Goal: Task Accomplishment & Management: Use online tool/utility

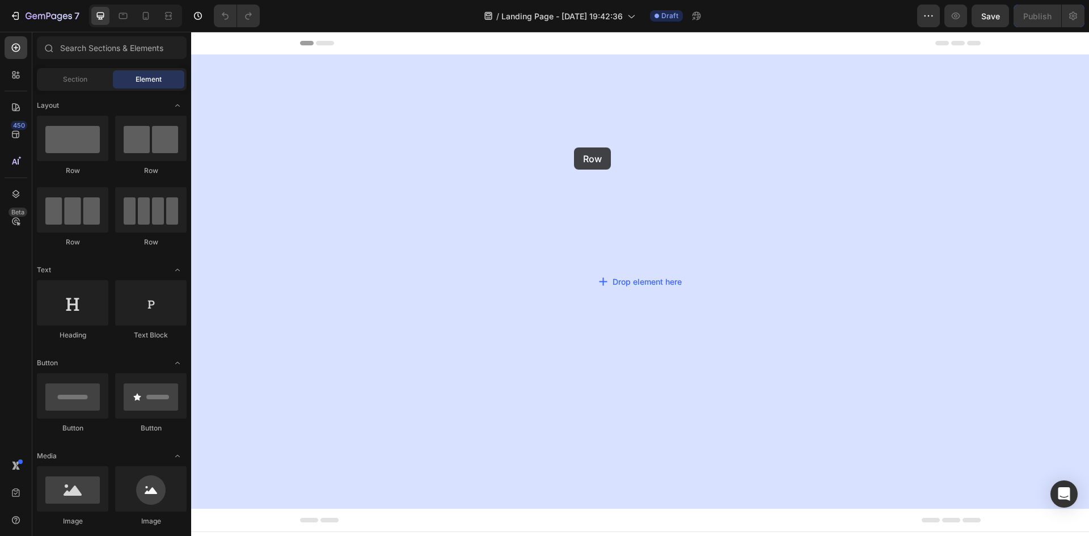
drag, startPoint x: 260, startPoint y: 177, endPoint x: 574, endPoint y: 147, distance: 315.0
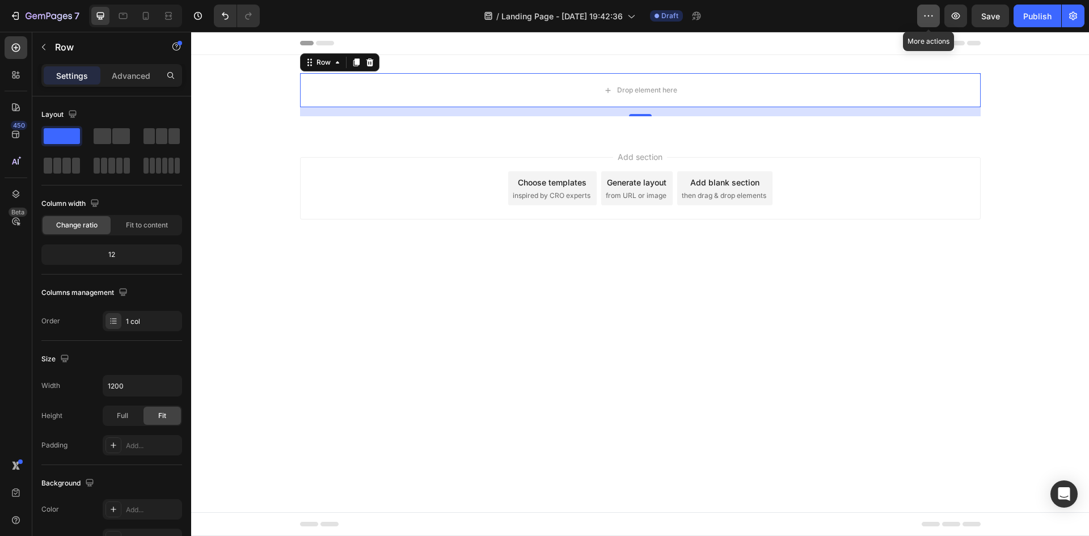
click at [928, 20] on icon "button" at bounding box center [928, 15] width 11 height 11
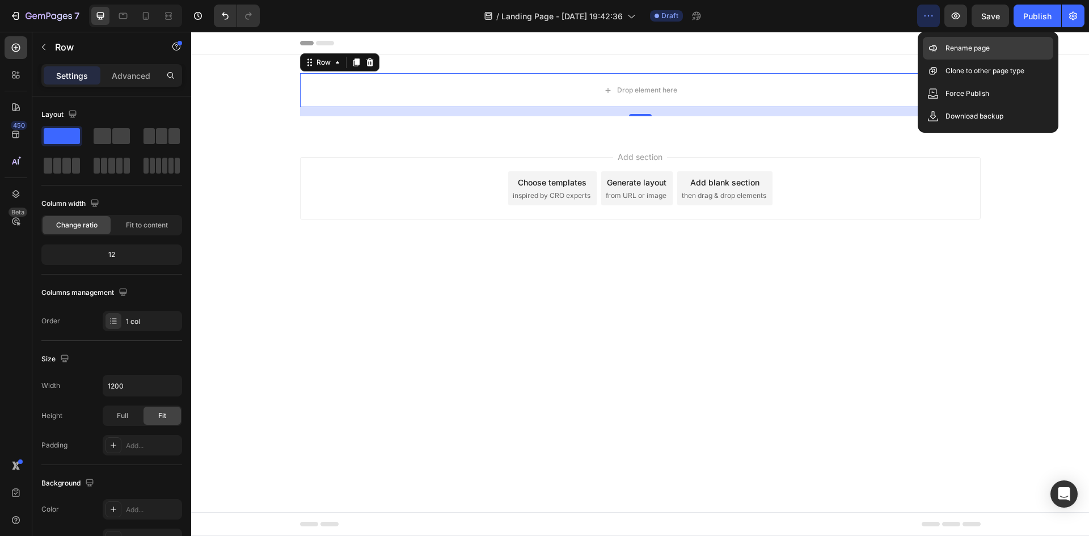
click at [956, 46] on p "Rename page" at bounding box center [967, 48] width 44 height 11
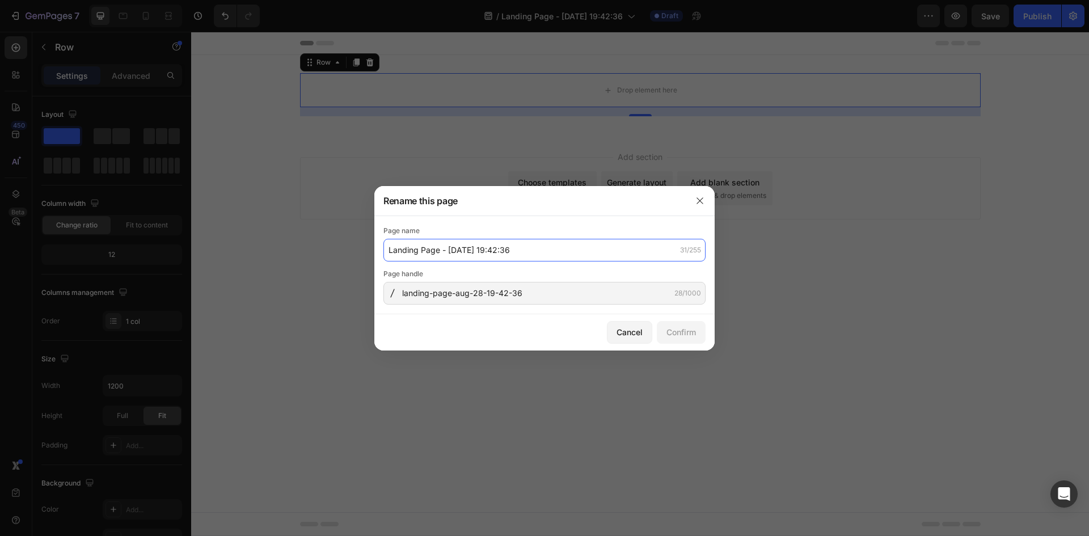
drag, startPoint x: 548, startPoint y: 256, endPoint x: 540, endPoint y: 255, distance: 8.0
click at [548, 255] on input "Landing Page - [DATE] 19:42:36" at bounding box center [544, 250] width 322 height 23
paste input "manicista-kit"
click at [468, 247] on input "manicista-kit" at bounding box center [544, 250] width 322 height 23
click at [461, 246] on input "manicista-kit" at bounding box center [544, 250] width 322 height 23
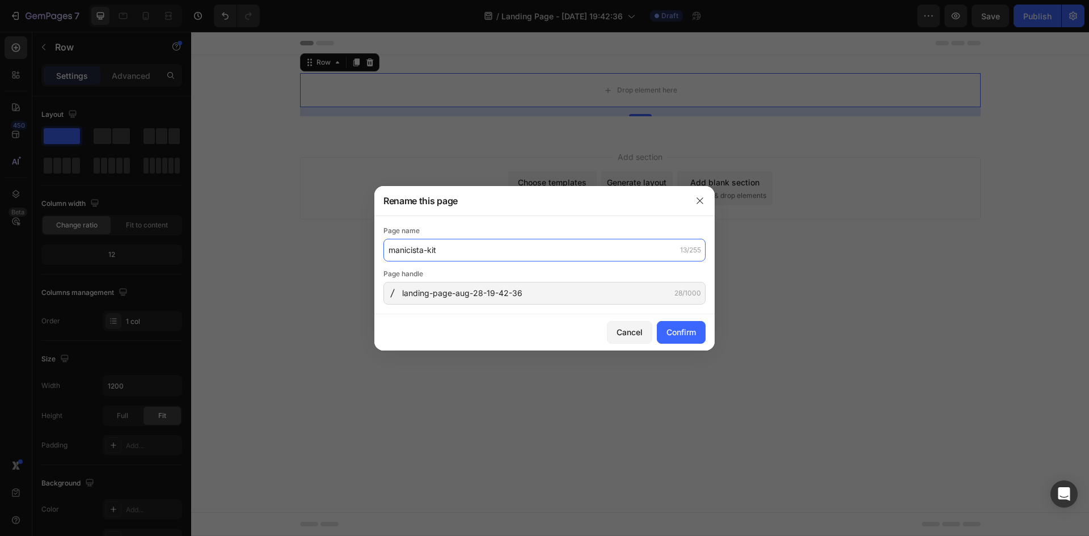
click at [461, 246] on input "manicista-kit" at bounding box center [544, 250] width 322 height 23
type input "manicista-kit"
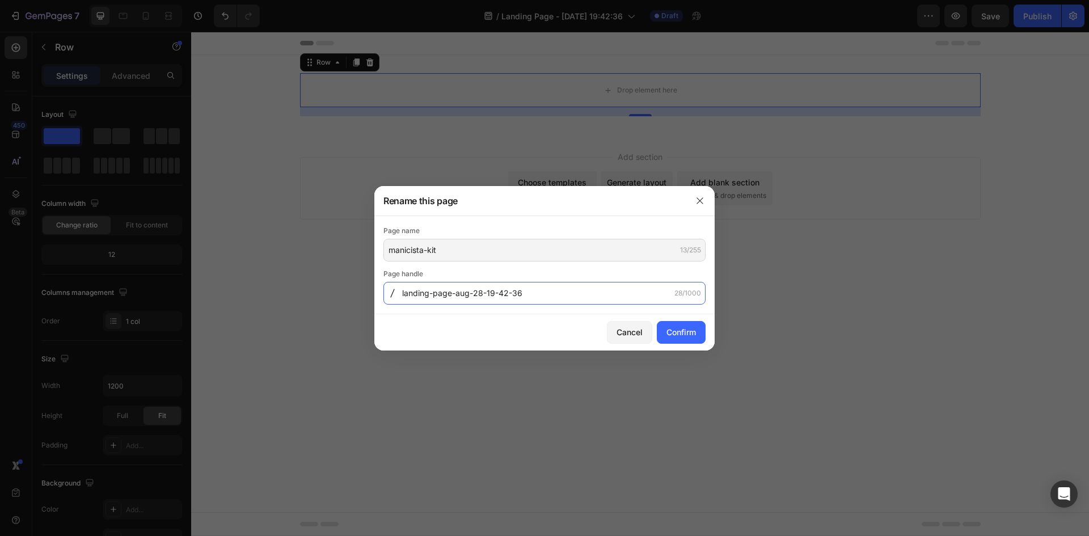
click at [561, 293] on input "landing-page-aug-28-19-42-36" at bounding box center [544, 293] width 322 height 23
paste input "manicista-kit"
type input "manicista-kit1"
click at [696, 333] on button "Confirm" at bounding box center [681, 332] width 49 height 23
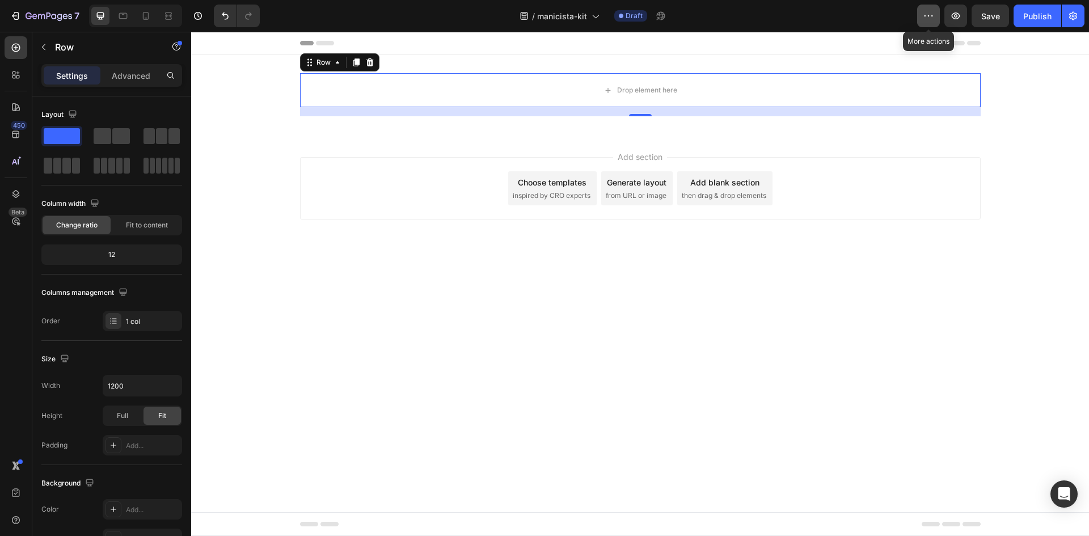
click at [925, 14] on icon "button" at bounding box center [928, 15] width 11 height 11
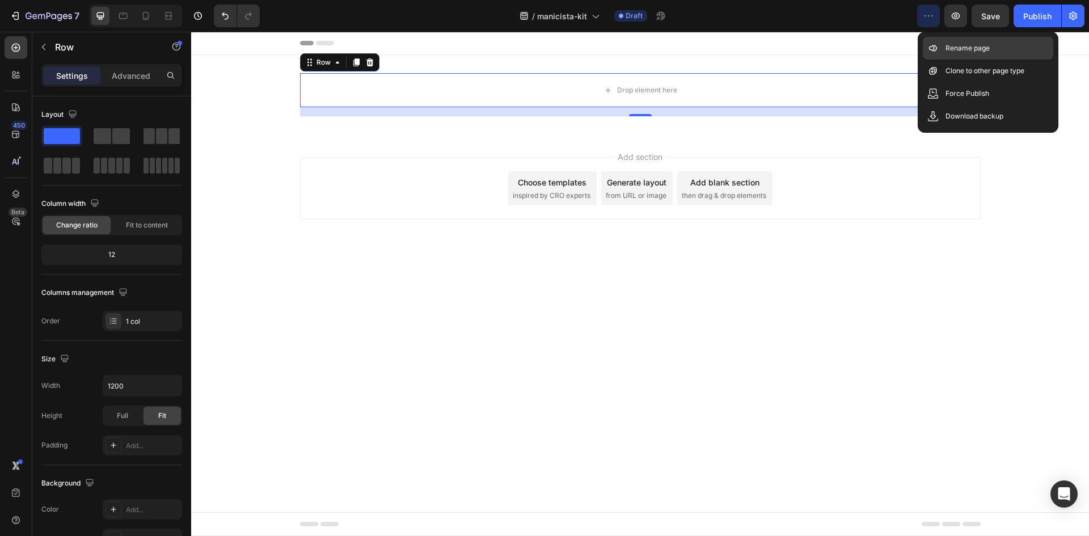
click at [949, 43] on p "Rename page" at bounding box center [967, 48] width 44 height 11
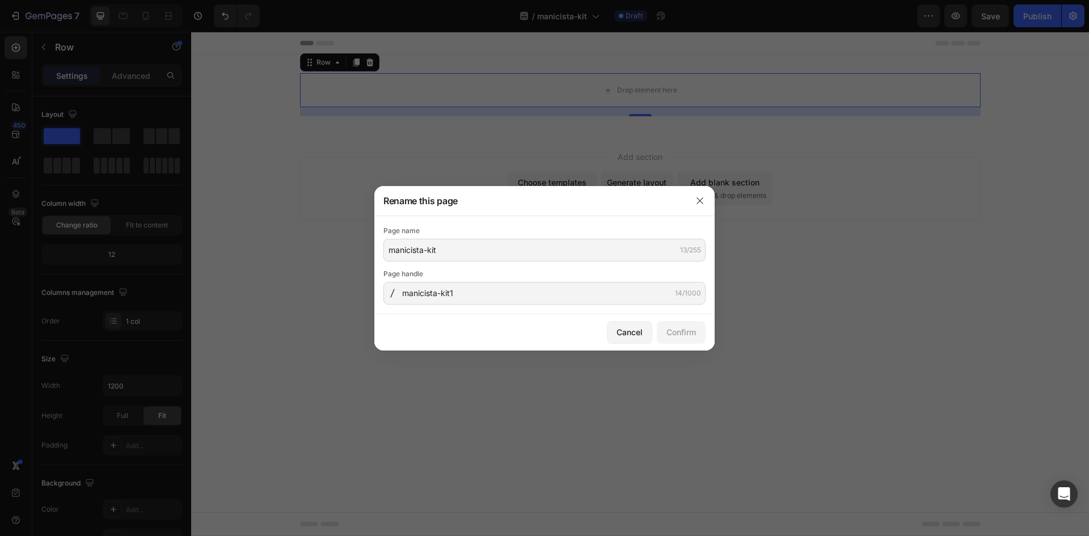
click at [257, 107] on div at bounding box center [544, 268] width 1089 height 536
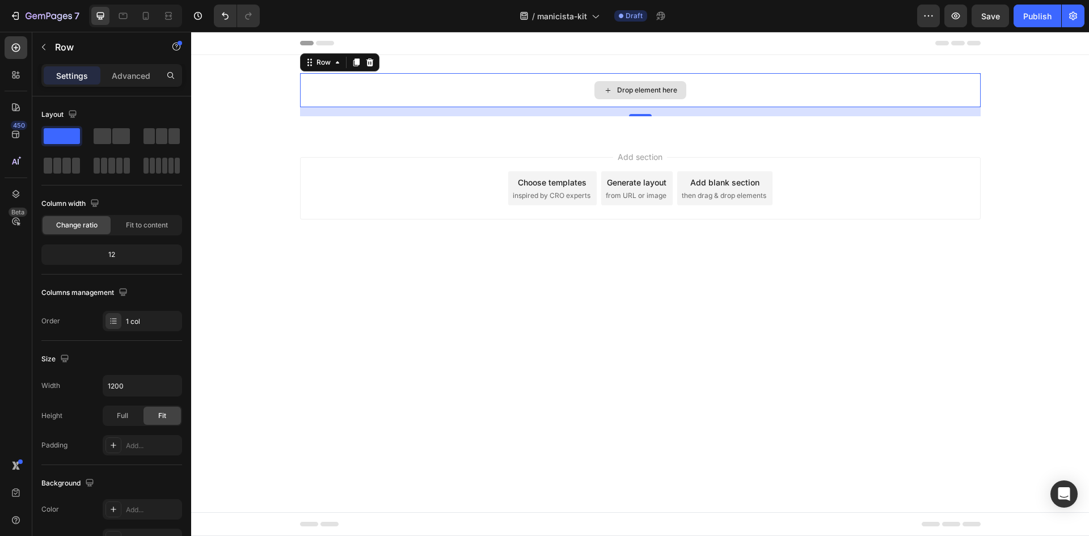
click at [517, 92] on div "Drop element here" at bounding box center [640, 90] width 680 height 34
click at [286, 104] on div "Drop element here Row 16" at bounding box center [640, 94] width 898 height 43
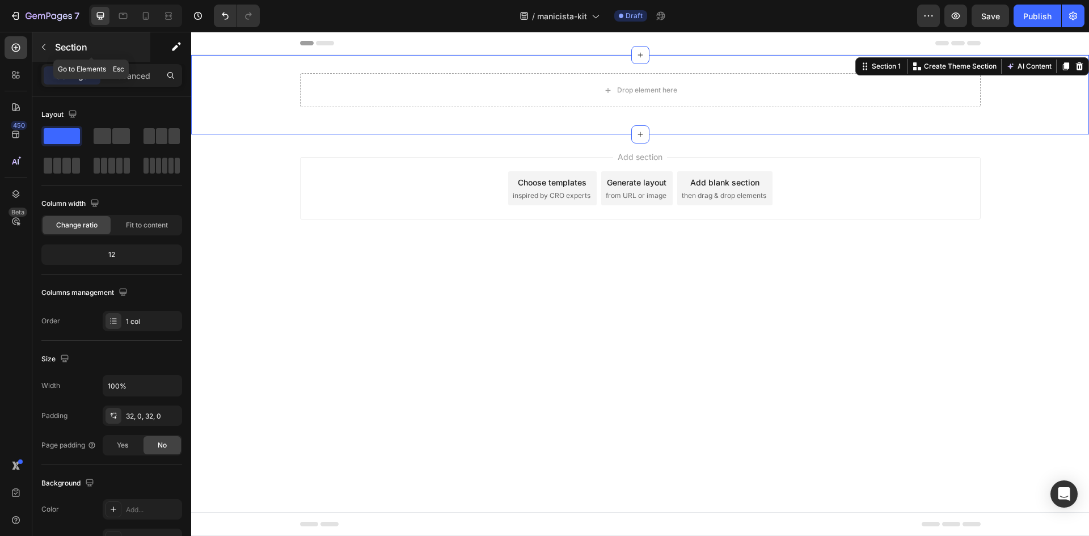
click at [40, 46] on icon "button" at bounding box center [43, 47] width 9 height 9
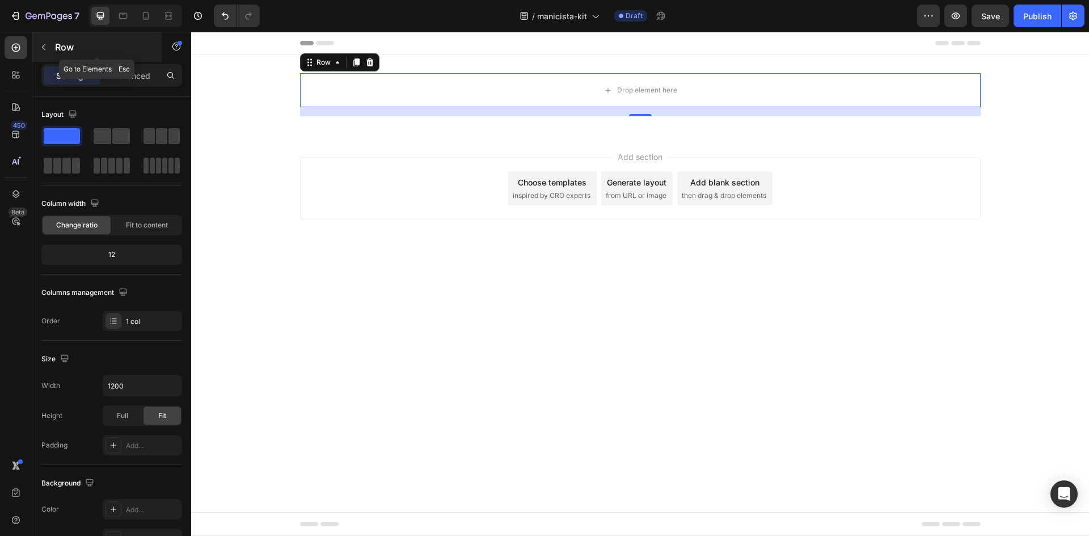
click at [41, 47] on icon "button" at bounding box center [43, 47] width 9 height 9
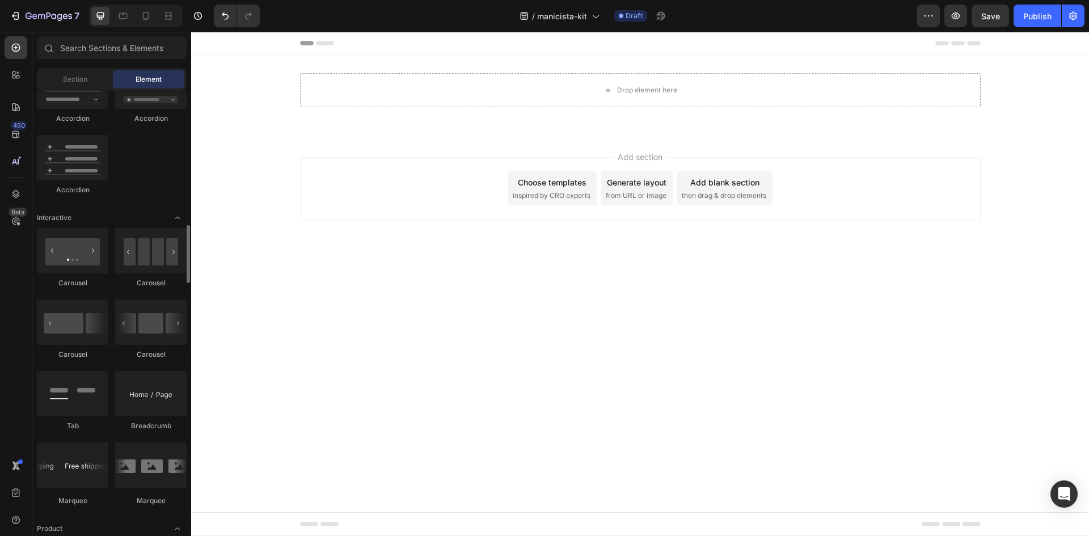
scroll to position [1247, 0]
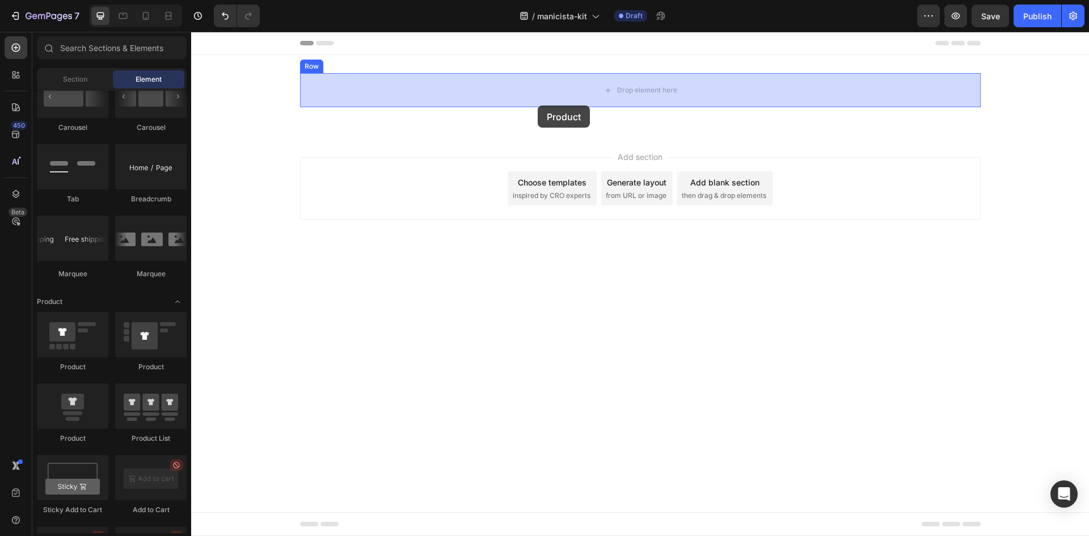
drag, startPoint x: 249, startPoint y: 364, endPoint x: 538, endPoint y: 105, distance: 387.5
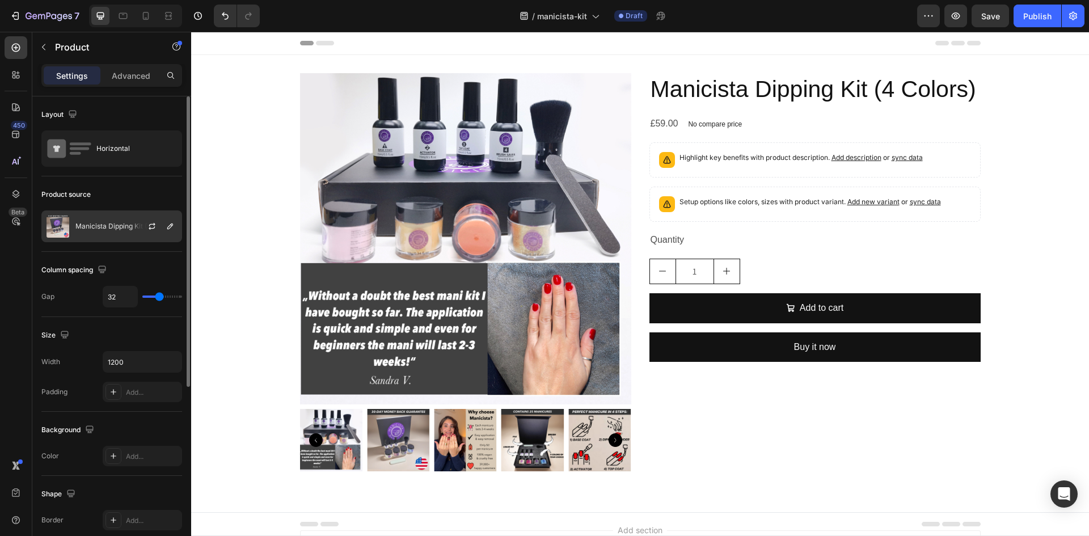
click at [91, 230] on p "Manicista Dipping Kit (4 Colors)" at bounding box center [125, 226] width 101 height 8
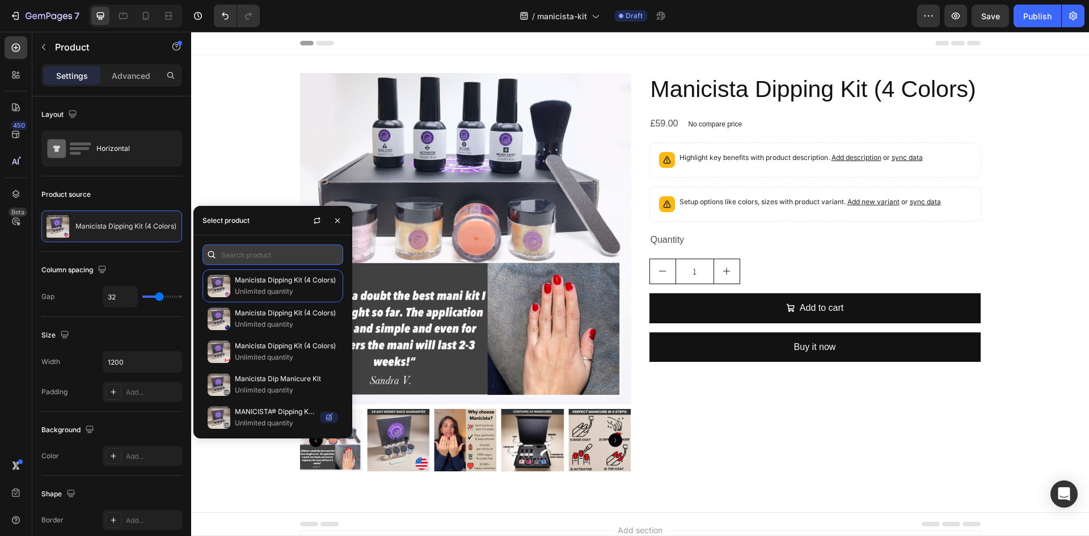
click at [269, 251] on input "text" at bounding box center [272, 254] width 141 height 20
paste input "Dipping Powder Premium Kit (4 Colours)"
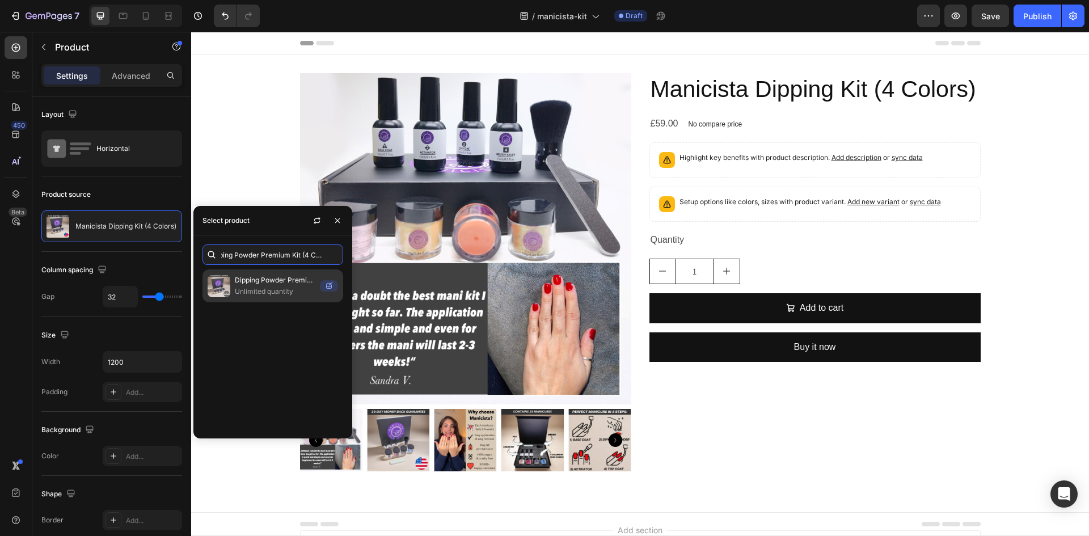
type input "Dipping Powder Premium Kit (4 Colours)"
click at [270, 283] on p "Dipping Powder Premium Kit (4 Colours)" at bounding box center [275, 279] width 81 height 11
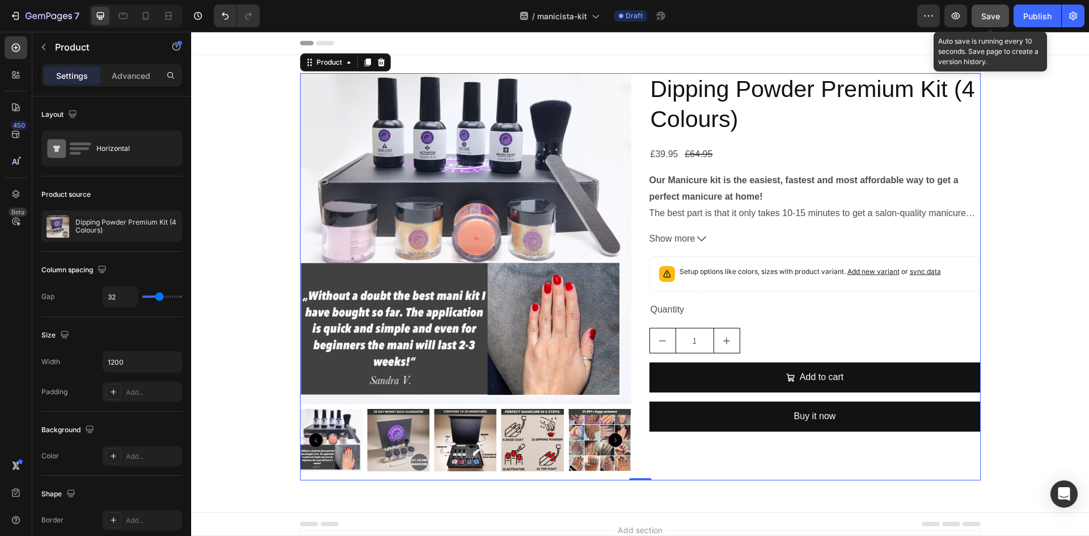
click at [991, 22] on div "Save" at bounding box center [990, 16] width 19 height 12
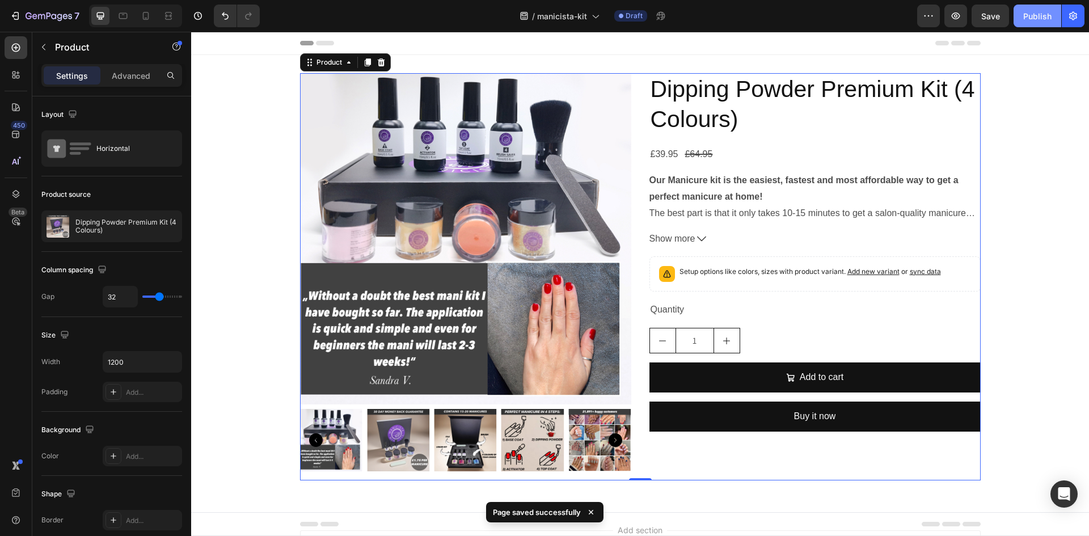
click at [1021, 21] on button "Publish" at bounding box center [1037, 16] width 48 height 23
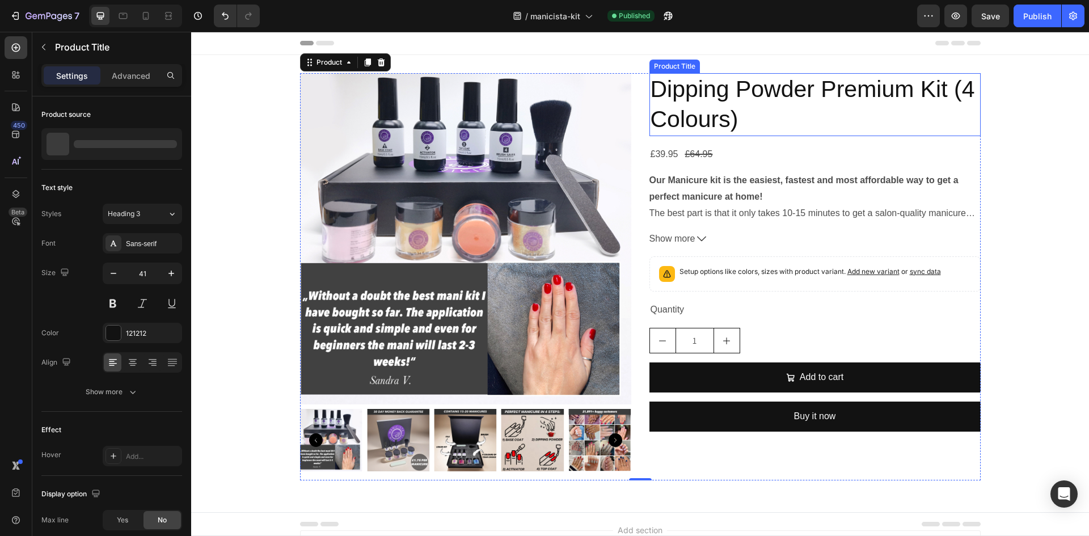
click at [708, 103] on h2 "Dipping Powder Premium Kit (4 Colours)" at bounding box center [814, 104] width 331 height 63
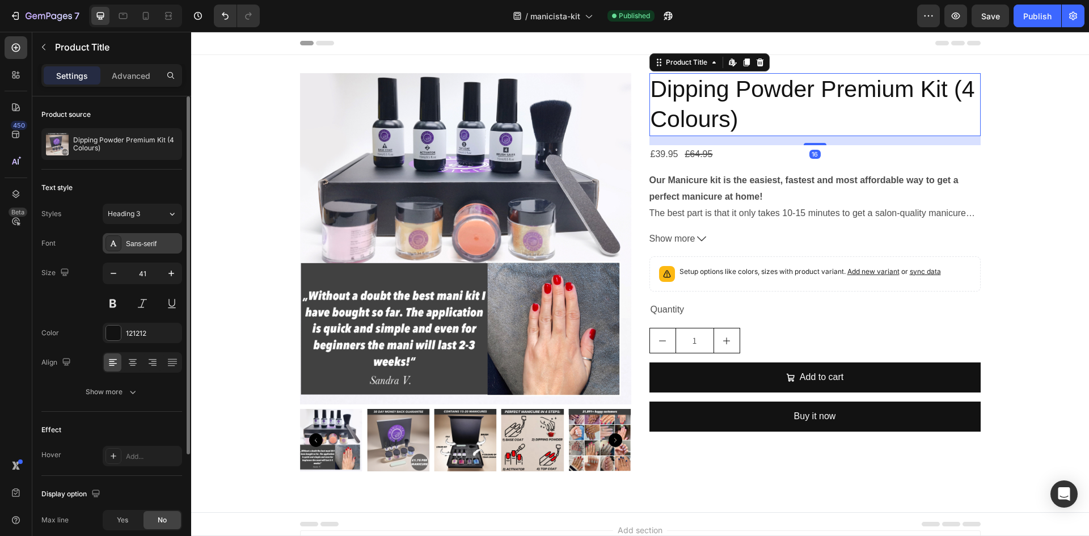
click at [139, 247] on div "Sans-serif" at bounding box center [152, 244] width 53 height 10
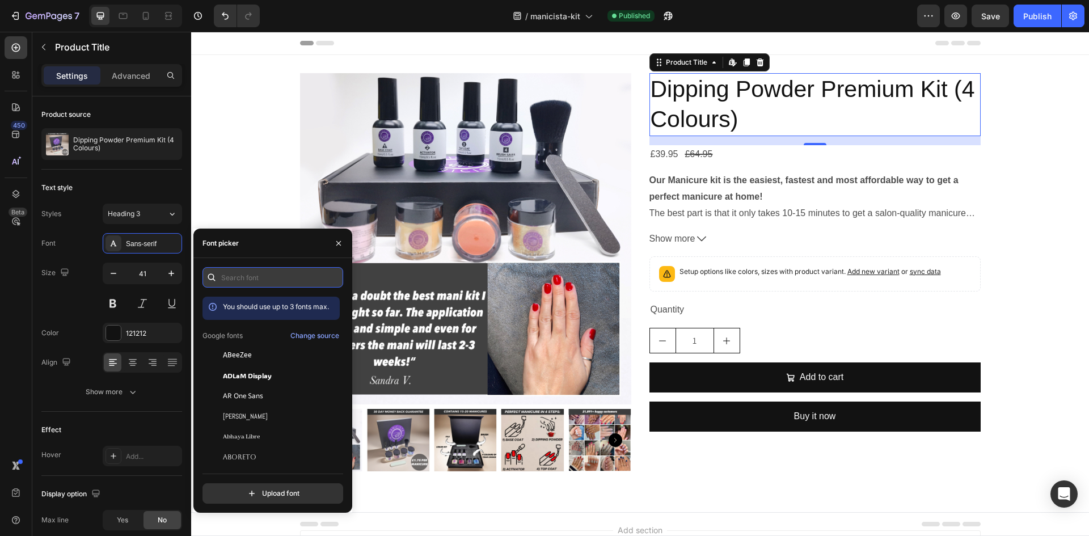
click at [248, 282] on input "text" at bounding box center [272, 277] width 141 height 20
type input "ass"
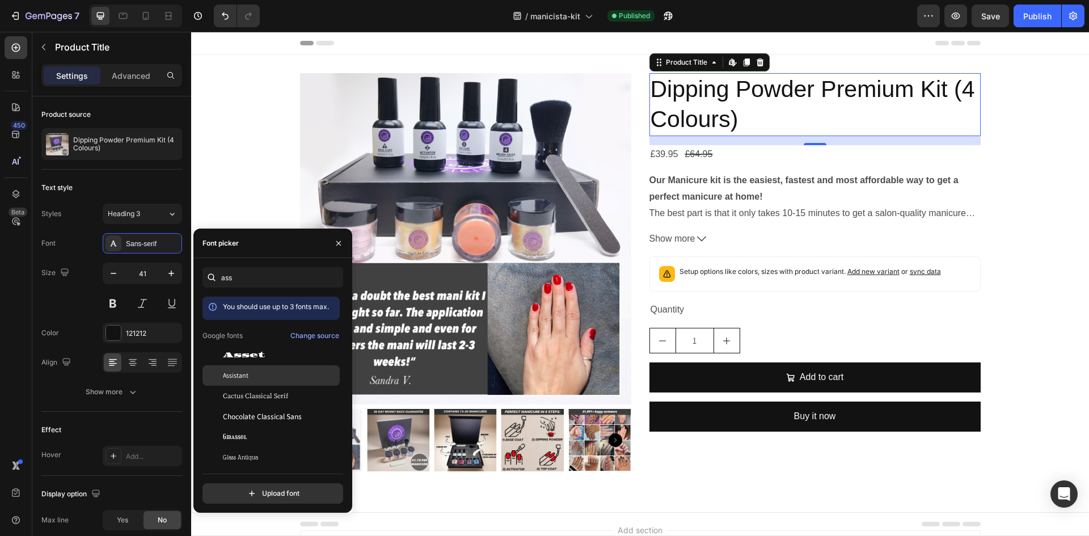
click at [236, 372] on span "Assistant" at bounding box center [236, 375] width 26 height 10
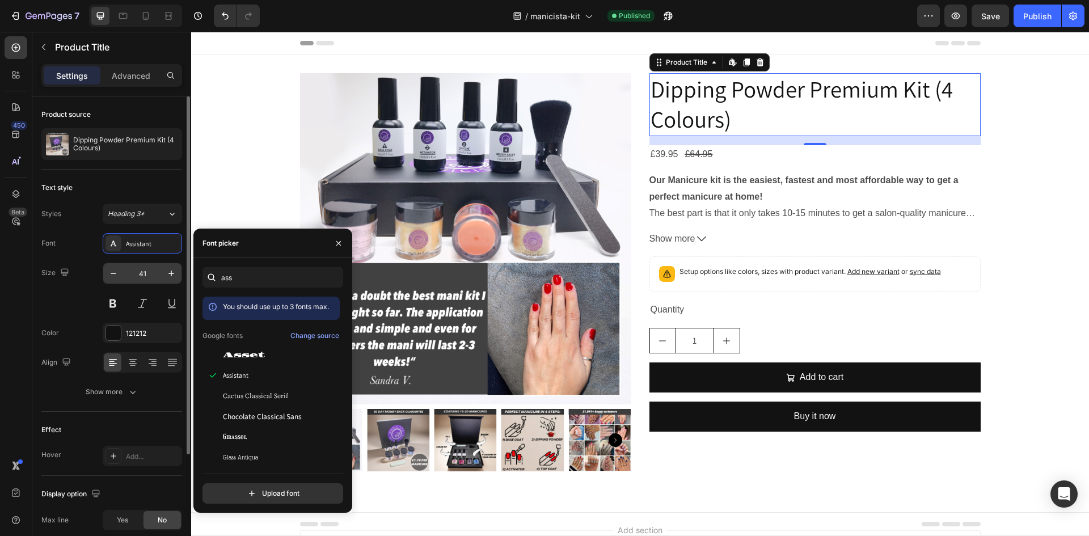
click at [149, 270] on input "41" at bounding box center [142, 273] width 37 height 20
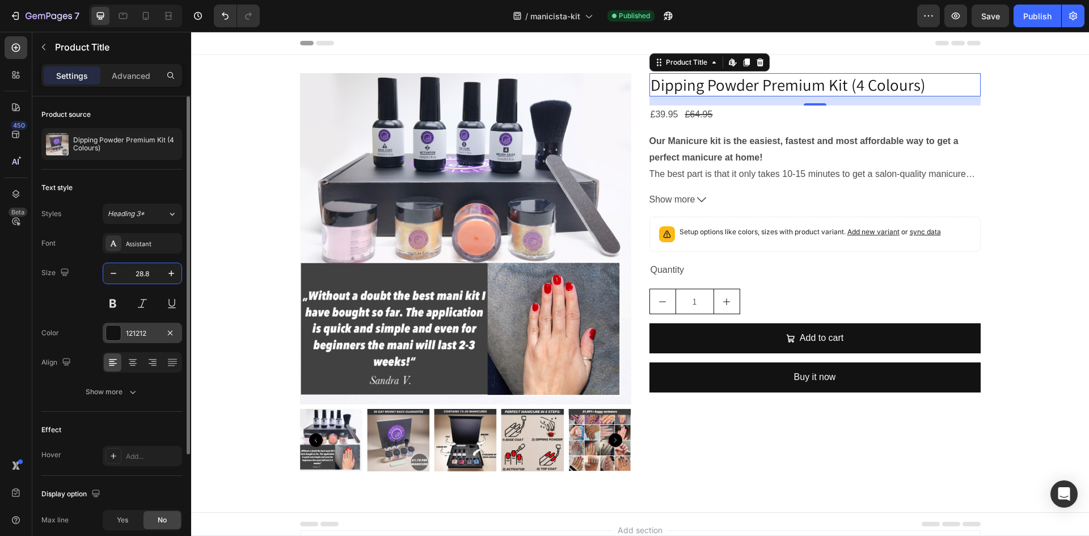
type input "28.8"
click at [113, 334] on div at bounding box center [113, 332] width 15 height 15
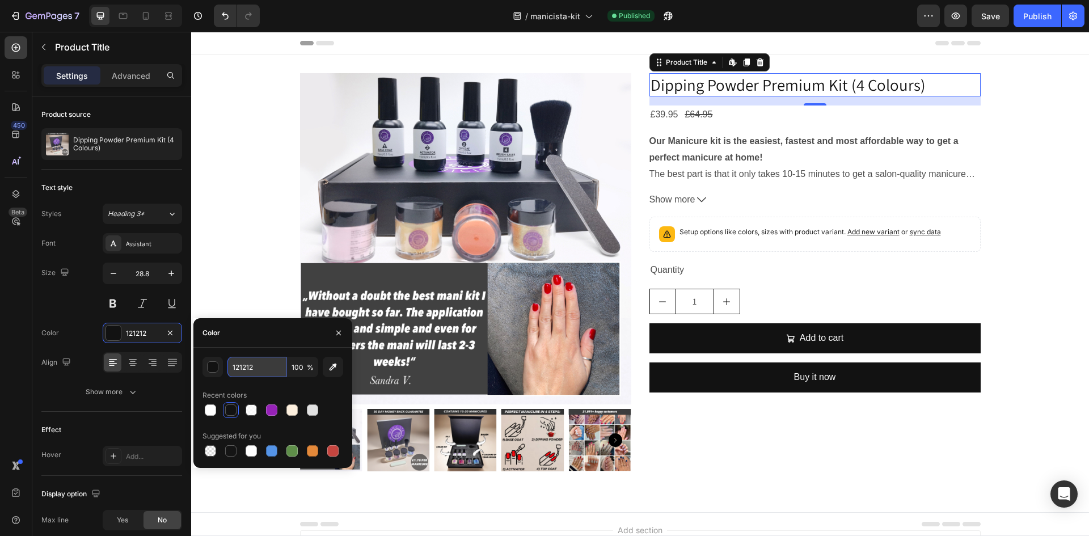
click at [270, 366] on input "121212" at bounding box center [256, 367] width 59 height 20
type input "000000"
click at [224, 381] on div "000000 100 % Recent colors Suggested for you" at bounding box center [272, 408] width 141 height 102
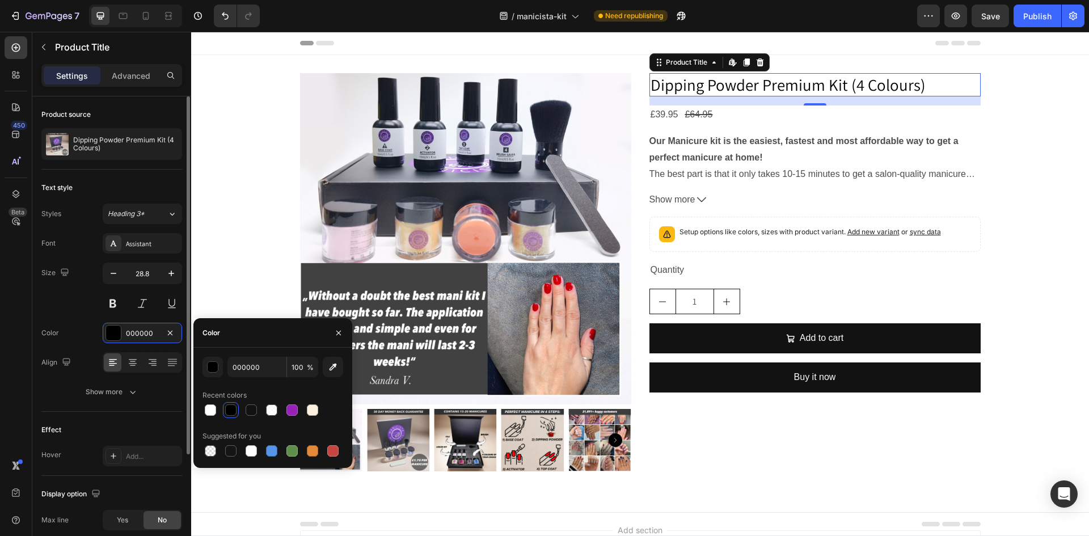
click at [73, 337] on div "Color 000000" at bounding box center [111, 333] width 141 height 20
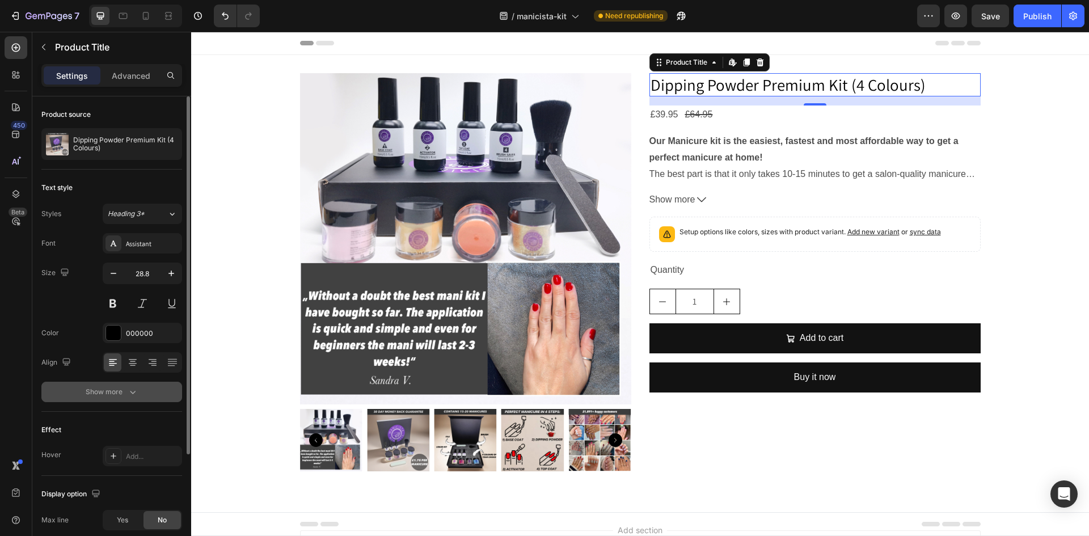
click at [89, 396] on div "Show more" at bounding box center [112, 391] width 53 height 11
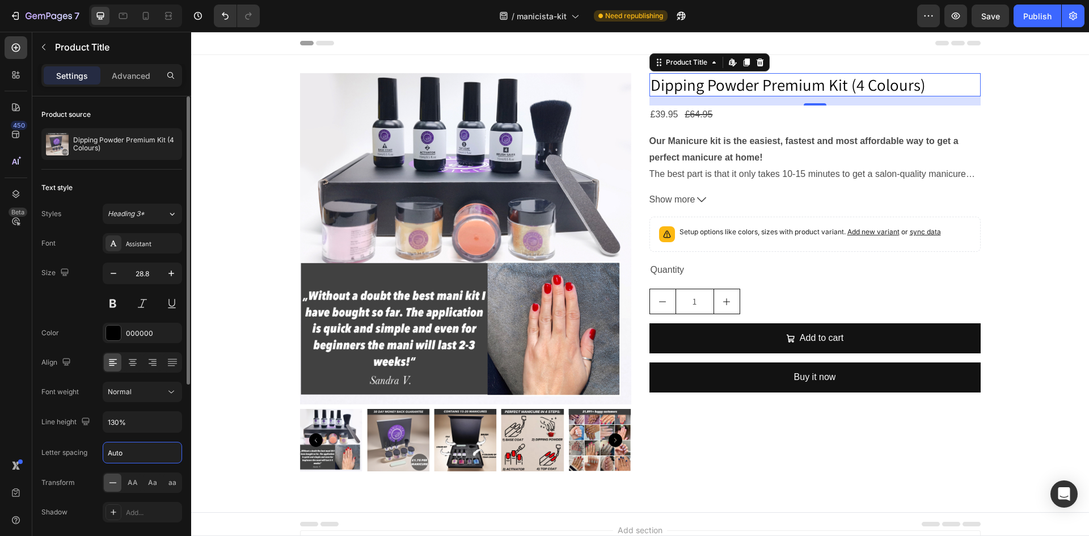
click at [126, 452] on input "Auto" at bounding box center [142, 452] width 78 height 20
click at [126, 452] on input "0.72" at bounding box center [142, 452] width 78 height 20
paste input "0.72"
type input "0.72"
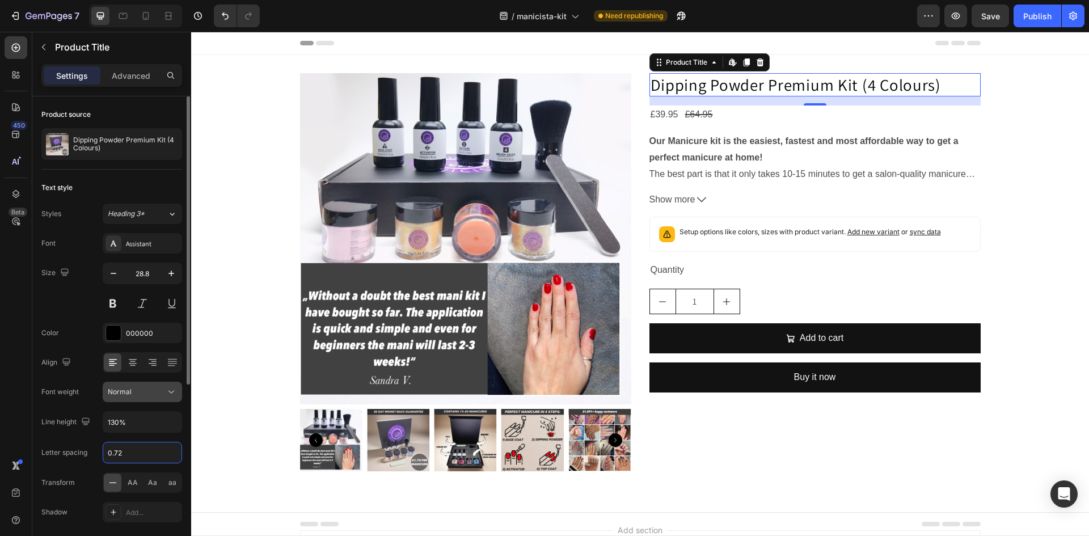
click at [119, 393] on span "Normal" at bounding box center [120, 391] width 24 height 9
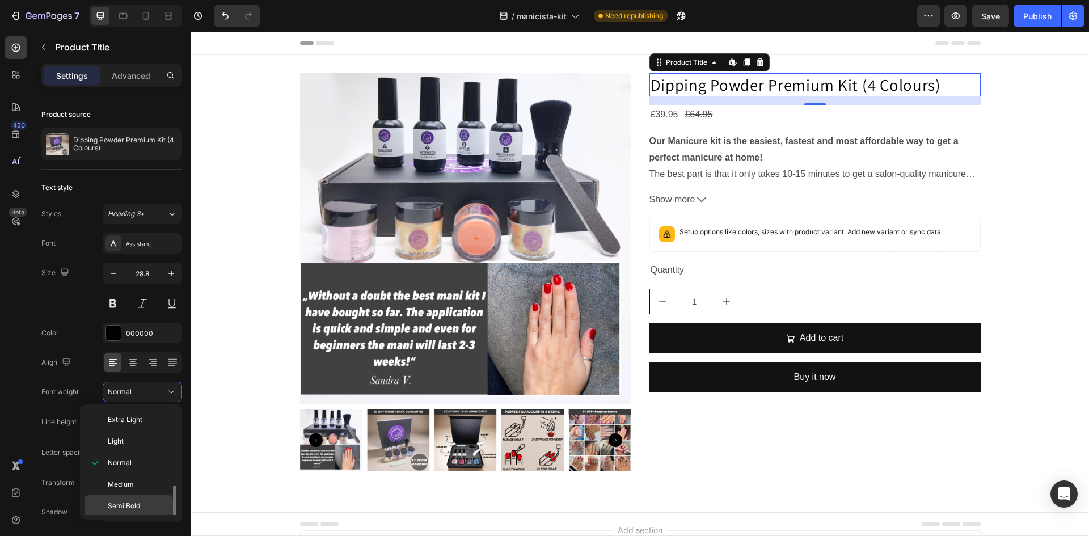
scroll to position [45, 0]
click at [121, 480] on span "Bold" at bounding box center [115, 482] width 14 height 10
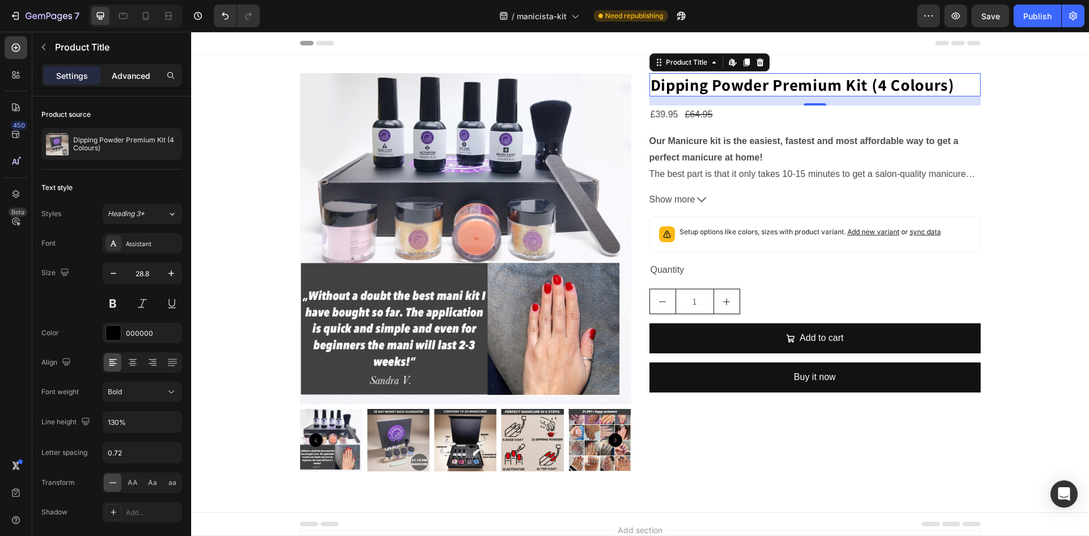
click at [130, 71] on p "Advanced" at bounding box center [131, 76] width 39 height 12
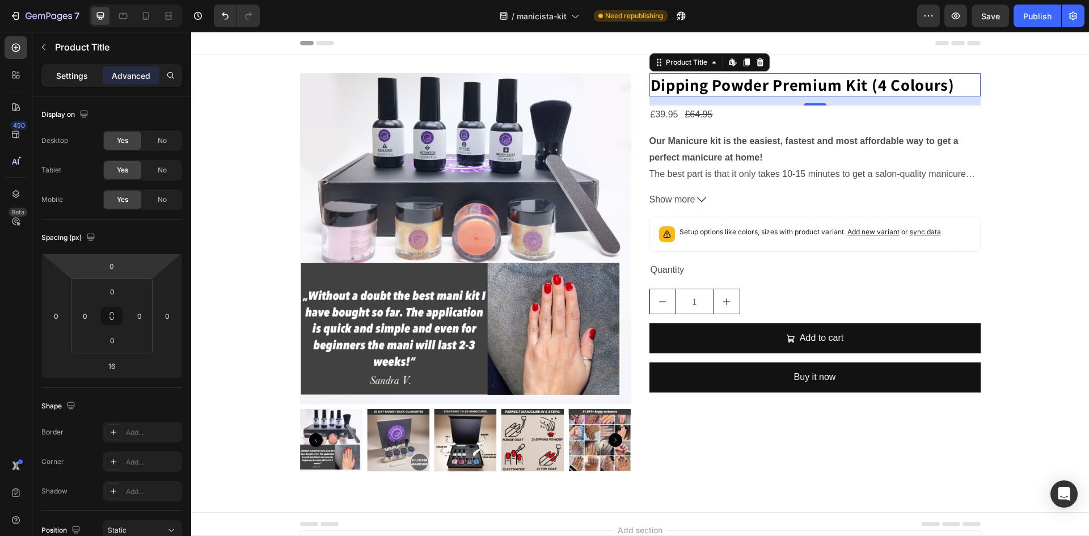
click at [73, 77] on p "Settings" at bounding box center [72, 76] width 32 height 12
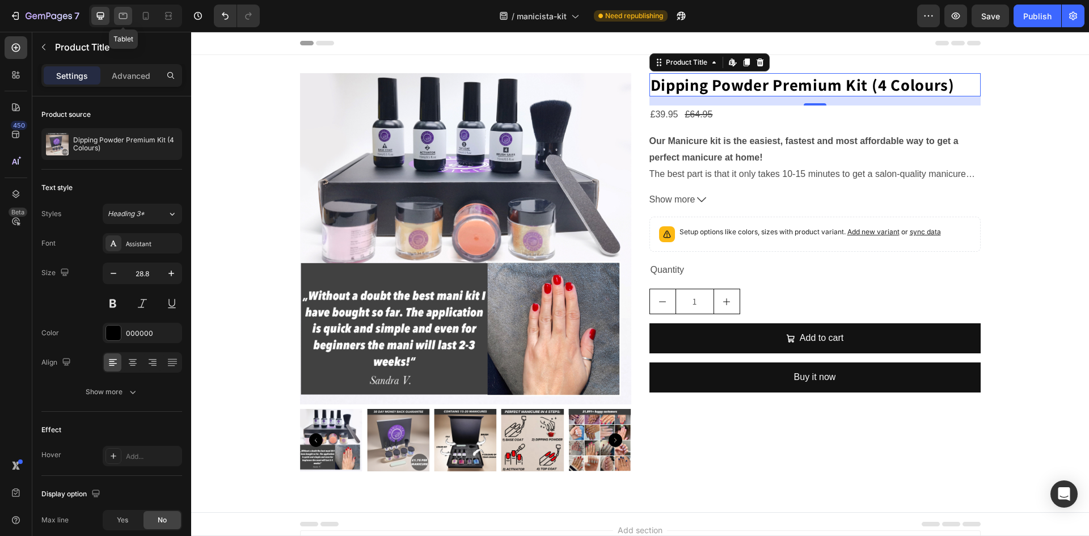
click at [119, 18] on icon at bounding box center [122, 15] width 11 height 11
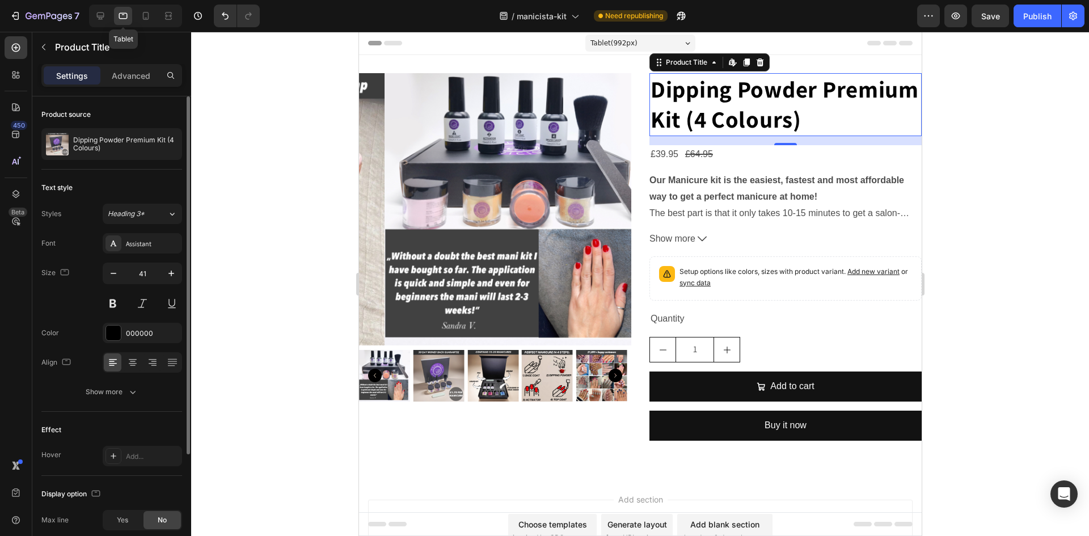
scroll to position [2, 0]
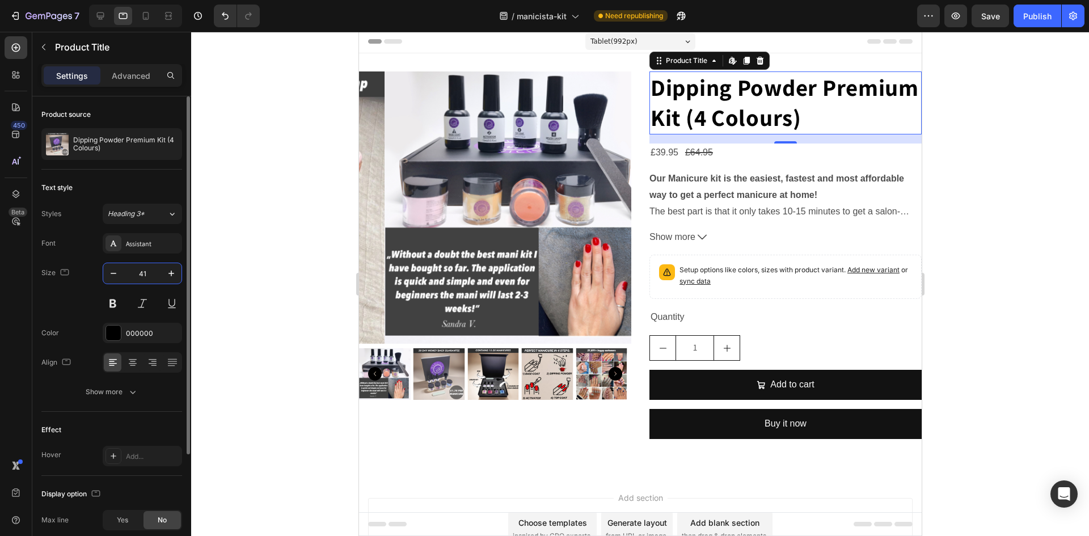
click at [154, 269] on input "41" at bounding box center [142, 273] width 37 height 20
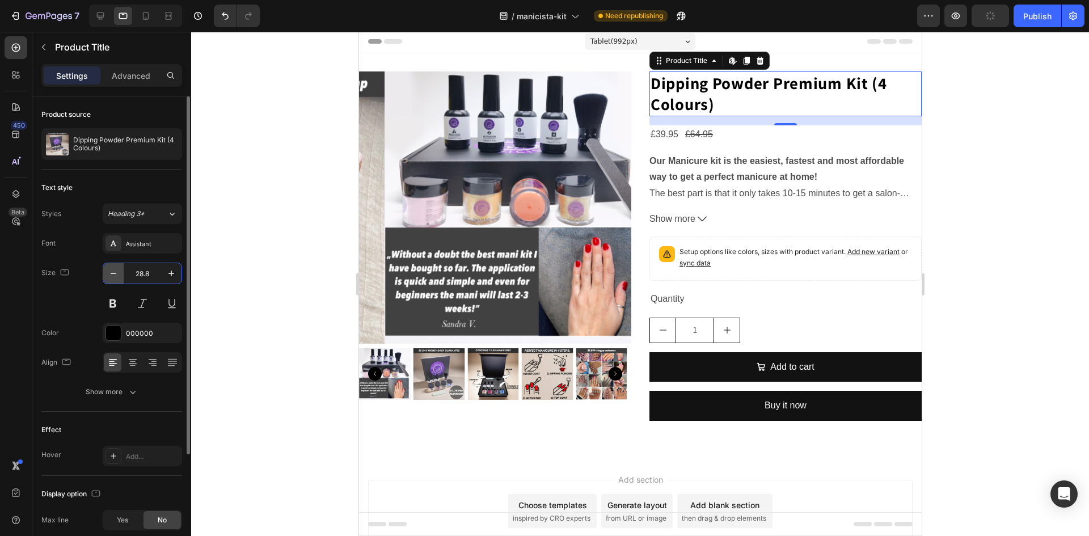
click at [105, 272] on button "button" at bounding box center [113, 273] width 20 height 20
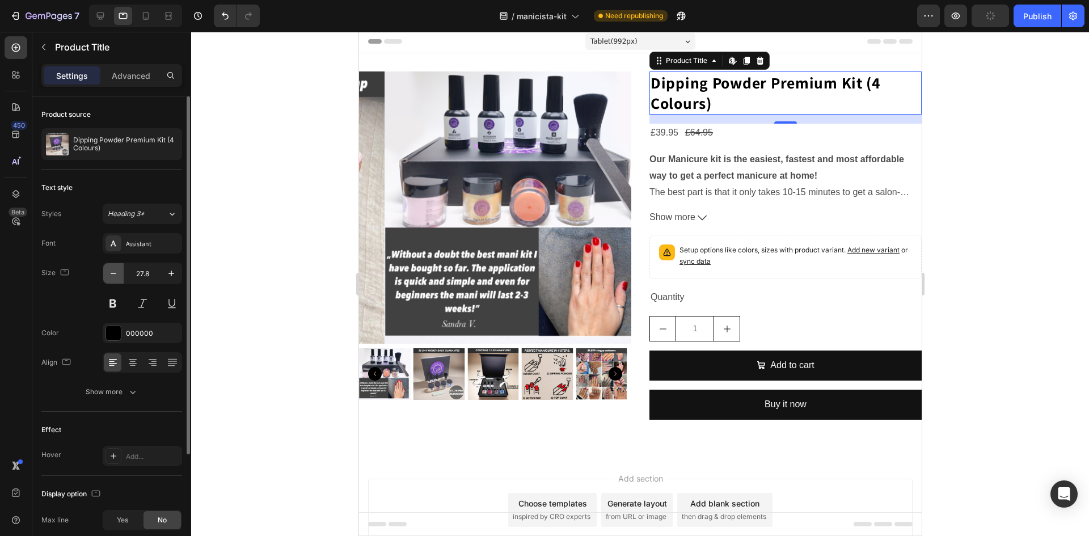
click at [105, 272] on button "button" at bounding box center [113, 273] width 20 height 20
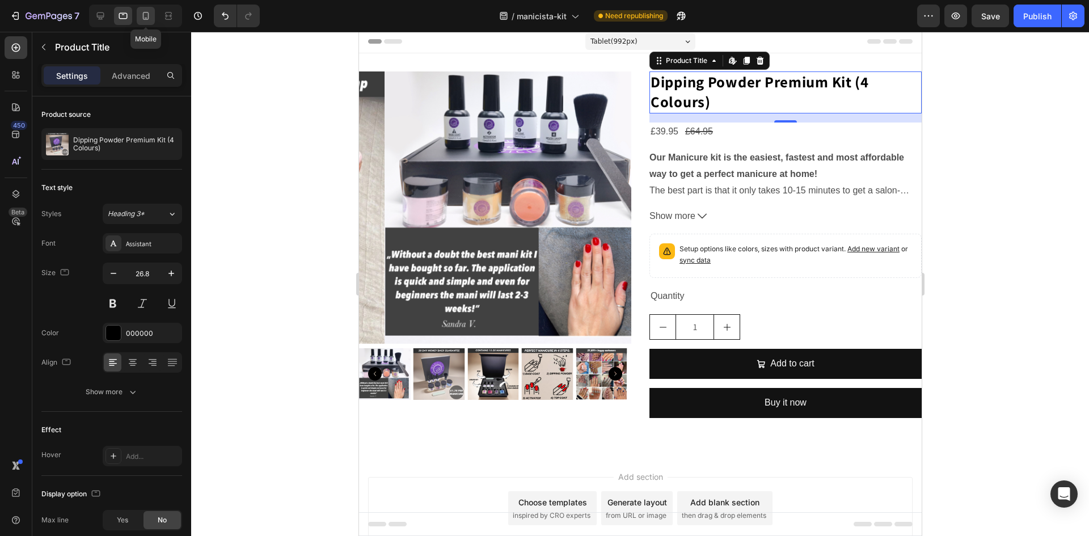
click at [146, 19] on icon at bounding box center [145, 15] width 11 height 11
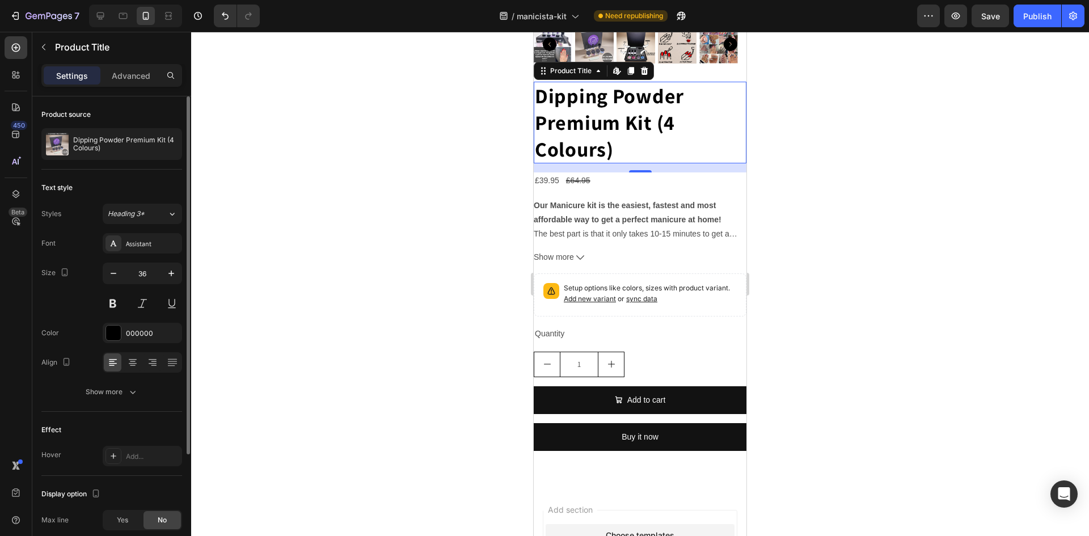
scroll to position [267, 0]
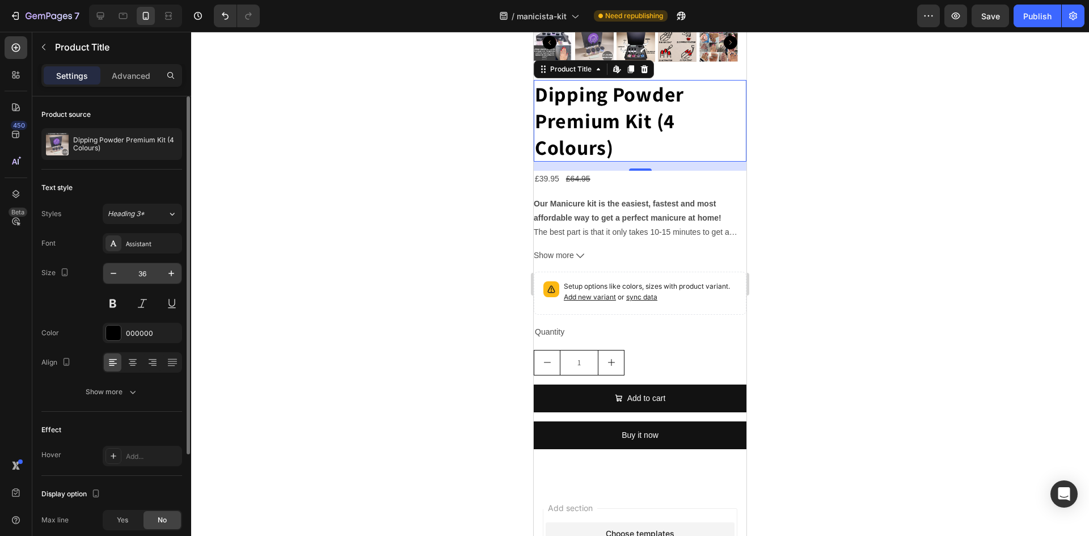
click at [152, 271] on input "36" at bounding box center [142, 273] width 37 height 20
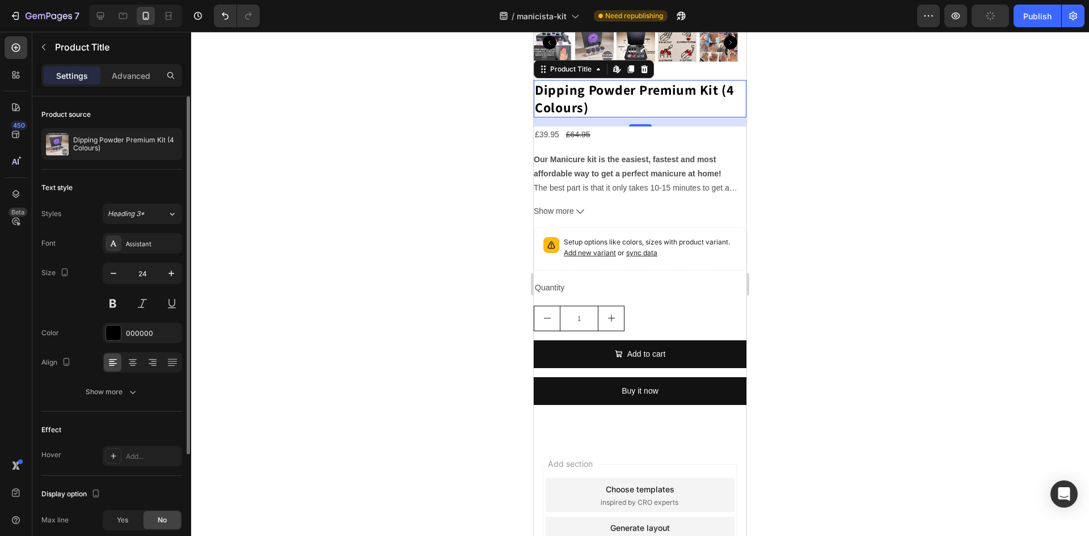
click at [81, 280] on div "Size 24" at bounding box center [111, 288] width 141 height 51
click at [96, 394] on div "Show more" at bounding box center [112, 391] width 53 height 11
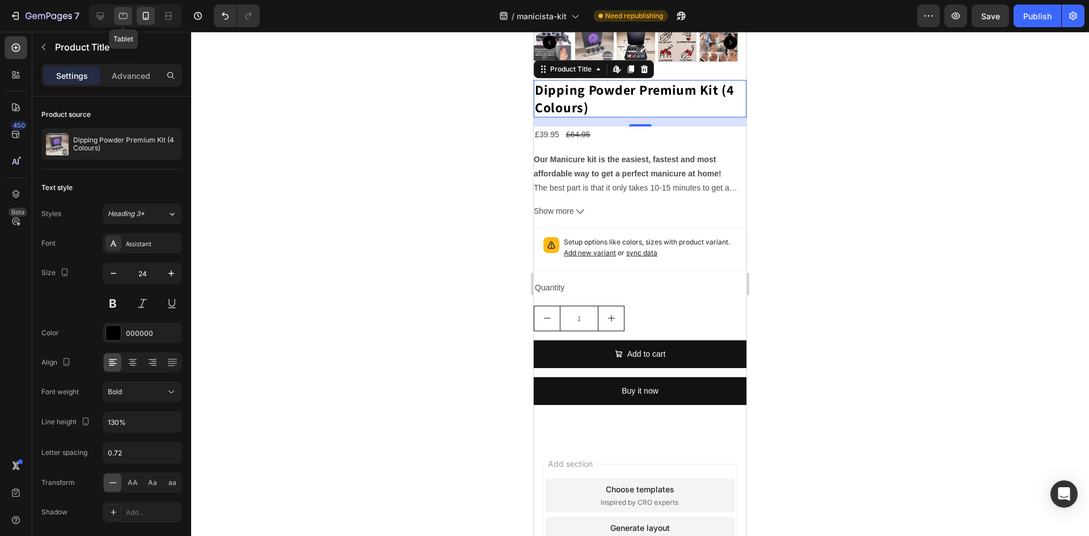
click at [118, 15] on icon at bounding box center [122, 15] width 11 height 11
type input "26.8"
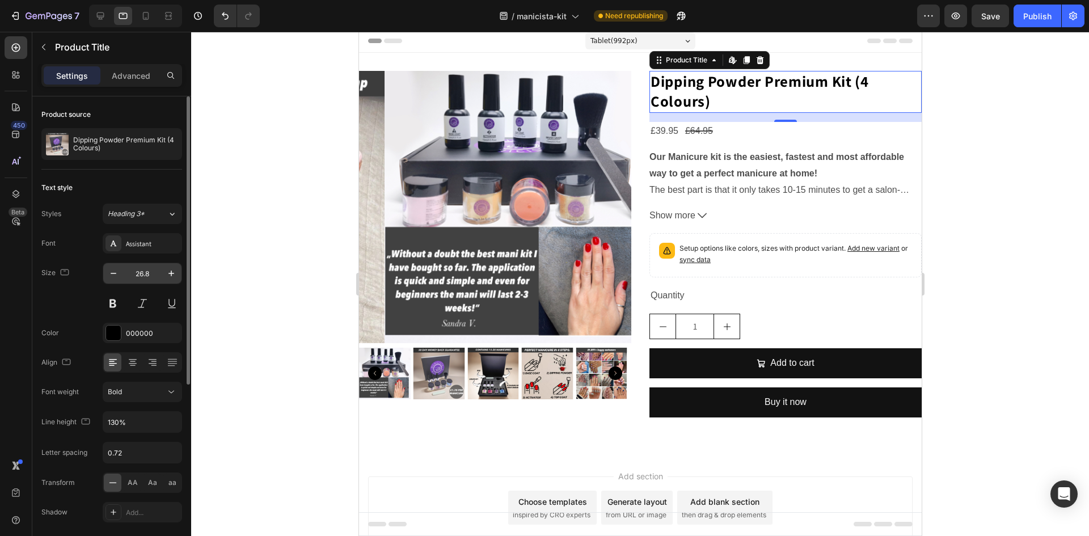
scroll to position [2, 0]
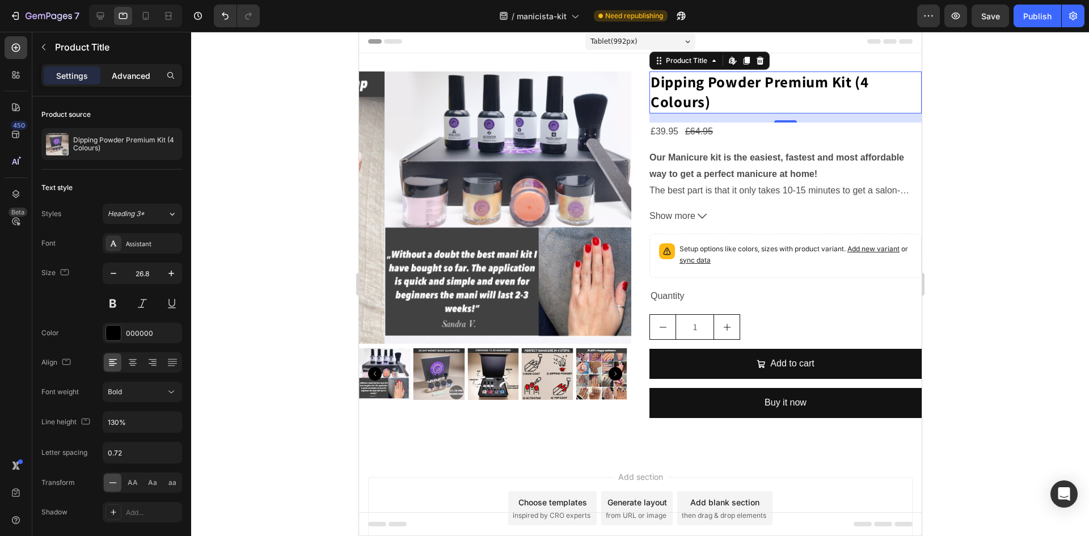
click at [122, 72] on p "Advanced" at bounding box center [131, 76] width 39 height 12
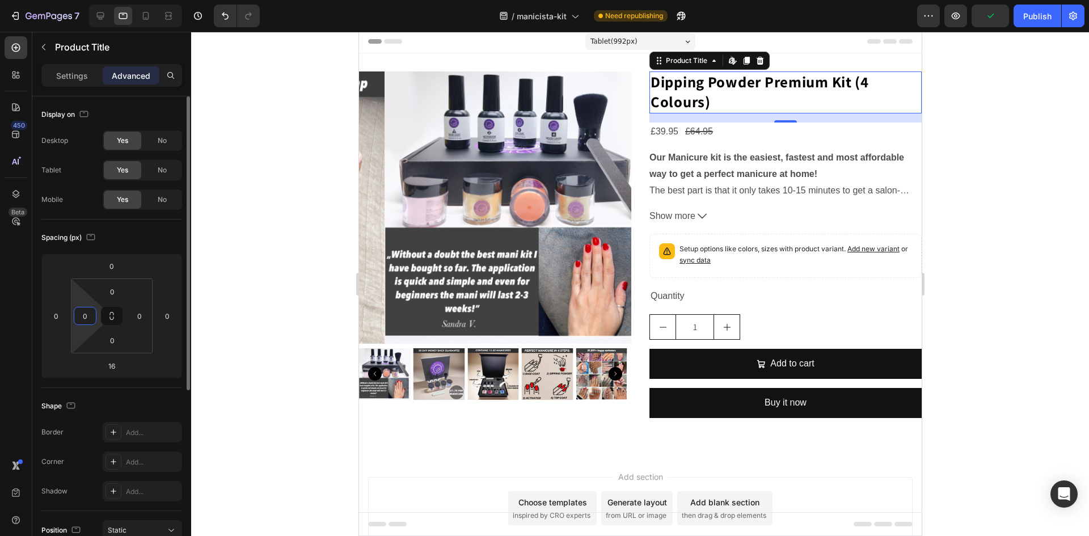
click at [88, 320] on input "0" at bounding box center [85, 315] width 17 height 17
click at [90, 319] on input "12" at bounding box center [85, 315] width 17 height 17
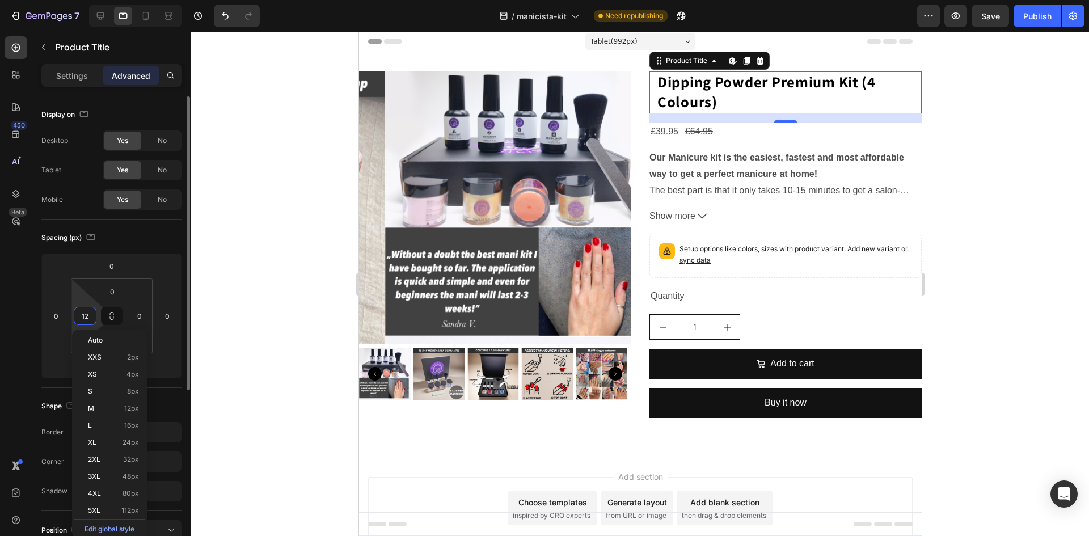
click at [90, 319] on input "12" at bounding box center [85, 315] width 17 height 17
type input "0"
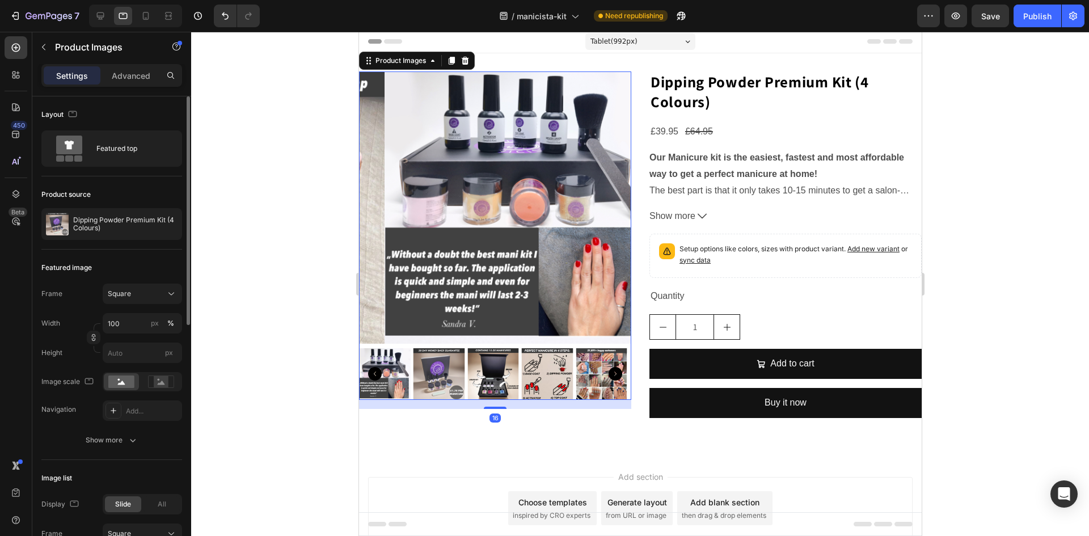
click at [512, 162] on img at bounding box center [520, 207] width 272 height 272
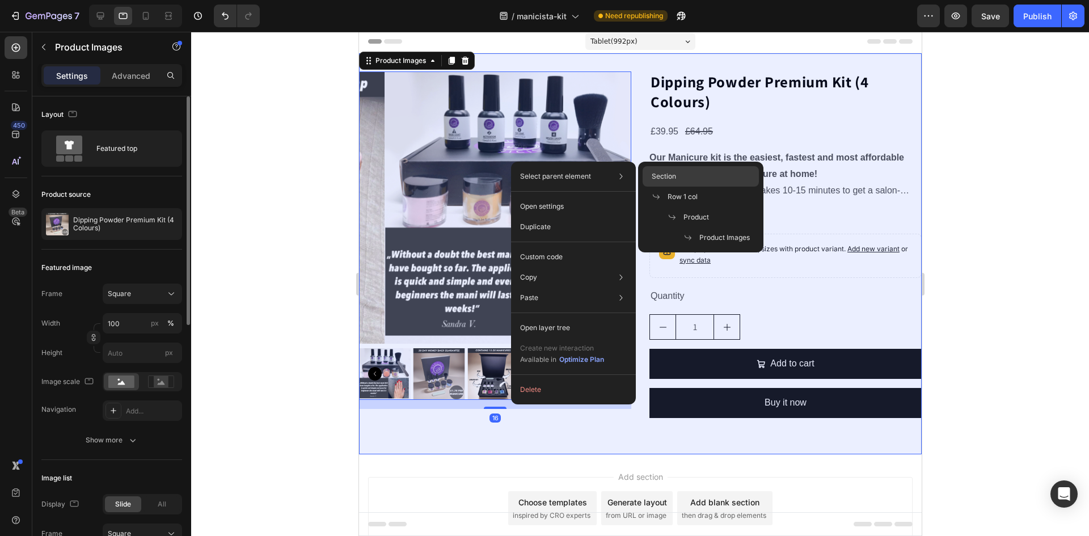
click at [657, 172] on span "Section" at bounding box center [663, 176] width 24 height 10
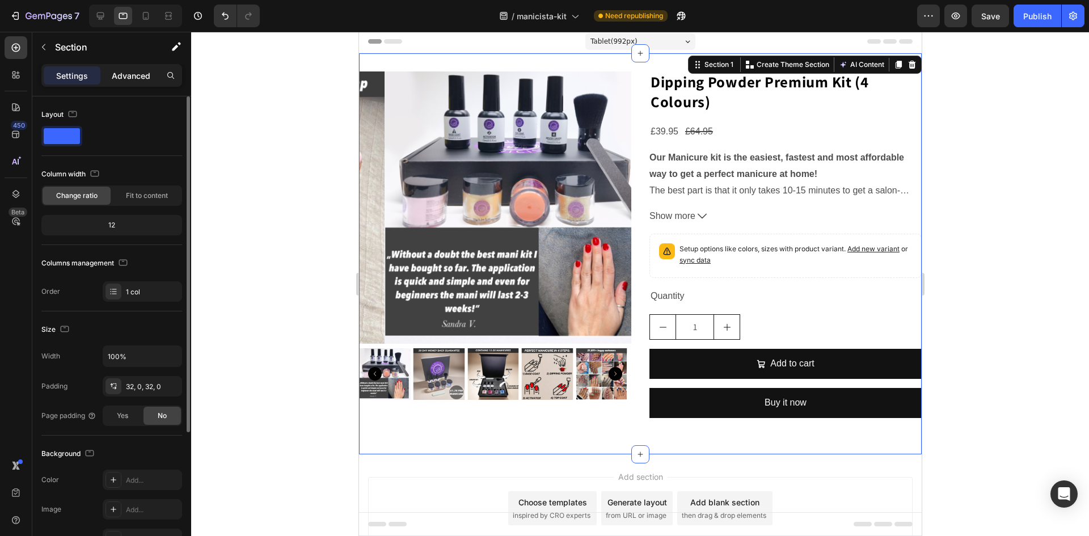
click at [136, 81] on p "Advanced" at bounding box center [131, 76] width 39 height 12
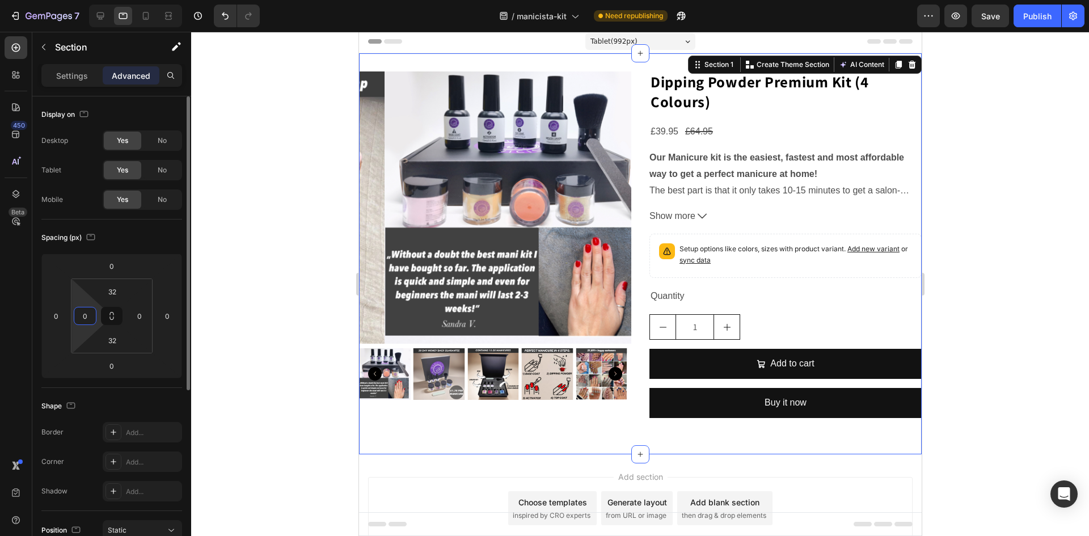
click at [90, 317] on input "0" at bounding box center [85, 315] width 17 height 17
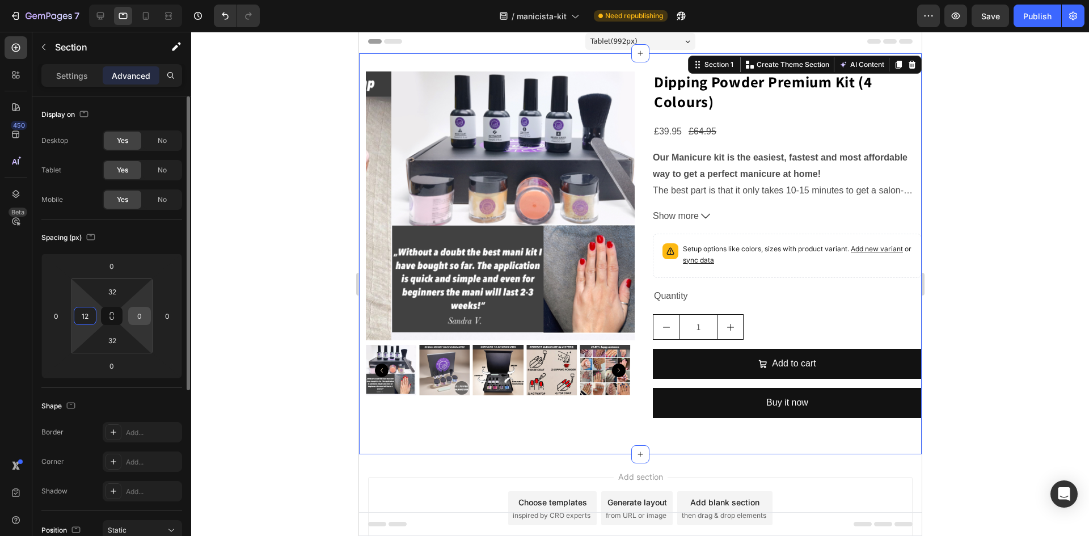
type input "12"
click at [140, 315] on input "0" at bounding box center [139, 315] width 17 height 17
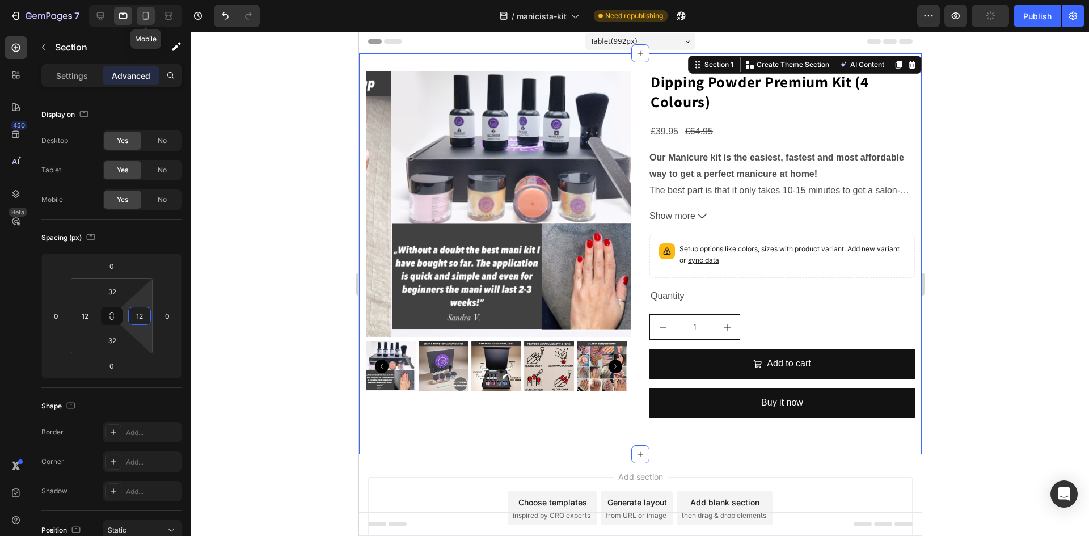
type input "12"
click at [149, 15] on icon at bounding box center [145, 15] width 11 height 11
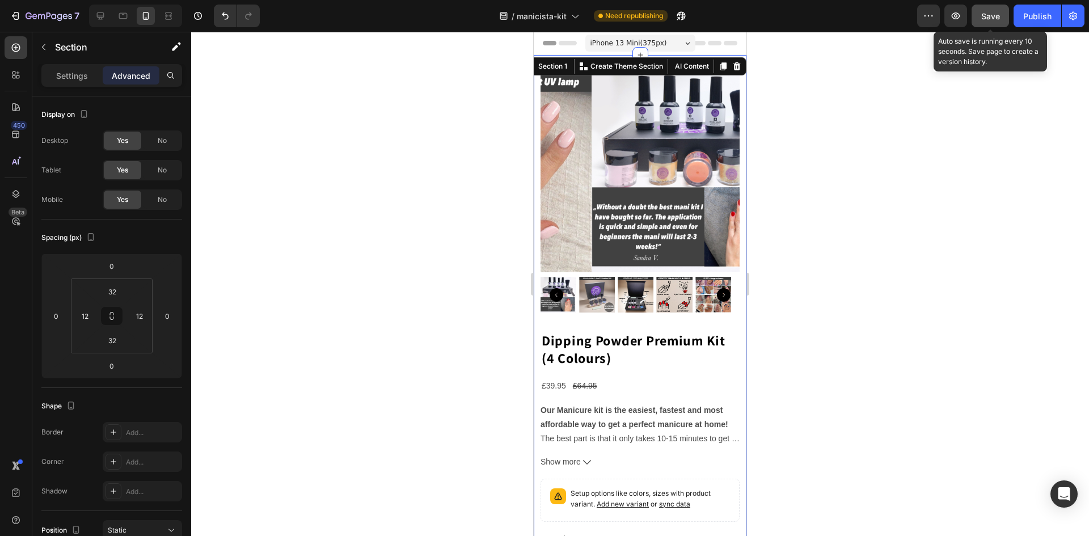
click at [987, 19] on span "Save" at bounding box center [990, 16] width 19 height 10
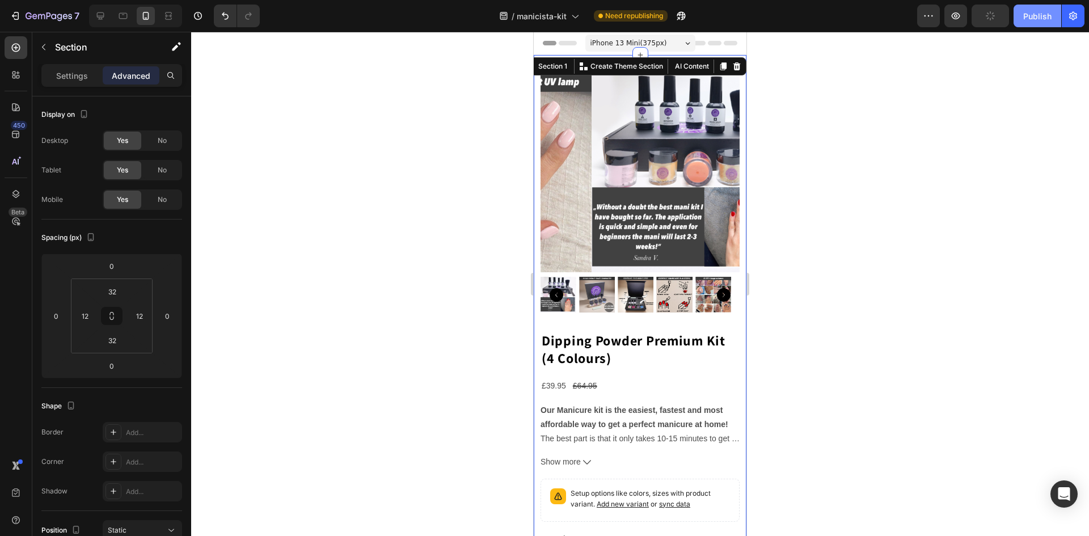
click at [1026, 18] on div "Publish" at bounding box center [1037, 16] width 28 height 12
click at [103, 16] on icon at bounding box center [100, 15] width 7 height 7
type input "0"
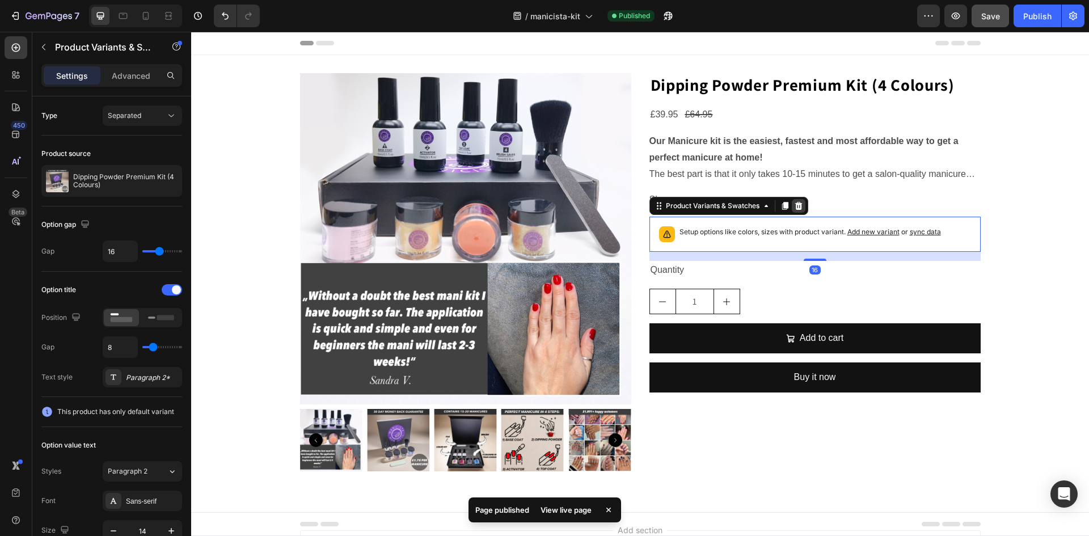
click at [796, 209] on icon at bounding box center [797, 206] width 7 height 8
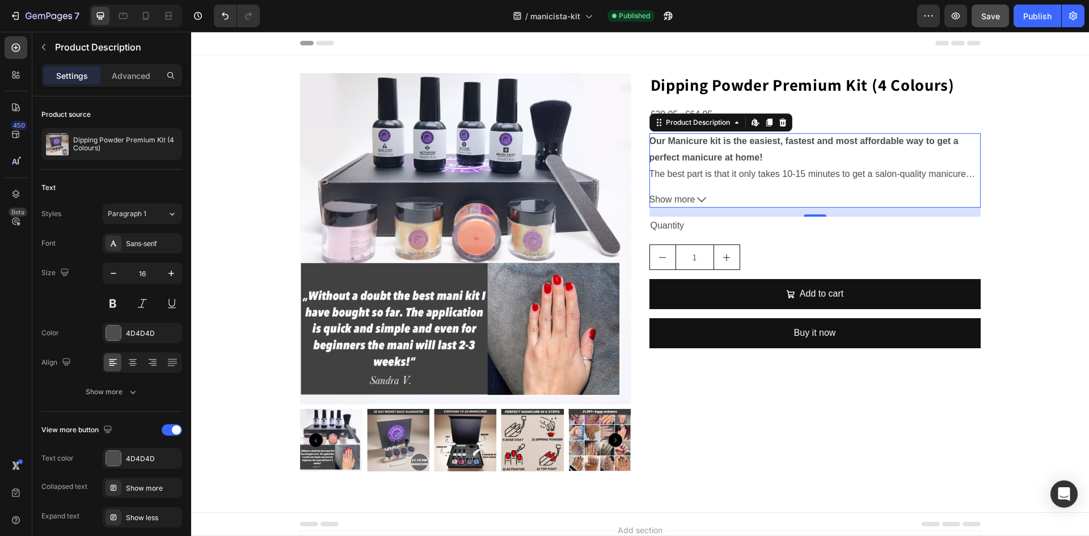
click at [657, 196] on span "Show more" at bounding box center [672, 200] width 46 height 16
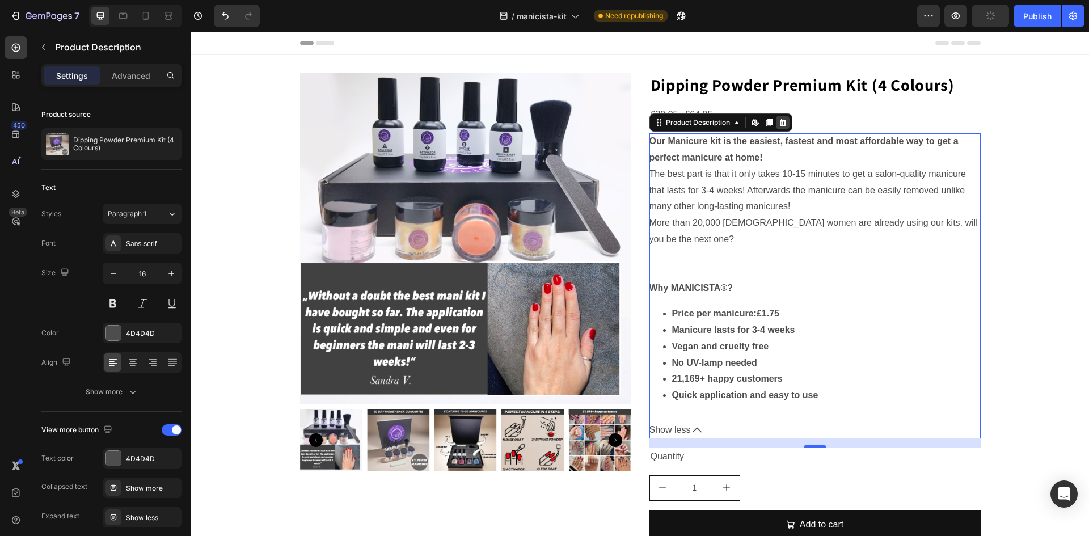
click at [778, 125] on icon at bounding box center [781, 123] width 7 height 8
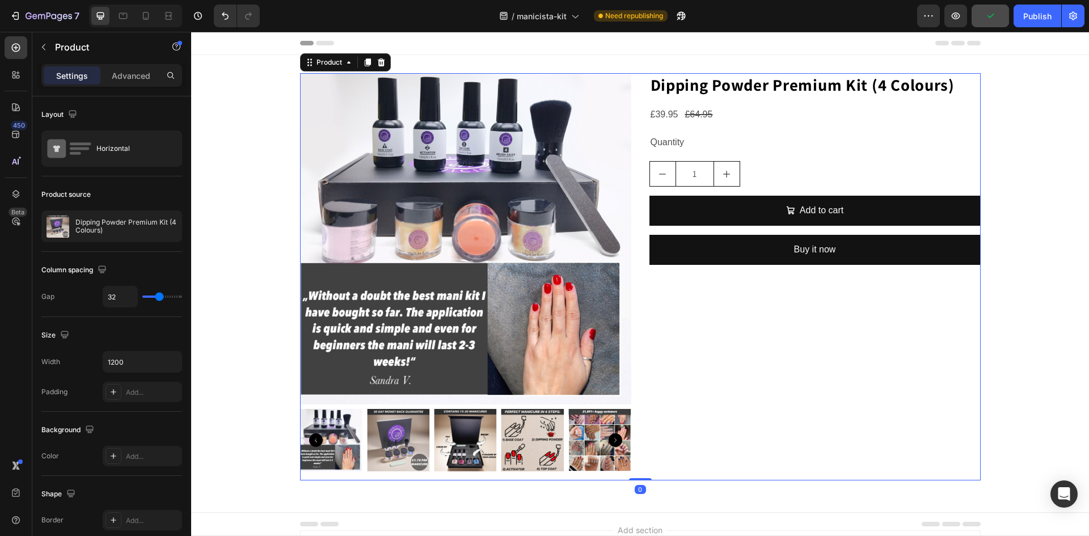
click at [709, 324] on div "Dipping Powder Premium Kit (4 Colours) Product Title £39.95 Product Price Produ…" at bounding box center [814, 276] width 331 height 407
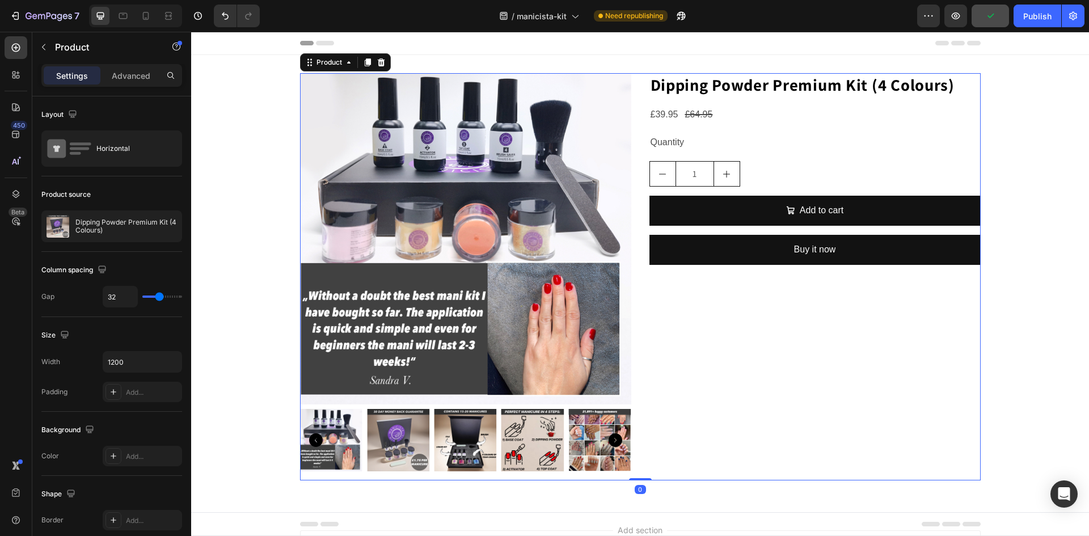
click at [709, 324] on div "Dipping Powder Premium Kit (4 Colours) Product Title £39.95 Product Price Produ…" at bounding box center [814, 276] width 331 height 407
click at [708, 324] on div "Dipping Powder Premium Kit (4 Colours) Product Title £39.95 Product Price Produ…" at bounding box center [814, 276] width 331 height 407
click at [983, 18] on span "Save" at bounding box center [990, 16] width 19 height 10
click at [1030, 18] on div "Publish" at bounding box center [1037, 16] width 28 height 12
click at [44, 50] on icon "button" at bounding box center [43, 47] width 9 height 9
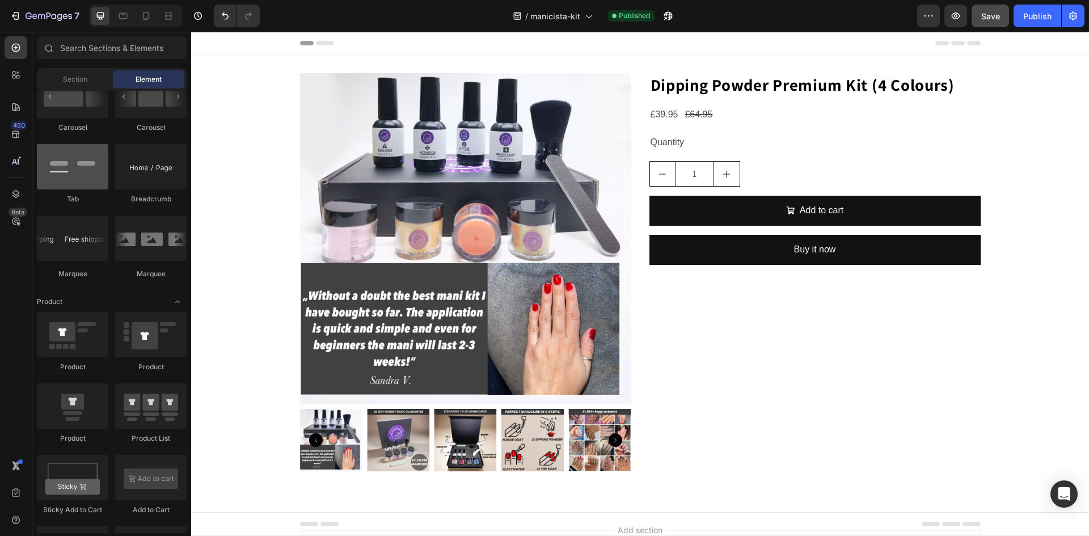
scroll to position [1134, 0]
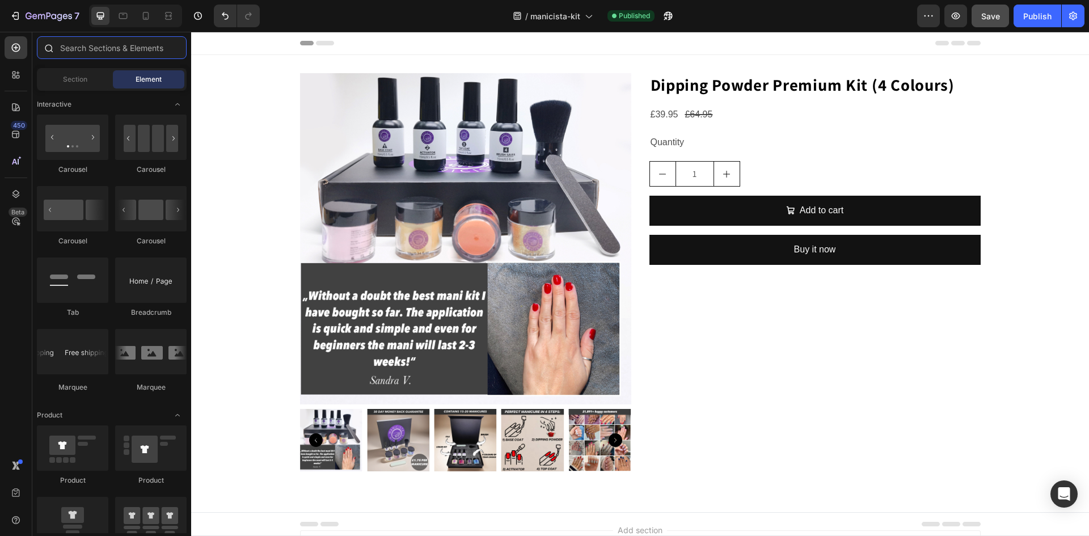
click at [73, 52] on input "text" at bounding box center [112, 47] width 150 height 23
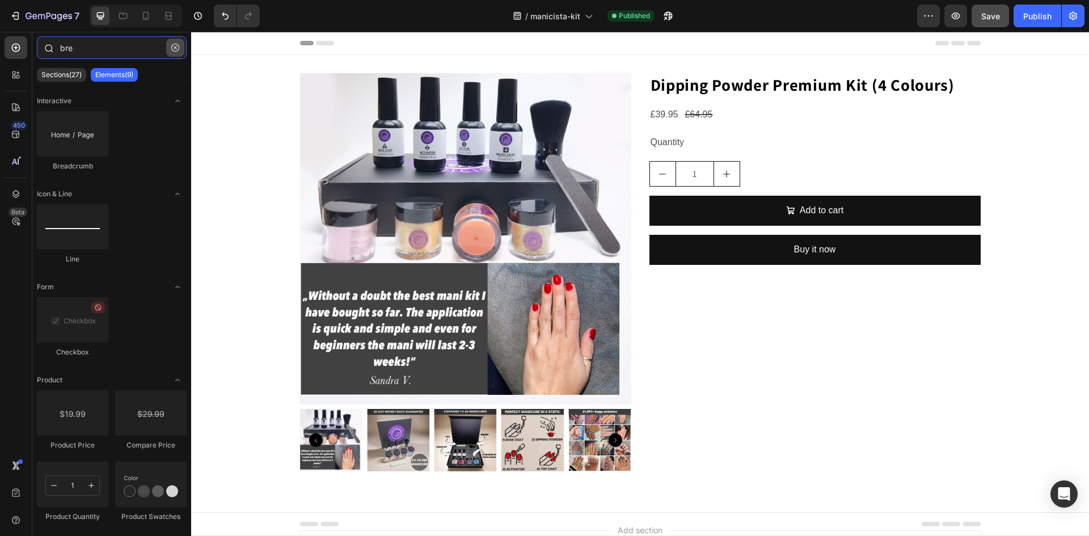
type input "bre"
click at [173, 47] on icon "button" at bounding box center [175, 48] width 8 height 8
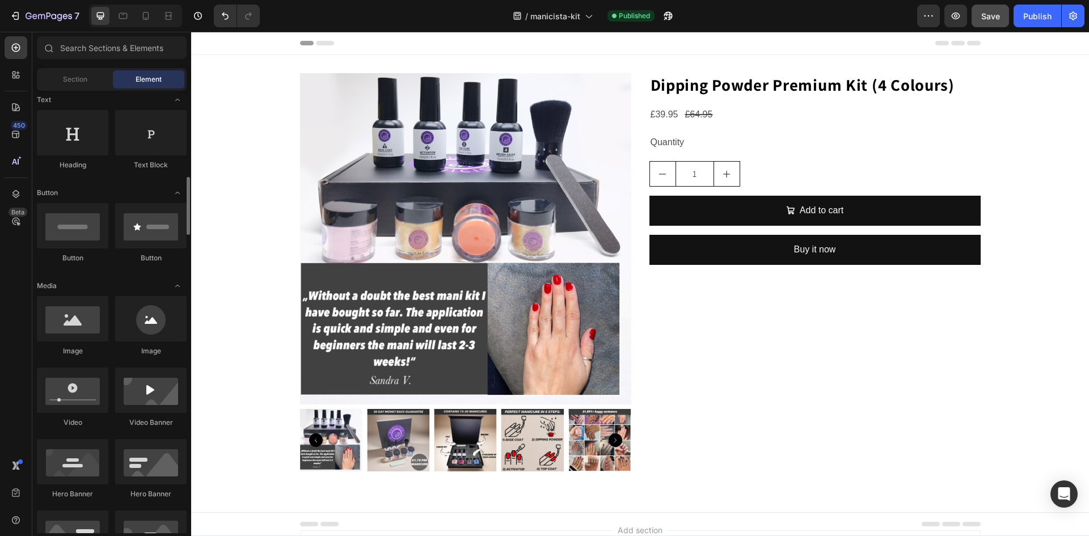
scroll to position [227, 0]
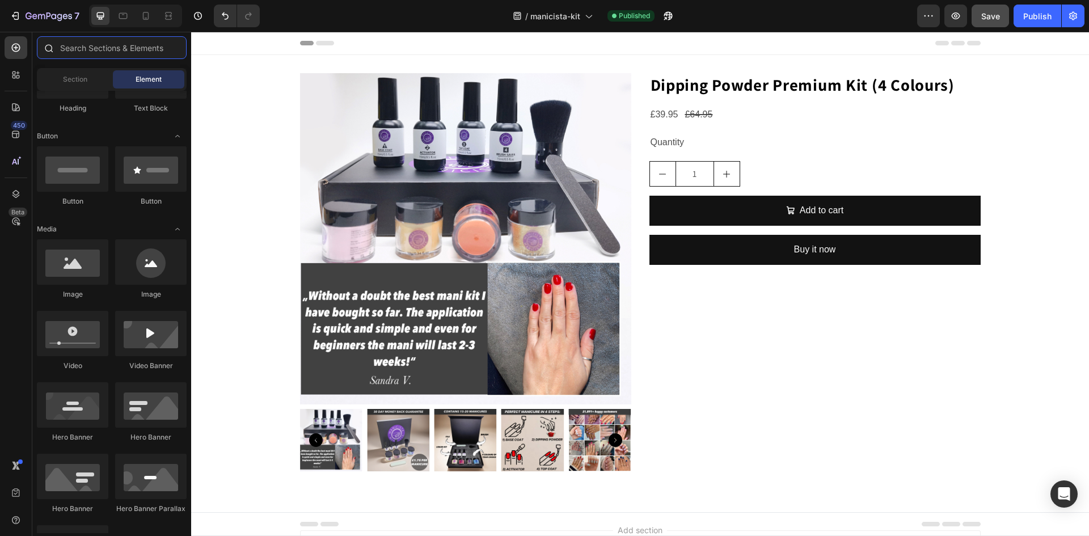
click at [94, 46] on input "text" at bounding box center [112, 47] width 150 height 23
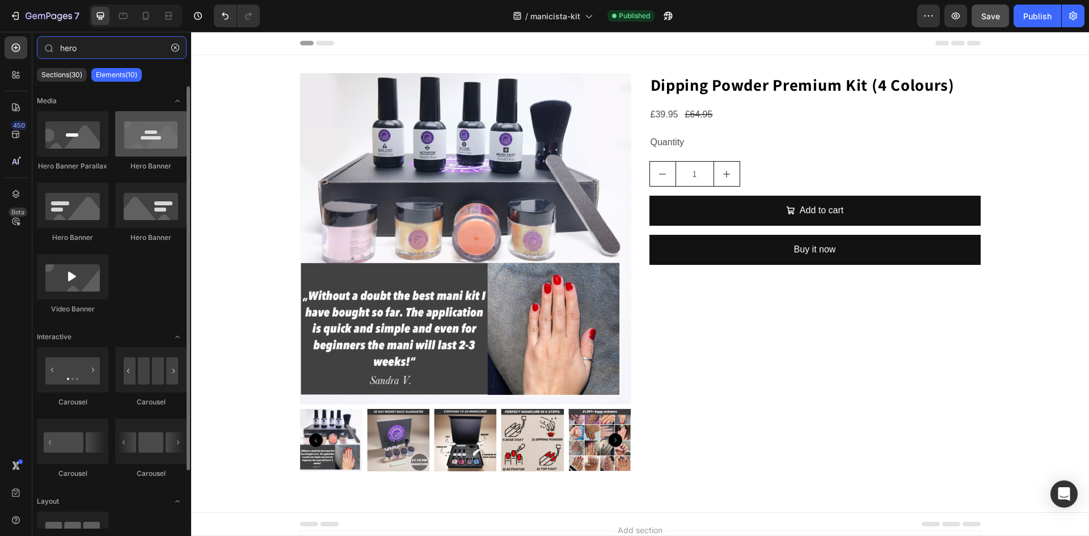
type input "hero"
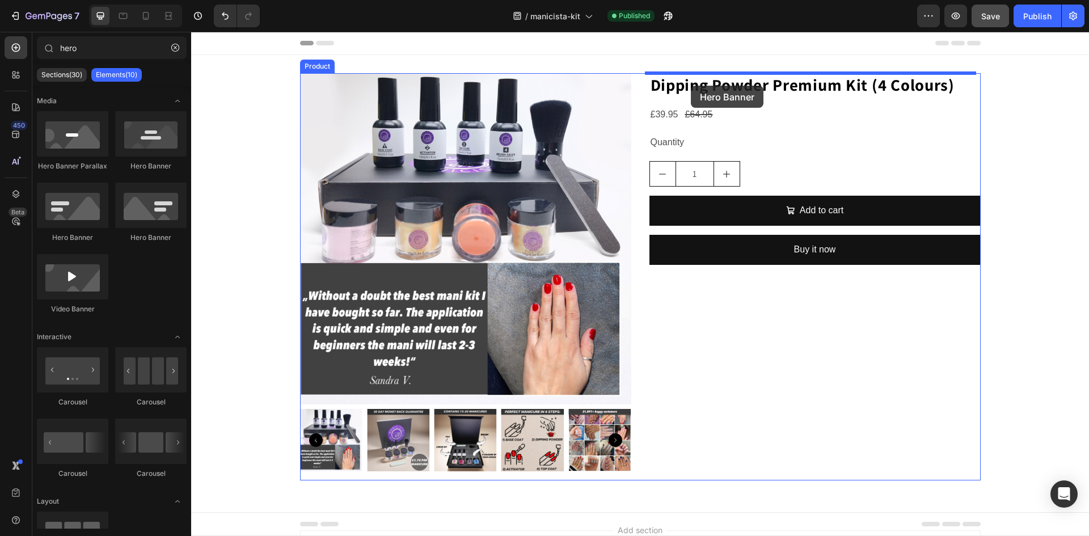
drag, startPoint x: 340, startPoint y: 170, endPoint x: 691, endPoint y: 86, distance: 360.3
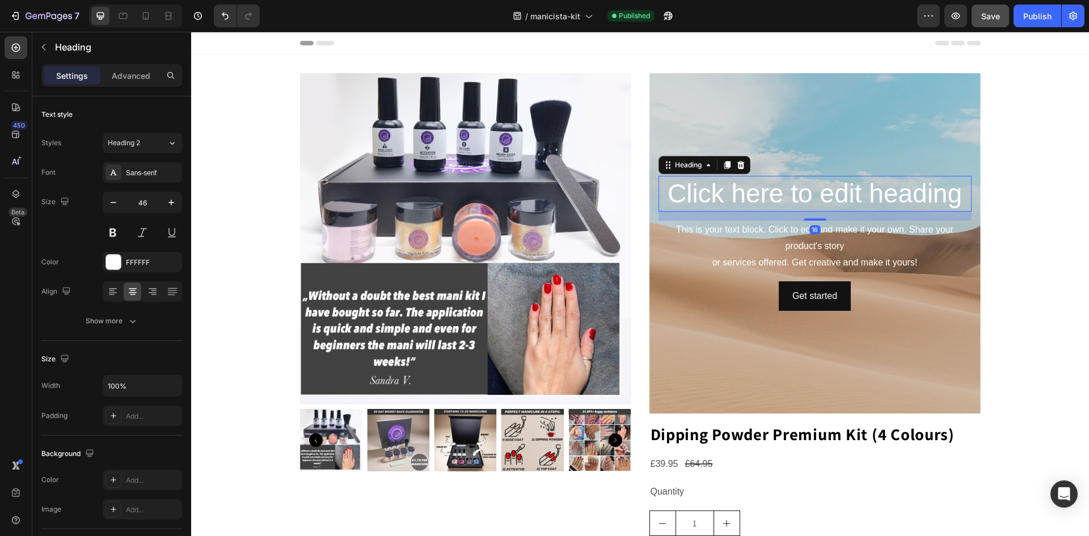
click at [693, 188] on h2 "Click here to edit heading" at bounding box center [814, 194] width 313 height 36
click at [736, 167] on icon at bounding box center [740, 164] width 9 height 9
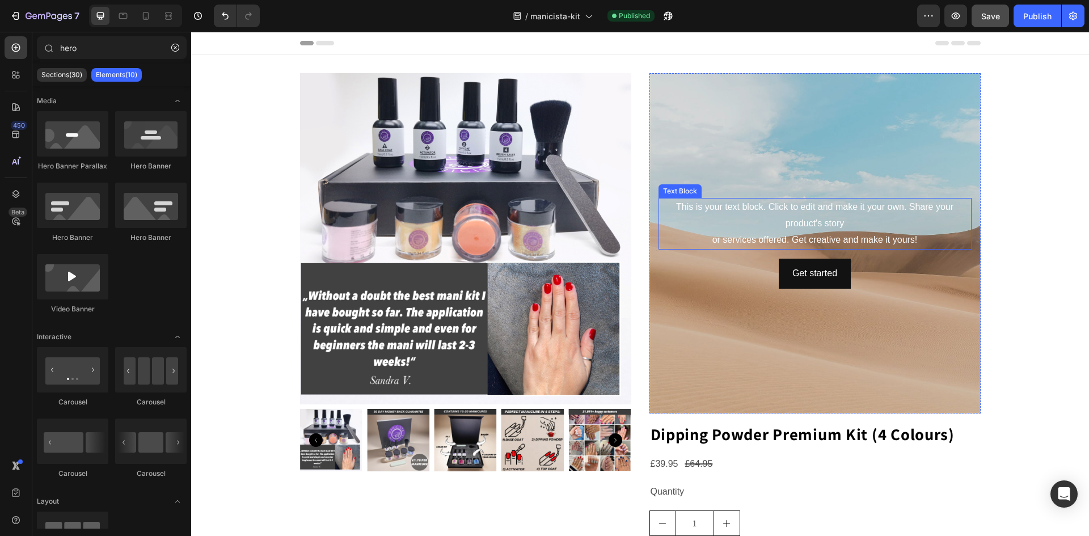
click at [729, 225] on div "This is your text block. Click to edit and make it your own. Share your product…" at bounding box center [814, 223] width 313 height 51
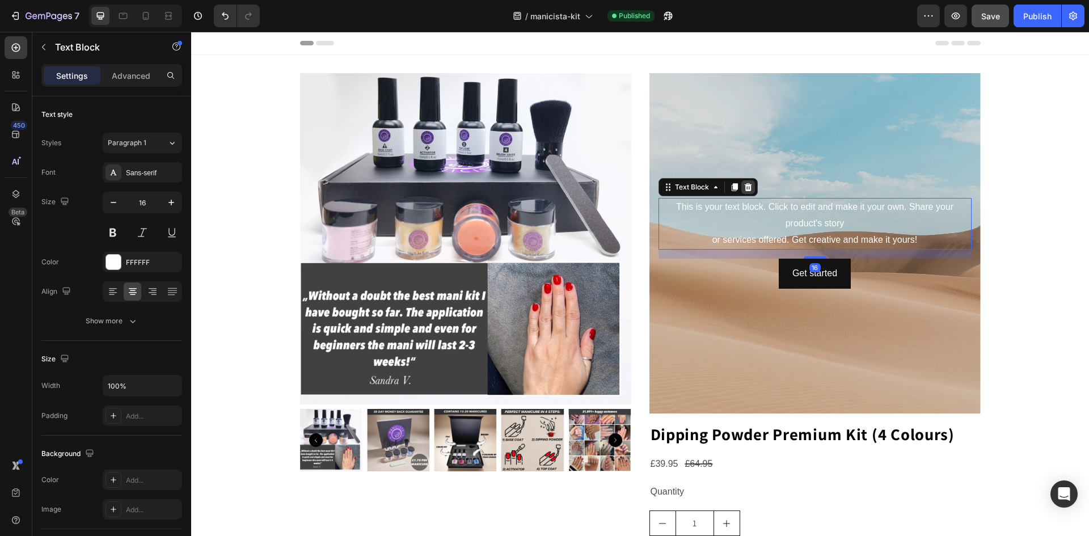
click at [749, 185] on div at bounding box center [748, 187] width 14 height 14
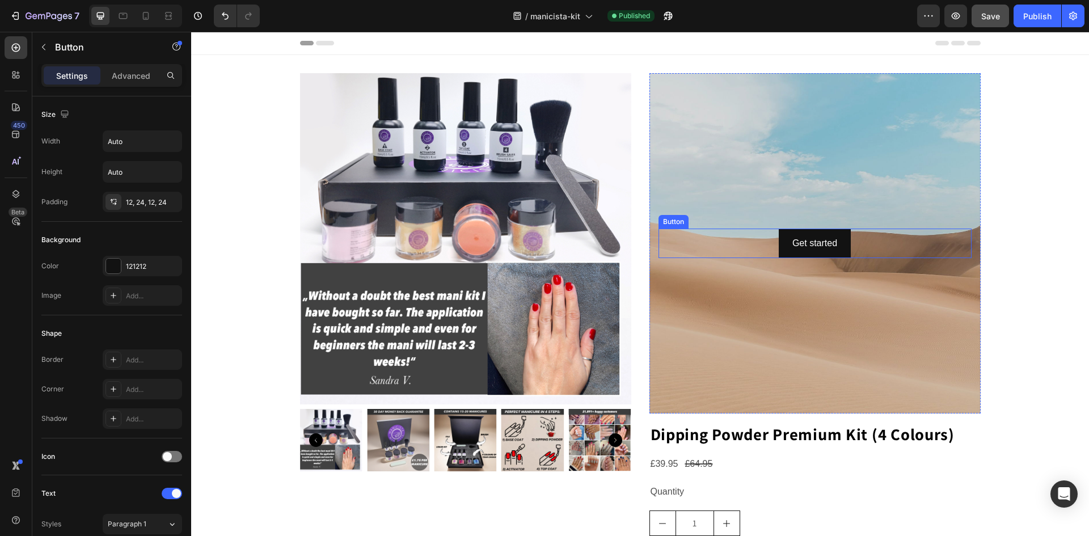
click at [763, 249] on div "Get started Button" at bounding box center [814, 244] width 313 height 30
click at [731, 218] on icon at bounding box center [734, 217] width 9 height 9
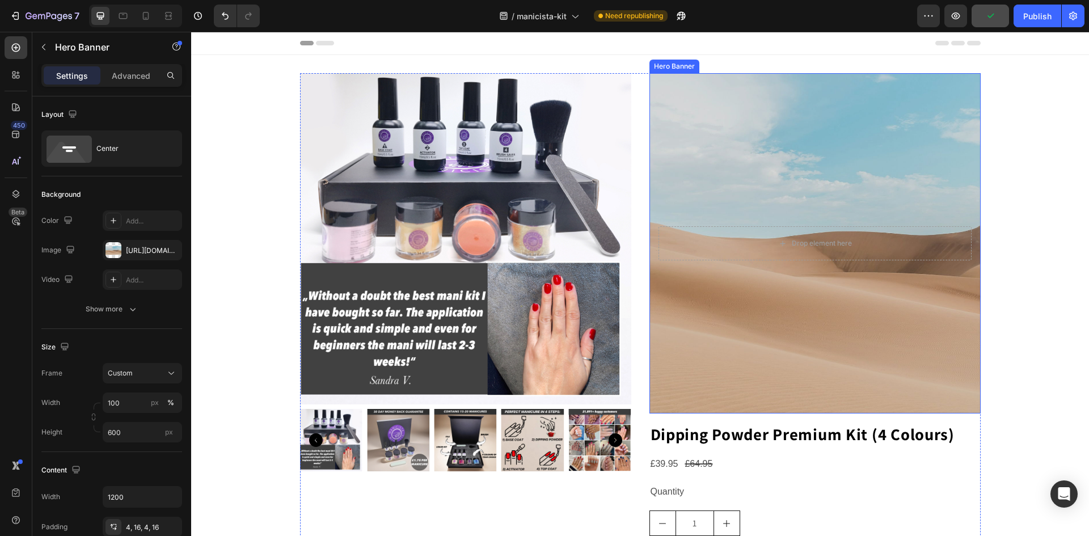
click at [687, 171] on div "Background Image" at bounding box center [814, 243] width 331 height 340
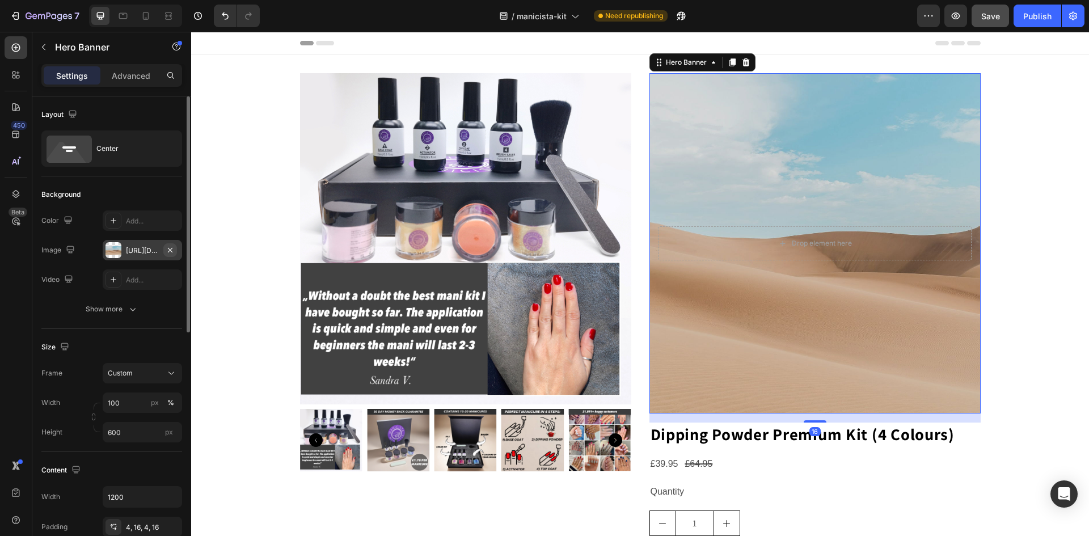
click at [171, 251] on icon "button" at bounding box center [170, 250] width 9 height 9
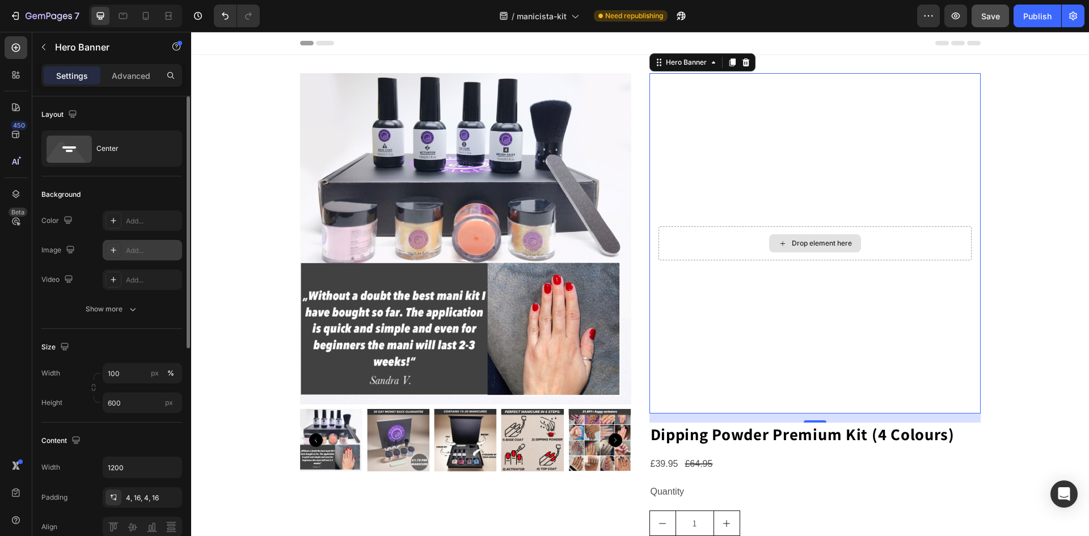
click at [676, 252] on div "Drop element here" at bounding box center [814, 243] width 313 height 34
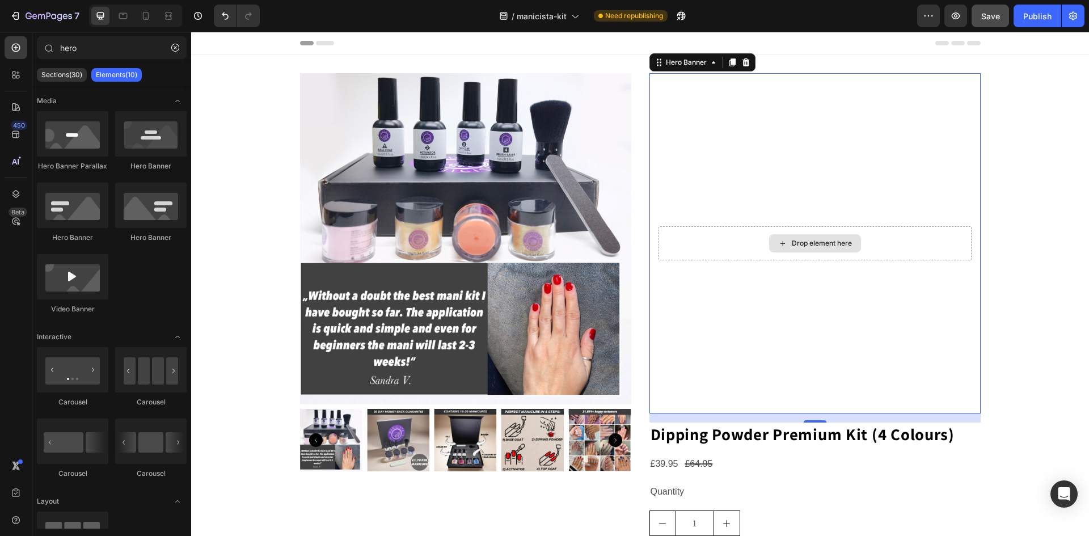
click at [804, 245] on div "Drop element here" at bounding box center [822, 243] width 60 height 9
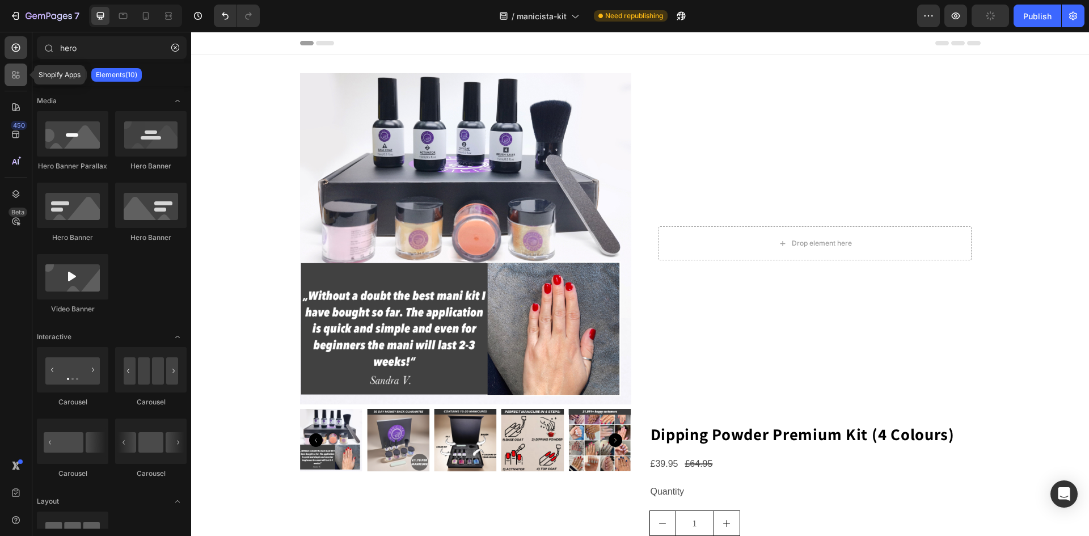
click at [19, 79] on icon at bounding box center [15, 74] width 11 height 11
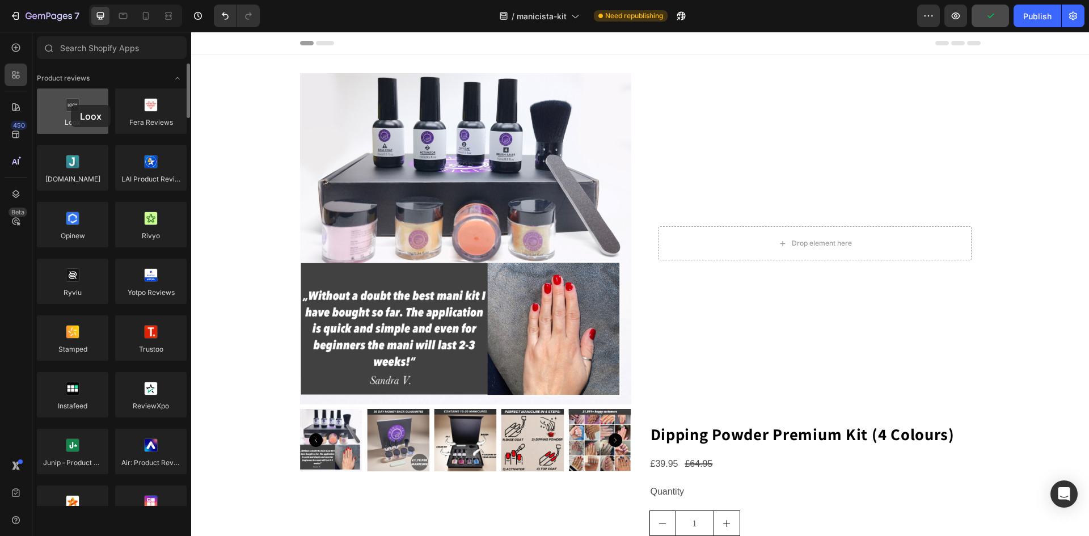
click at [71, 105] on div at bounding box center [72, 110] width 71 height 45
click at [72, 110] on div at bounding box center [72, 110] width 71 height 45
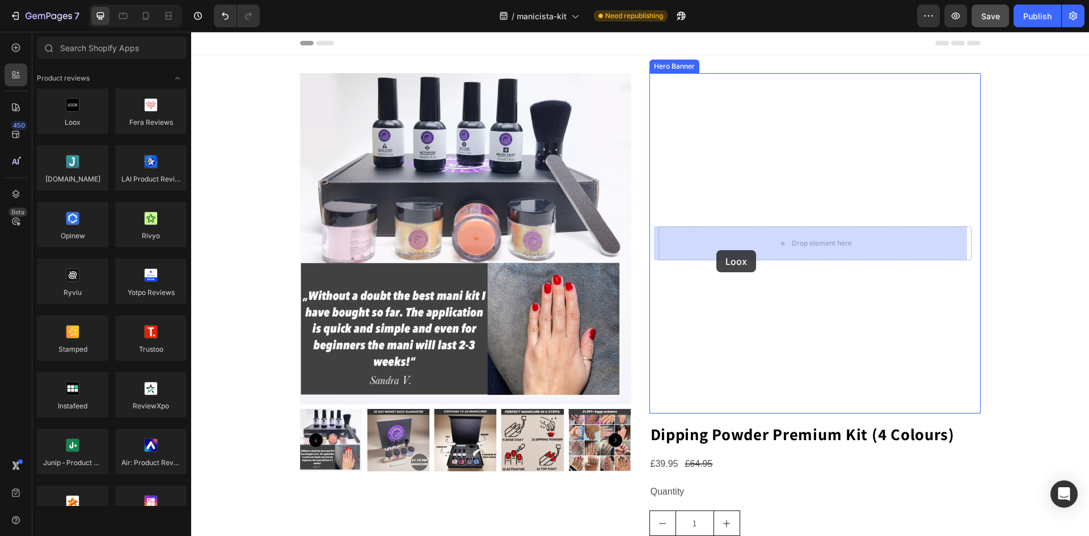
drag, startPoint x: 263, startPoint y: 142, endPoint x: 716, endPoint y: 250, distance: 465.8
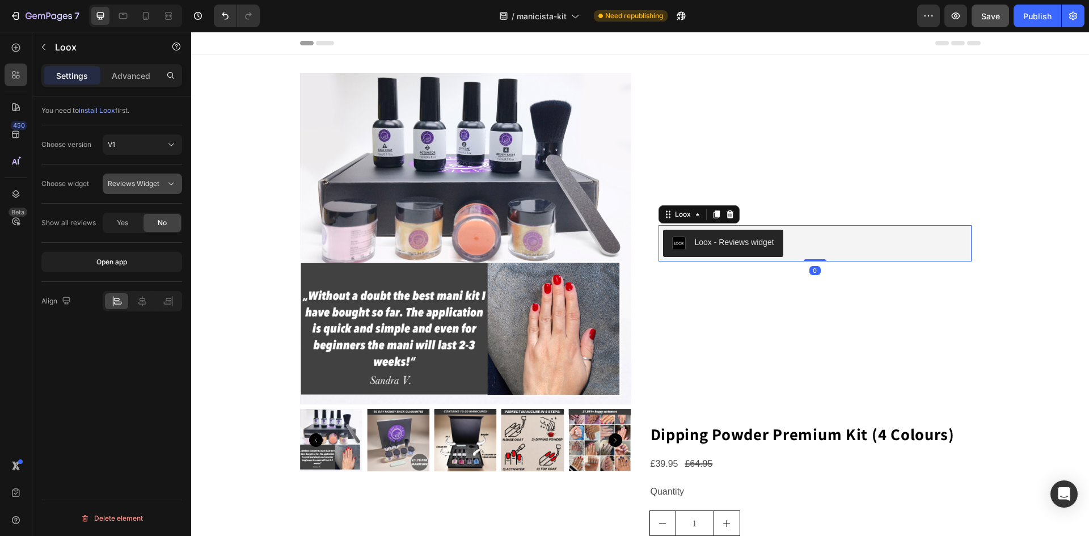
click at [123, 189] on button "Reviews Widget" at bounding box center [142, 184] width 79 height 20
click at [130, 235] on span "Rating Widget" at bounding box center [130, 233] width 45 height 10
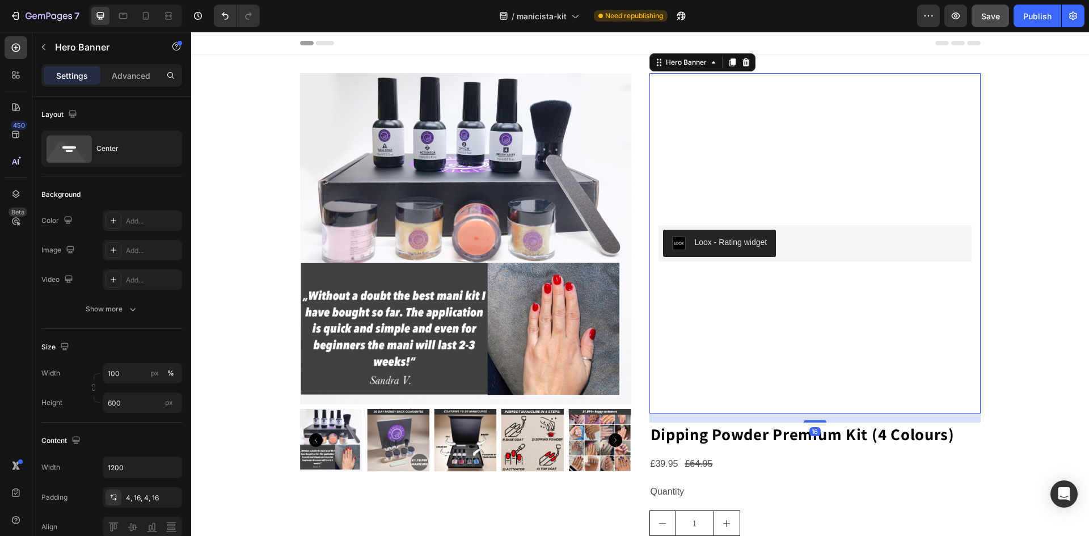
click at [692, 290] on div "Background Image" at bounding box center [814, 243] width 331 height 340
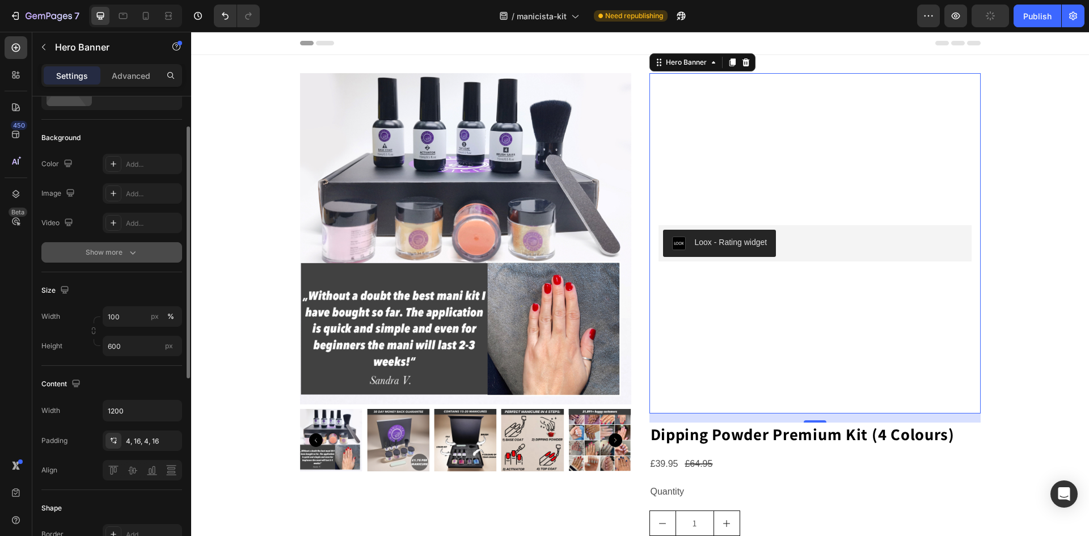
click at [89, 253] on div "Show more" at bounding box center [112, 252] width 53 height 11
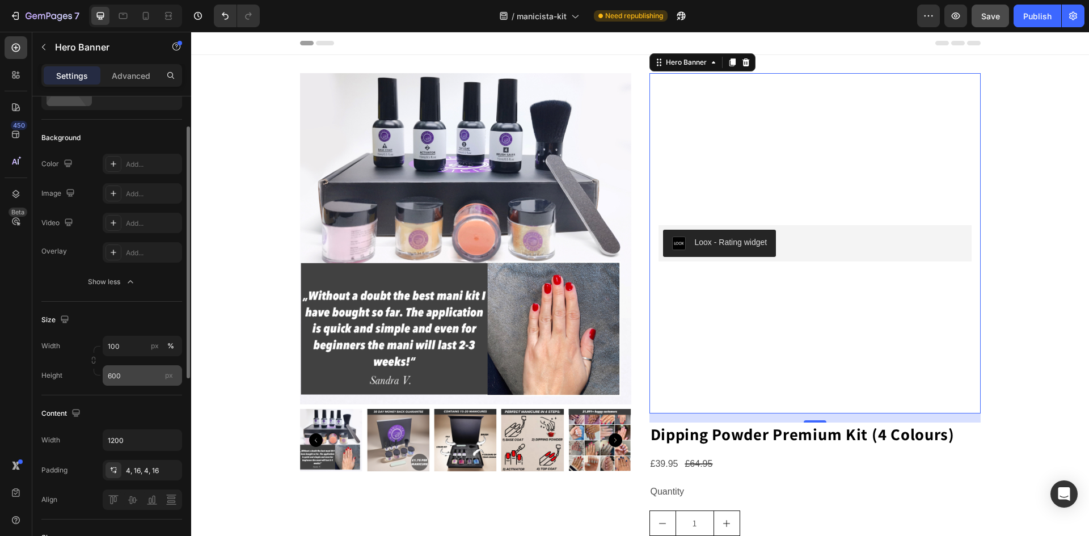
click at [171, 378] on span "px" at bounding box center [169, 375] width 8 height 9
click at [171, 378] on input "600" at bounding box center [142, 375] width 79 height 20
click at [133, 377] on input "600" at bounding box center [142, 375] width 79 height 20
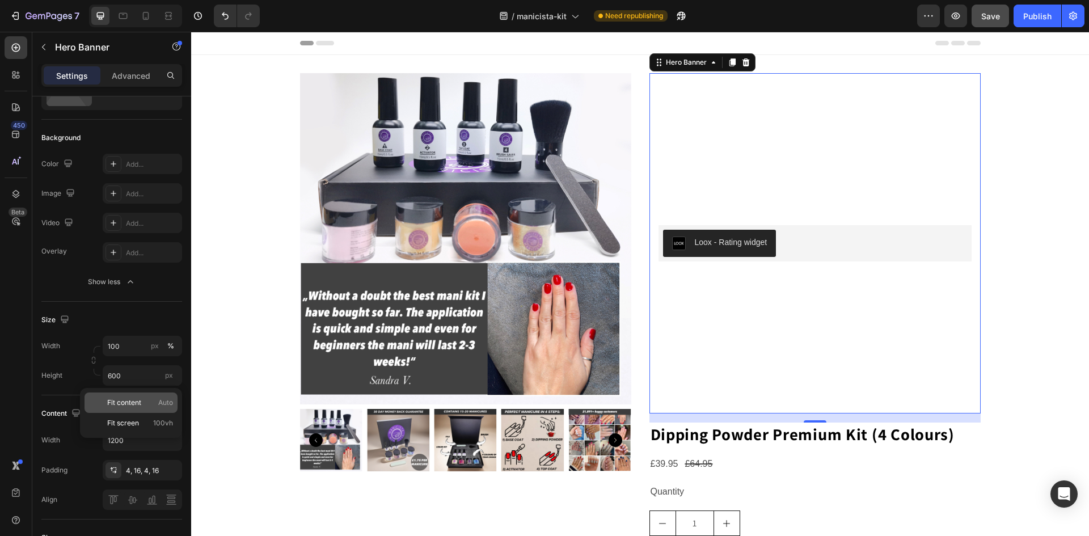
click at [129, 399] on span "Fit content" at bounding box center [124, 402] width 34 height 10
type input "Auto"
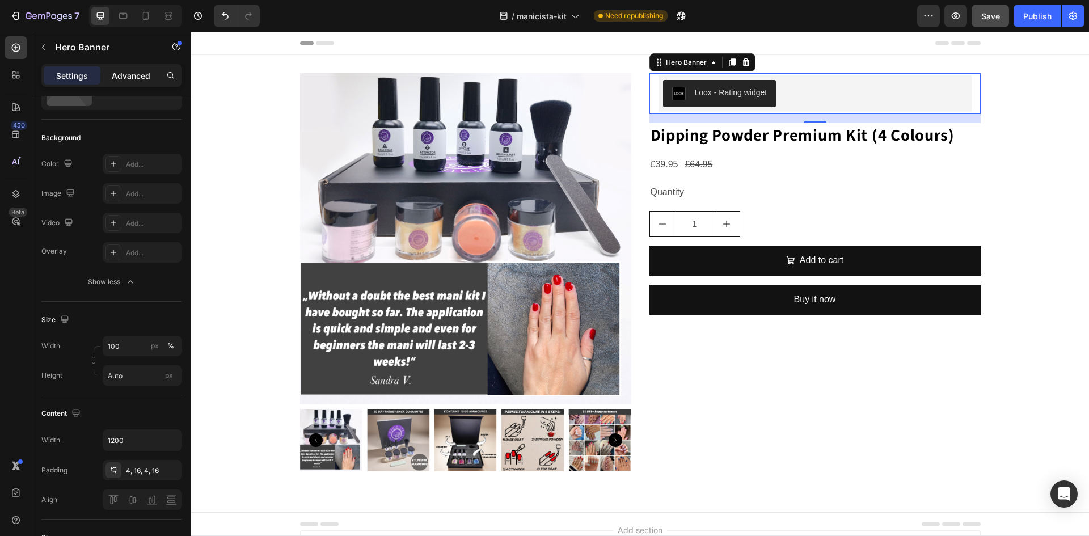
click at [120, 74] on p "Advanced" at bounding box center [131, 76] width 39 height 12
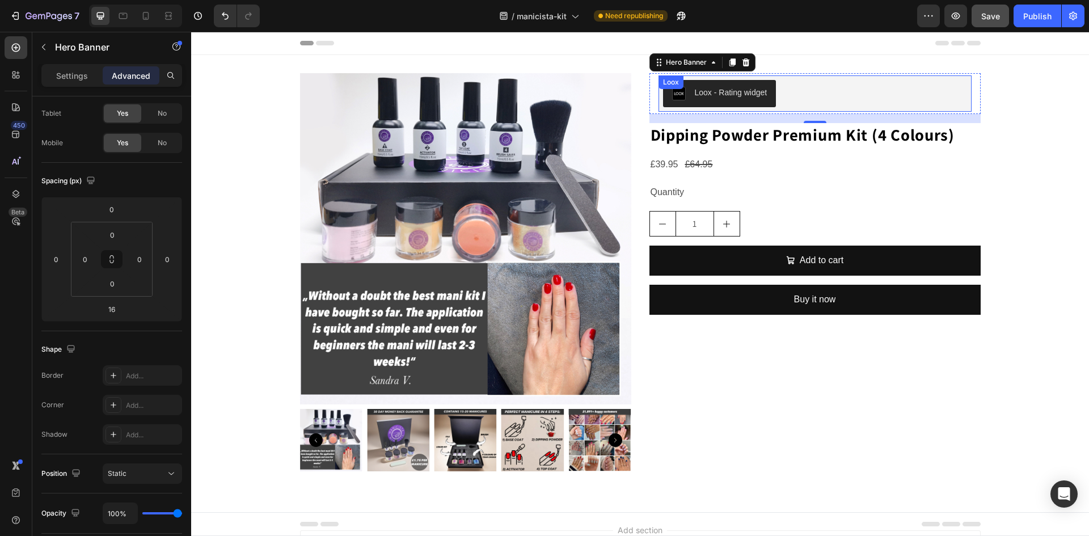
scroll to position [0, 0]
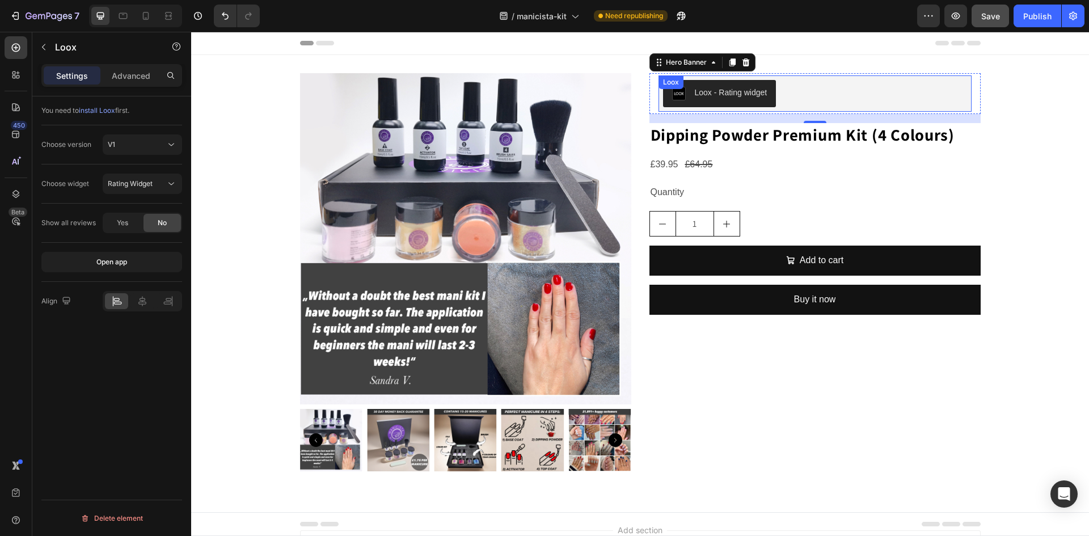
click at [831, 91] on div "Loox - Rating widget" at bounding box center [815, 93] width 304 height 27
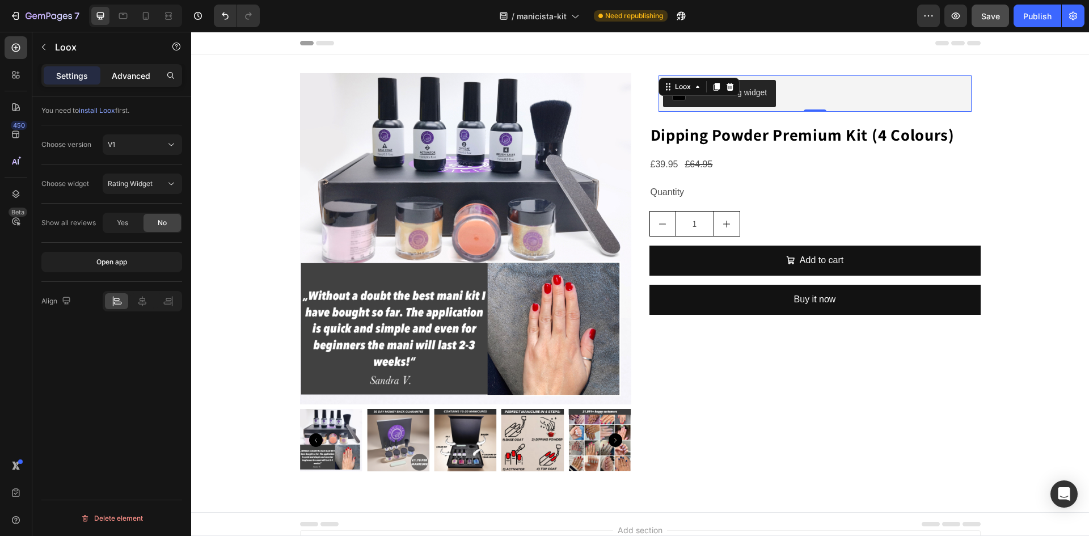
click at [126, 77] on p "Advanced" at bounding box center [131, 76] width 39 height 12
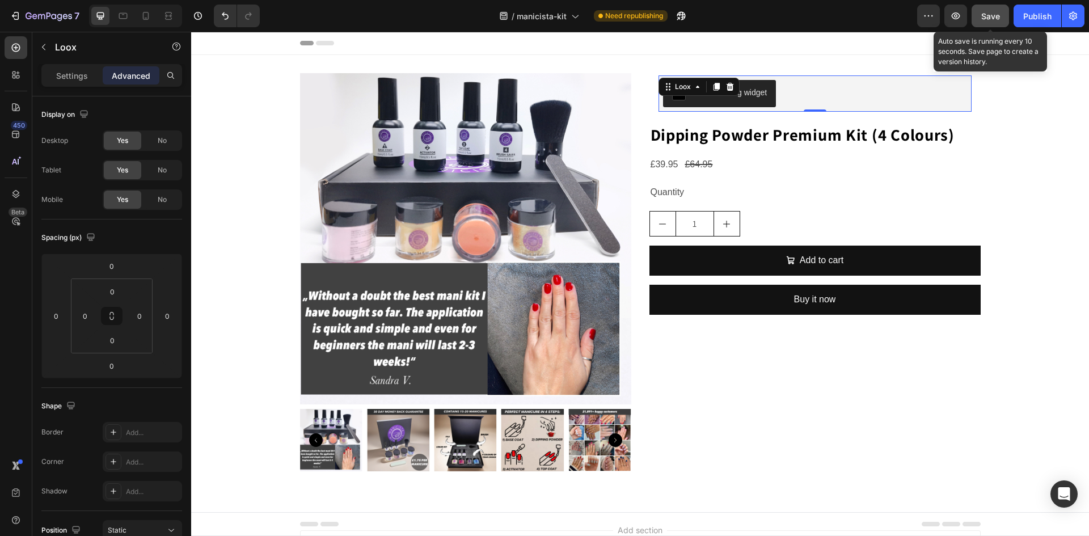
click at [986, 14] on span "Save" at bounding box center [990, 16] width 19 height 10
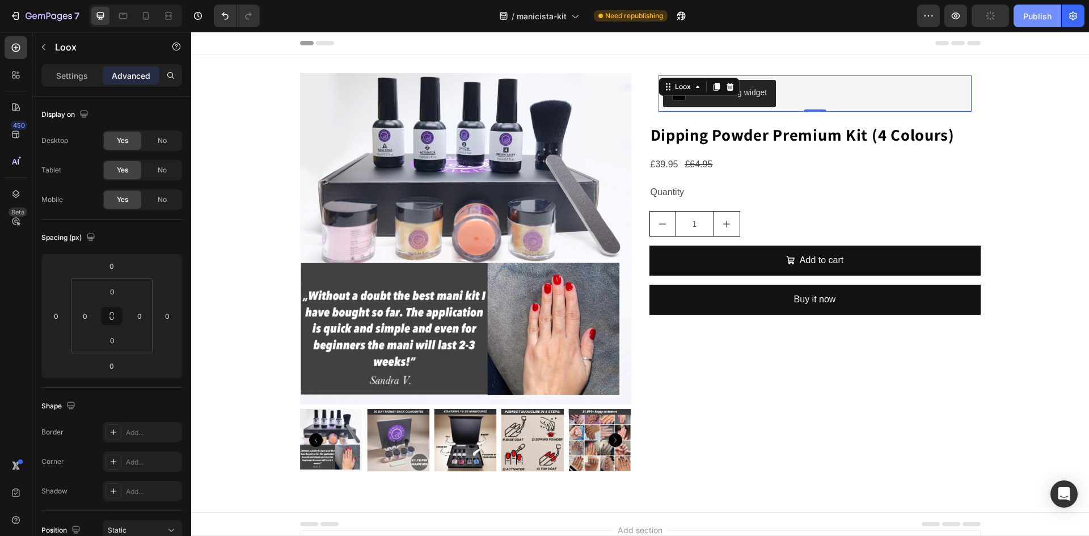
click at [1030, 14] on div "Publish" at bounding box center [1037, 16] width 28 height 12
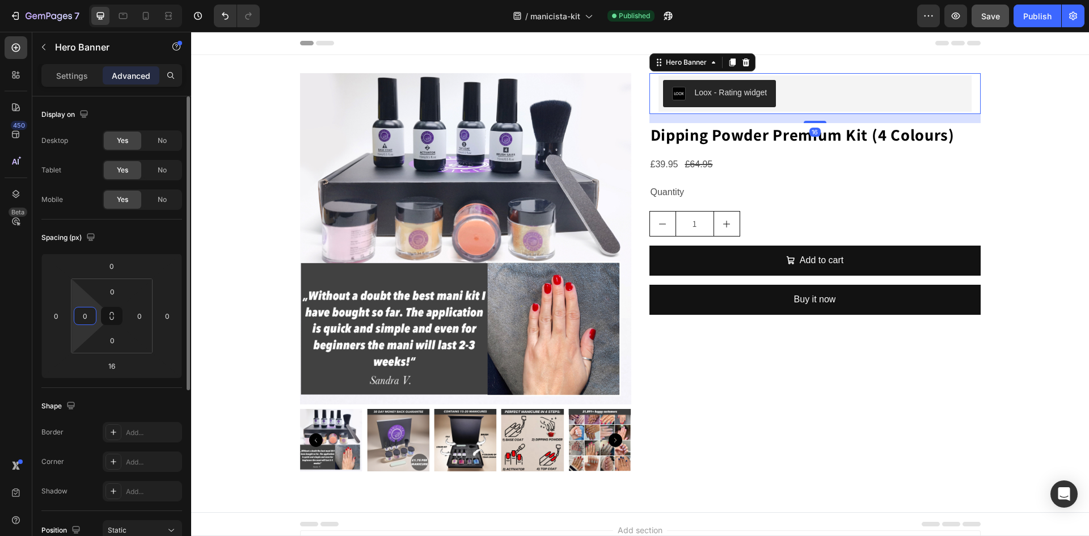
click at [82, 321] on input "0" at bounding box center [85, 315] width 17 height 17
click at [142, 317] on input "0" at bounding box center [139, 315] width 17 height 17
click at [165, 319] on input "0" at bounding box center [167, 315] width 17 height 17
click at [51, 315] on input "0" at bounding box center [56, 315] width 17 height 17
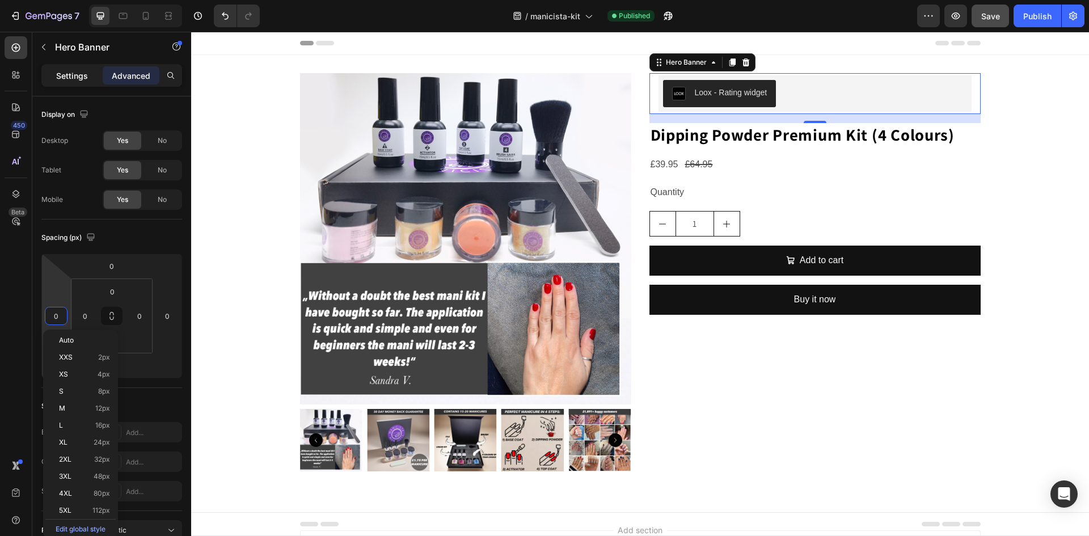
click at [64, 77] on p "Settings" at bounding box center [72, 76] width 32 height 12
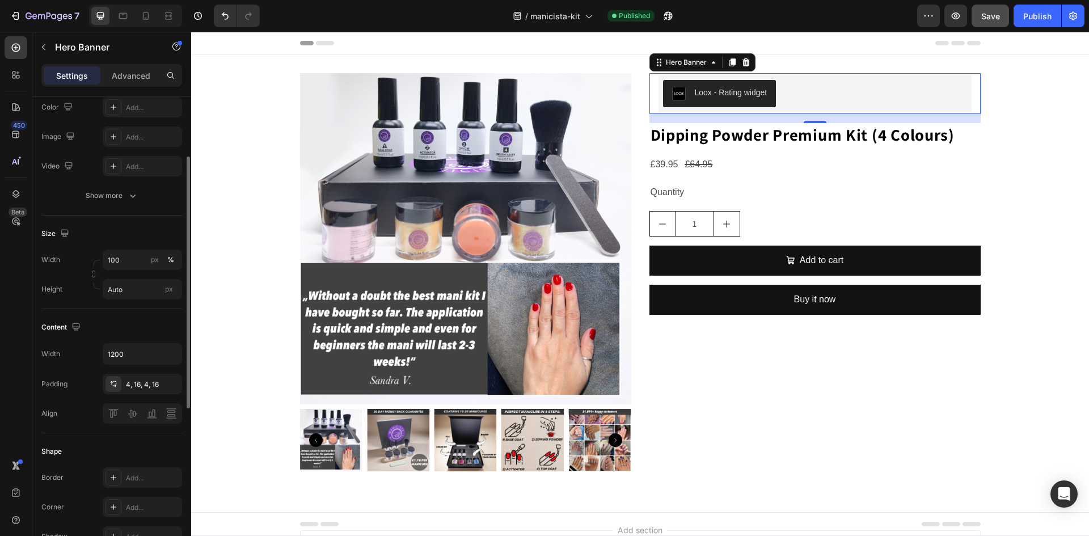
scroll to position [227, 0]
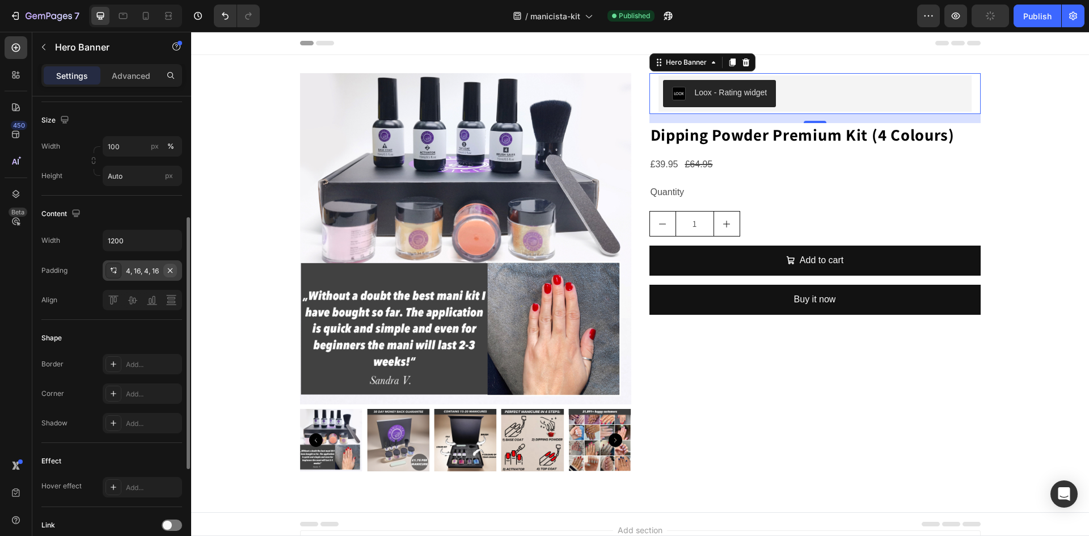
click at [167, 271] on icon "button" at bounding box center [170, 270] width 9 height 9
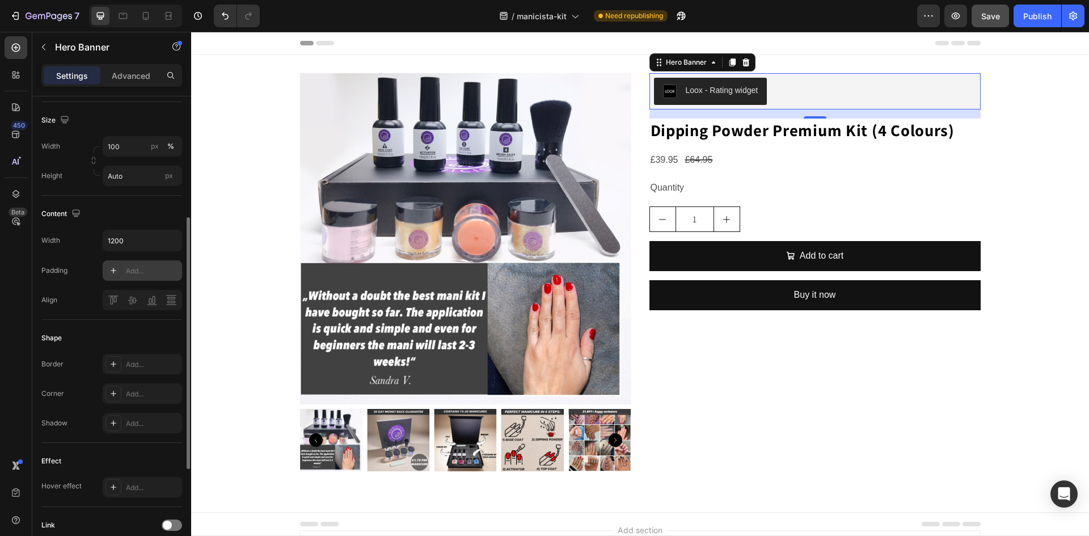
click at [75, 284] on div "Width 1200 Padding Add... Align" at bounding box center [111, 270] width 141 height 81
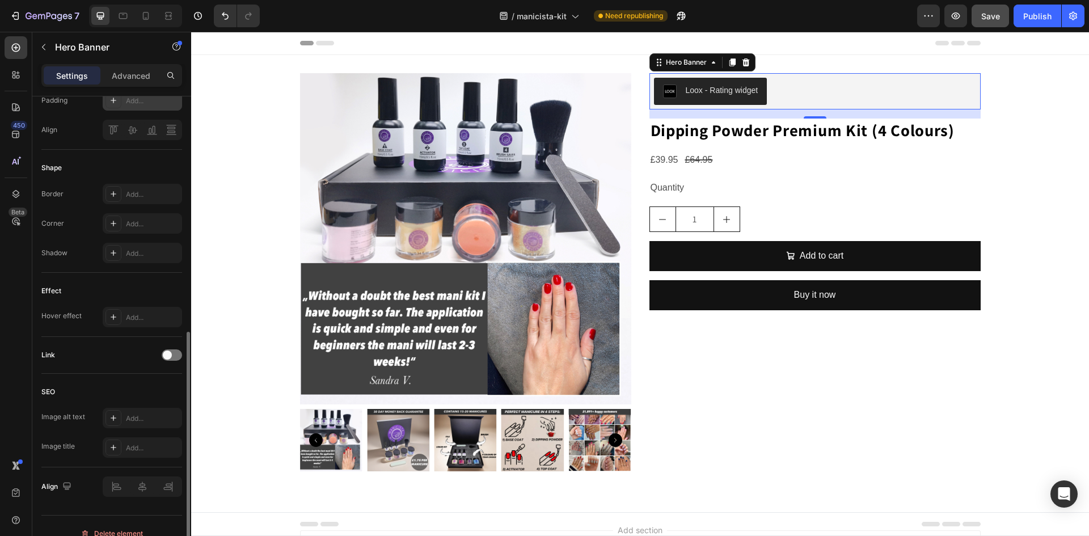
scroll to position [412, 0]
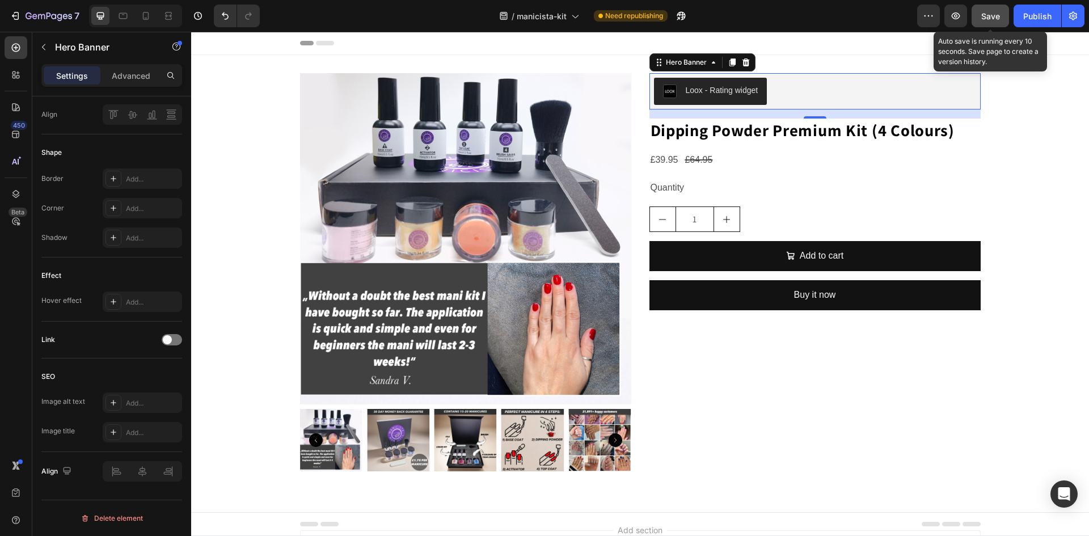
click at [986, 18] on span "Save" at bounding box center [990, 16] width 19 height 10
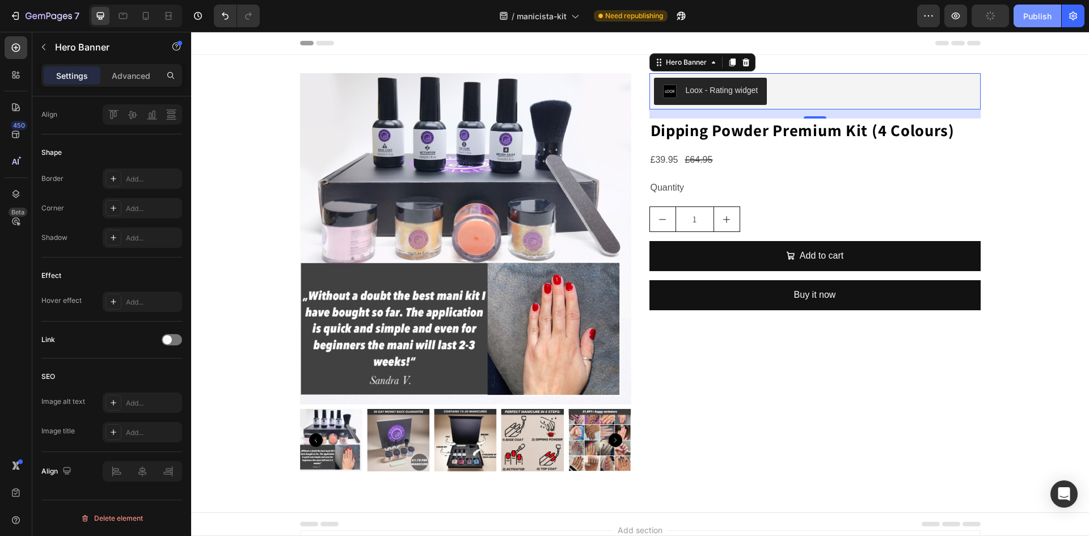
click at [1044, 18] on div "Publish" at bounding box center [1037, 16] width 28 height 12
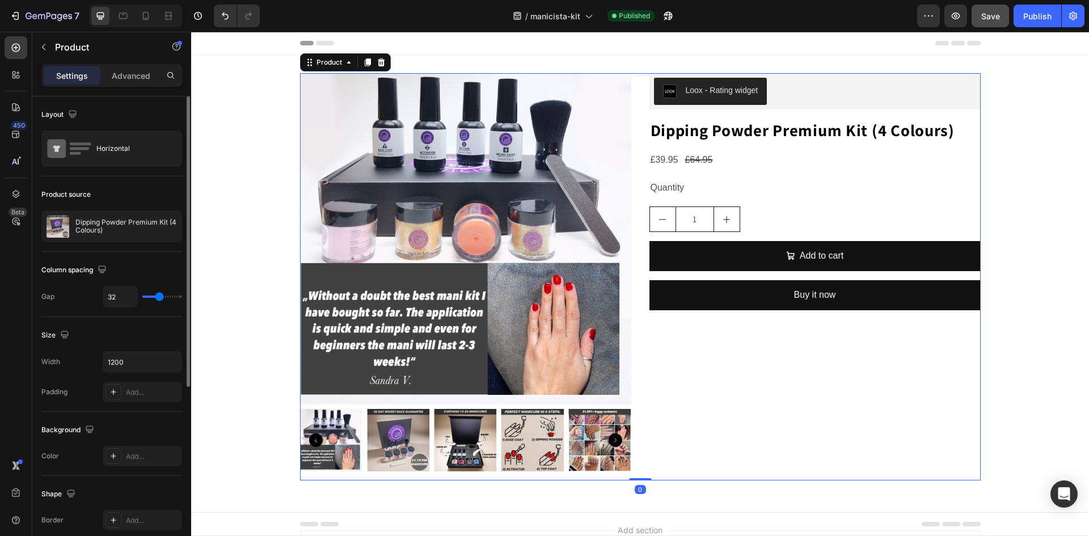
scroll to position [0, 0]
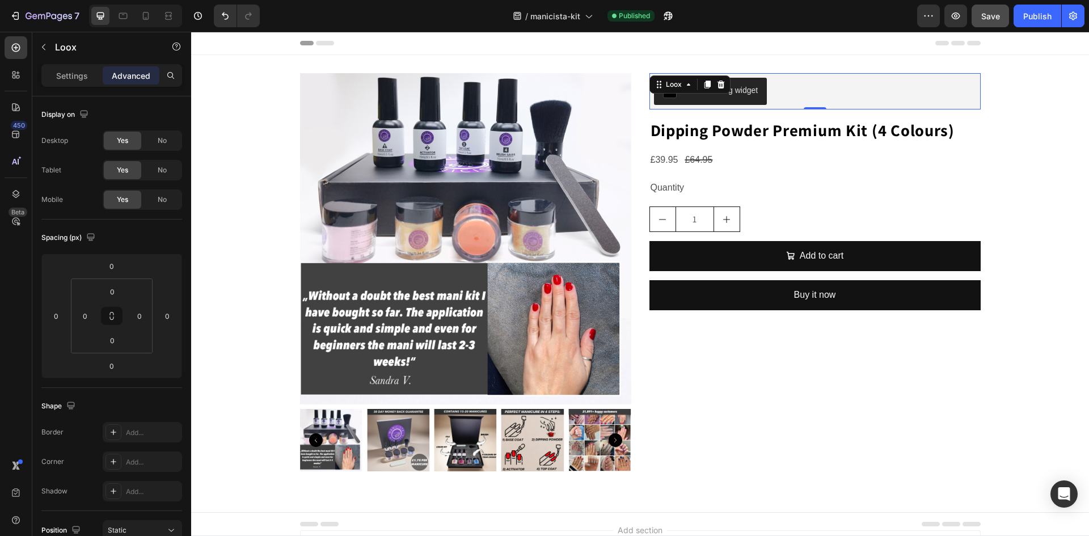
click at [744, 108] on div "Loox - Rating widget" at bounding box center [814, 91] width 331 height 36
click at [124, 83] on div "Advanced" at bounding box center [131, 75] width 57 height 18
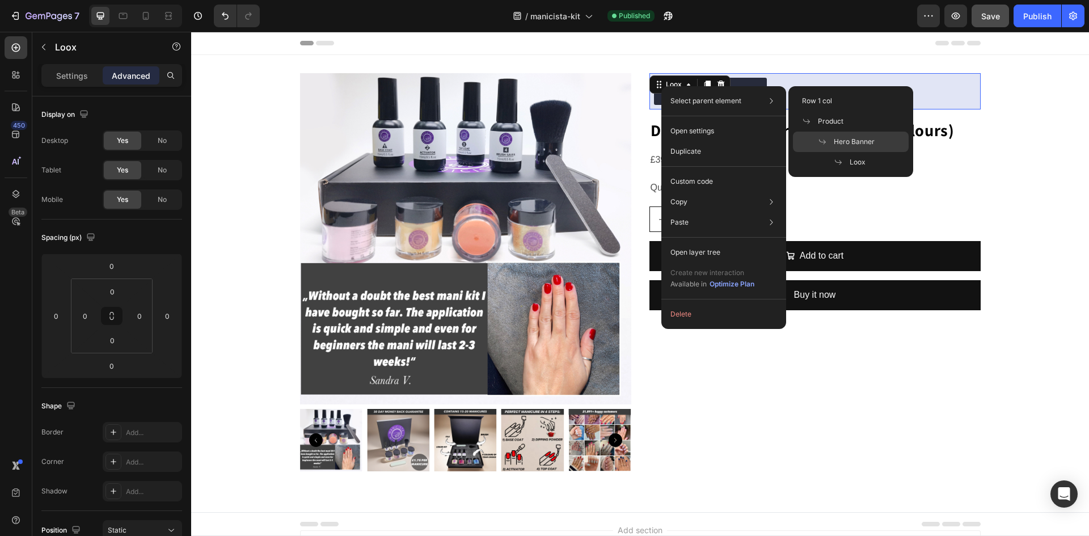
click at [864, 137] on span "Hero Banner" at bounding box center [853, 142] width 41 height 10
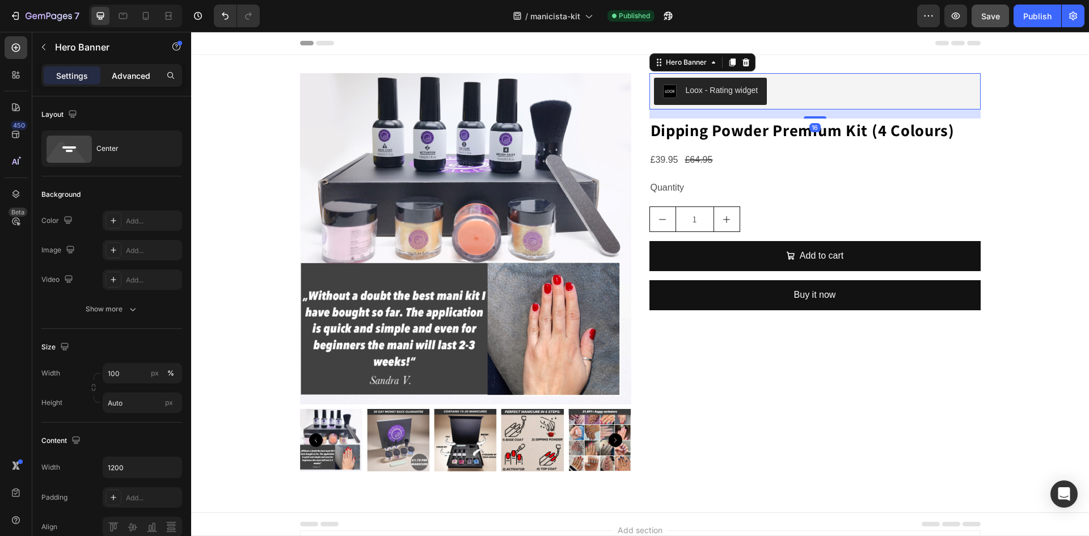
click at [130, 79] on p "Advanced" at bounding box center [131, 76] width 39 height 12
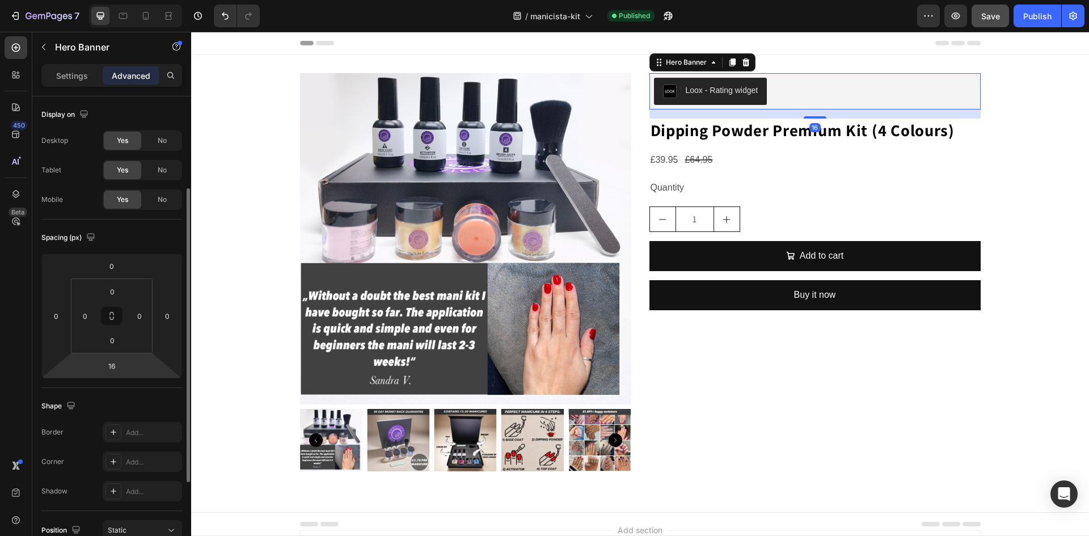
scroll to position [170, 0]
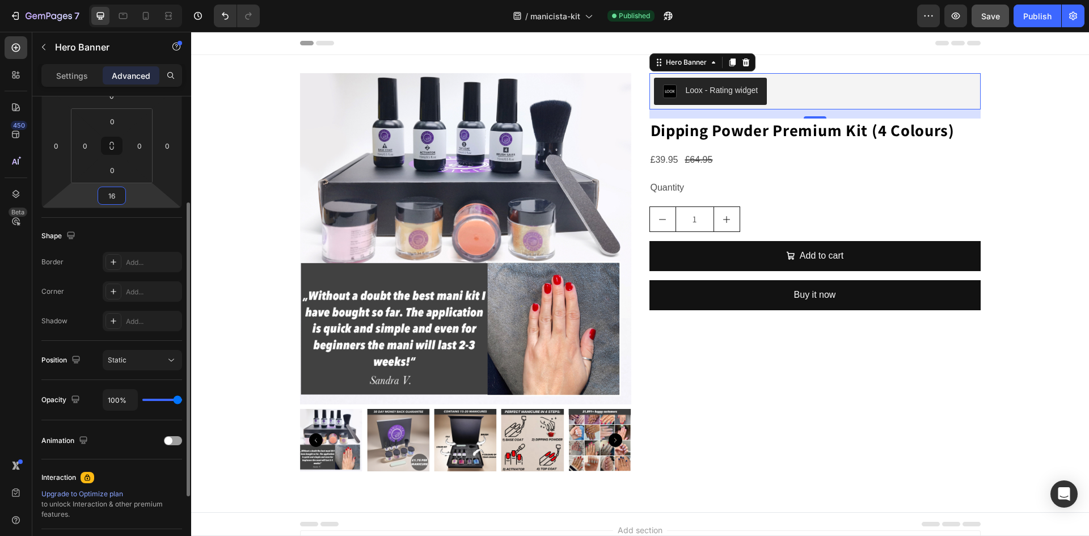
click at [107, 197] on input "16" at bounding box center [111, 195] width 23 height 17
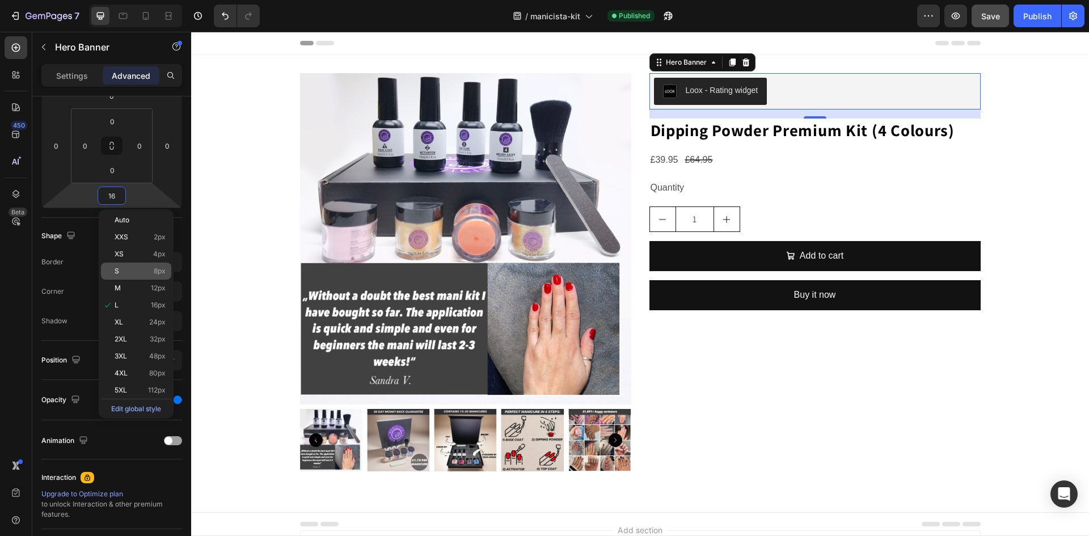
click at [141, 272] on p "S 8px" at bounding box center [140, 271] width 51 height 8
type input "8"
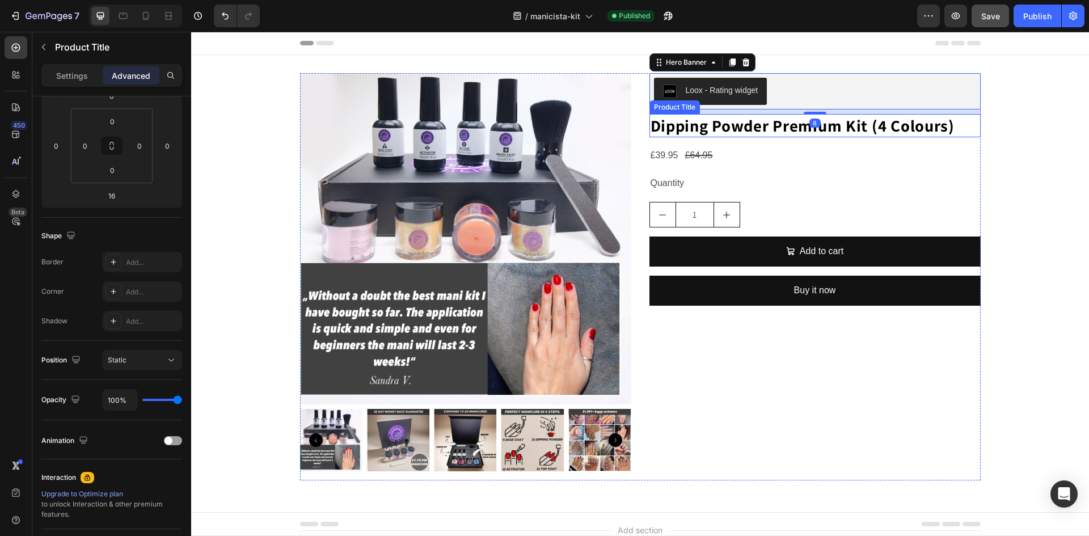
click at [792, 124] on h2 "Dipping Powder Premium Kit (4 Colours)" at bounding box center [814, 125] width 331 height 23
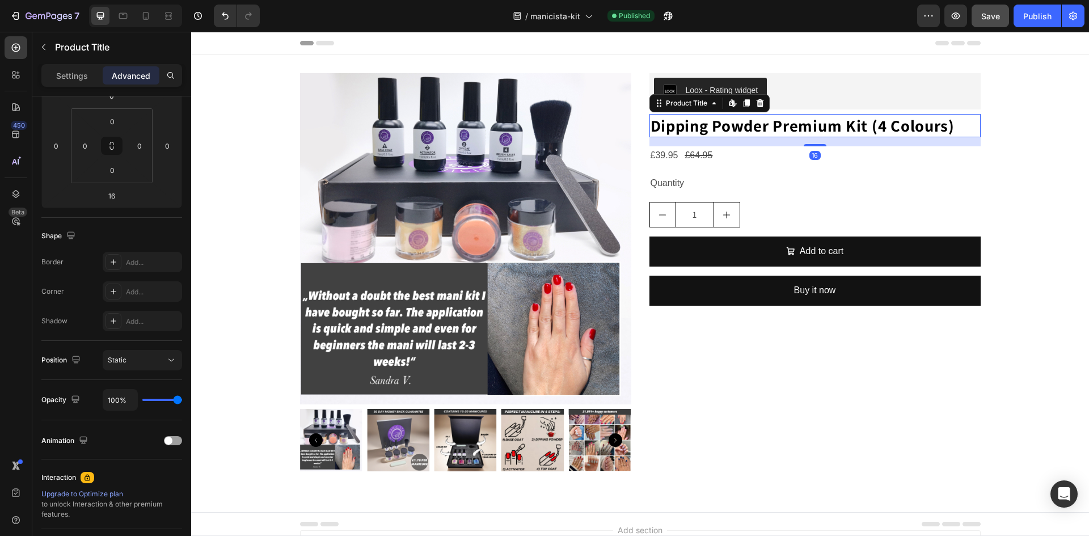
scroll to position [0, 0]
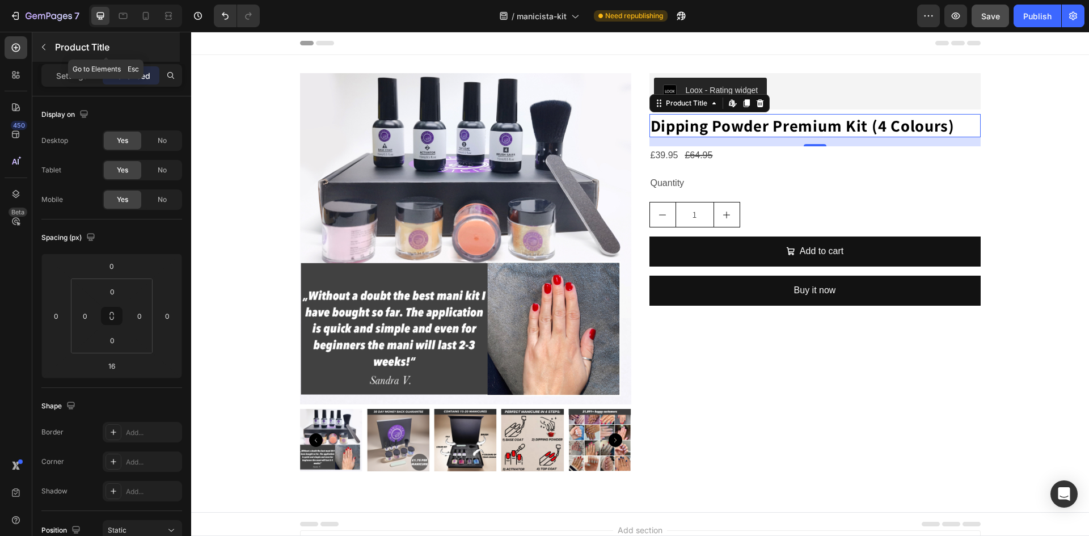
click at [40, 50] on icon "button" at bounding box center [43, 47] width 9 height 9
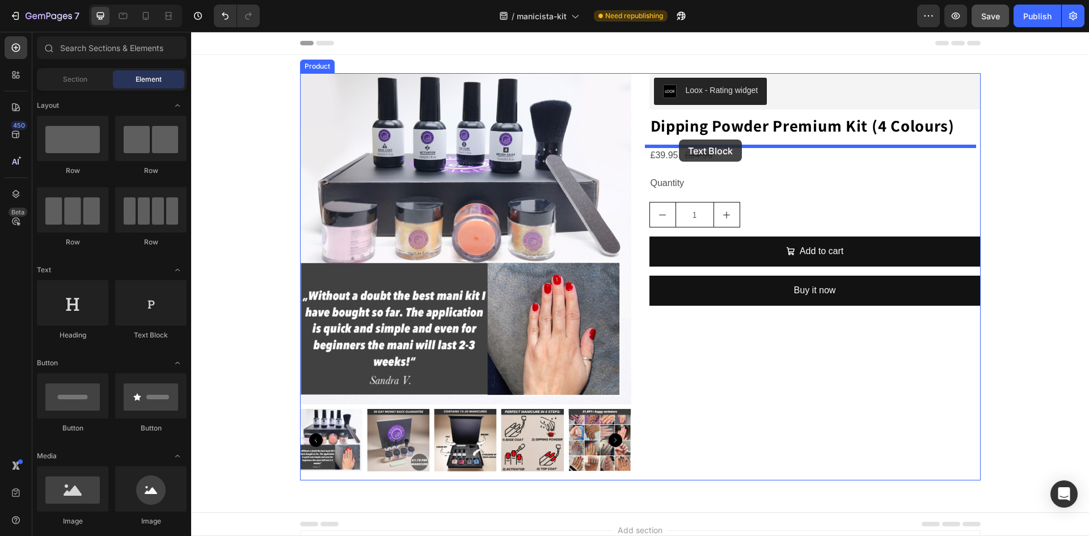
drag, startPoint x: 328, startPoint y: 338, endPoint x: 679, endPoint y: 139, distance: 402.7
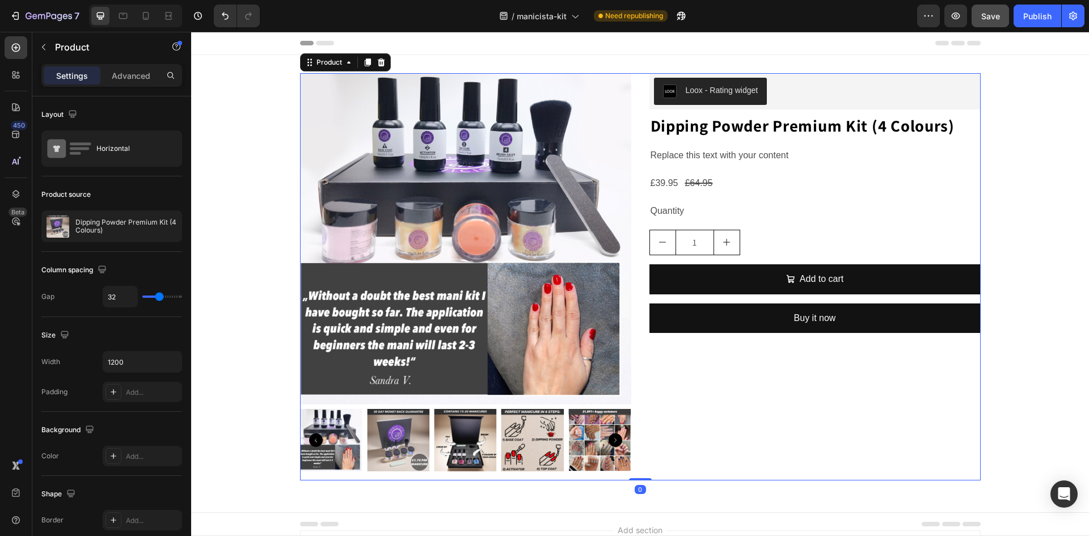
click at [731, 376] on div "Loox - Rating widget Loox Hero Banner Dipping Powder Premium Kit (4 Colours) Pr…" at bounding box center [814, 276] width 331 height 407
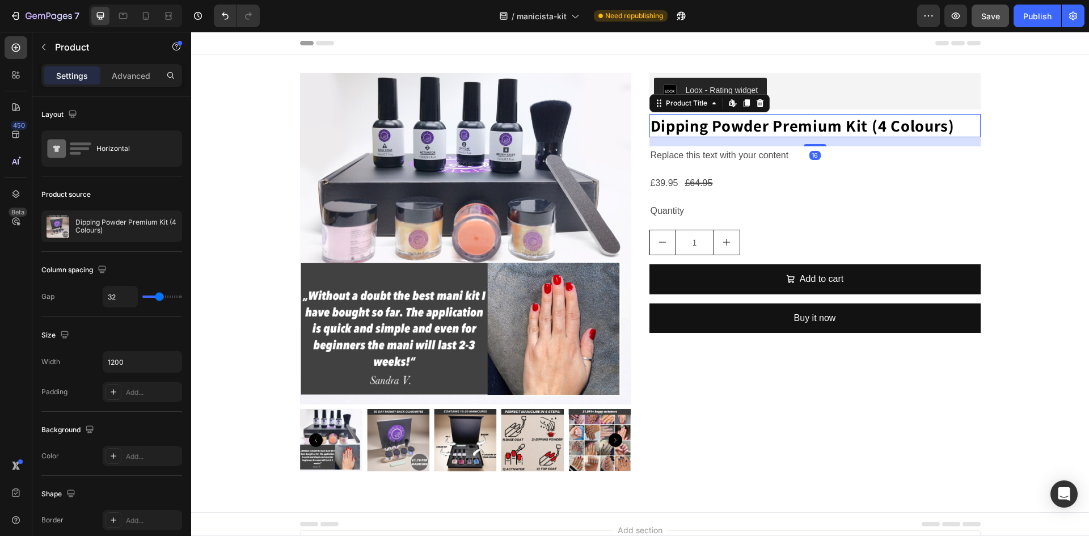
click at [767, 132] on h2 "Dipping Powder Premium Kit (4 Colours)" at bounding box center [814, 125] width 331 height 23
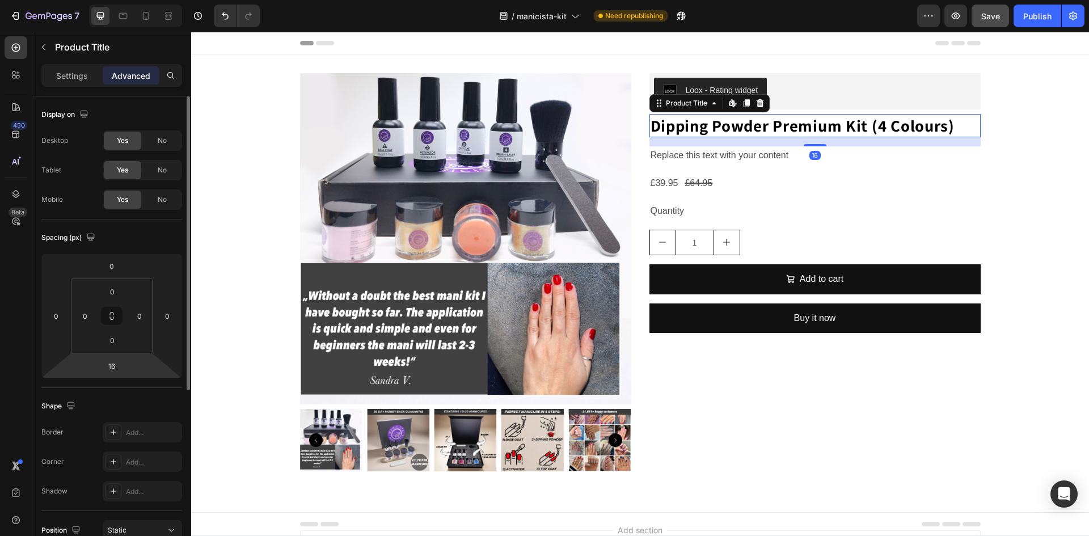
scroll to position [57, 0]
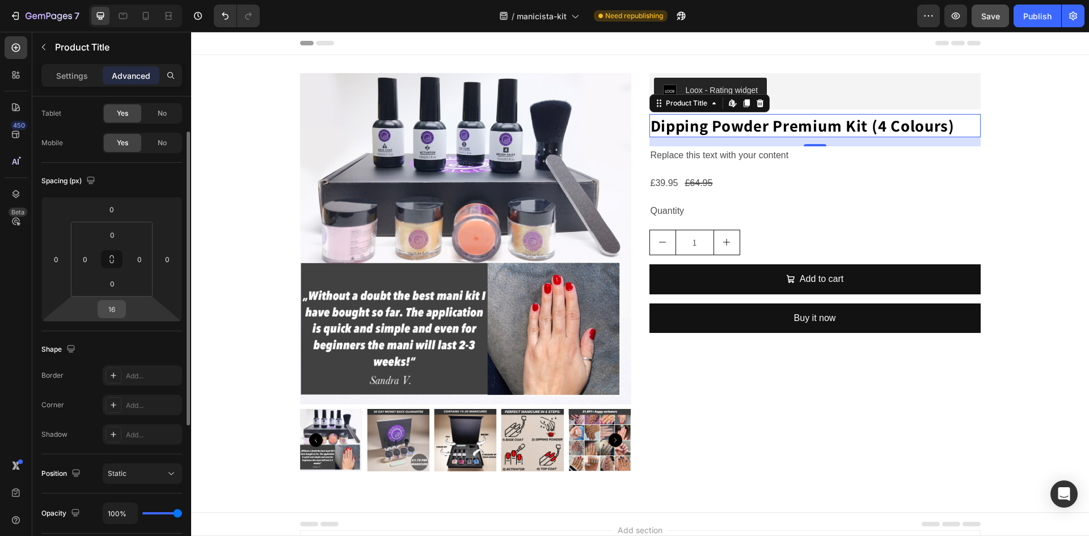
click at [115, 311] on input "16" at bounding box center [111, 309] width 23 height 17
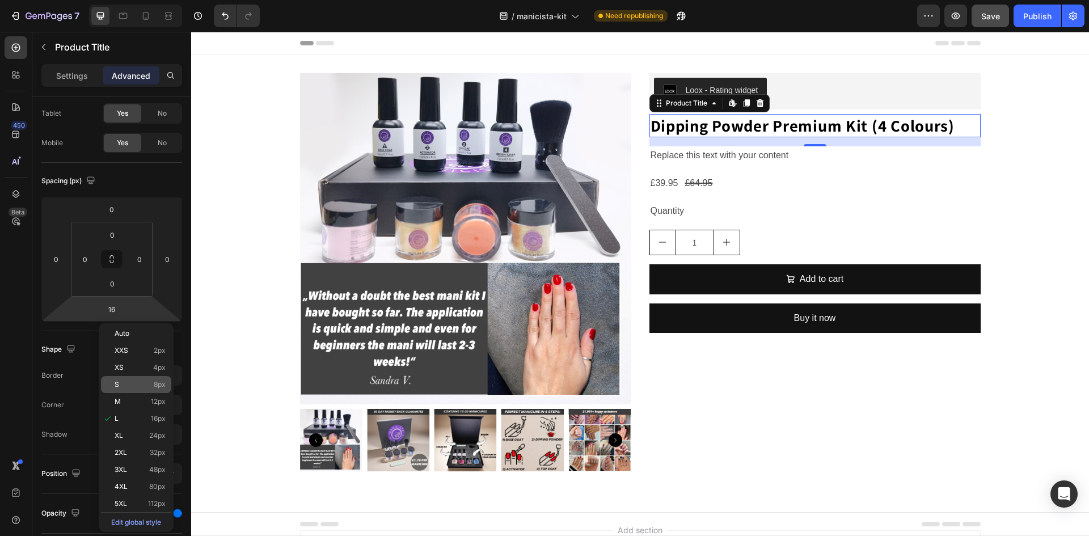
click at [141, 386] on p "S 8px" at bounding box center [140, 384] width 51 height 8
type input "8"
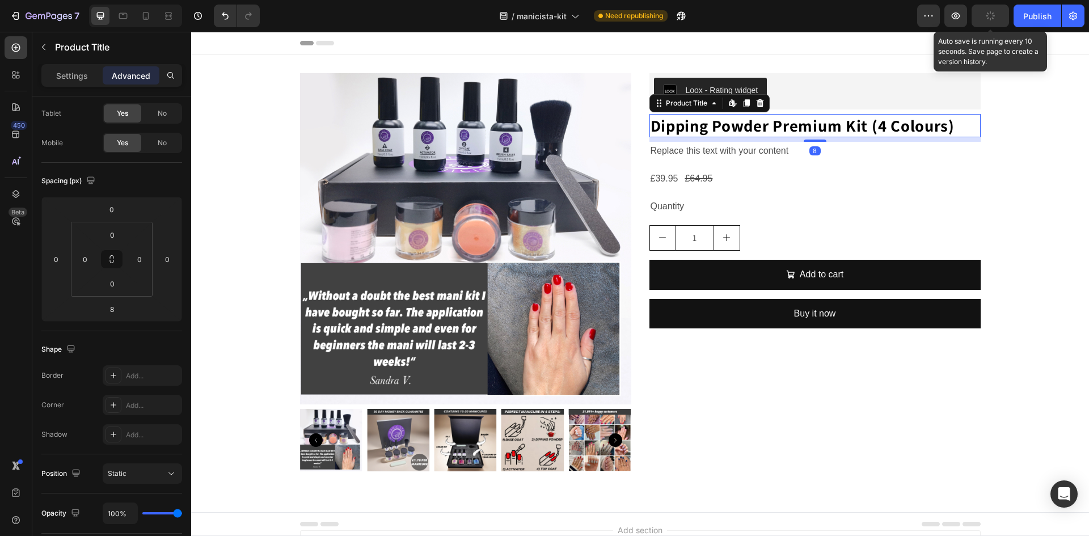
click at [986, 19] on icon "button" at bounding box center [990, 16] width 12 height 12
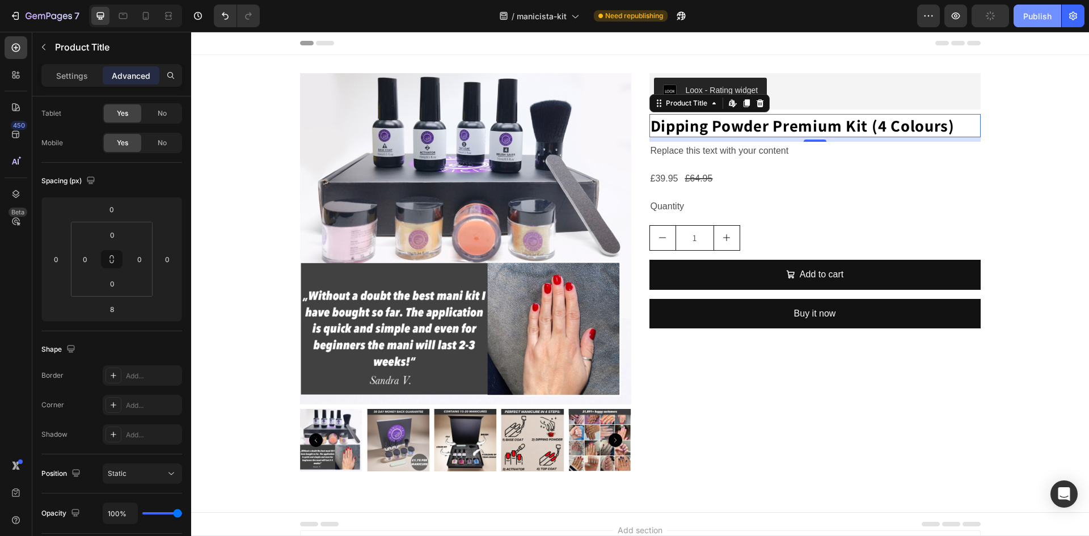
click at [1025, 16] on div "Publish" at bounding box center [1037, 16] width 28 height 12
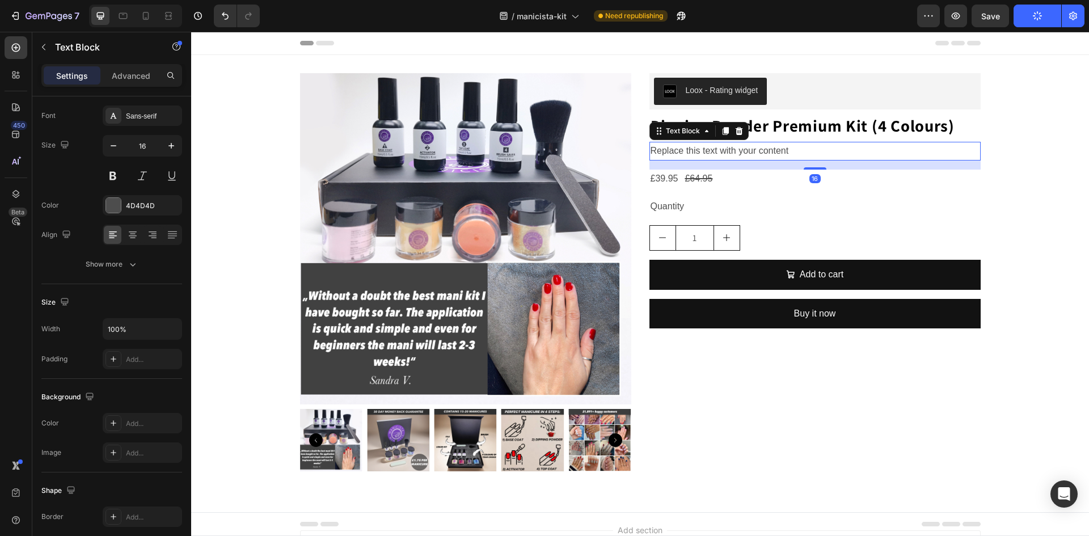
click at [760, 151] on div "Replace this text with your content" at bounding box center [814, 151] width 331 height 19
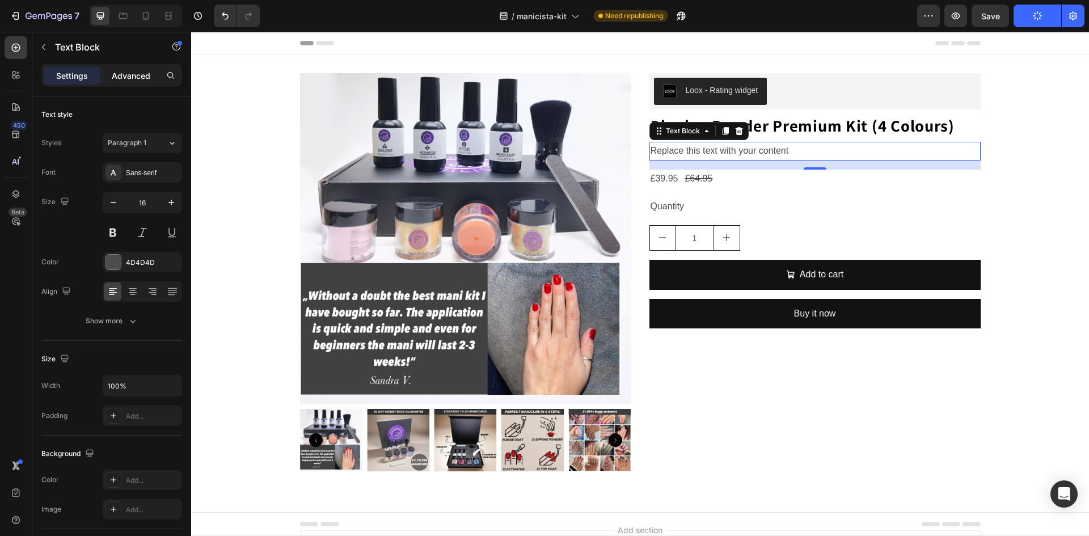
click at [133, 82] on div "Advanced" at bounding box center [131, 75] width 57 height 18
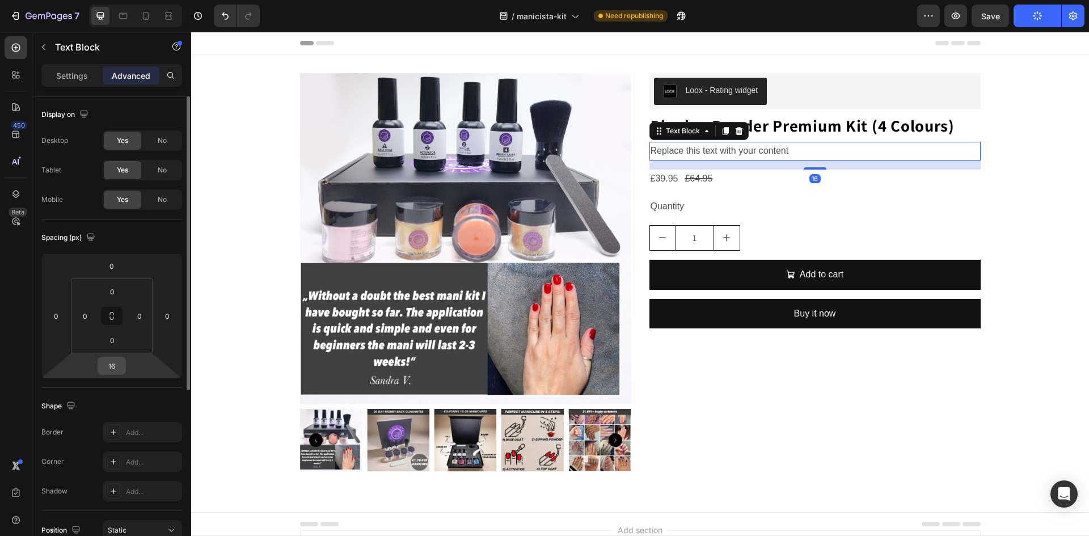
click at [113, 365] on input "16" at bounding box center [111, 365] width 23 height 17
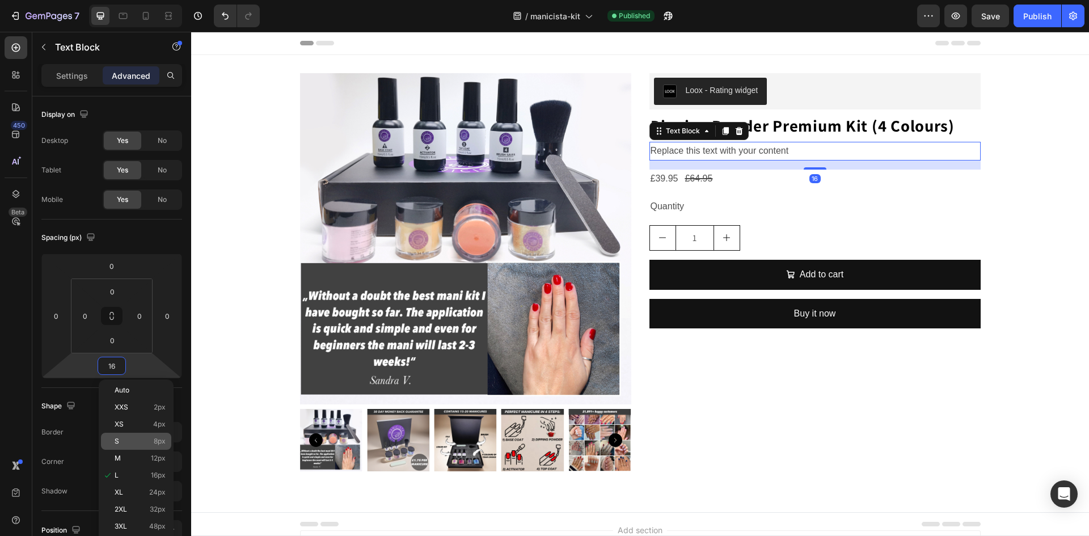
click at [123, 438] on p "S 8px" at bounding box center [140, 441] width 51 height 8
type input "8"
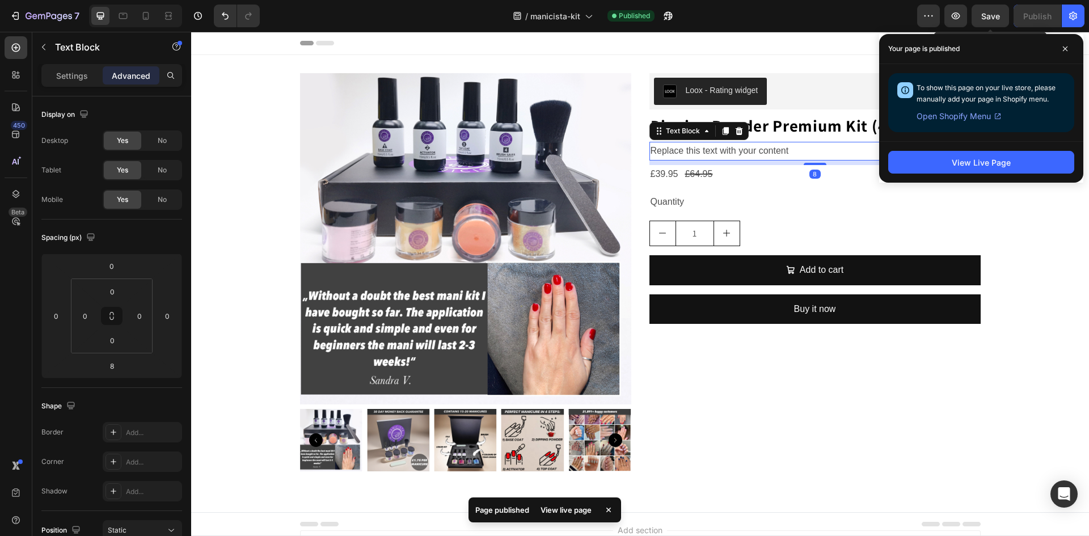
click at [989, 12] on span "Save" at bounding box center [990, 16] width 19 height 10
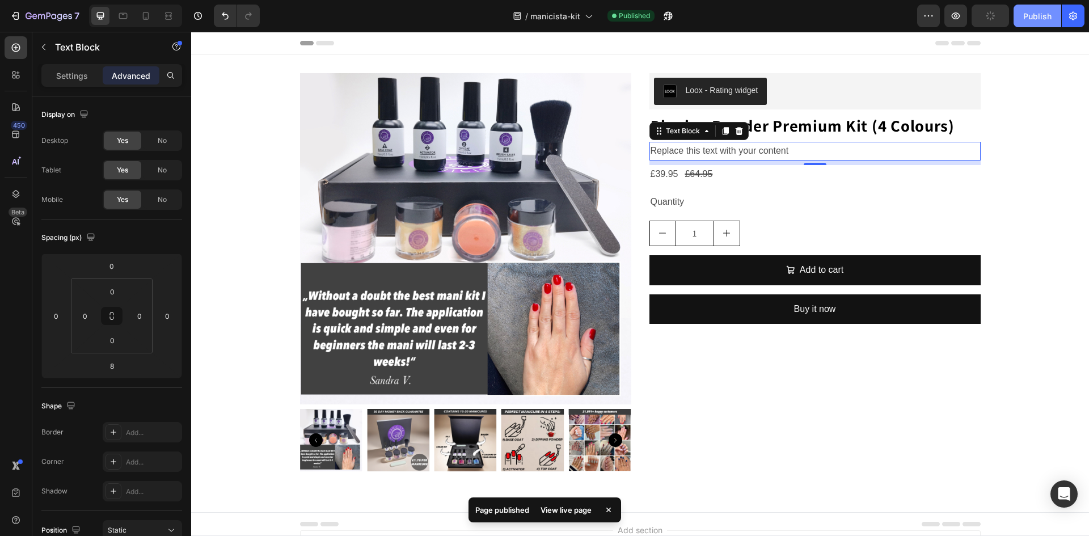
click at [1034, 15] on div "Publish" at bounding box center [1037, 16] width 28 height 12
click at [46, 78] on div "Settings" at bounding box center [72, 75] width 57 height 18
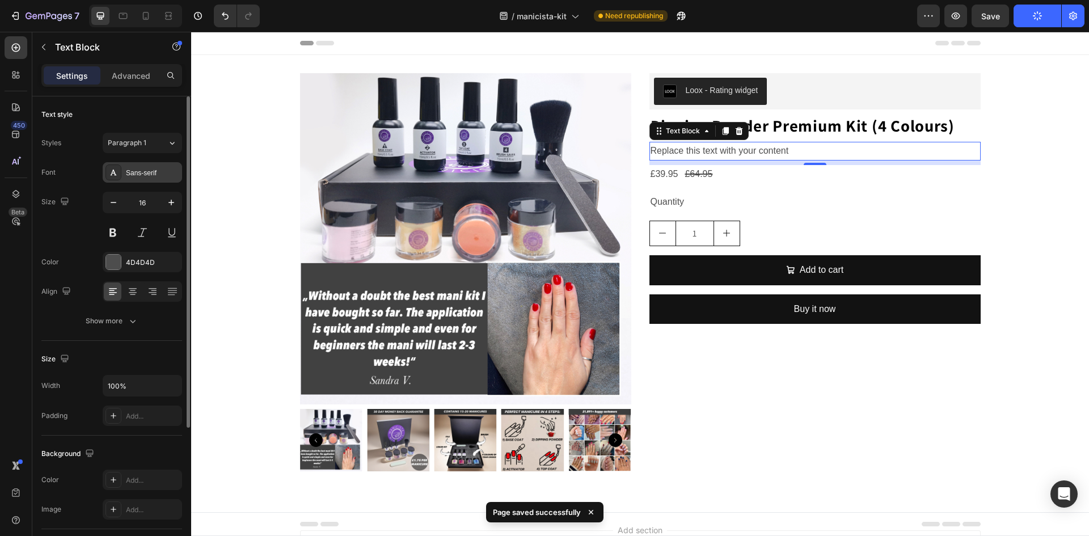
click at [142, 173] on div "Sans-serif" at bounding box center [152, 173] width 53 height 10
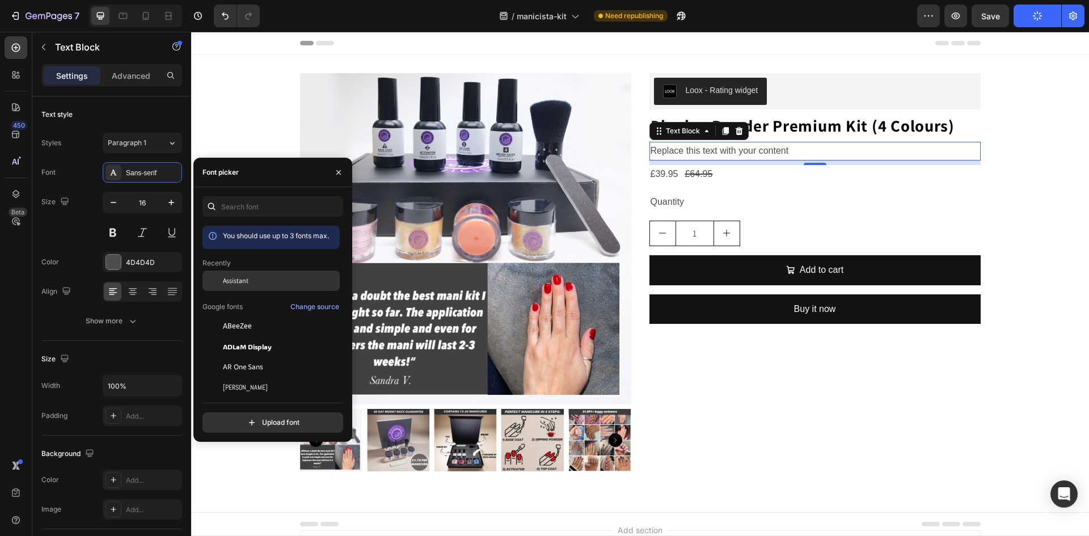
click at [249, 277] on div "Assistant" at bounding box center [280, 281] width 115 height 10
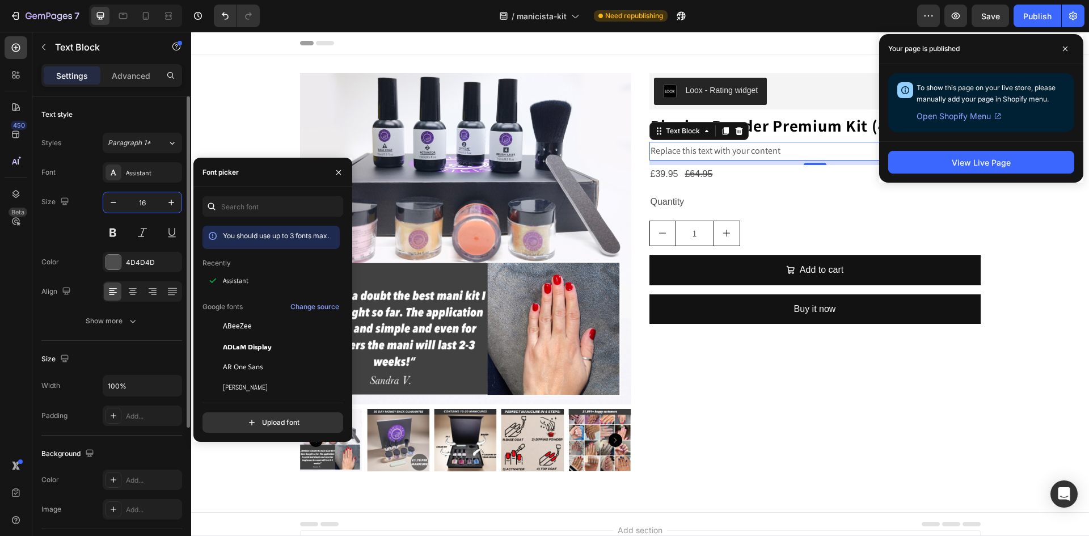
click at [158, 202] on input "16" at bounding box center [142, 202] width 37 height 20
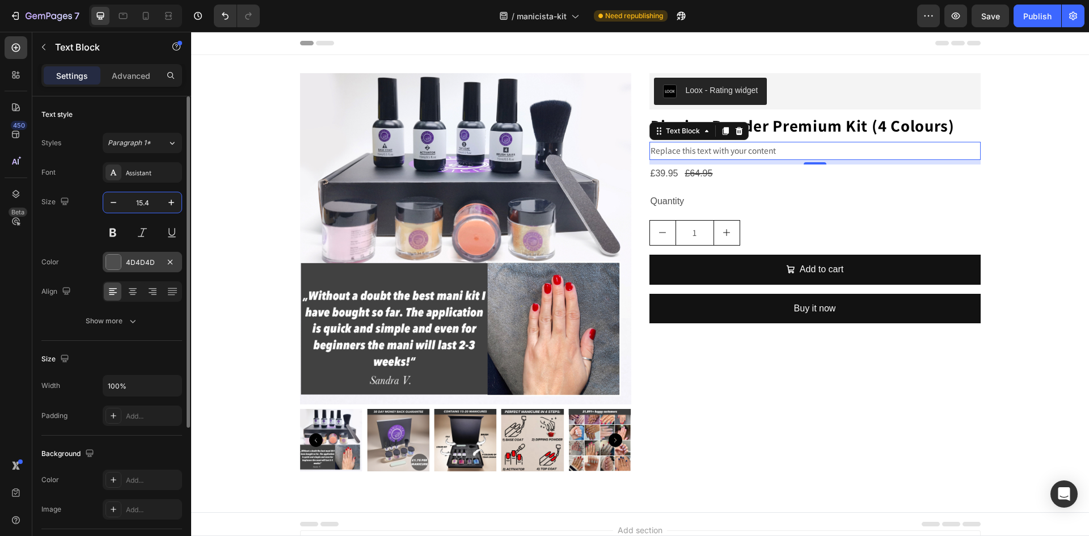
type input "15.4"
click at [111, 261] on div at bounding box center [113, 262] width 15 height 15
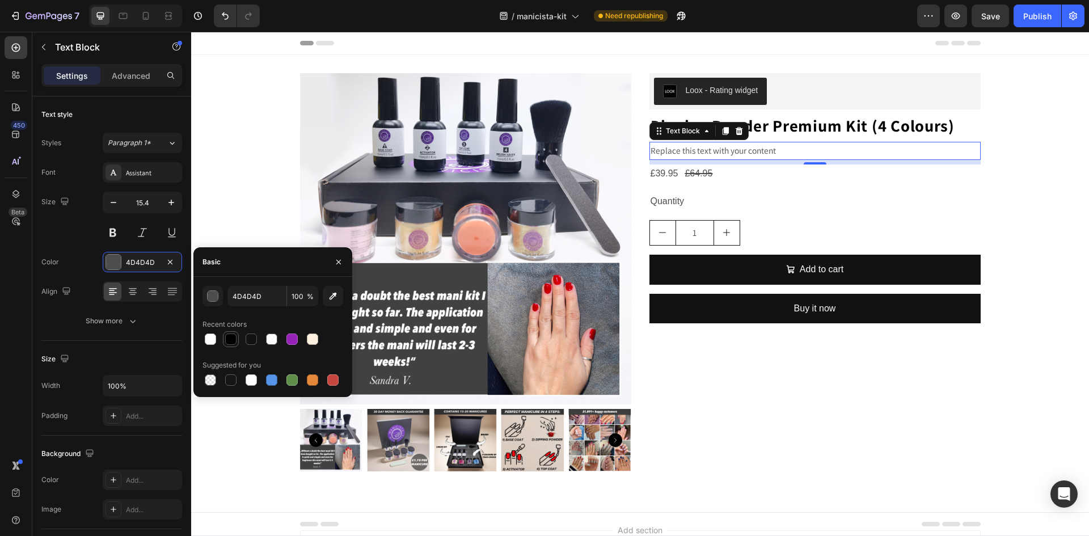
click at [223, 335] on div at bounding box center [231, 339] width 16 height 16
type input "000000"
click at [71, 247] on div "Font Assistant Size 15.4 Color 000000 Align Show more" at bounding box center [111, 246] width 141 height 169
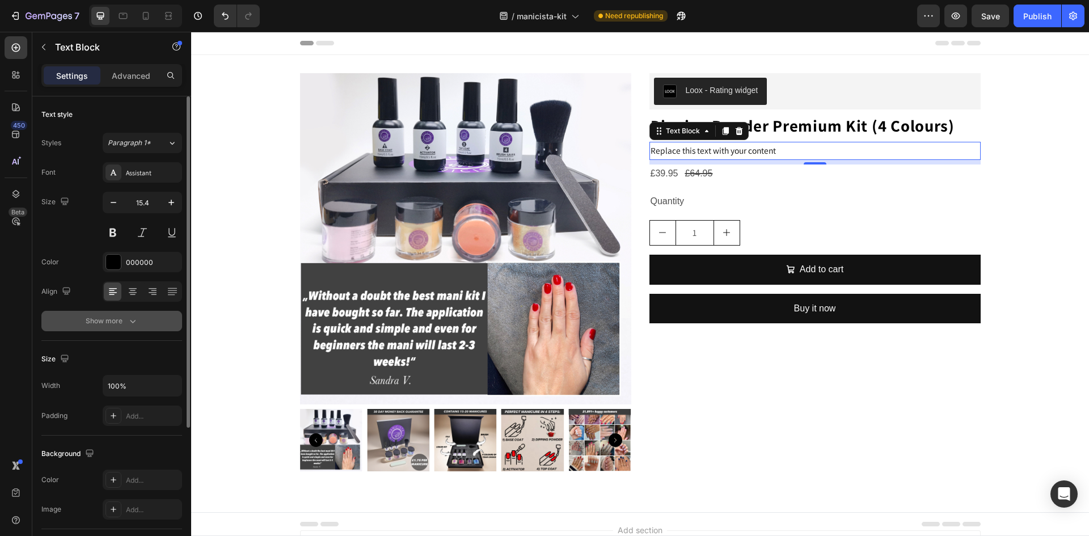
click at [107, 323] on div "Show more" at bounding box center [112, 320] width 53 height 11
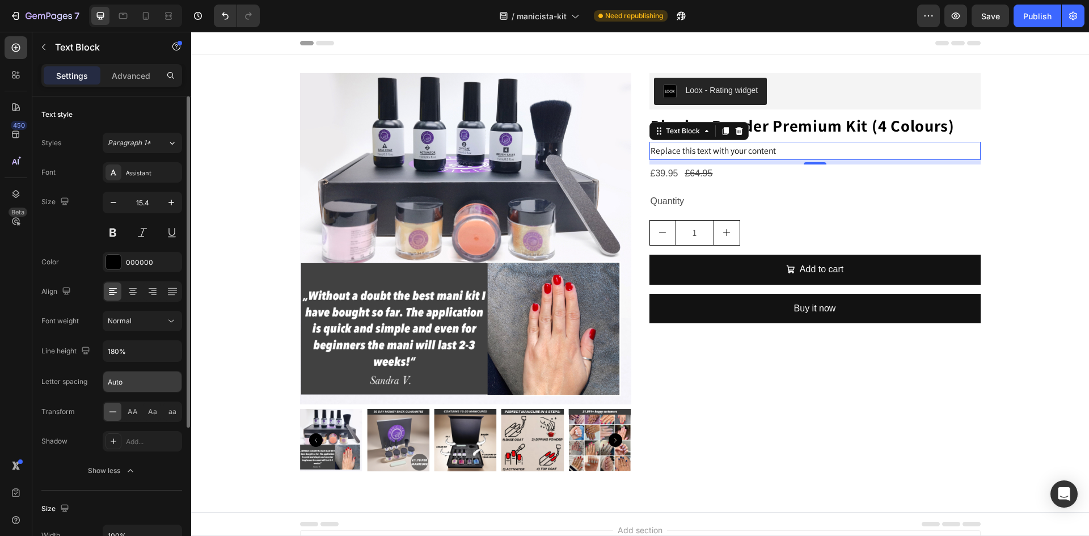
click at [125, 389] on input "Auto" at bounding box center [142, 381] width 78 height 20
type input "0.72"
click at [80, 387] on div "Letter spacing" at bounding box center [64, 382] width 46 height 18
click at [168, 351] on icon "button" at bounding box center [171, 350] width 11 height 11
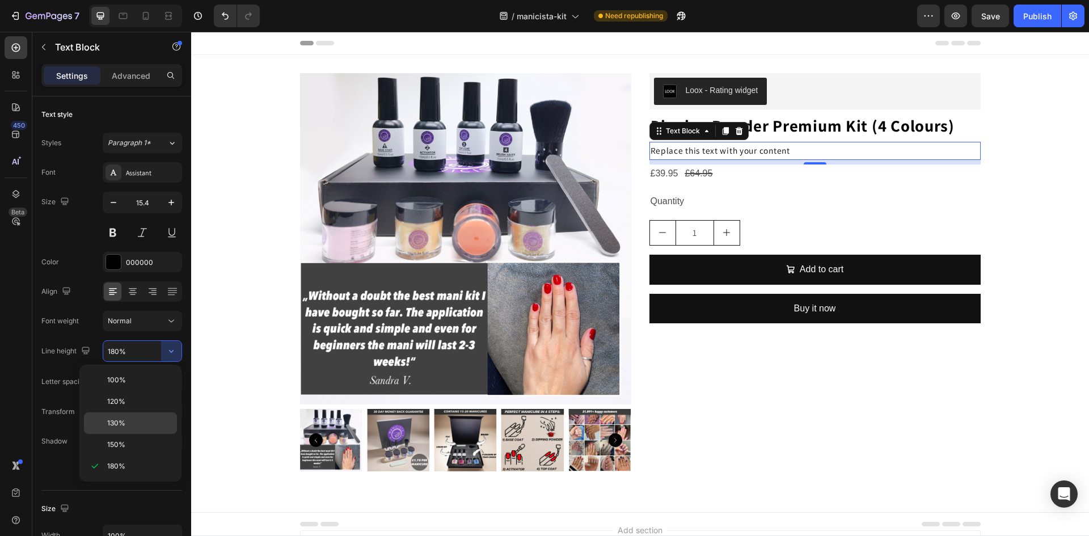
click at [120, 434] on div "130%" at bounding box center [130, 445] width 93 height 22
type input "130%"
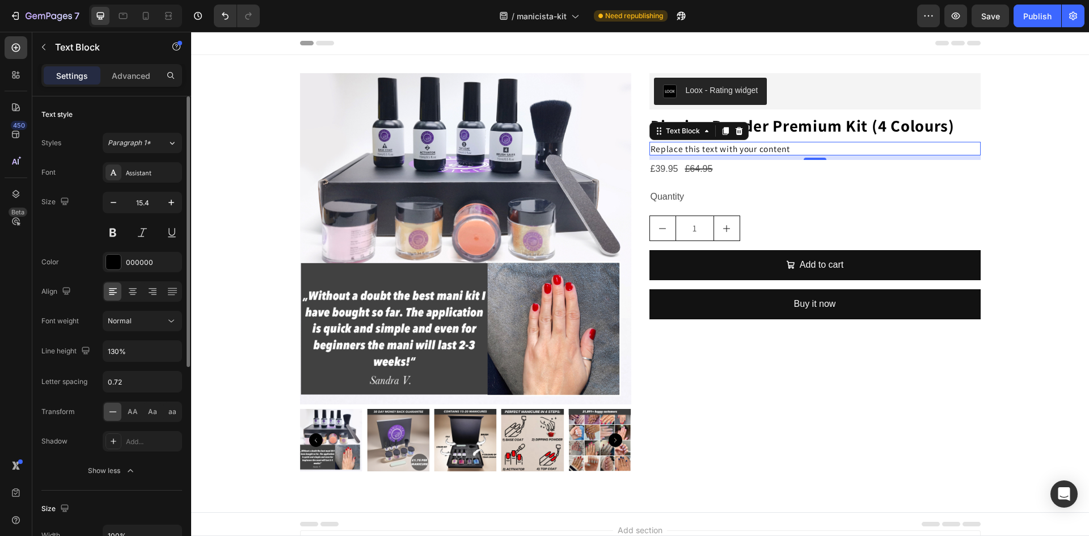
click at [65, 398] on div "Font Assistant Size 15.4 Color 000000 Align Font weight Normal Line height 130%…" at bounding box center [111, 321] width 141 height 319
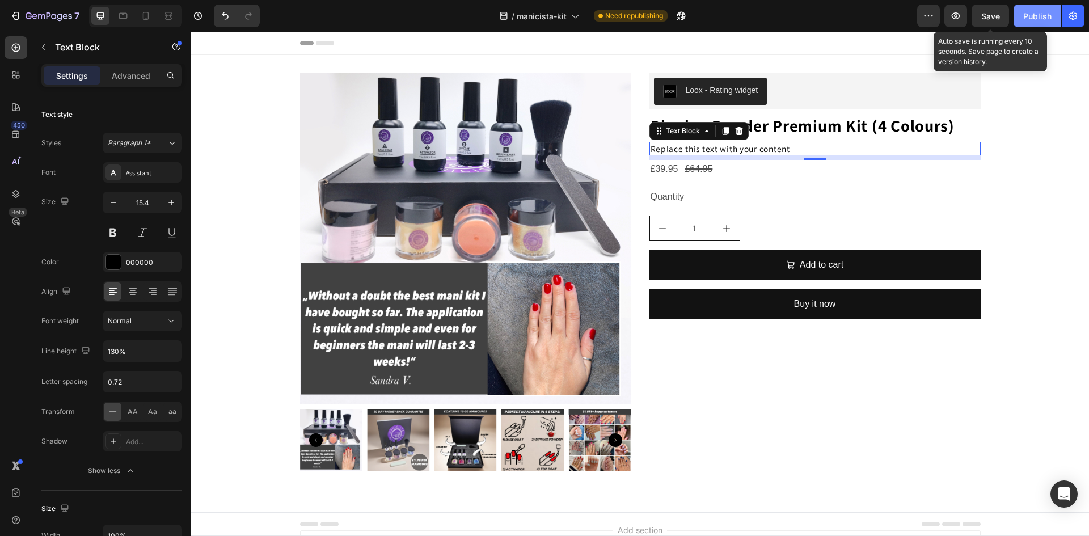
drag, startPoint x: 985, startPoint y: 9, endPoint x: 1016, endPoint y: 24, distance: 34.2
click at [987, 12] on button "Save" at bounding box center [989, 16] width 37 height 23
click at [1022, 24] on button "Publish" at bounding box center [1037, 16] width 48 height 23
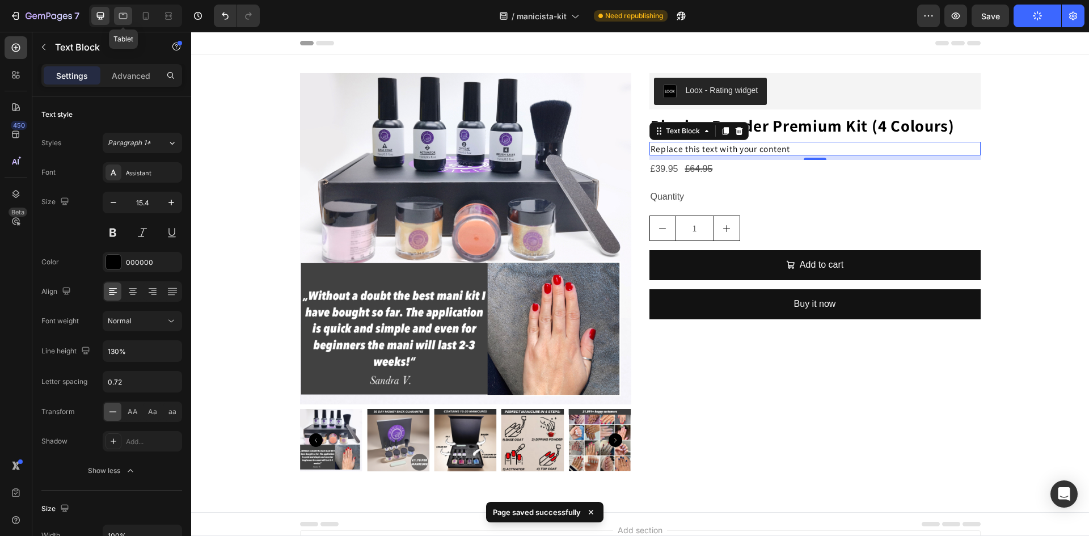
click at [116, 17] on div at bounding box center [123, 16] width 18 height 18
type input "16"
type input "180%"
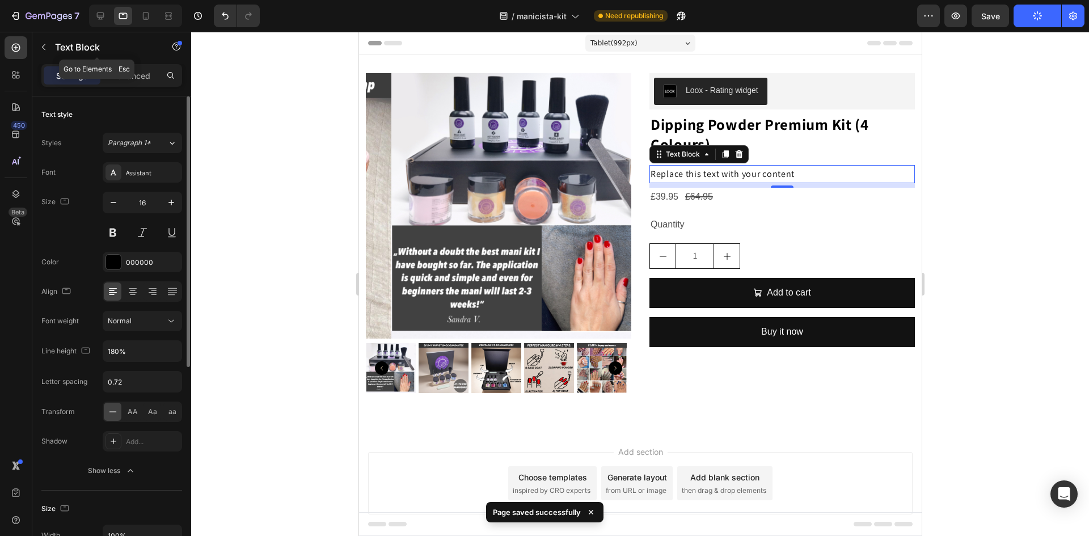
scroll to position [29, 0]
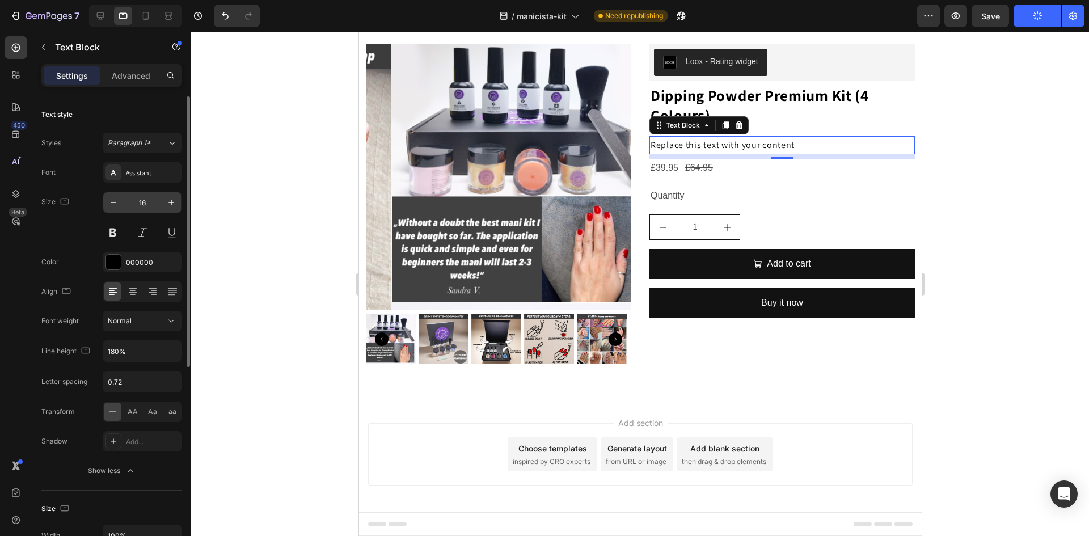
click at [147, 202] on input "16" at bounding box center [142, 202] width 37 height 20
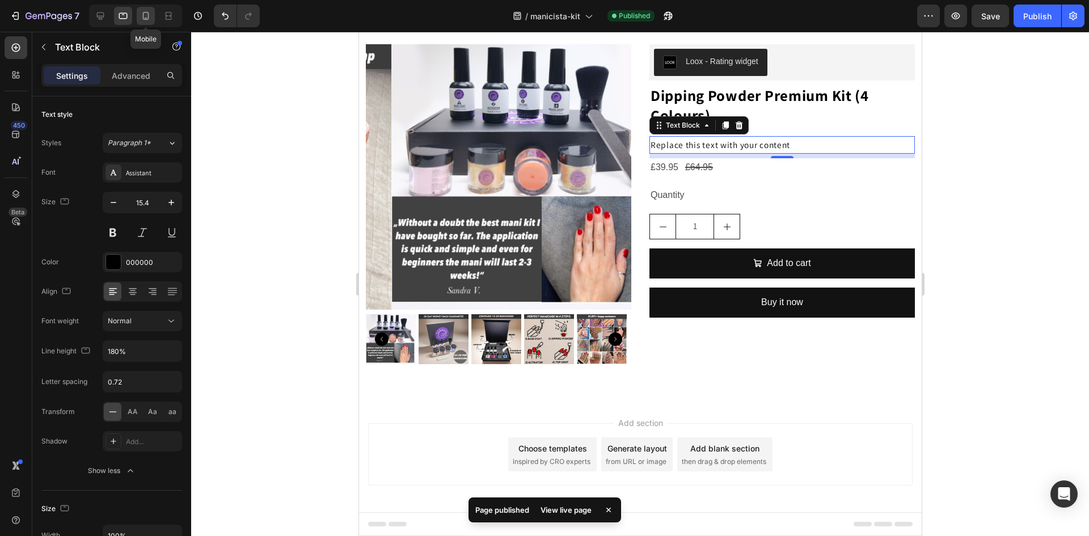
click at [147, 20] on icon at bounding box center [145, 15] width 11 height 11
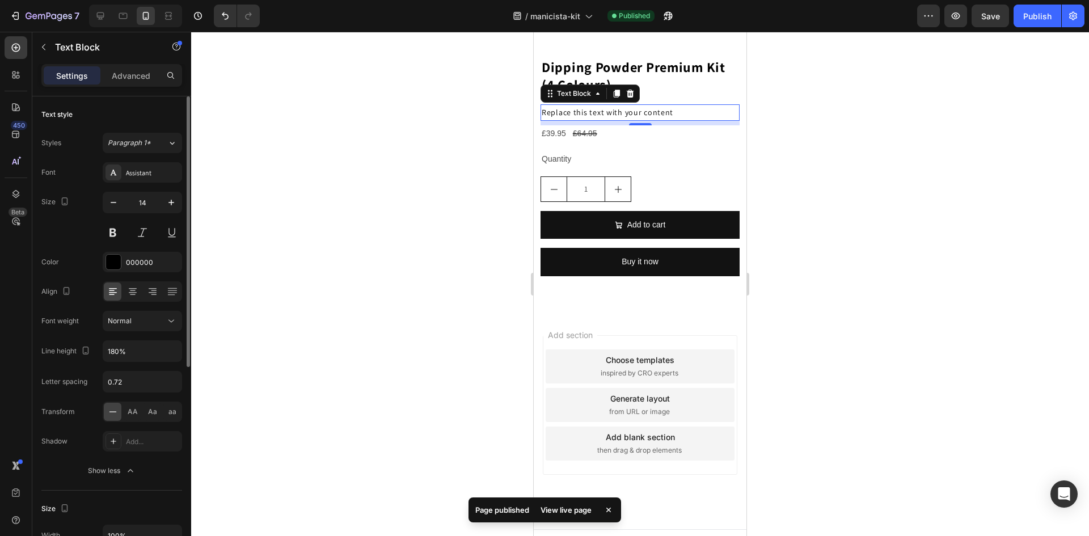
scroll to position [627, 0]
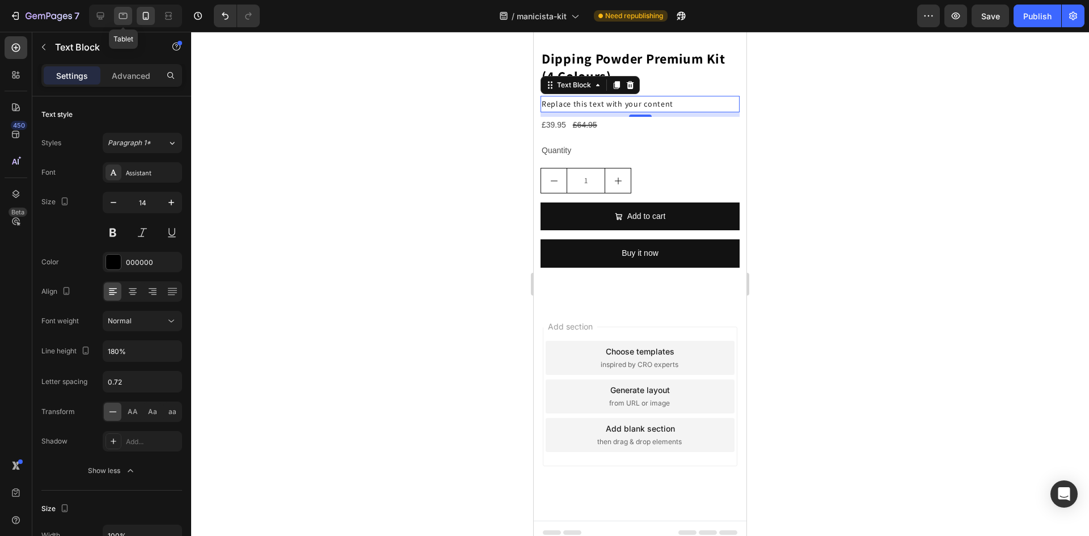
click at [121, 19] on icon at bounding box center [123, 16] width 9 height 6
type input "15.4"
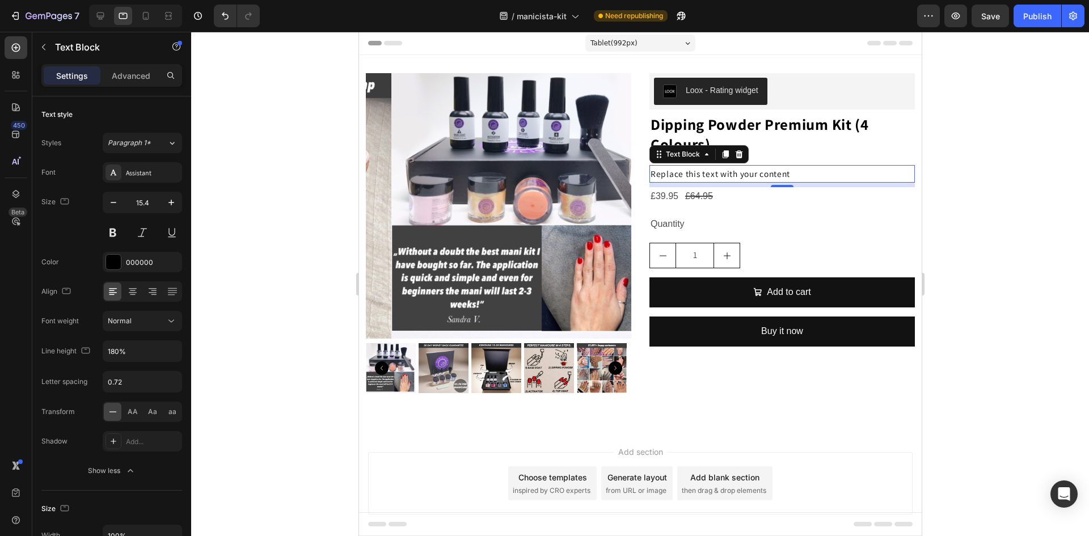
scroll to position [29, 0]
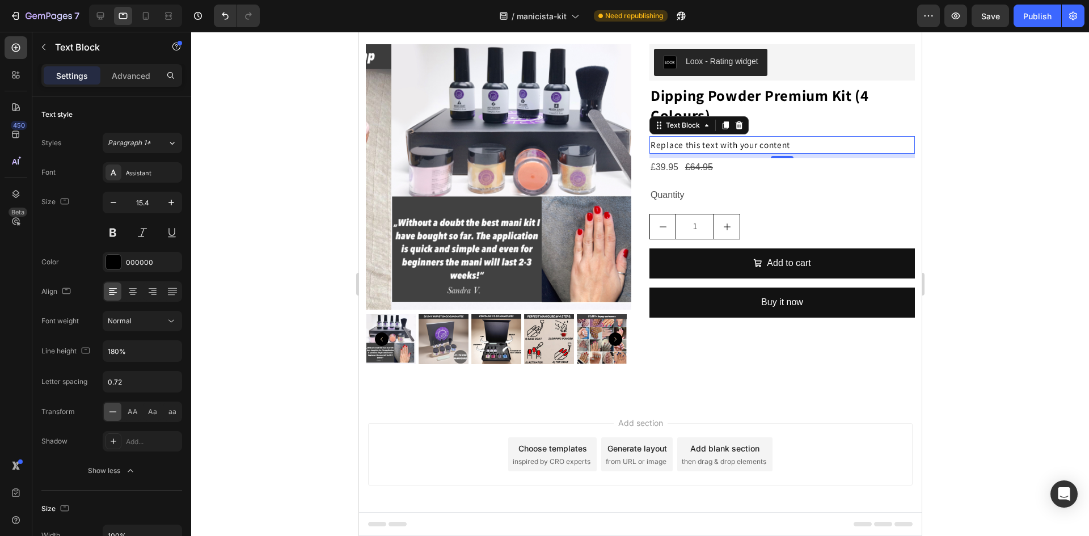
click at [91, 16] on div at bounding box center [135, 16] width 93 height 23
click at [98, 9] on div at bounding box center [100, 16] width 18 height 18
type input "130%"
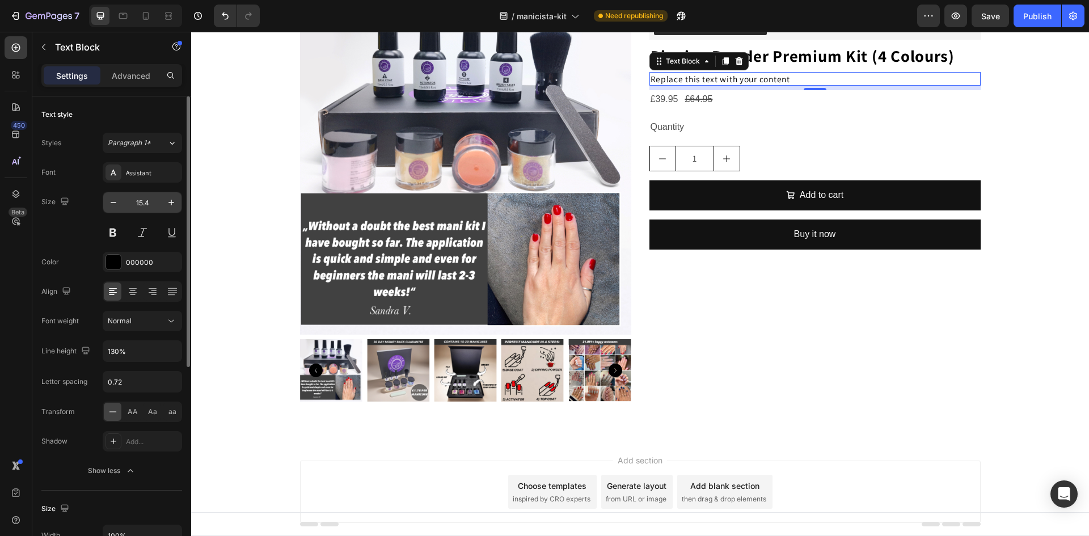
scroll to position [70, 0]
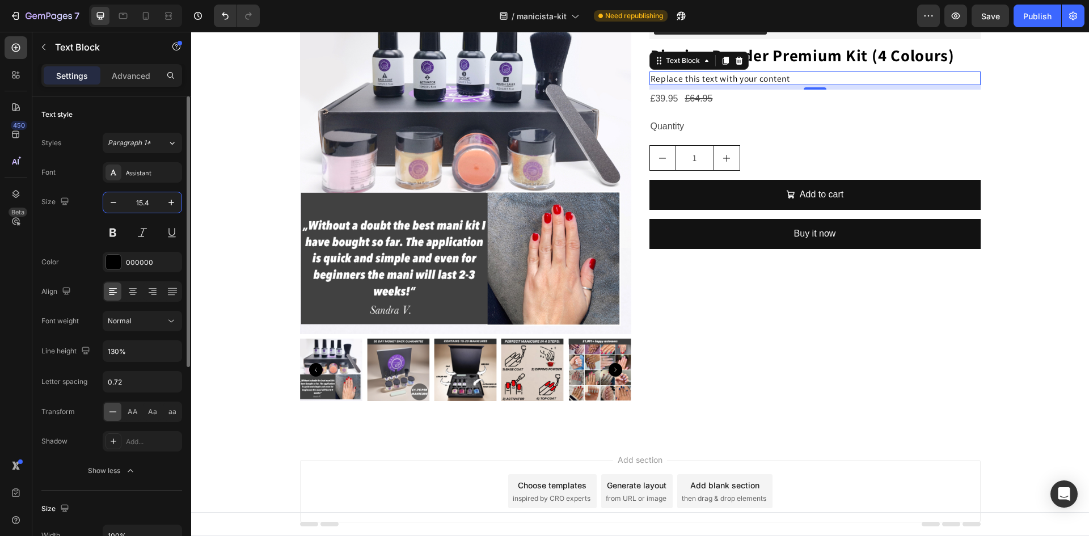
click at [154, 202] on input "15.4" at bounding box center [142, 202] width 37 height 20
click at [155, 201] on input "15.4" at bounding box center [142, 202] width 37 height 20
click at [126, 13] on icon at bounding box center [123, 16] width 9 height 6
type input "15.4"
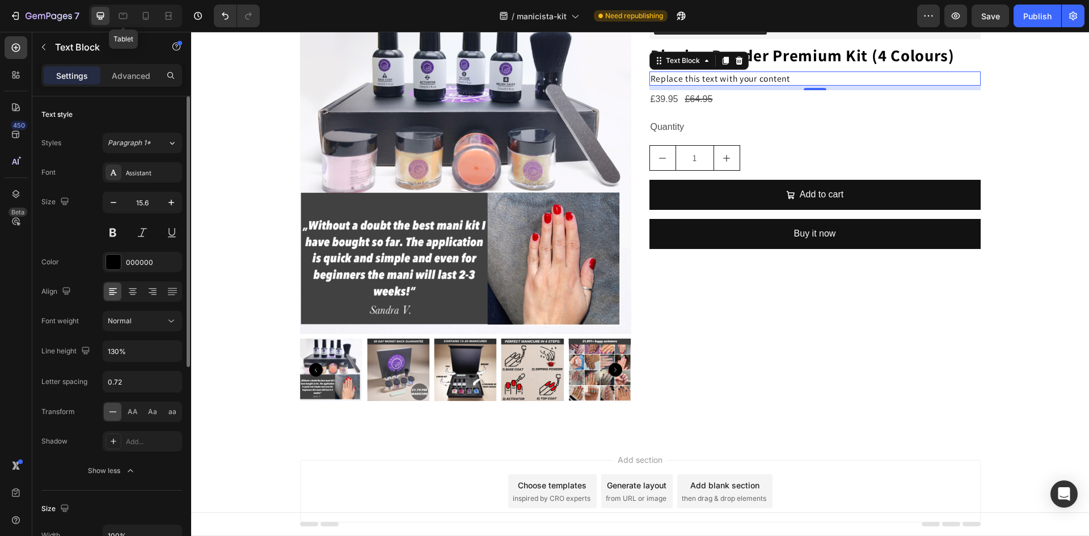
type input "180%"
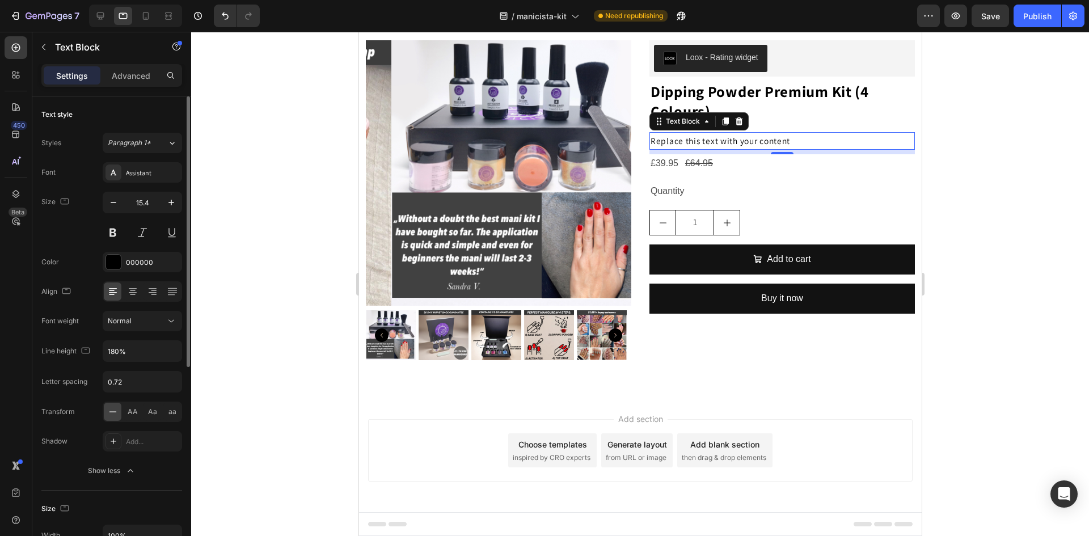
scroll to position [29, 0]
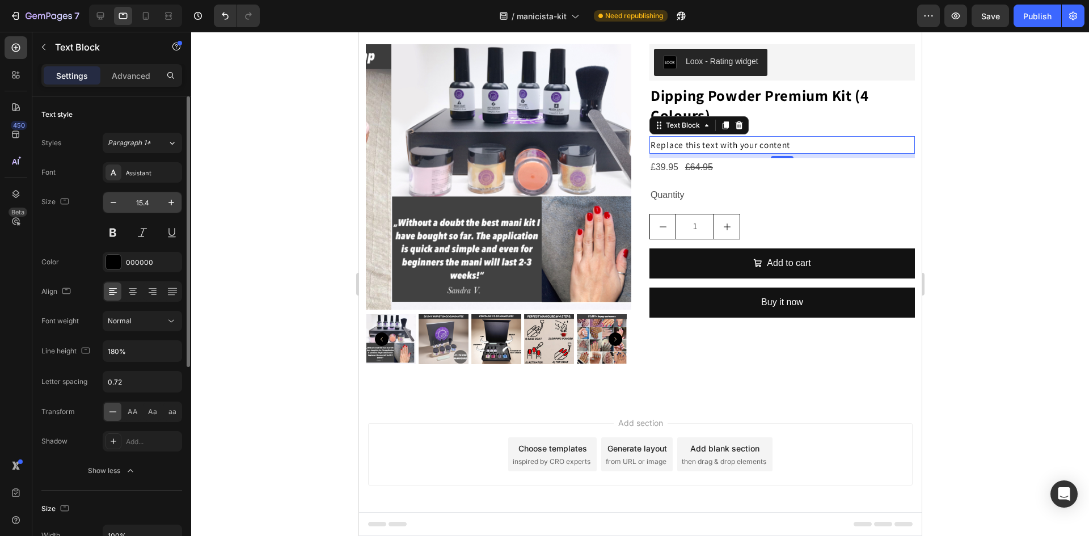
click at [153, 206] on input "15.4" at bounding box center [142, 202] width 37 height 20
click at [142, 18] on icon at bounding box center [145, 15] width 11 height 11
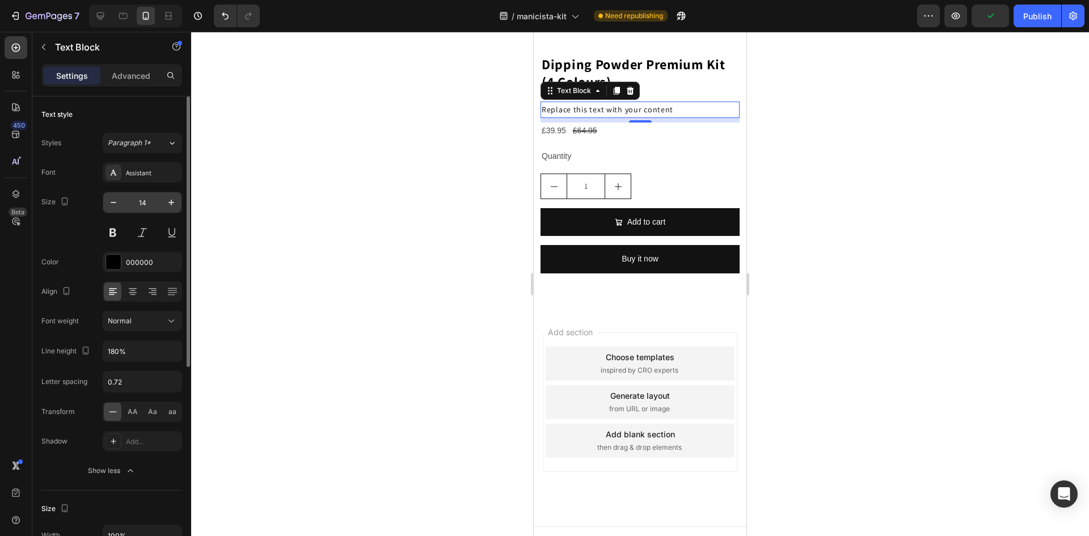
scroll to position [627, 0]
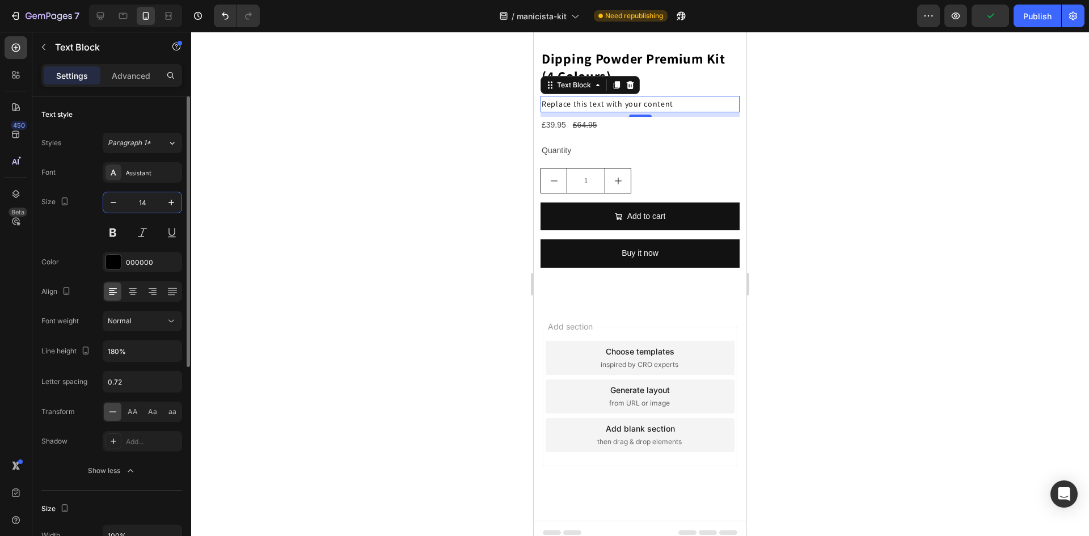
click at [150, 205] on input "14" at bounding box center [142, 202] width 37 height 20
type input "14.4"
click at [167, 355] on icon "button" at bounding box center [171, 350] width 11 height 11
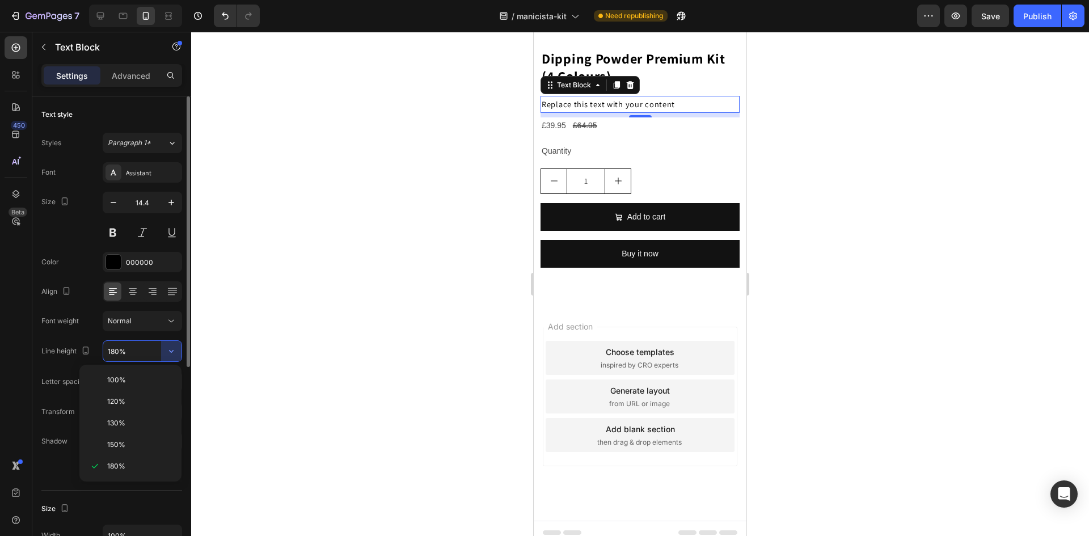
click at [117, 422] on span "130%" at bounding box center [116, 423] width 18 height 10
type input "130%"
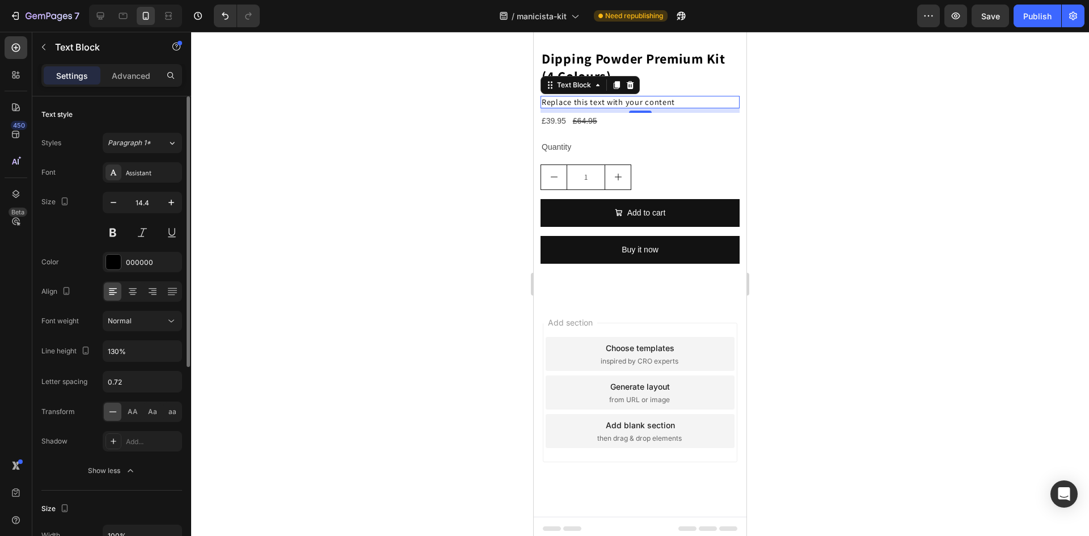
scroll to position [623, 0]
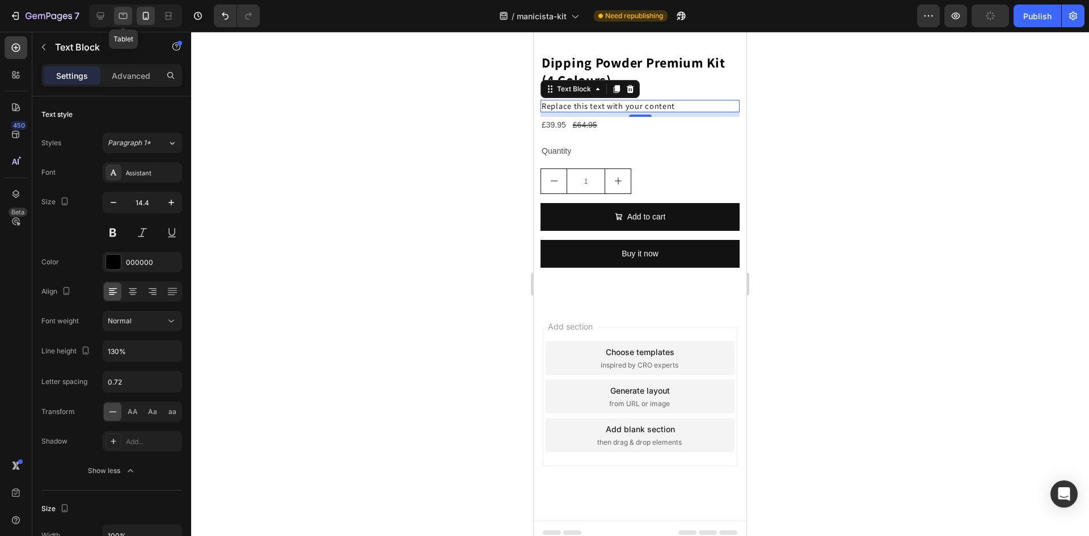
click at [117, 12] on div at bounding box center [123, 16] width 18 height 18
type input "15.4"
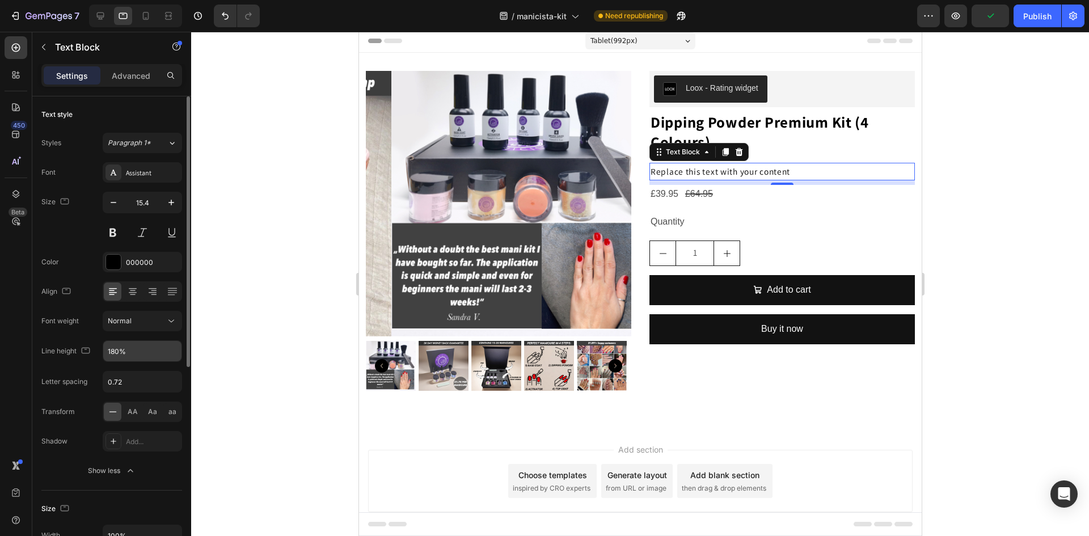
scroll to position [27, 0]
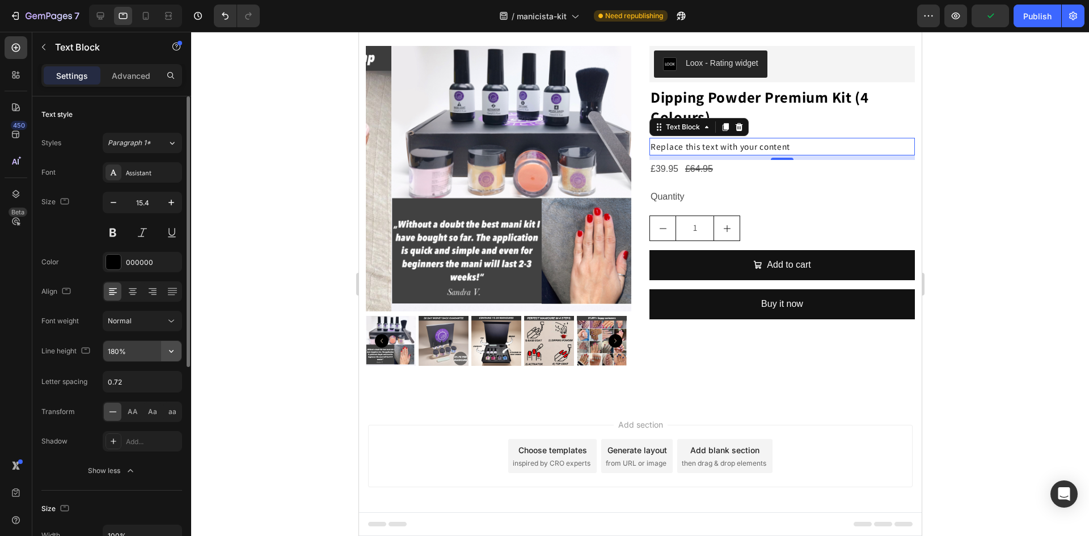
click at [164, 352] on button "button" at bounding box center [171, 351] width 20 height 20
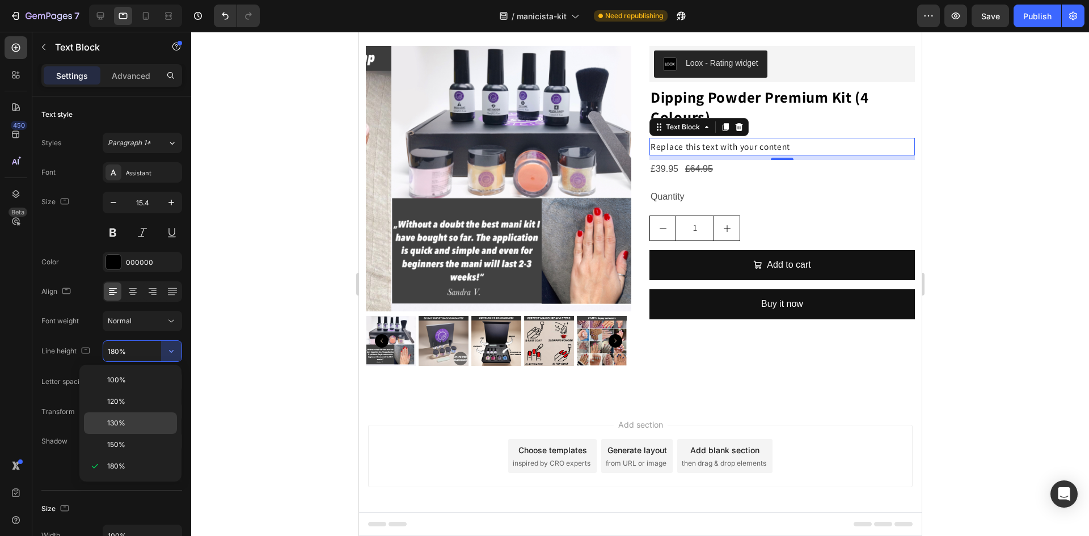
click at [115, 424] on span "130%" at bounding box center [116, 423] width 18 height 10
type input "130%"
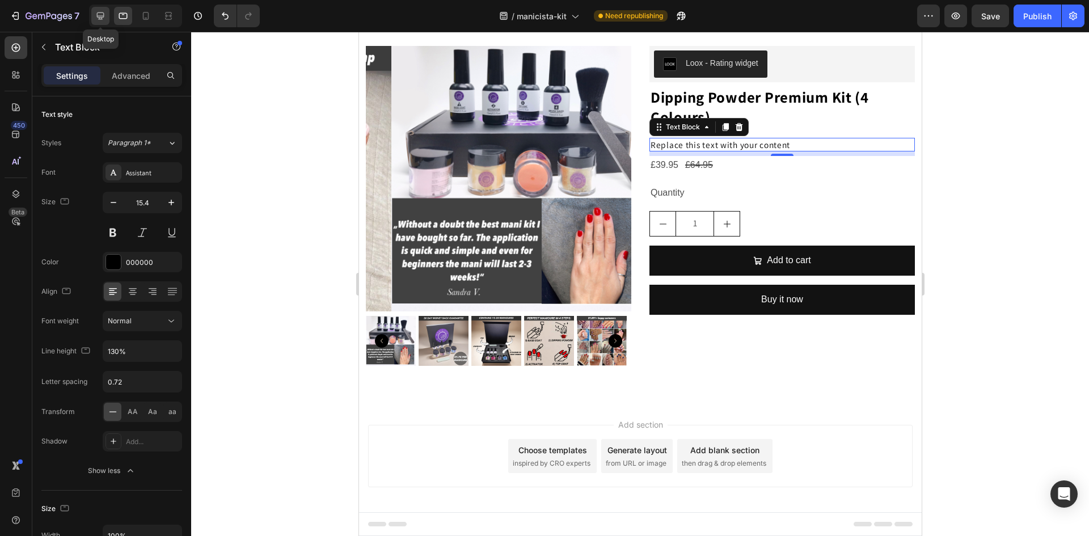
click at [99, 16] on icon at bounding box center [100, 15] width 7 height 7
type input "15.6"
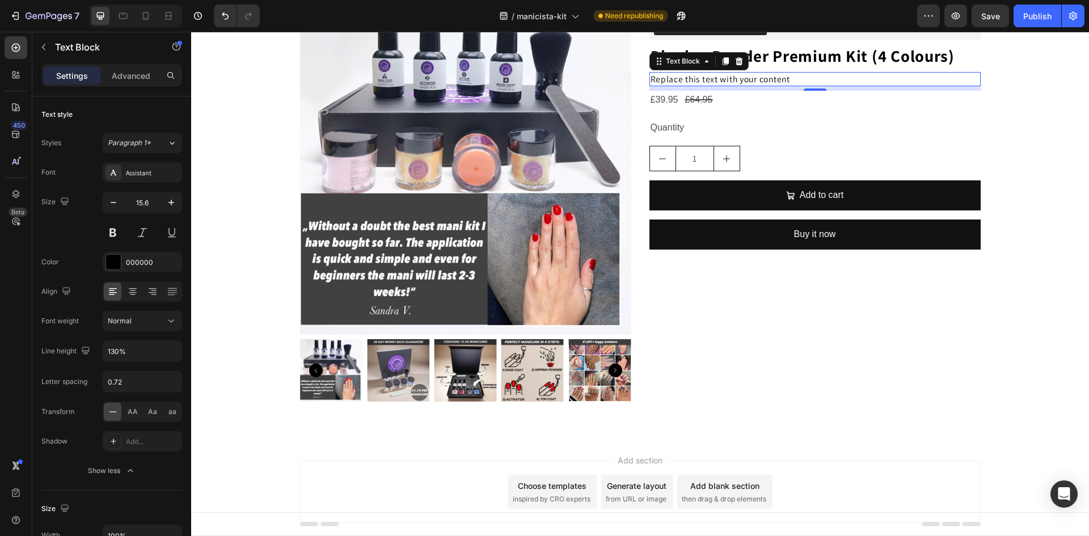
scroll to position [70, 0]
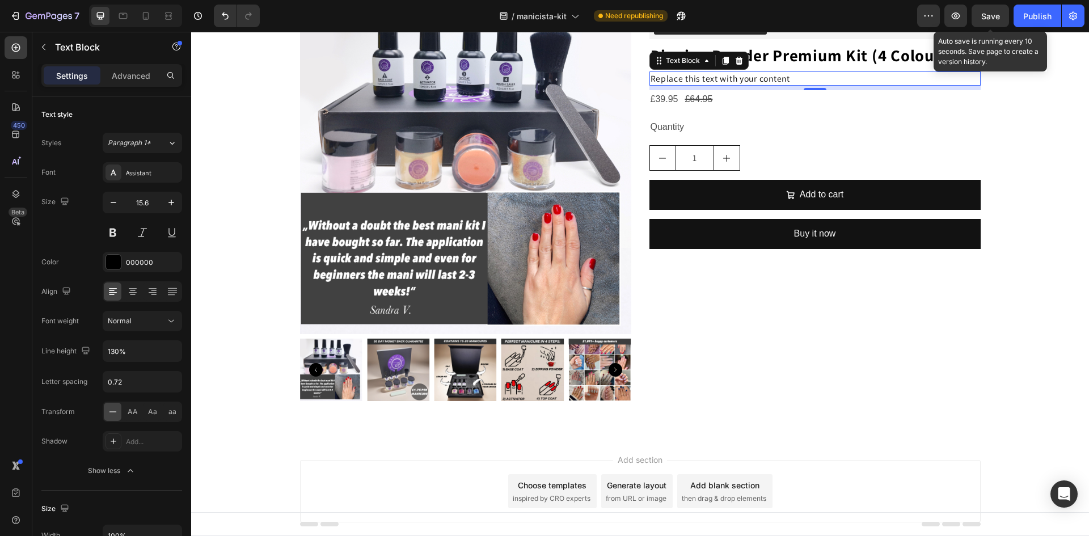
drag, startPoint x: 992, startPoint y: 20, endPoint x: 1027, endPoint y: 19, distance: 35.2
click at [995, 21] on div "Save" at bounding box center [990, 16] width 19 height 12
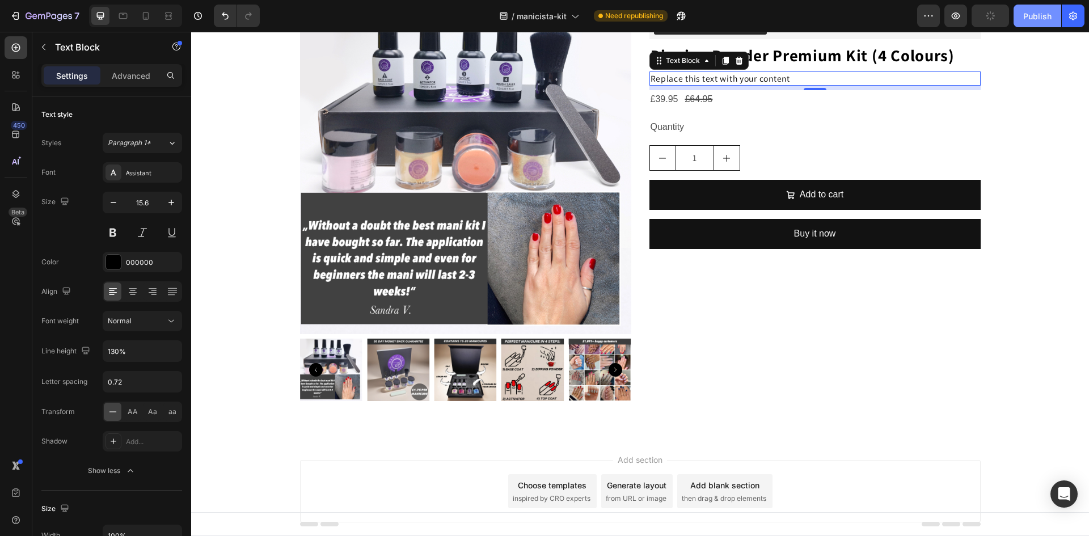
click at [1028, 19] on div "Publish" at bounding box center [1037, 16] width 28 height 12
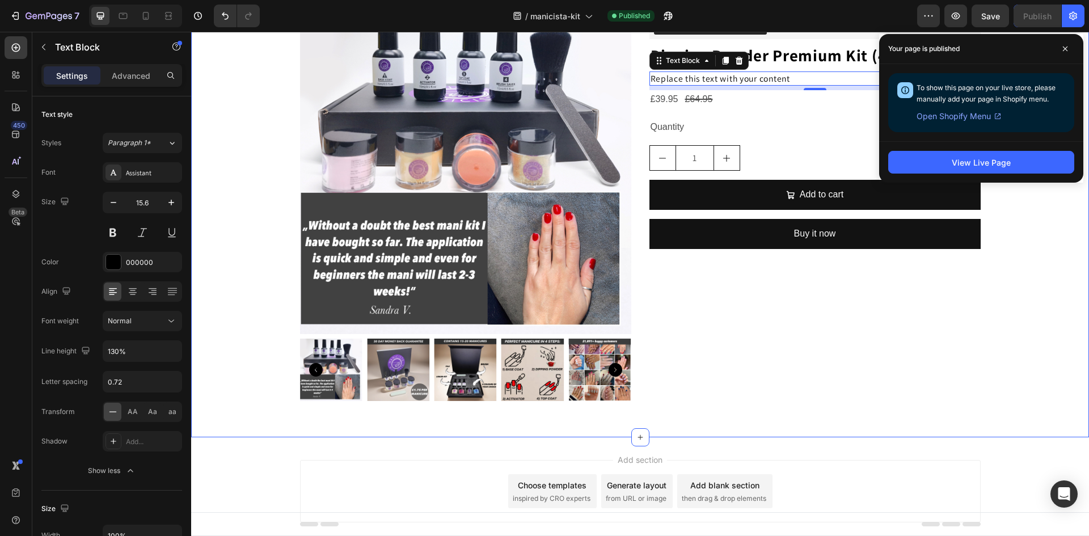
click at [237, 316] on div "Product Images Loox - Rating widget Loox Hero Banner Dipping Powder Premium Kit…" at bounding box center [640, 211] width 898 height 416
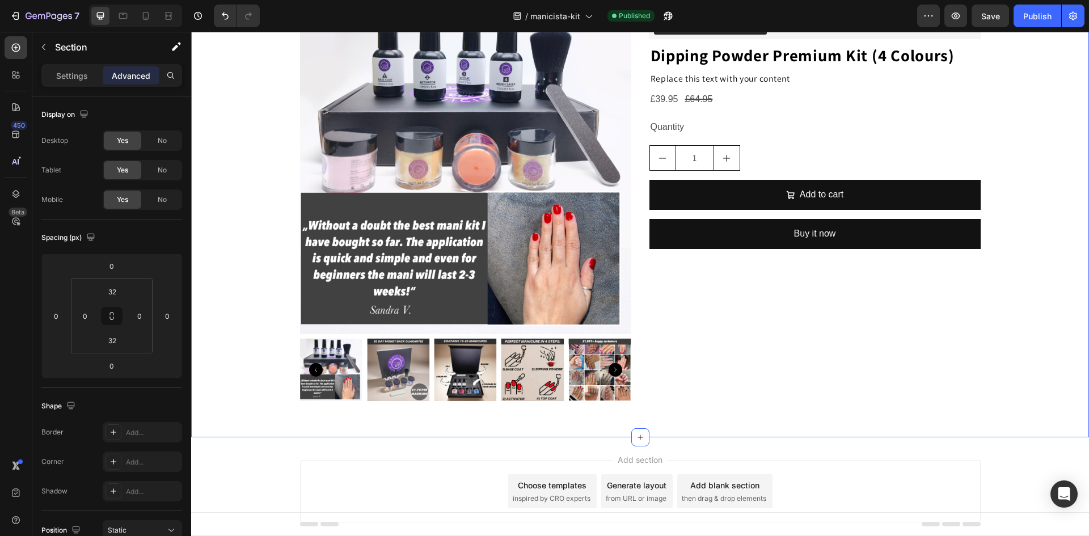
click at [237, 316] on div "Product Images Loox - Rating widget Loox Hero Banner Dipping Powder Premium Kit…" at bounding box center [640, 211] width 898 height 416
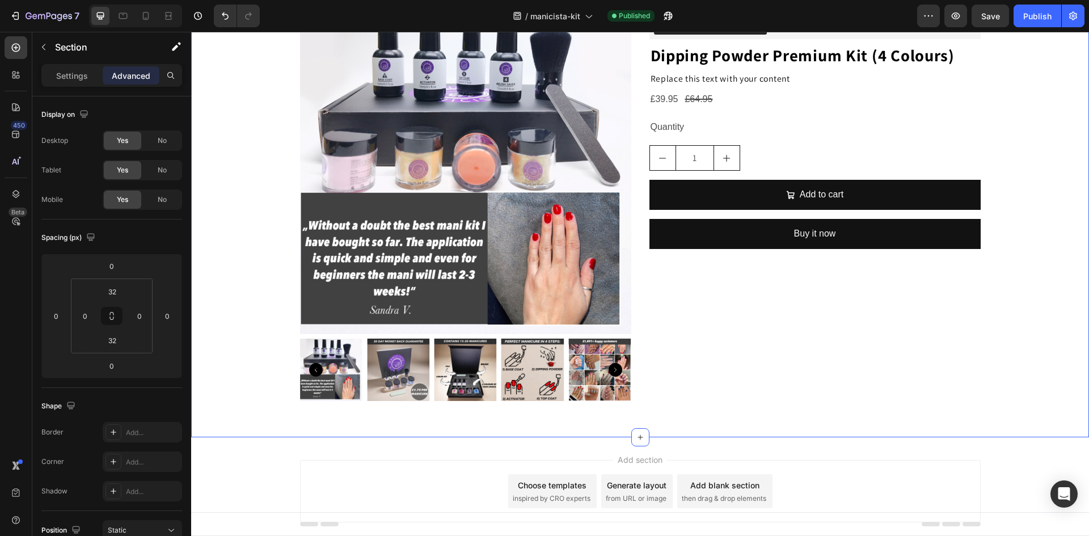
click at [237, 316] on div "Product Images Loox - Rating widget Loox Hero Banner Dipping Powder Premium Kit…" at bounding box center [640, 211] width 898 height 416
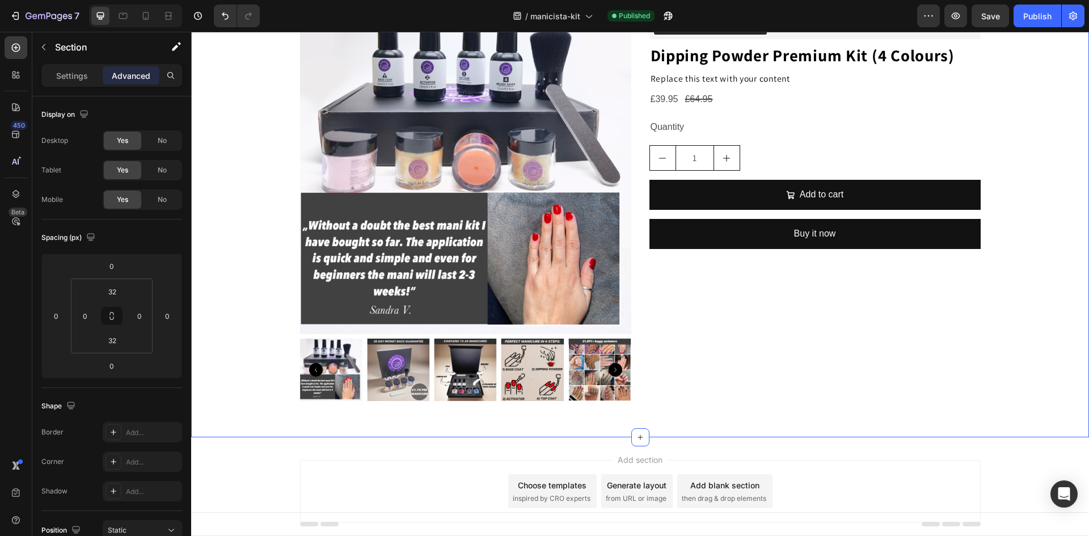
click at [235, 317] on div "Product Images Loox - Rating widget Loox Hero Banner Dipping Powder Premium Kit…" at bounding box center [640, 211] width 898 height 416
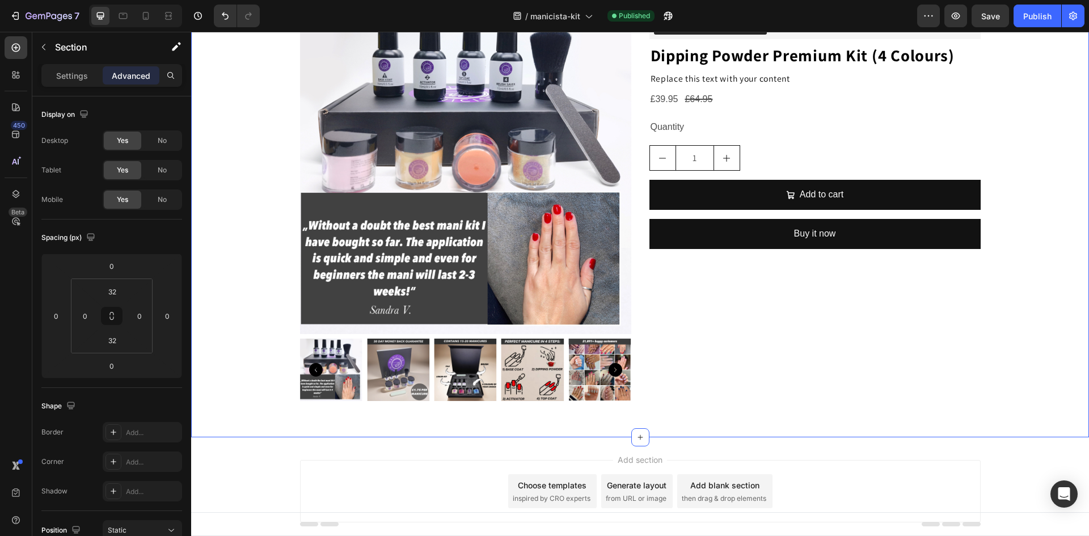
click at [235, 317] on div "Product Images Loox - Rating widget Loox Hero Banner Dipping Powder Premium Kit…" at bounding box center [640, 211] width 898 height 416
click at [981, 25] on button "Save" at bounding box center [989, 16] width 37 height 23
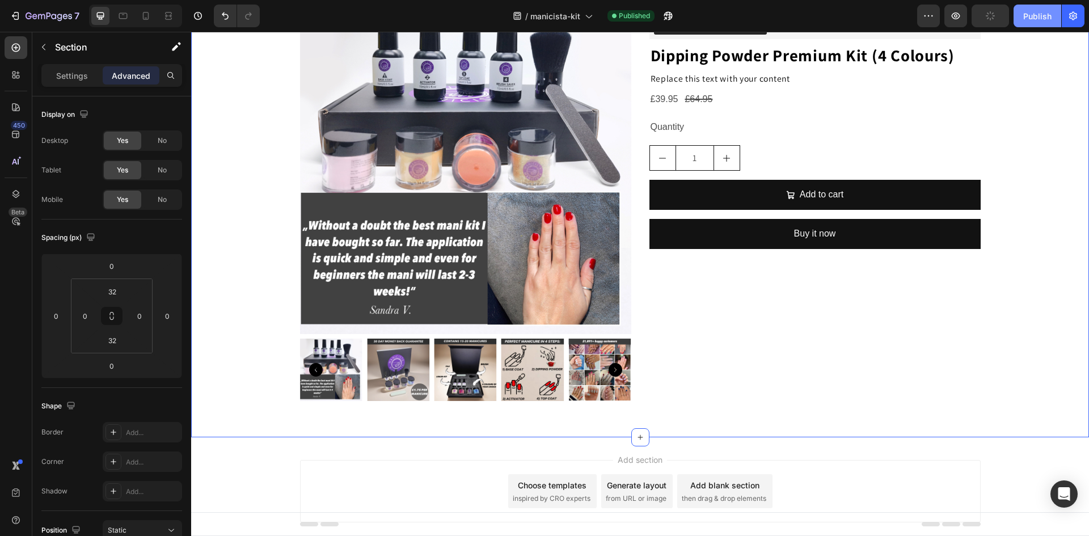
click at [1022, 22] on button "Publish" at bounding box center [1037, 16] width 48 height 23
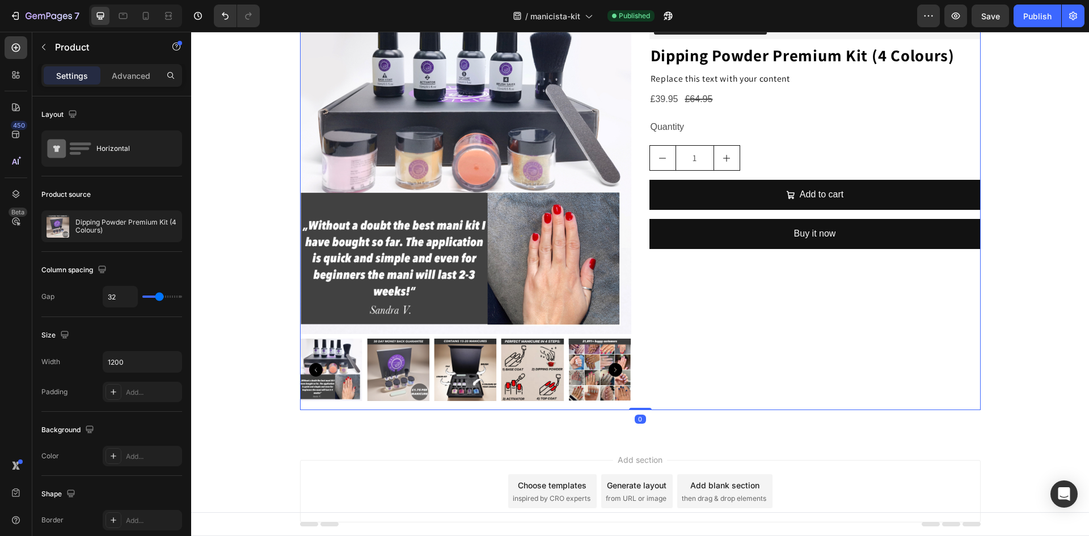
click at [743, 370] on div "Loox - Rating widget Loox Hero Banner Dipping Powder Premium Kit (4 Colours) Pr…" at bounding box center [814, 206] width 331 height 407
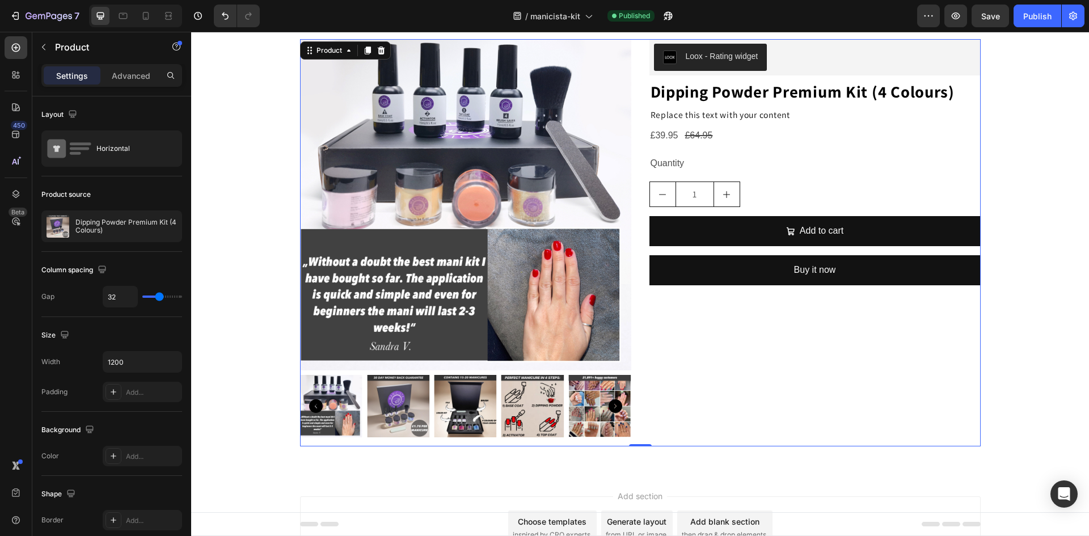
scroll to position [0, 0]
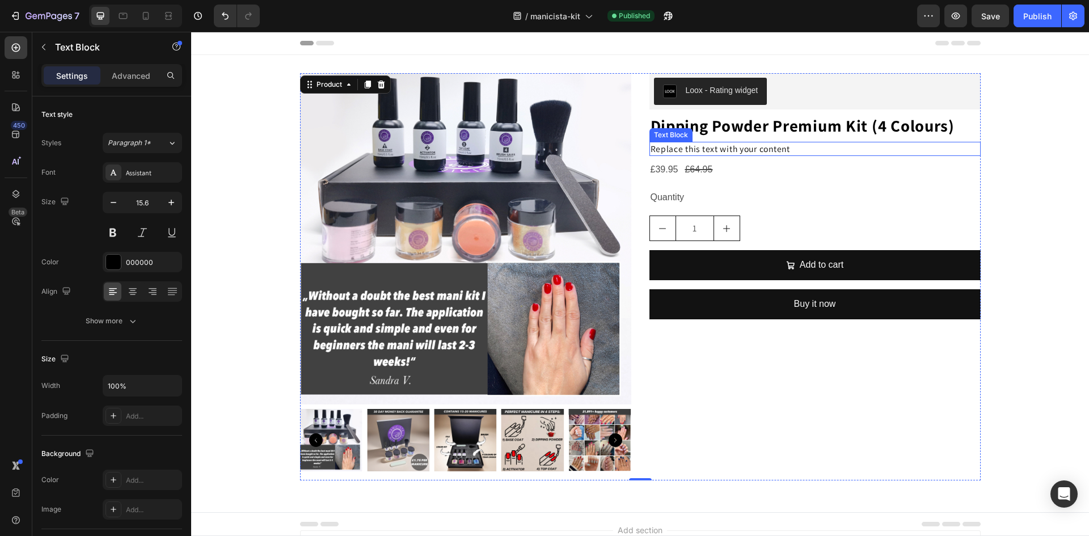
click at [750, 154] on div "Replace this text with your content" at bounding box center [814, 149] width 331 height 14
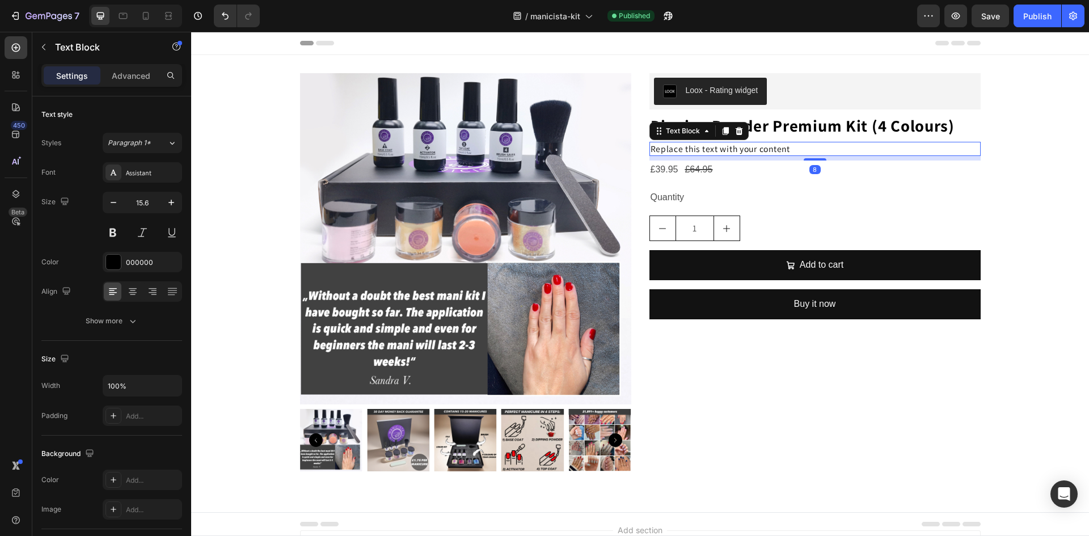
click at [744, 150] on div "Replace this text with your content" at bounding box center [814, 149] width 331 height 14
click at [744, 150] on p "Replace this text with your content" at bounding box center [814, 148] width 329 height 11
click at [839, 154] on p "Strong, beautiful nails without the salon price tag." at bounding box center [814, 148] width 329 height 11
click at [109, 262] on div at bounding box center [113, 262] width 15 height 15
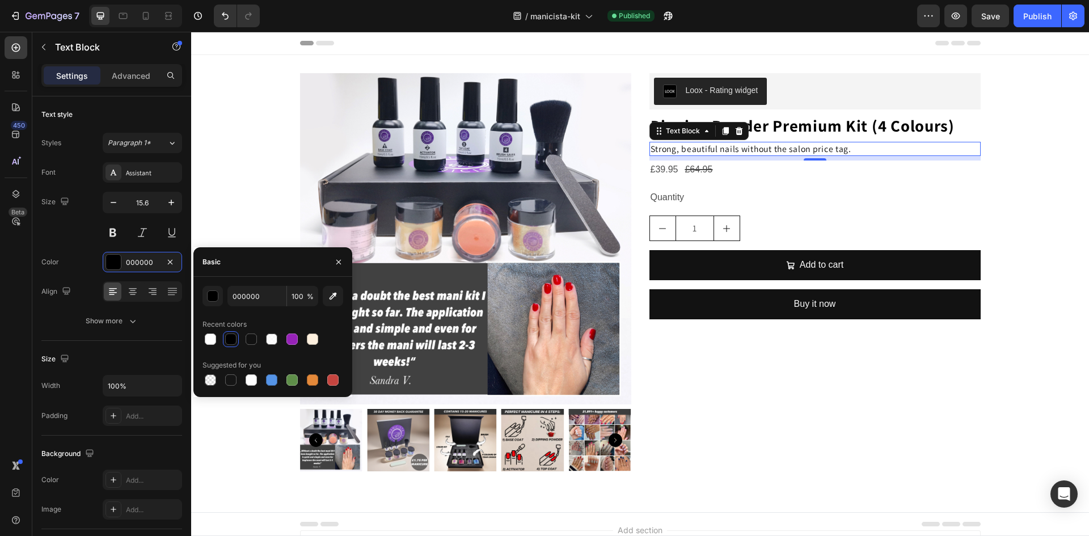
click at [230, 337] on div at bounding box center [230, 338] width 11 height 11
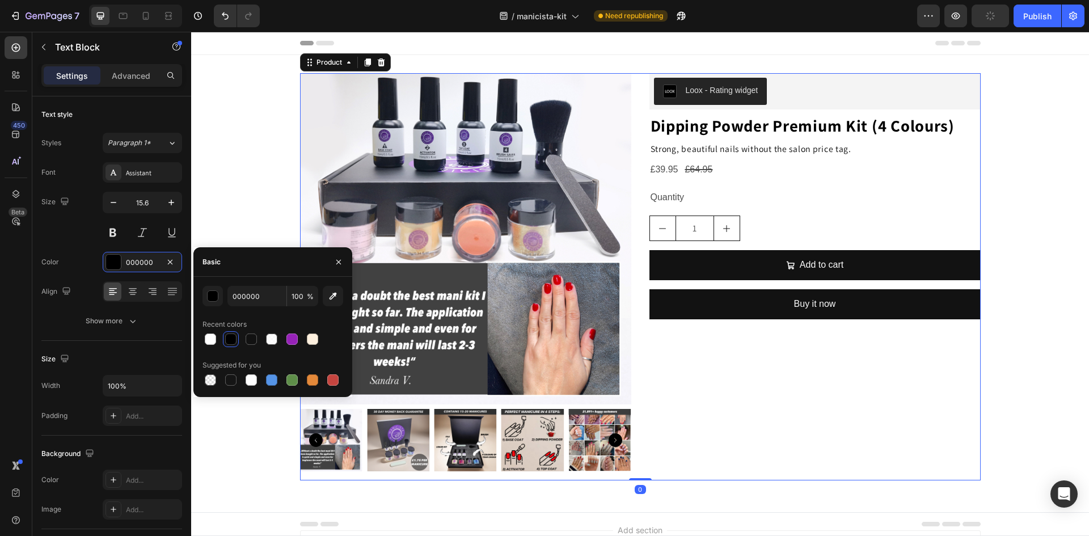
click at [875, 210] on div "Loox - Rating widget Loox Hero Banner Dipping Powder Premium Kit (4 Colours) Pr…" at bounding box center [814, 276] width 331 height 407
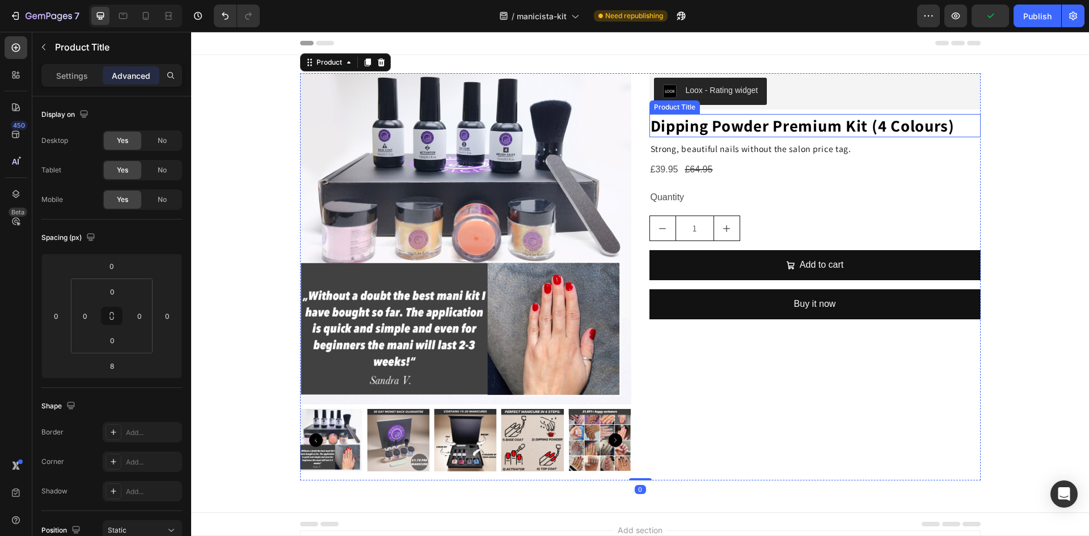
click at [816, 125] on h2 "Dipping Powder Premium Kit (4 Colours)" at bounding box center [814, 125] width 331 height 23
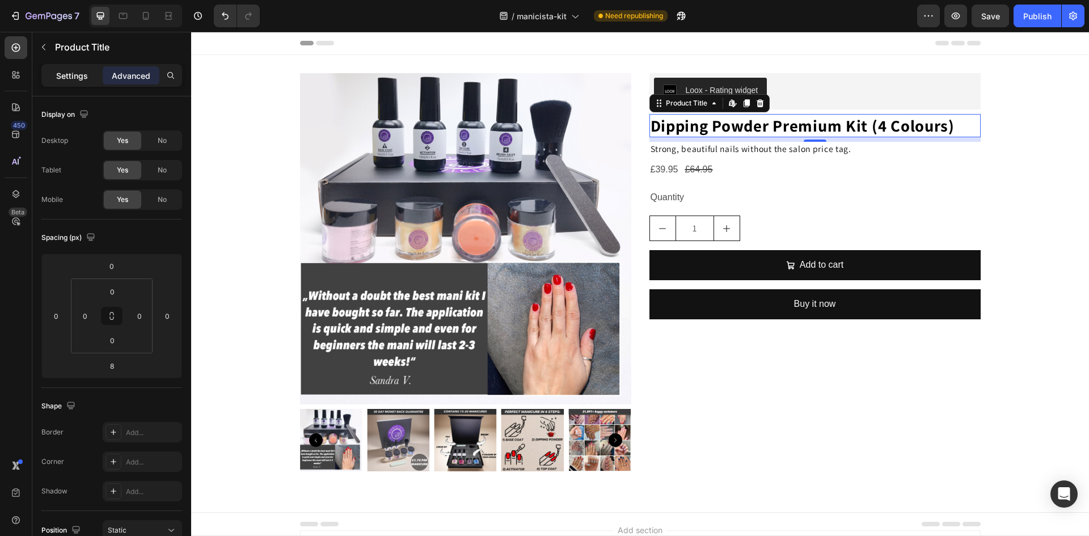
click at [65, 79] on p "Settings" at bounding box center [72, 76] width 32 height 12
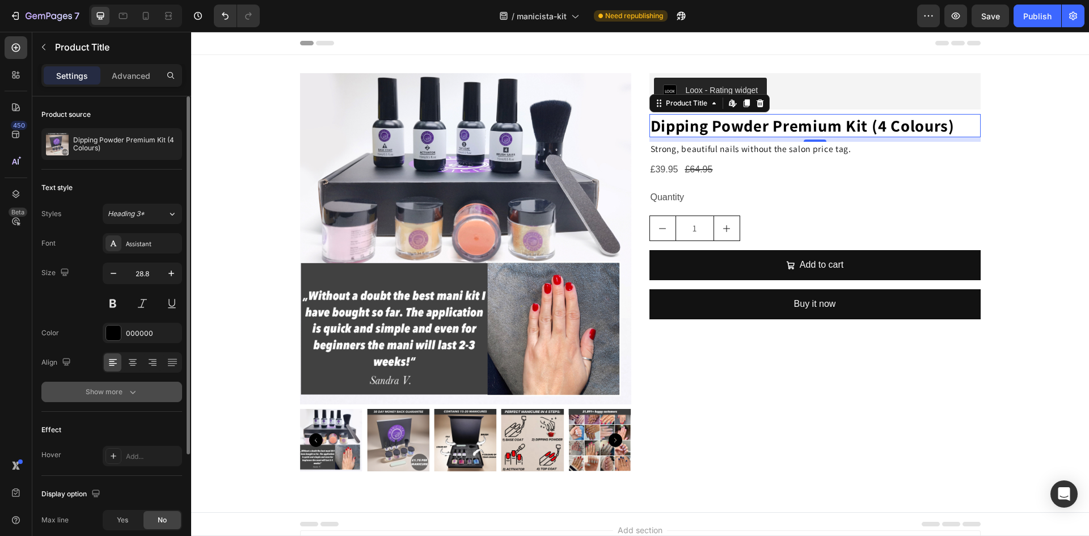
click at [104, 391] on div "Show more" at bounding box center [112, 391] width 53 height 11
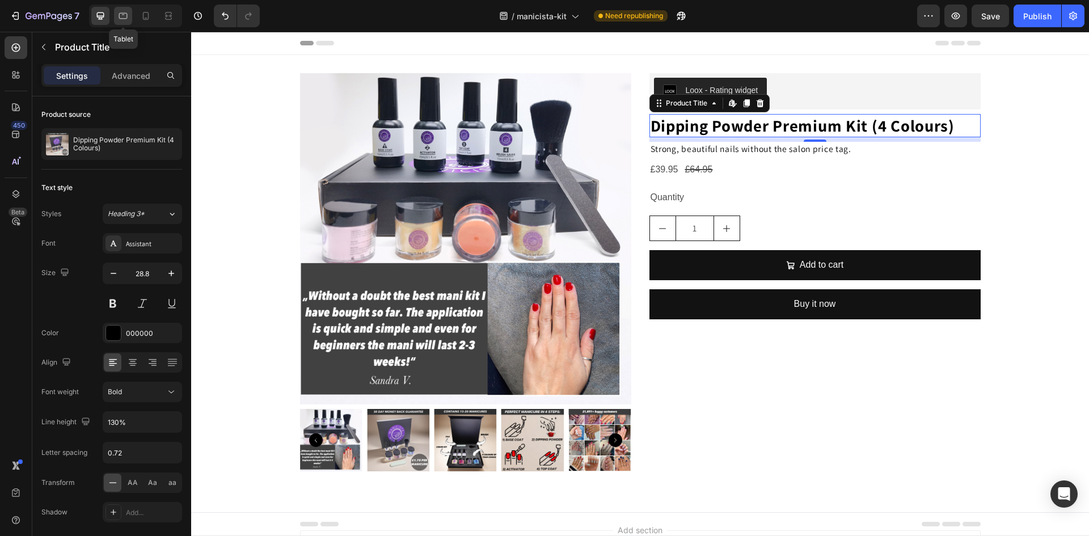
click at [115, 17] on div at bounding box center [123, 16] width 18 height 18
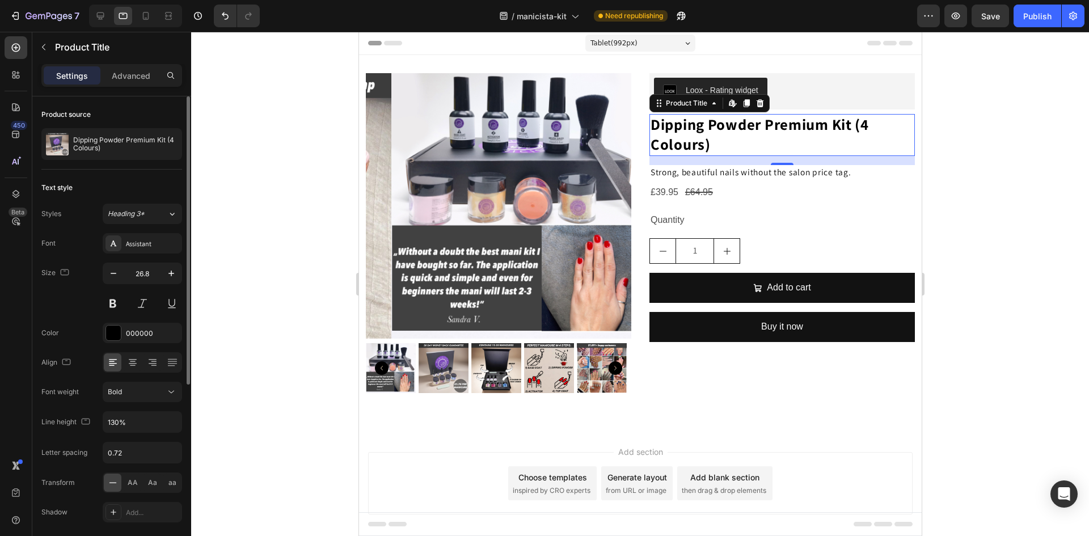
scroll to position [29, 0]
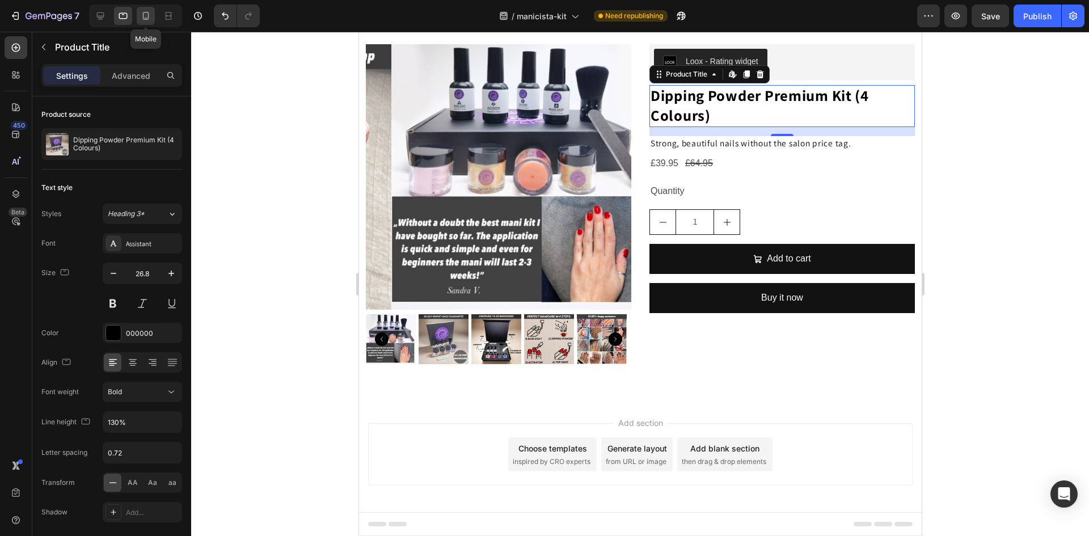
click at [143, 15] on icon at bounding box center [146, 16] width 6 height 8
type input "24"
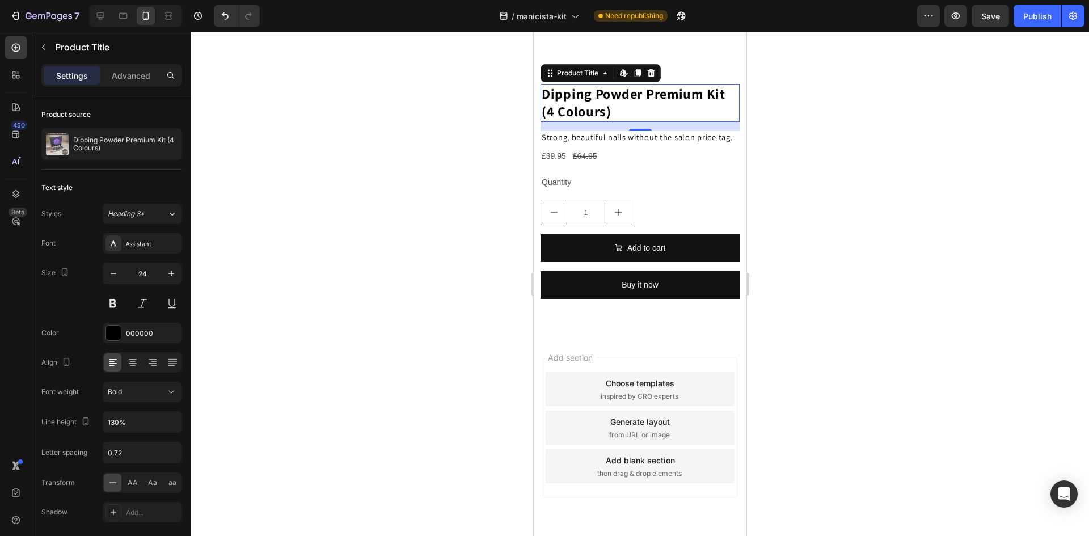
scroll to position [595, 0]
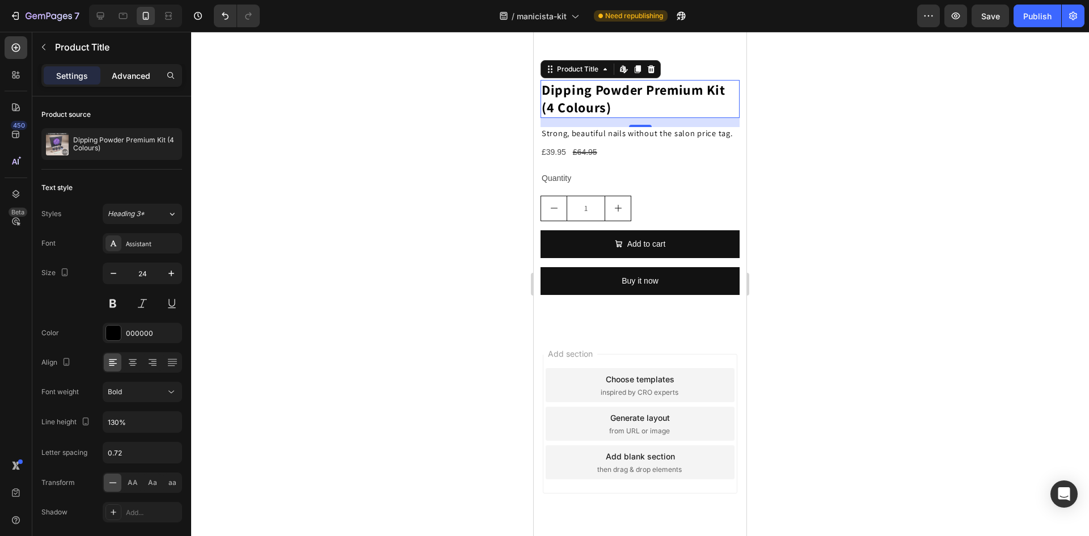
click at [127, 75] on p "Advanced" at bounding box center [131, 76] width 39 height 12
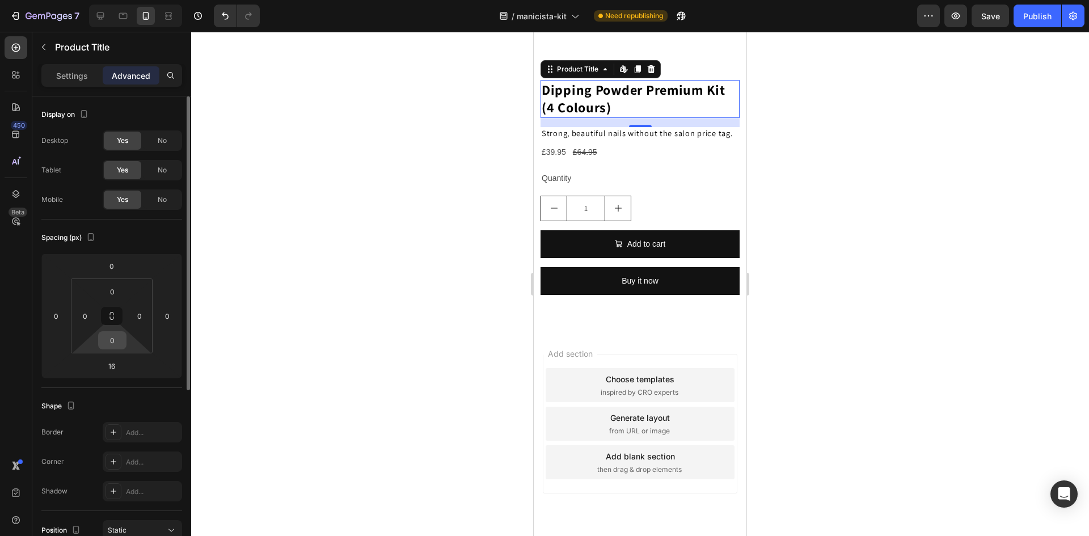
scroll to position [57, 0]
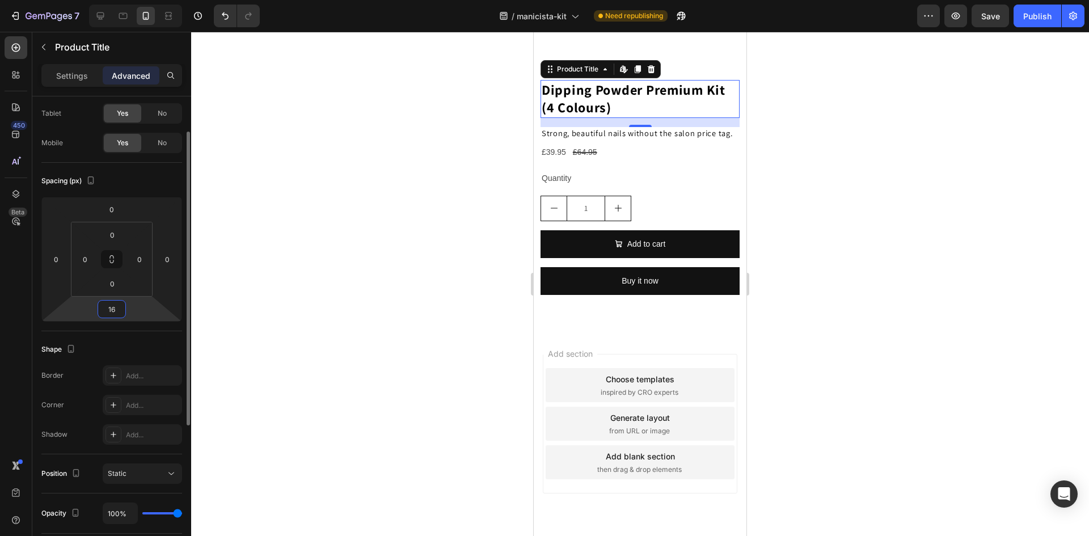
click at [115, 303] on input "16" at bounding box center [111, 309] width 23 height 17
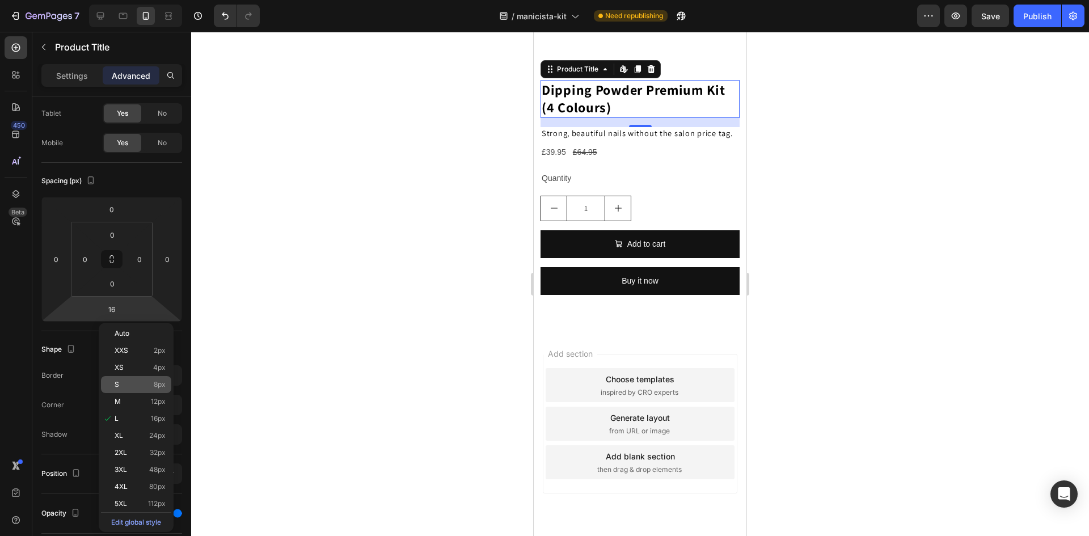
click at [128, 387] on p "S 8px" at bounding box center [140, 384] width 51 height 8
type input "8"
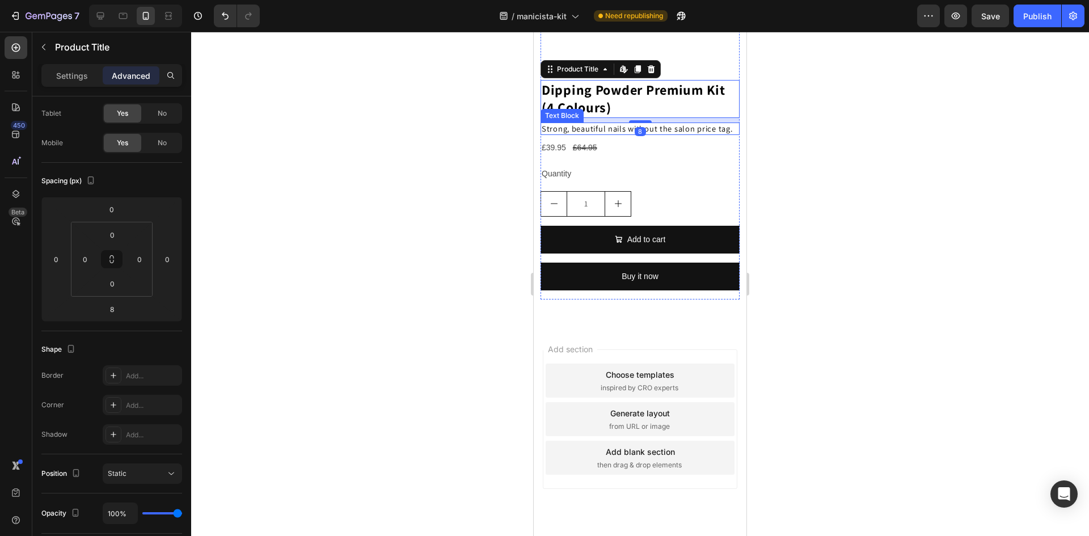
click at [558, 126] on p "Strong, beautiful nails without the salon price tag." at bounding box center [639, 129] width 197 height 11
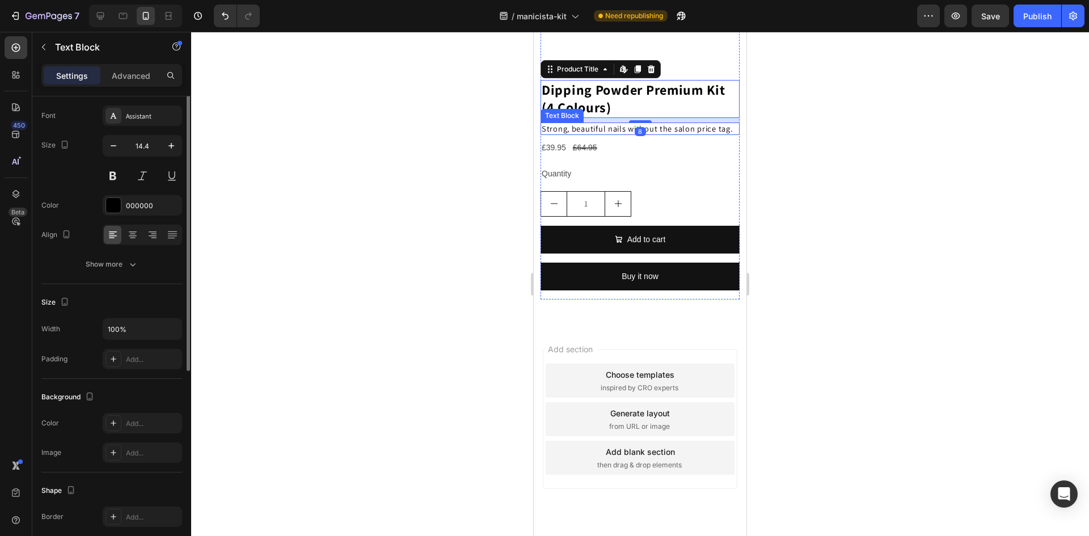
scroll to position [0, 0]
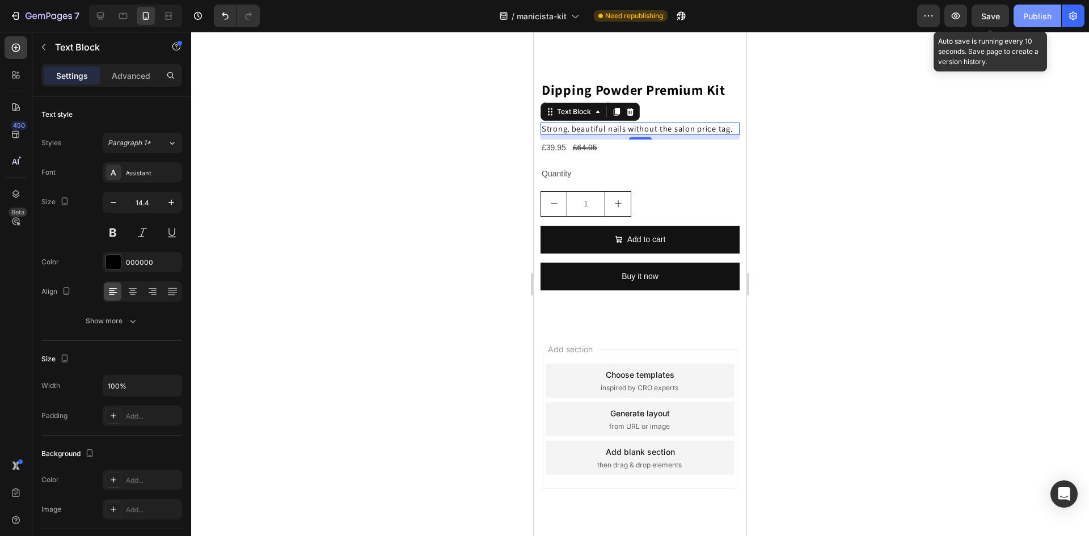
drag, startPoint x: 997, startPoint y: 22, endPoint x: 1013, endPoint y: 23, distance: 16.0
click at [999, 22] on div "Save" at bounding box center [990, 16] width 19 height 12
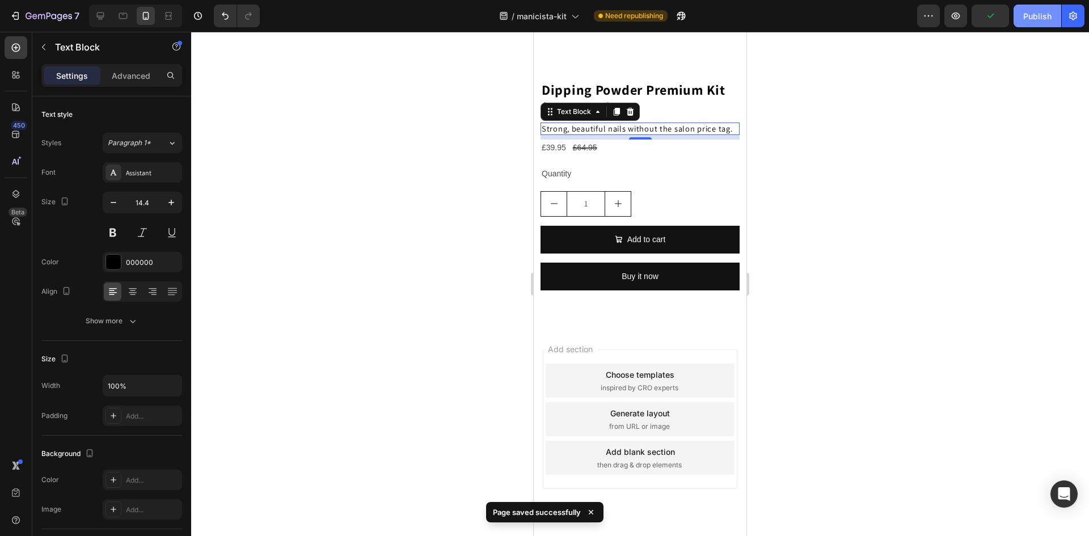
click at [1020, 23] on button "Publish" at bounding box center [1037, 16] width 48 height 23
click at [100, 22] on div at bounding box center [100, 16] width 18 height 18
type input "15.6"
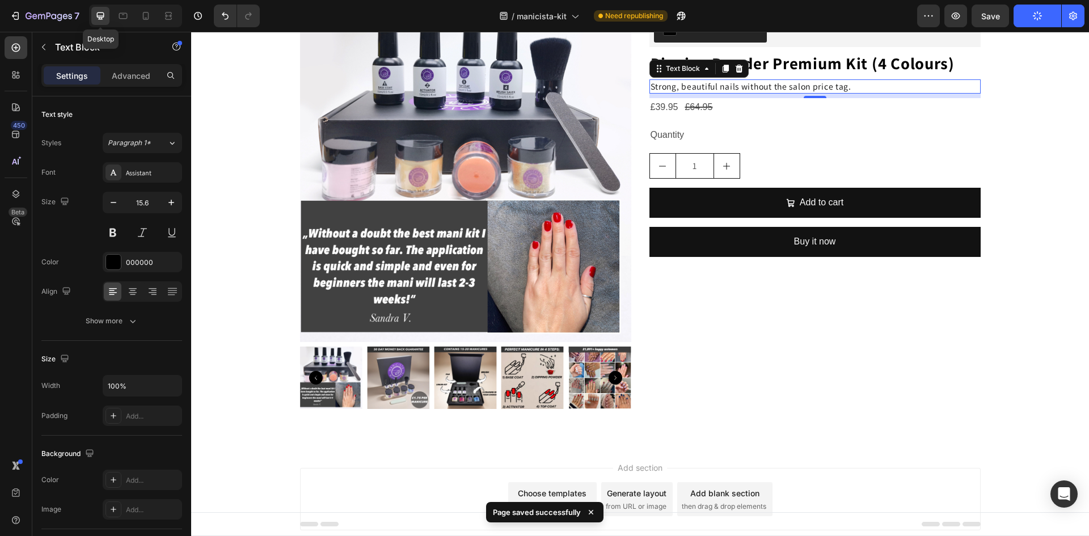
scroll to position [70, 0]
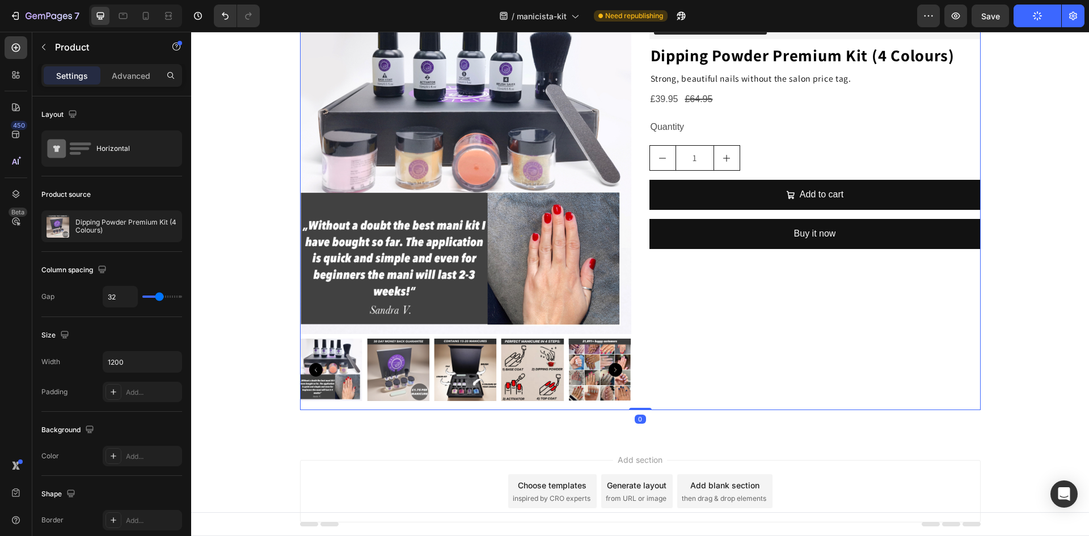
click at [730, 329] on div "Loox - Rating widget Loox Hero Banner Dipping Powder Premium Kit (4 Colours) Pr…" at bounding box center [814, 206] width 331 height 407
click at [720, 362] on div "Loox - Rating widget Loox Hero Banner Dipping Powder Premium Kit (4 Colours) Pr…" at bounding box center [814, 206] width 331 height 407
click at [687, 302] on div "Loox - Rating widget Loox Hero Banner Dipping Powder Premium Kit (4 Colours) Pr…" at bounding box center [814, 206] width 331 height 407
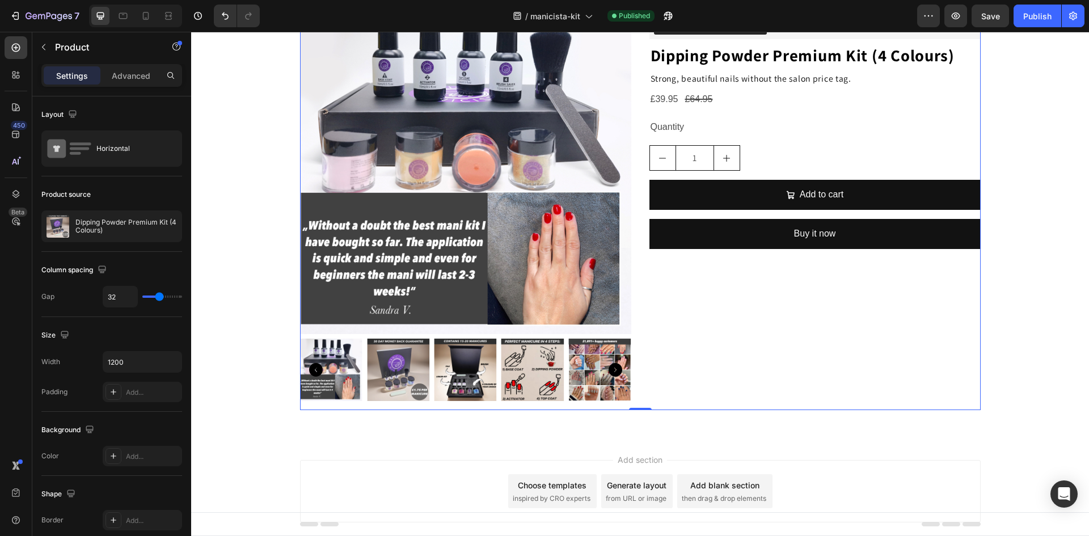
click at [687, 302] on div "Loox - Rating widget Loox Hero Banner Dipping Powder Premium Kit (4 Colours) Pr…" at bounding box center [814, 206] width 331 height 407
click at [686, 302] on div "Loox - Rating widget Loox Hero Banner Dipping Powder Premium Kit (4 Colours) Pr…" at bounding box center [814, 206] width 331 height 407
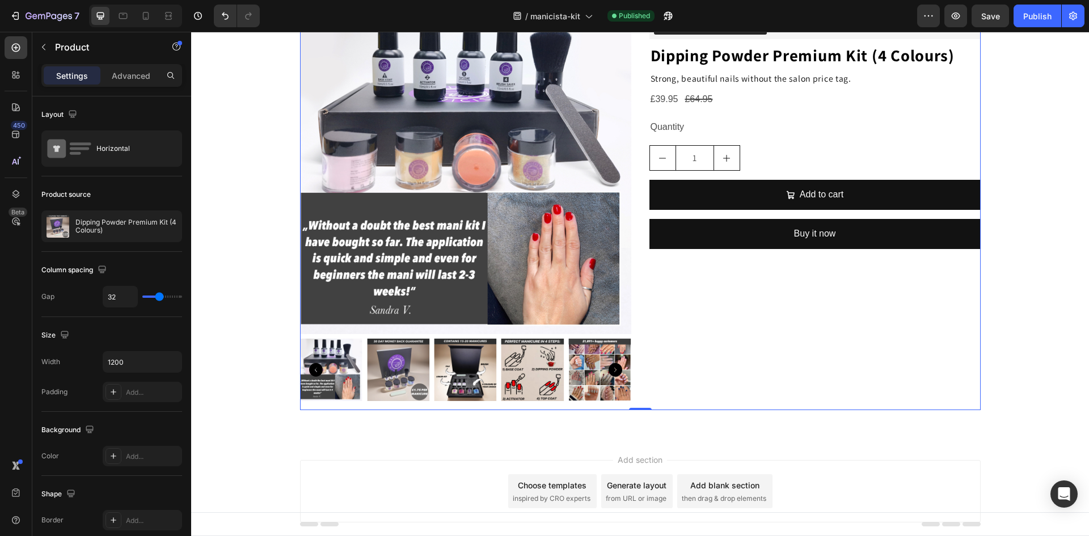
click at [686, 302] on div "Loox - Rating widget Loox Hero Banner Dipping Powder Premium Kit (4 Colours) Pr…" at bounding box center [814, 206] width 331 height 407
click at [685, 302] on div "Loox - Rating widget Loox Hero Banner Dipping Powder Premium Kit (4 Colours) Pr…" at bounding box center [814, 206] width 331 height 407
click at [684, 302] on div "Loox - Rating widget Loox Hero Banner Dipping Powder Premium Kit (4 Colours) Pr…" at bounding box center [814, 206] width 331 height 407
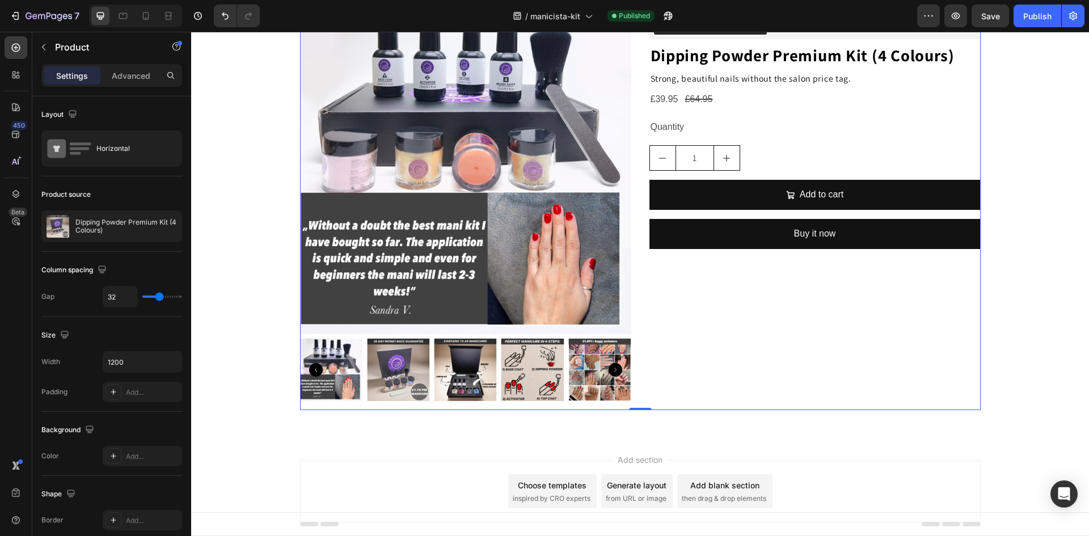
click at [684, 302] on div "Loox - Rating widget Loox Hero Banner Dipping Powder Premium Kit (4 Colours) Pr…" at bounding box center [814, 206] width 331 height 407
click at [683, 302] on div "Loox - Rating widget Loox Hero Banner Dipping Powder Premium Kit (4 Colours) Pr…" at bounding box center [814, 206] width 331 height 407
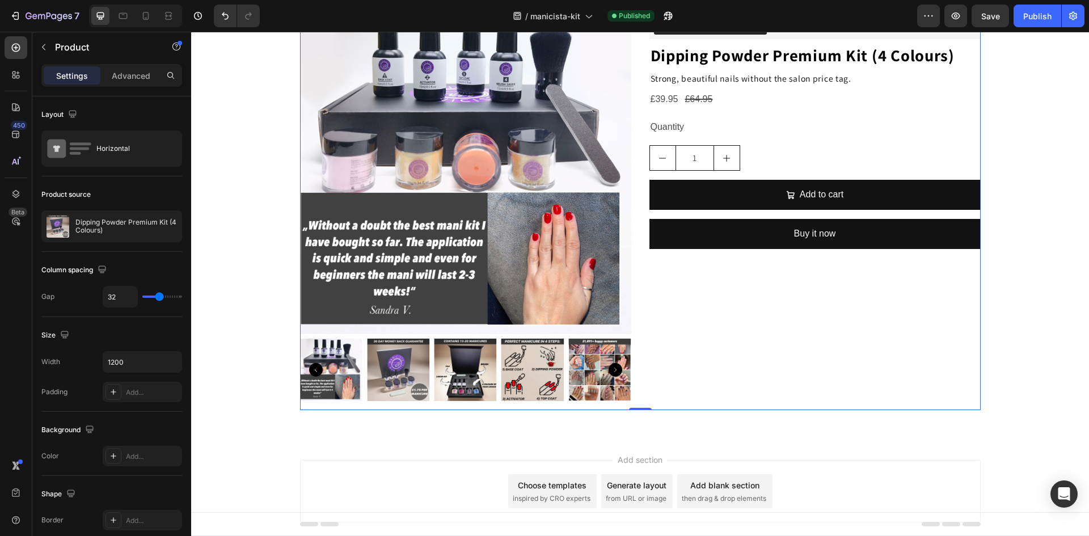
click at [683, 302] on div "Loox - Rating widget Loox Hero Banner Dipping Powder Premium Kit (4 Colours) Pr…" at bounding box center [814, 206] width 331 height 407
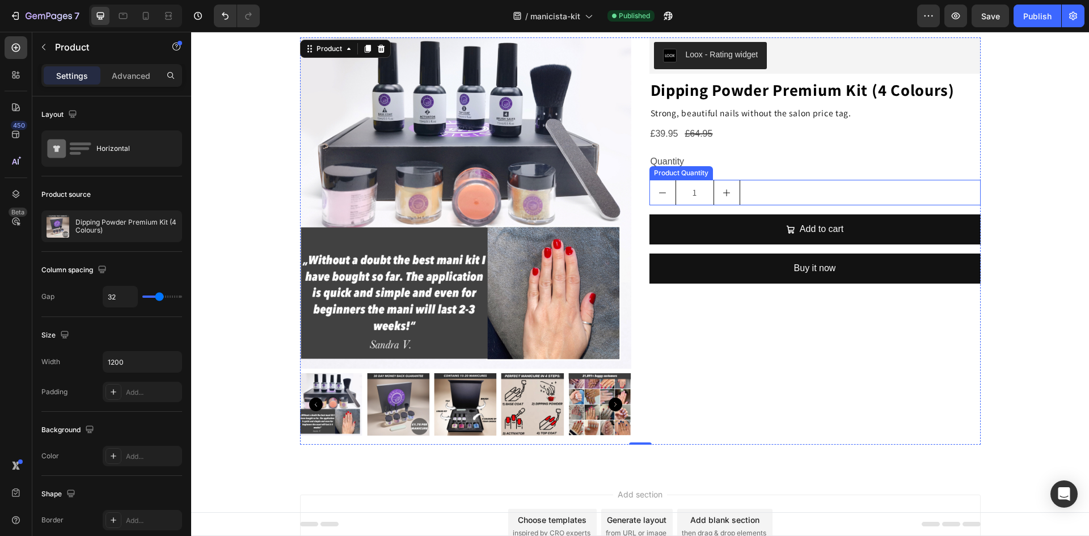
scroll to position [0, 0]
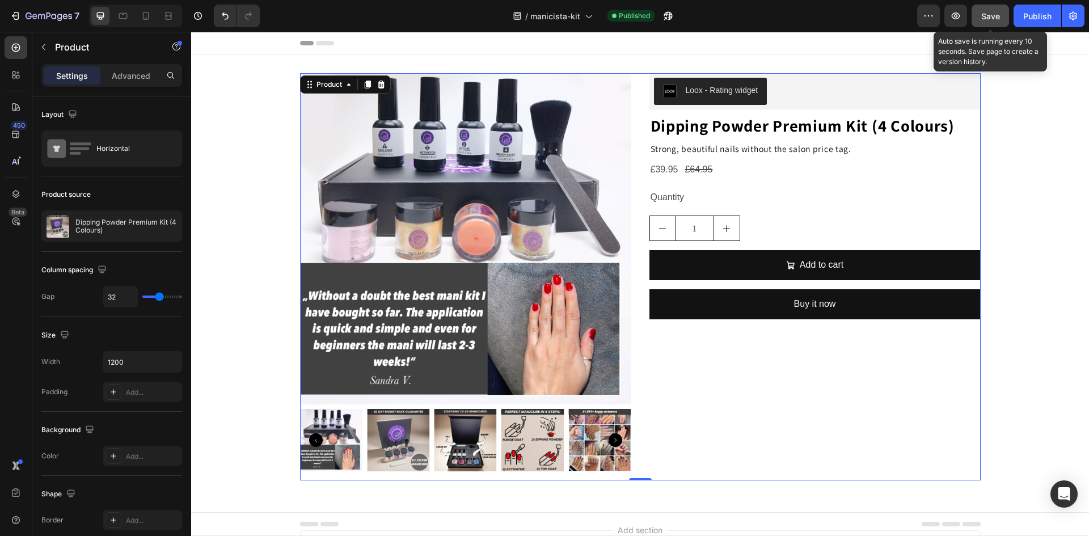
click at [985, 18] on span "Save" at bounding box center [990, 16] width 19 height 10
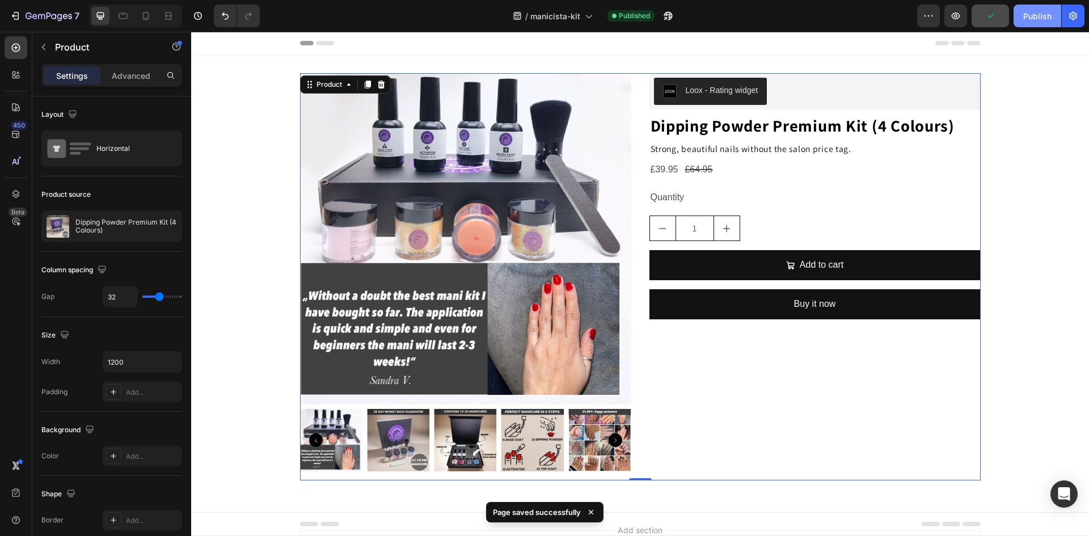
click at [1018, 19] on button "Publish" at bounding box center [1037, 16] width 48 height 23
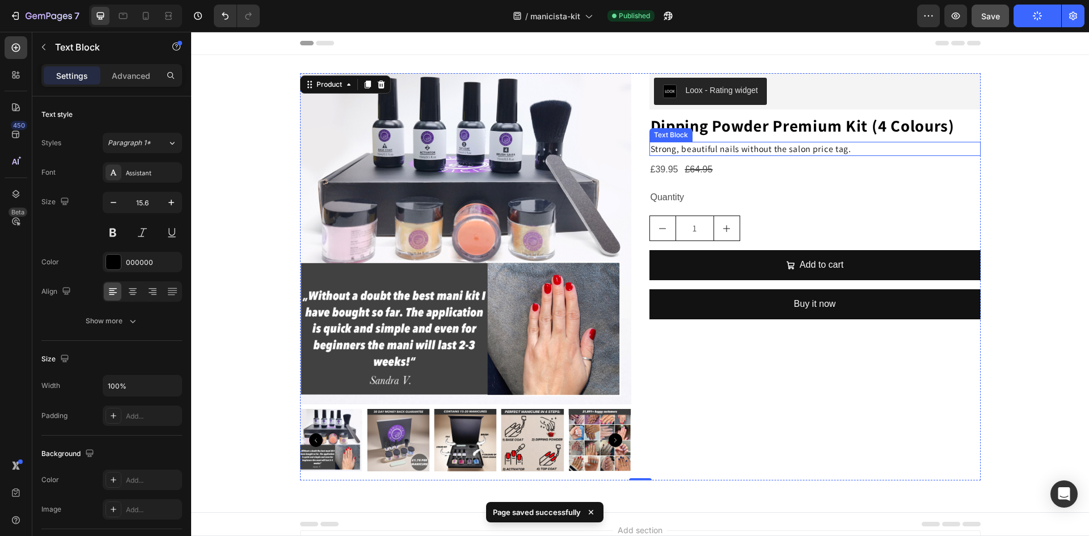
click at [845, 151] on p "Strong, beautiful nails without the salon price tag." at bounding box center [814, 148] width 329 height 11
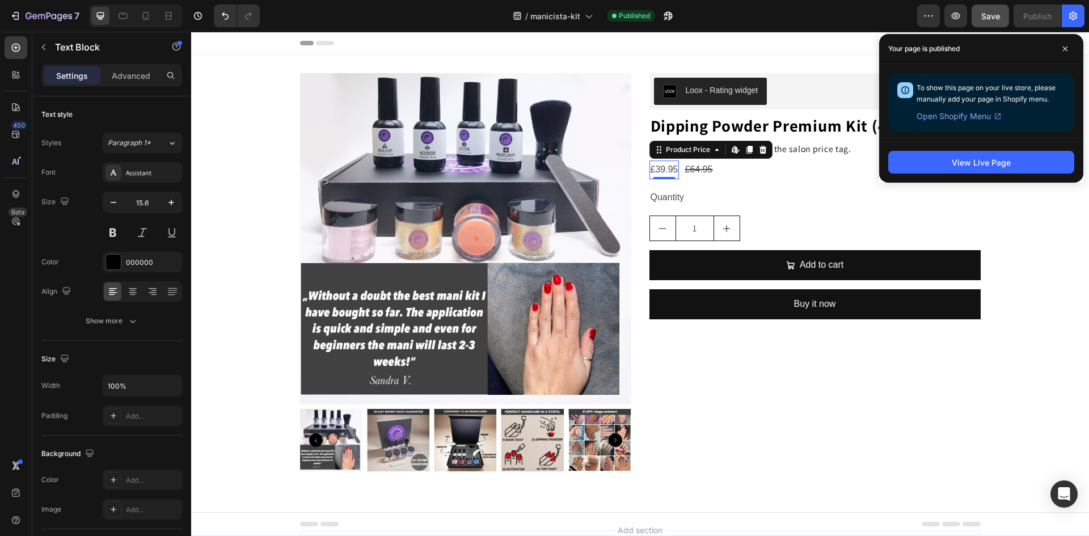
click at [659, 170] on div "£39.95" at bounding box center [664, 169] width 30 height 19
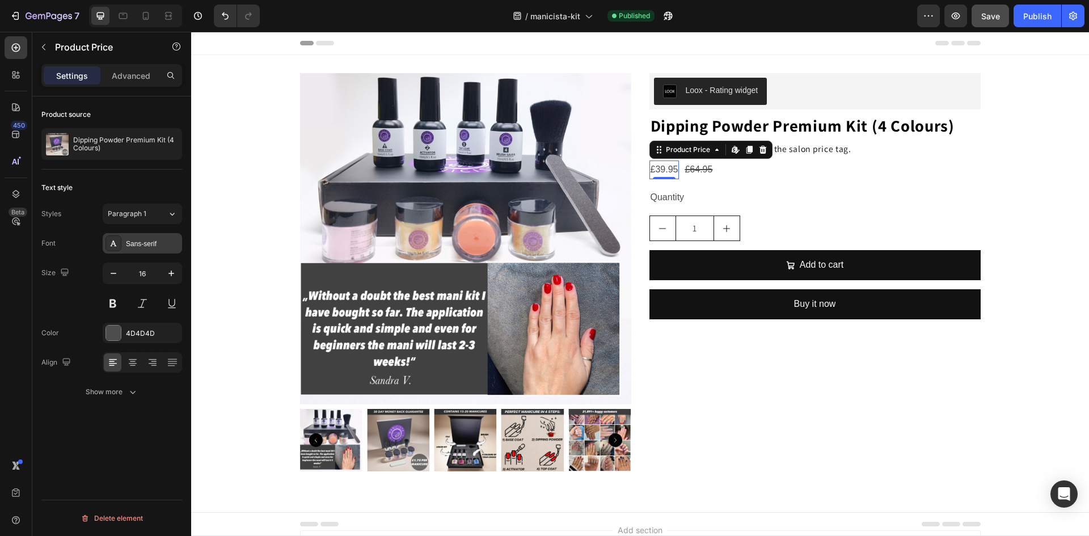
click at [139, 249] on div "Sans-serif" at bounding box center [142, 243] width 79 height 20
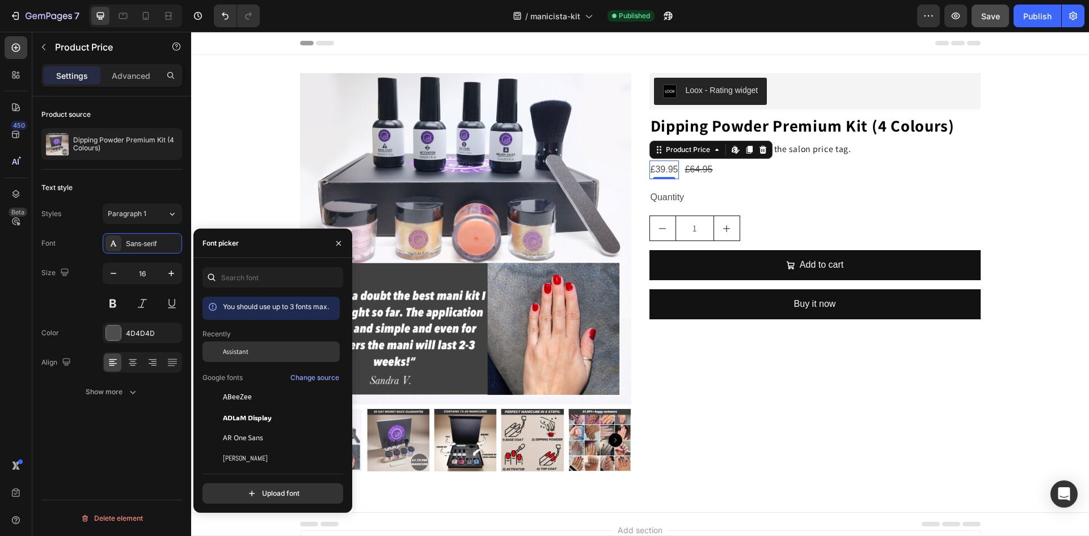
click at [237, 356] on span "Assistant" at bounding box center [236, 351] width 26 height 10
click at [170, 276] on icon "button" at bounding box center [171, 273] width 11 height 11
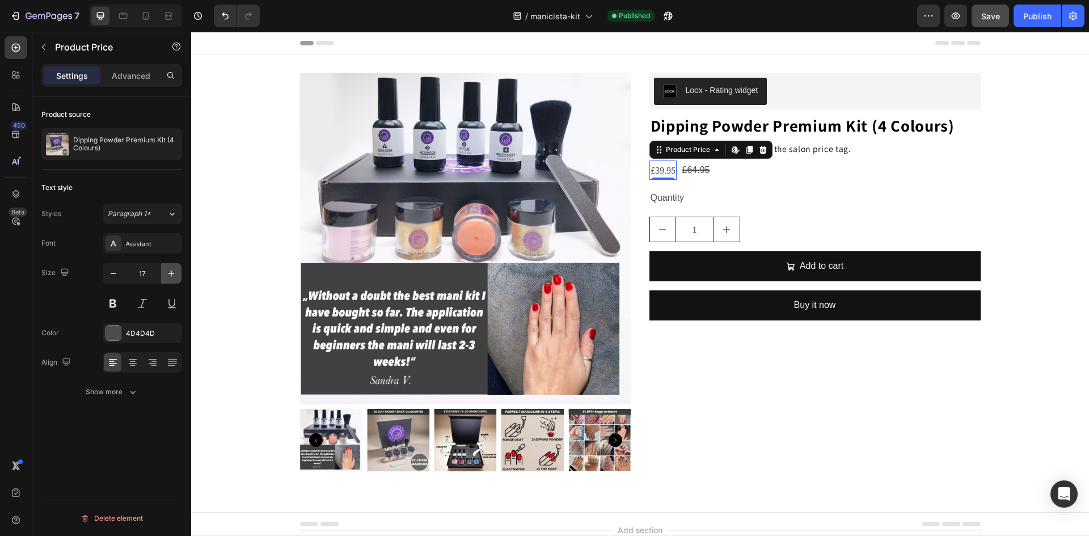
click at [170, 276] on icon "button" at bounding box center [171, 273] width 11 height 11
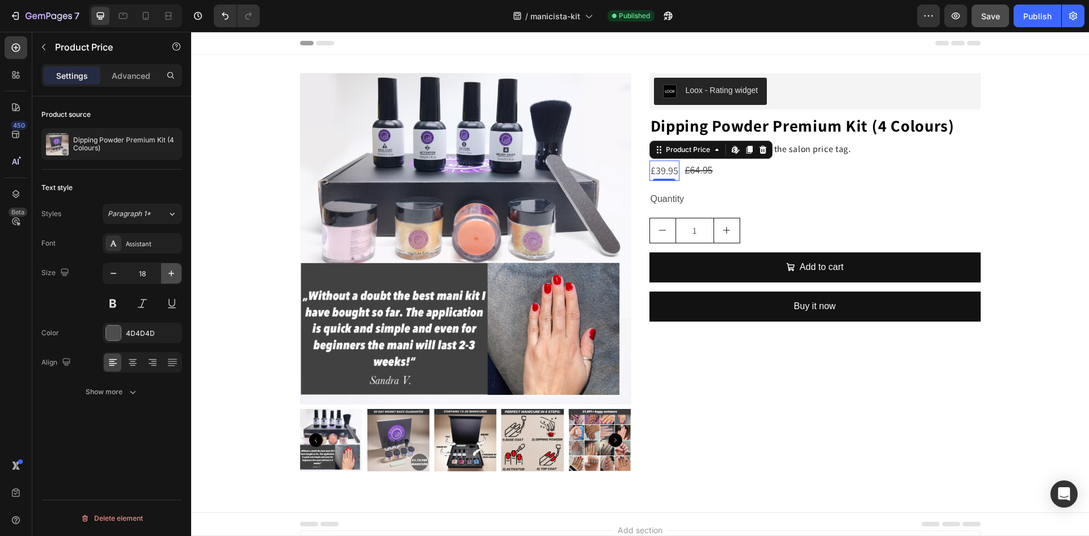
click at [170, 276] on icon "button" at bounding box center [171, 273] width 11 height 11
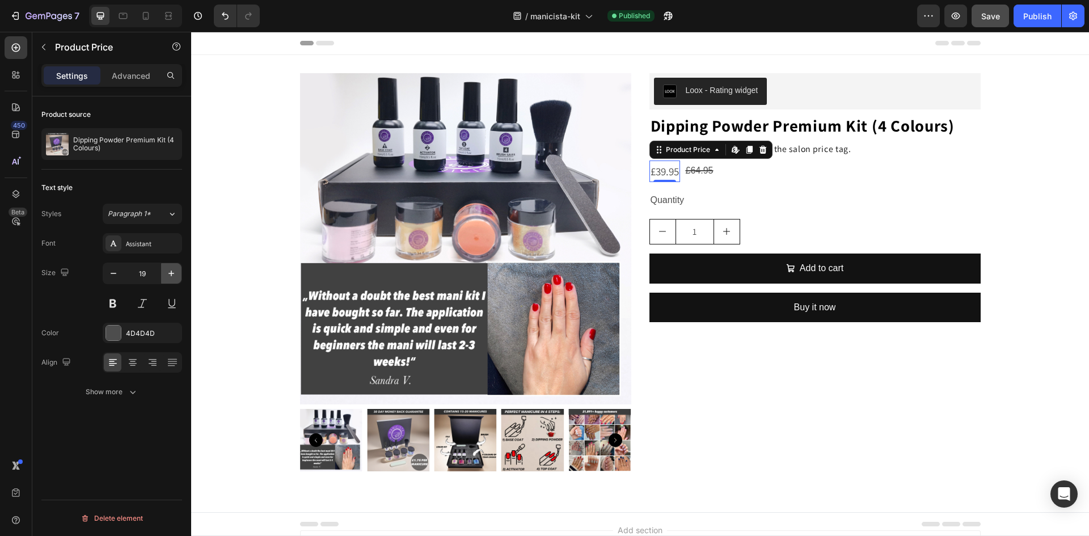
click at [170, 276] on icon "button" at bounding box center [171, 273] width 11 height 11
type input "20"
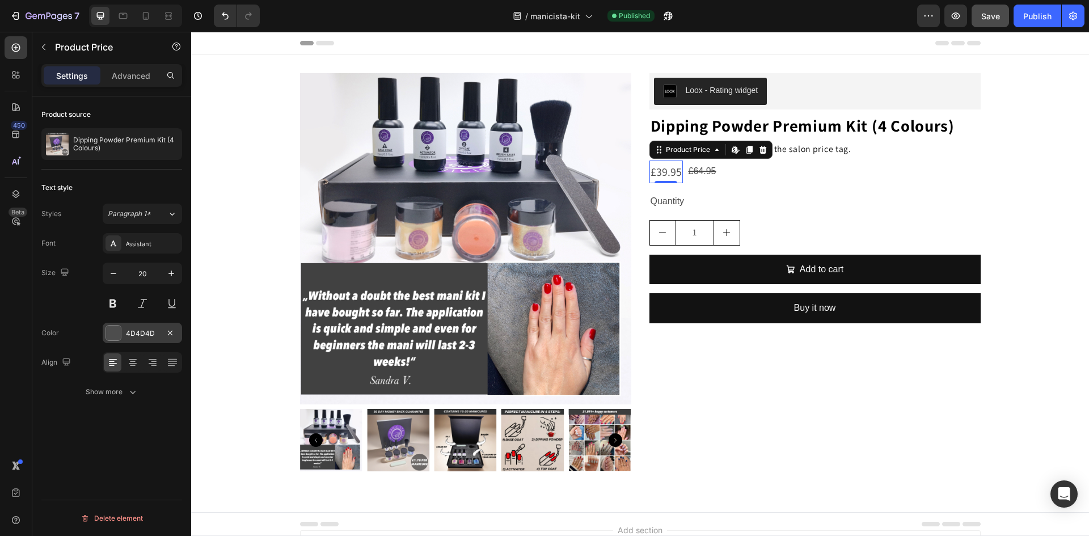
click at [111, 340] on div at bounding box center [113, 333] width 16 height 16
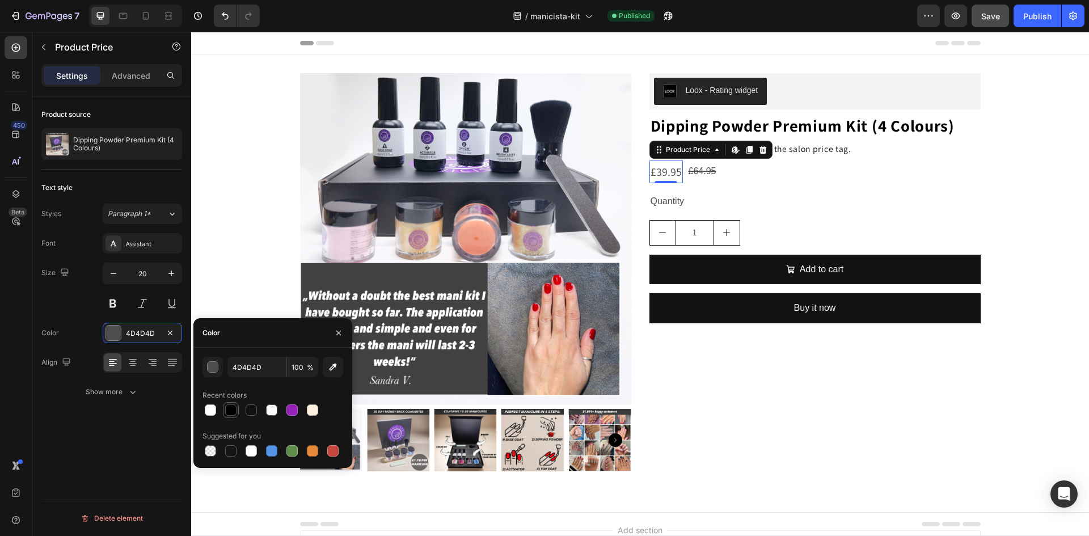
click at [232, 407] on div at bounding box center [230, 409] width 11 height 11
type input "000000"
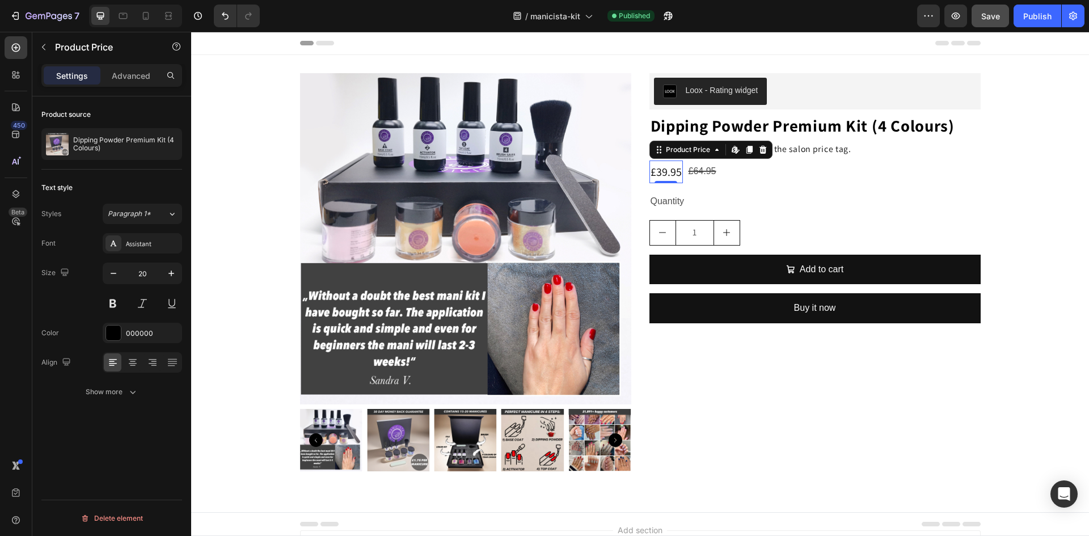
click at [65, 306] on div "Size 20" at bounding box center [111, 288] width 141 height 51
click at [114, 391] on div "Show more" at bounding box center [112, 391] width 53 height 11
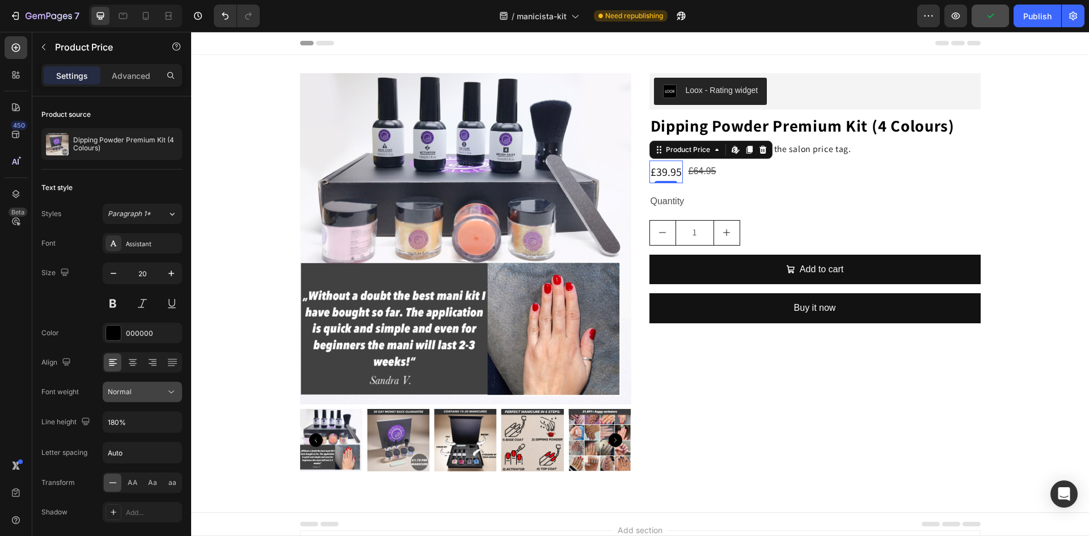
click at [139, 391] on div "Normal" at bounding box center [137, 392] width 58 height 10
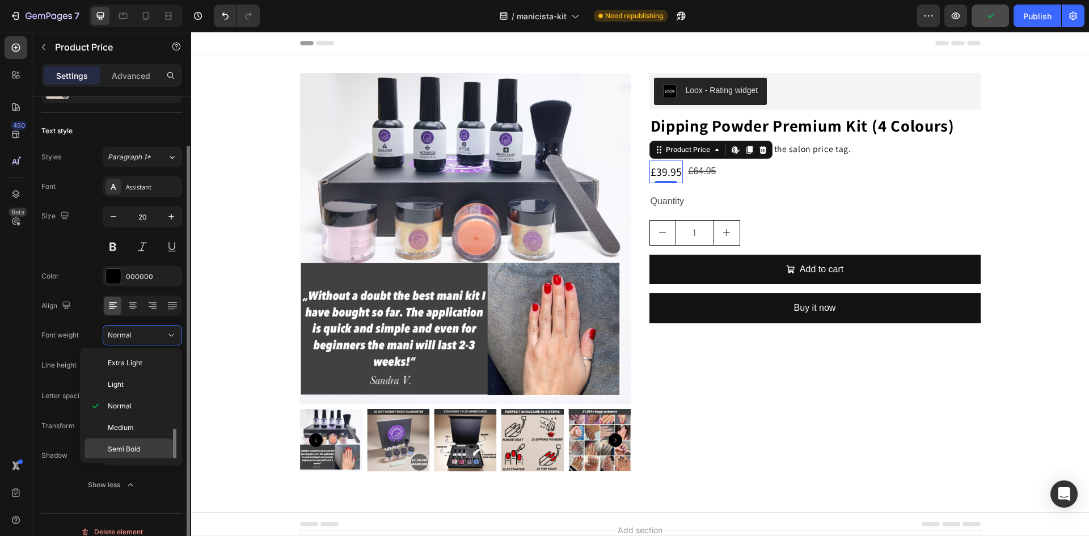
scroll to position [45, 0]
click at [112, 426] on span "Bold" at bounding box center [115, 426] width 14 height 10
click at [125, 398] on input "Auto" at bounding box center [142, 396] width 78 height 20
type input "1.3"
click at [97, 376] on div "Font Assistant Size 20 Color 000000 Align Font weight Bold Line height 180% Let…" at bounding box center [111, 335] width 141 height 319
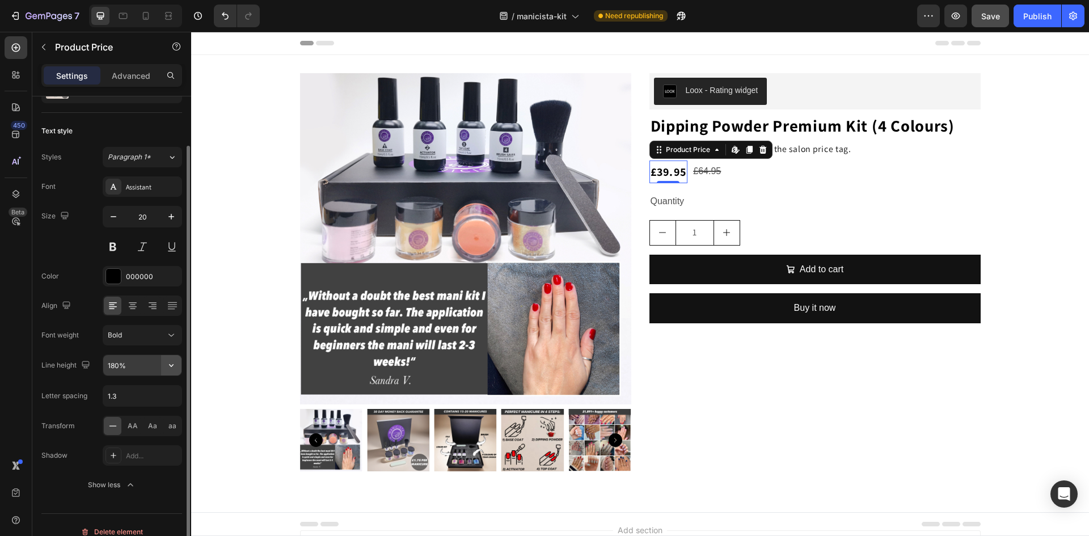
click at [175, 367] on icon "button" at bounding box center [171, 364] width 11 height 11
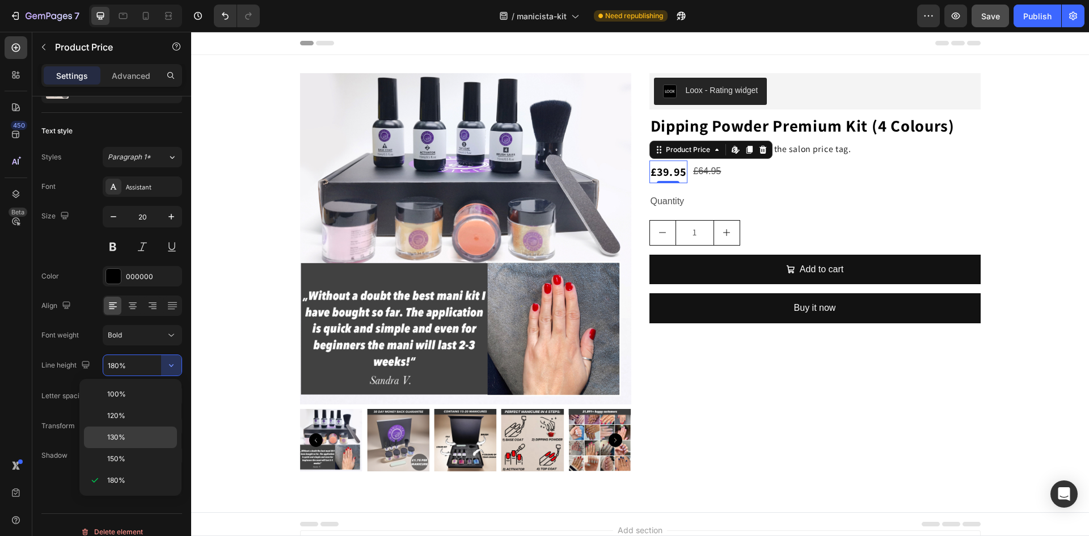
click at [111, 434] on span "130%" at bounding box center [116, 437] width 18 height 10
type input "130%"
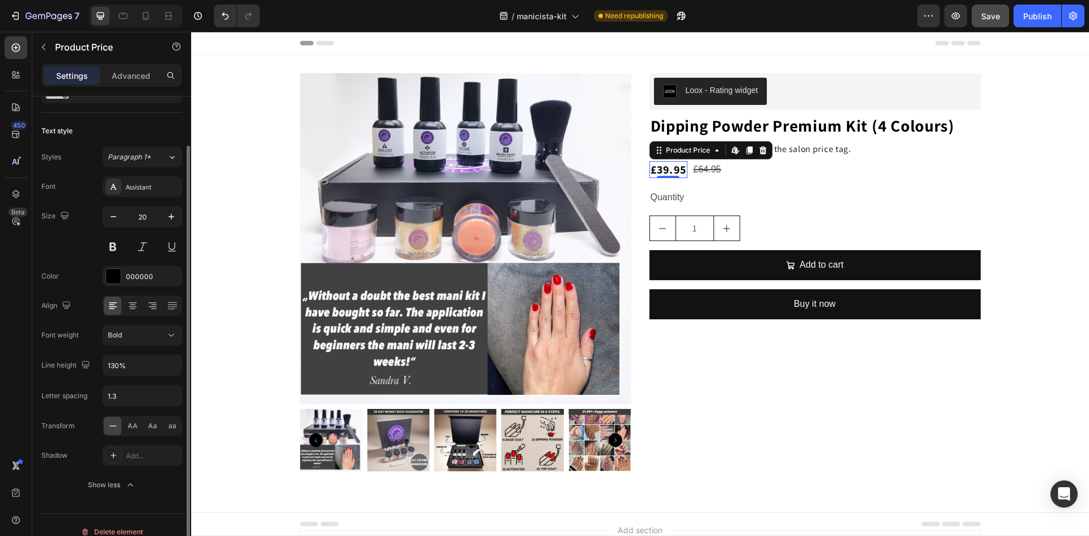
click at [85, 411] on div "Font Assistant Size 20 Color 000000 Align Font weight Bold Line height 130% Let…" at bounding box center [111, 335] width 141 height 319
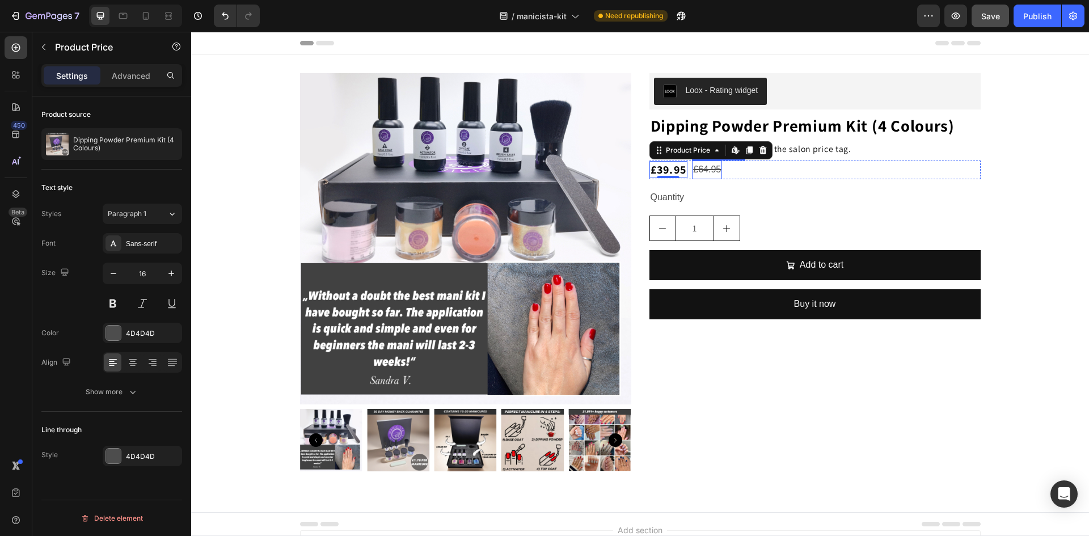
scroll to position [0, 0]
click at [703, 171] on div "£64.95" at bounding box center [707, 169] width 30 height 19
click at [127, 246] on div "Sans-serif" at bounding box center [152, 244] width 53 height 10
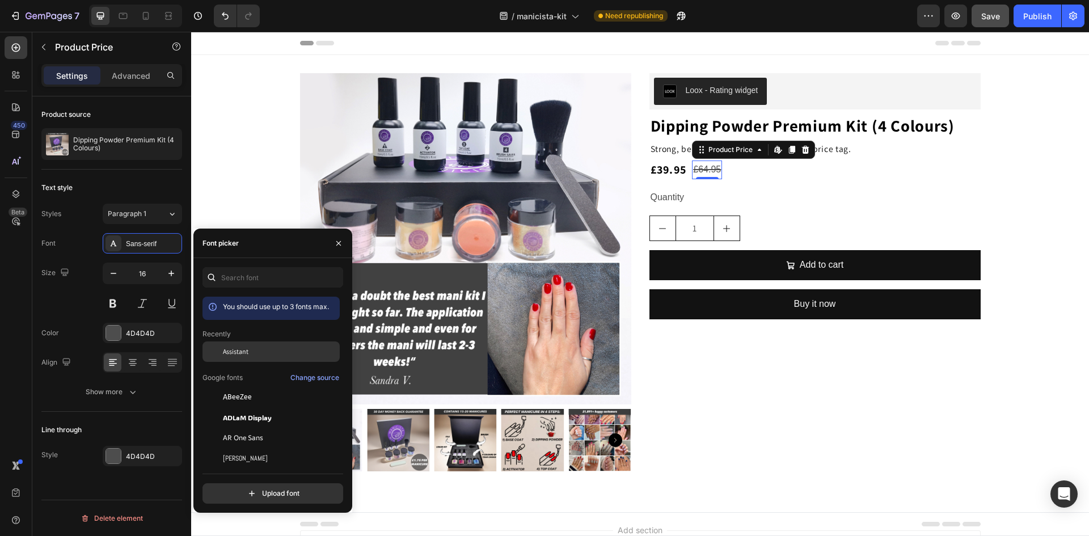
click at [226, 428] on div "Assistant" at bounding box center [270, 438] width 137 height 20
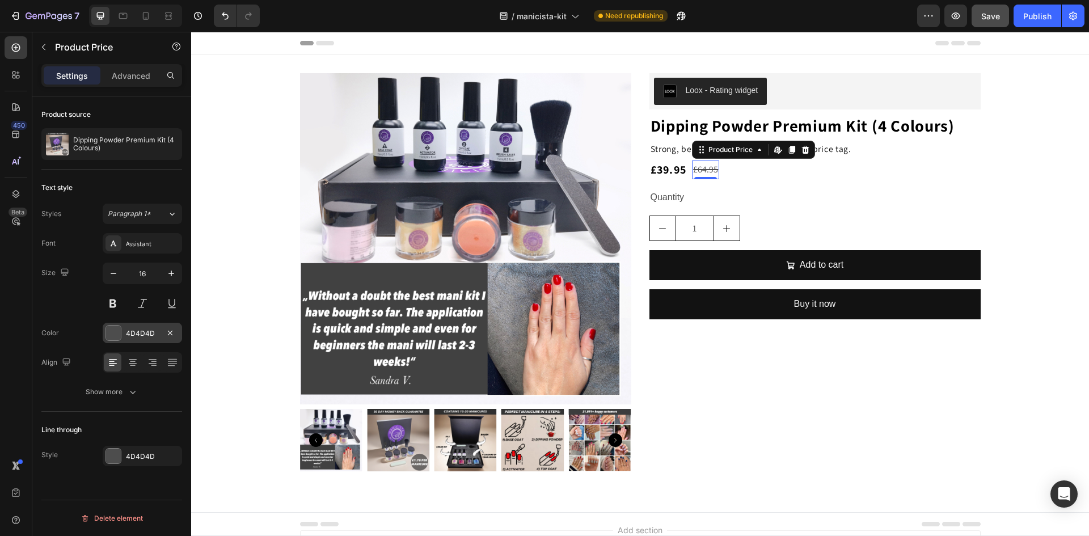
click at [104, 333] on div "4D4D4D" at bounding box center [142, 333] width 79 height 20
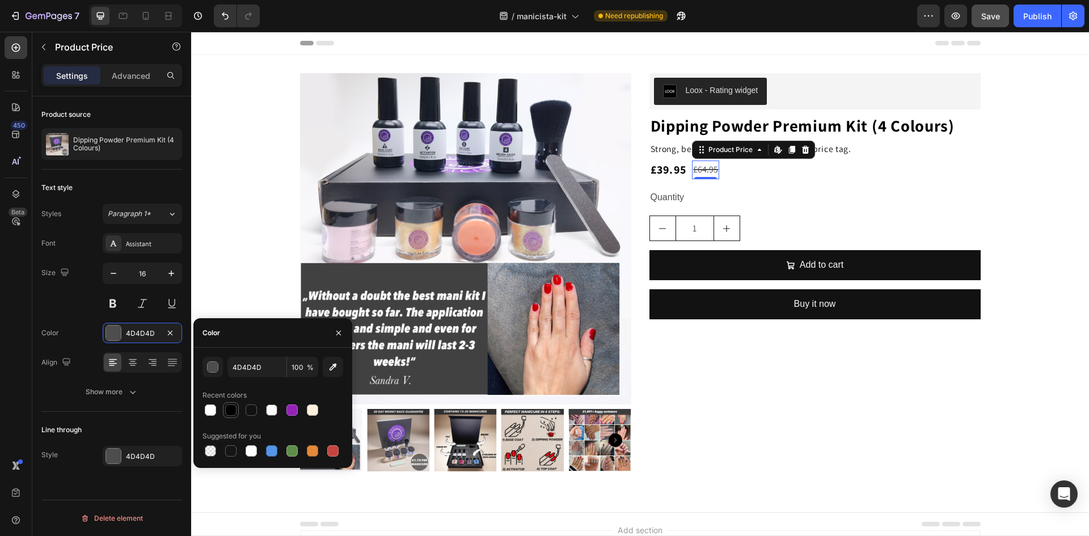
click at [229, 411] on div at bounding box center [230, 409] width 11 height 11
type input "000000"
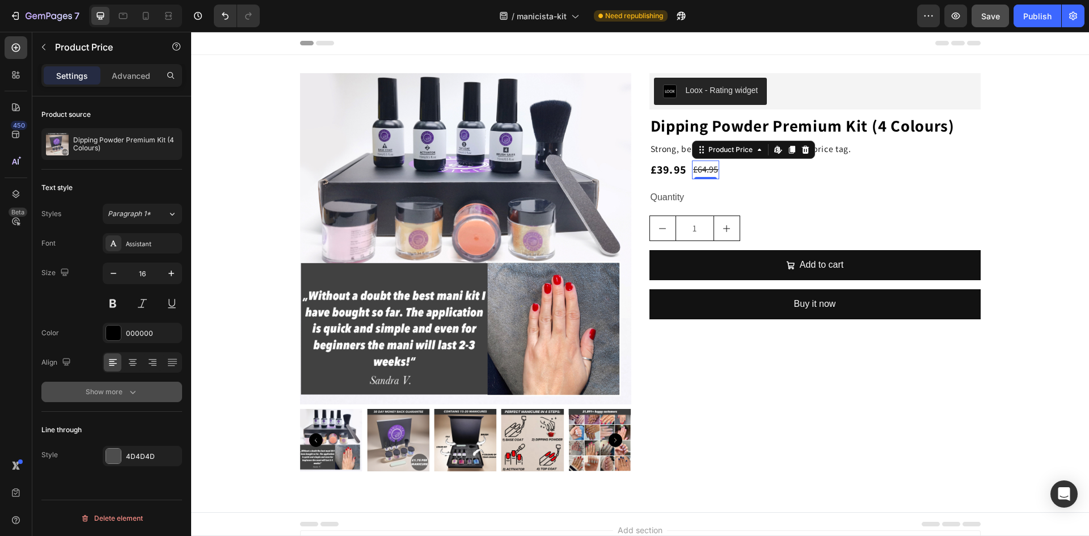
click at [98, 391] on div "Show more" at bounding box center [112, 391] width 53 height 11
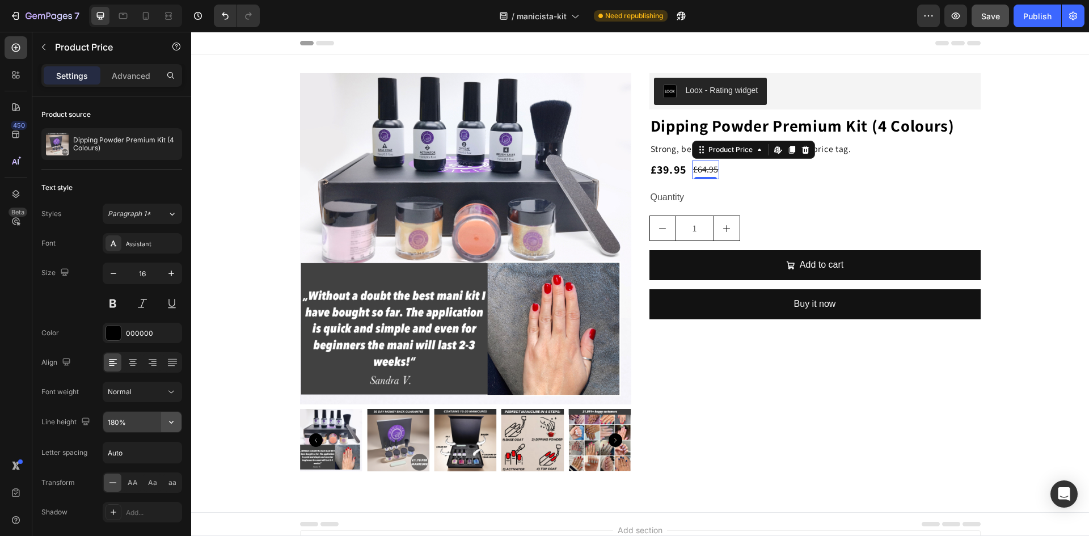
click at [176, 424] on icon "button" at bounding box center [171, 421] width 11 height 11
click at [117, 349] on span "130%" at bounding box center [116, 347] width 18 height 10
type input "130%"
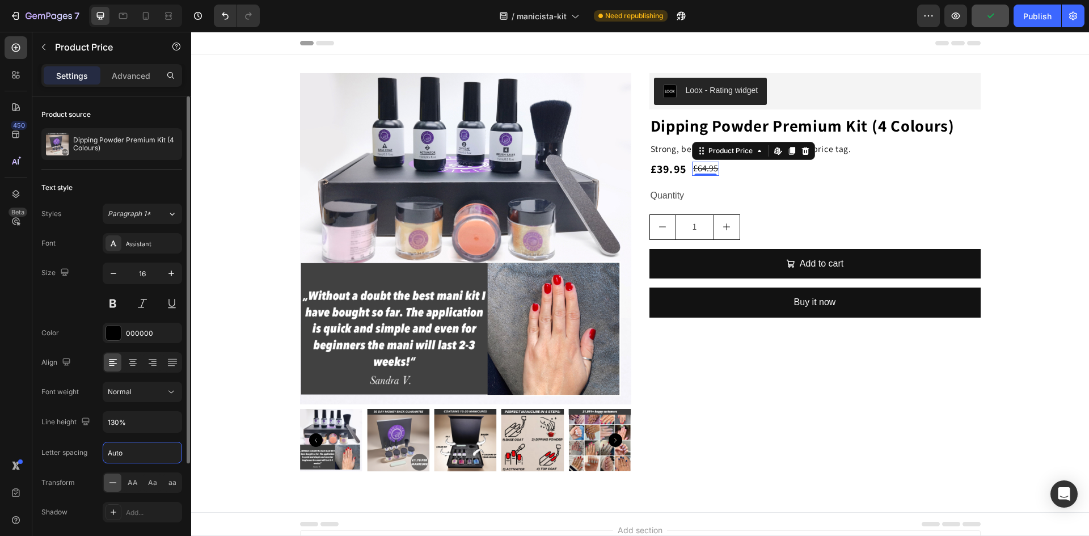
click at [133, 461] on input "Auto" at bounding box center [142, 452] width 78 height 20
type input "1.3"
click at [86, 443] on div "Letter spacing 1.3" at bounding box center [111, 453] width 141 height 22
click at [86, 437] on div "Font Assistant Size 16 Color 000000 Align Font weight Normal Line height 130% L…" at bounding box center [111, 392] width 141 height 319
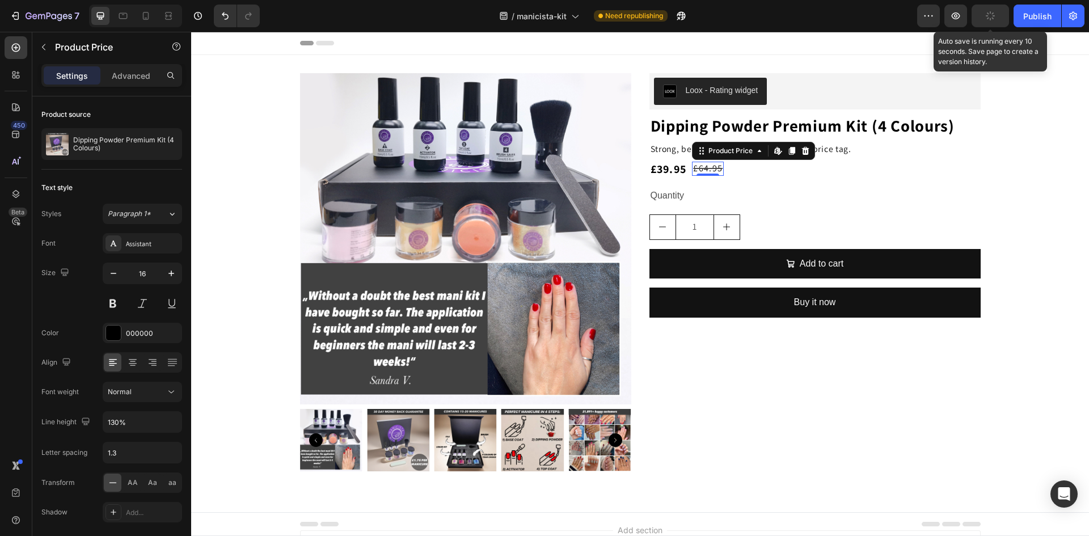
click at [984, 18] on button "button" at bounding box center [989, 16] width 37 height 23
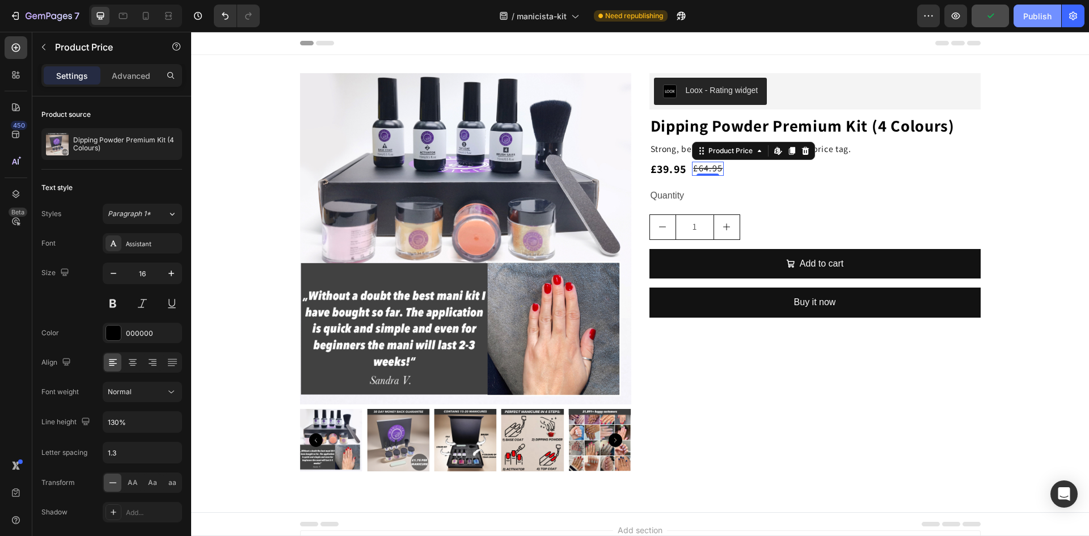
click at [1030, 20] on div "Publish" at bounding box center [1037, 16] width 28 height 12
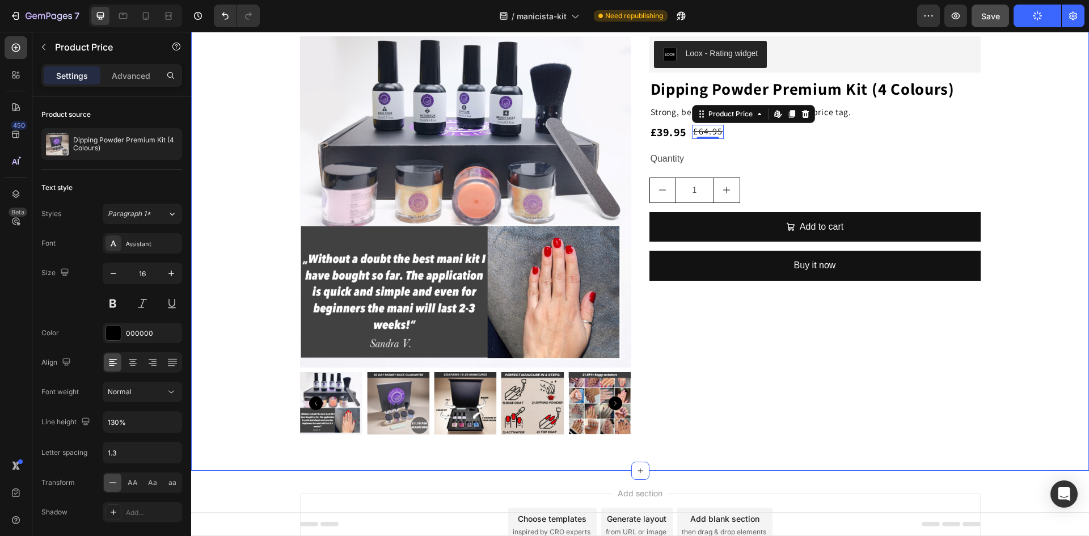
scroll to position [57, 0]
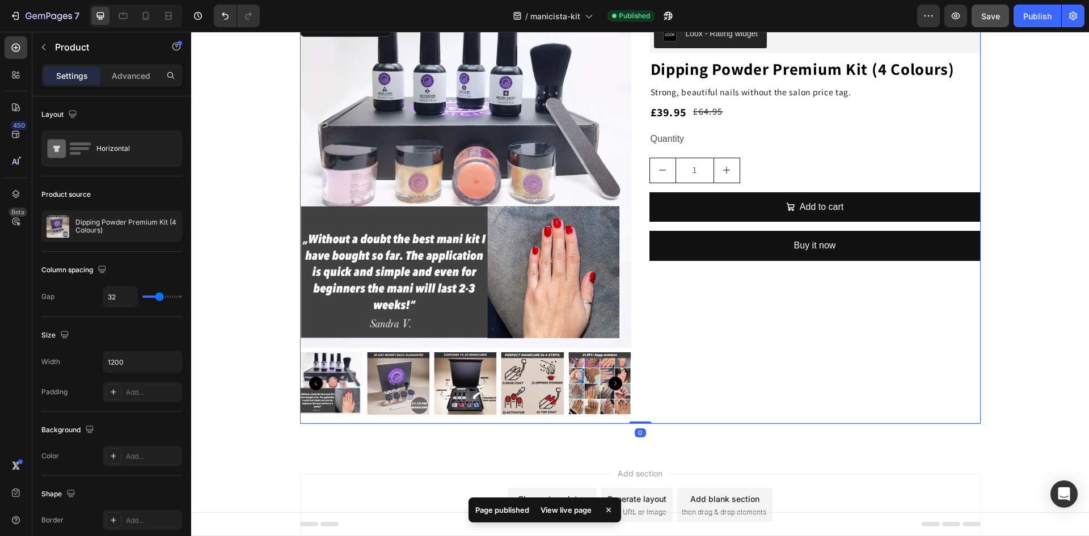
click at [822, 320] on div "Loox - Rating widget Loox Hero Banner Dipping Powder Premium Kit (4 Colours) Pr…" at bounding box center [814, 219] width 331 height 407
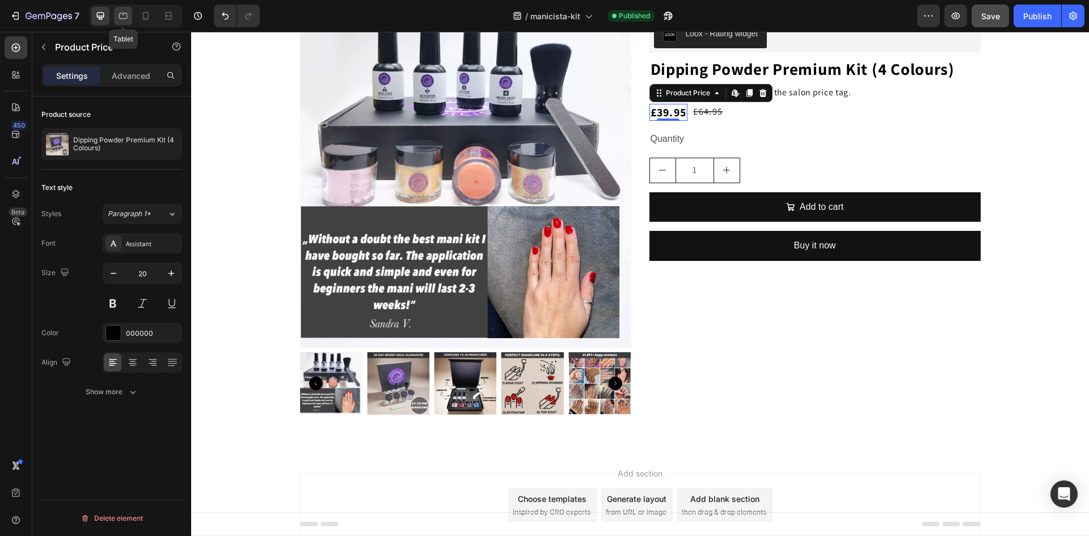
click at [123, 9] on div at bounding box center [123, 16] width 18 height 18
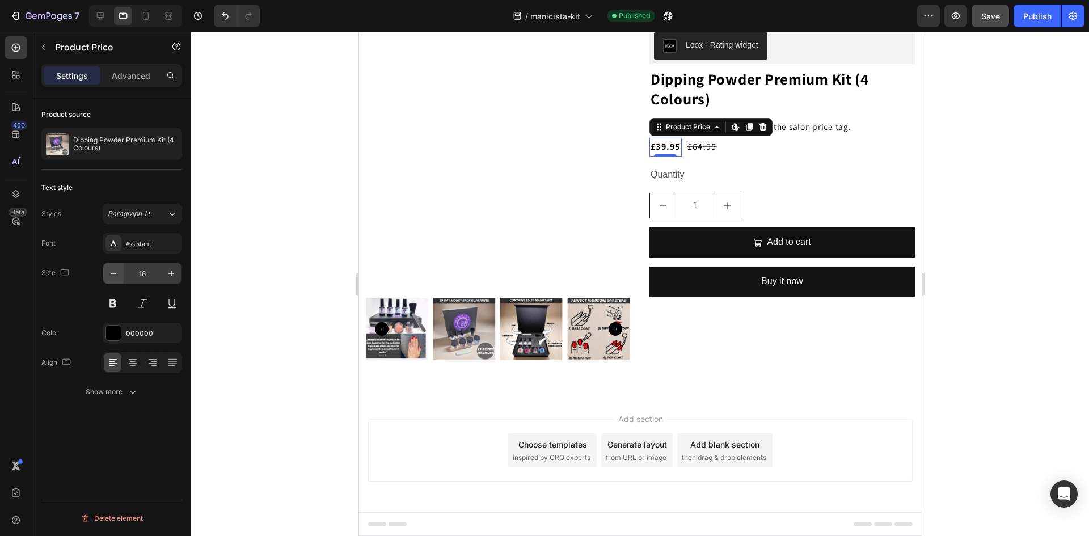
scroll to position [29, 0]
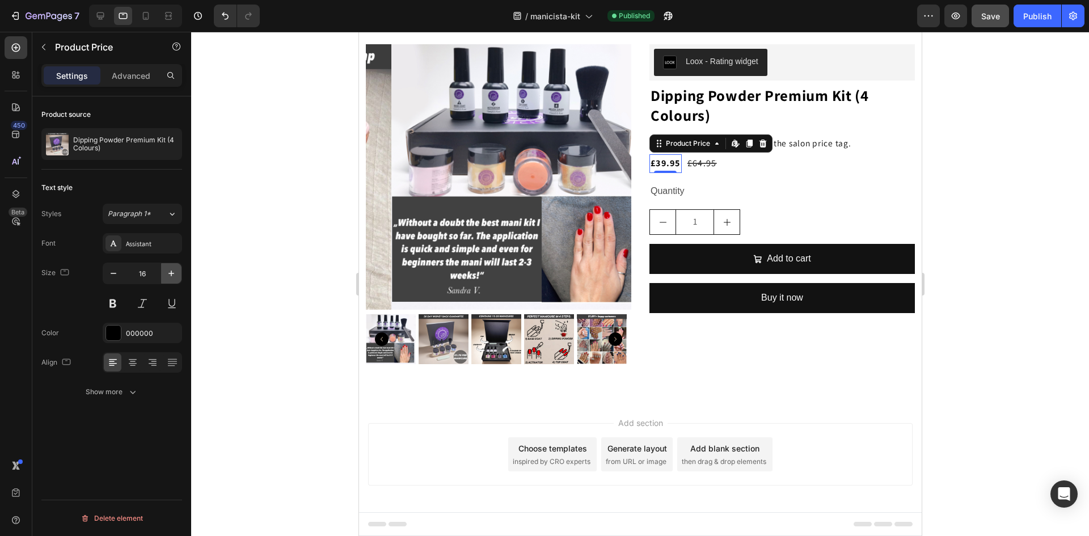
click at [168, 274] on icon "button" at bounding box center [171, 273] width 11 height 11
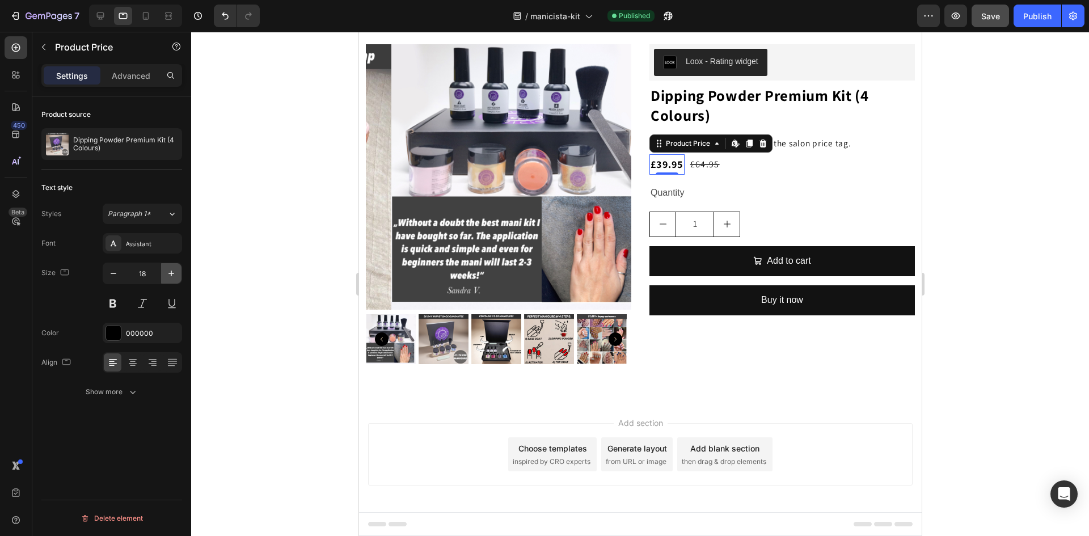
click at [167, 274] on icon "button" at bounding box center [171, 273] width 11 height 11
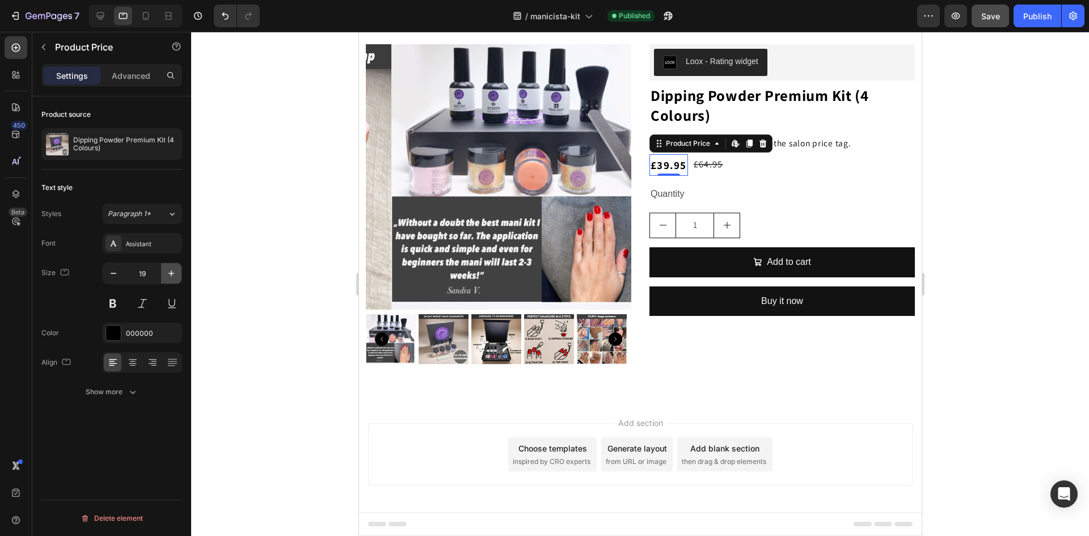
click at [167, 274] on icon "button" at bounding box center [171, 273] width 11 height 11
type input "20"
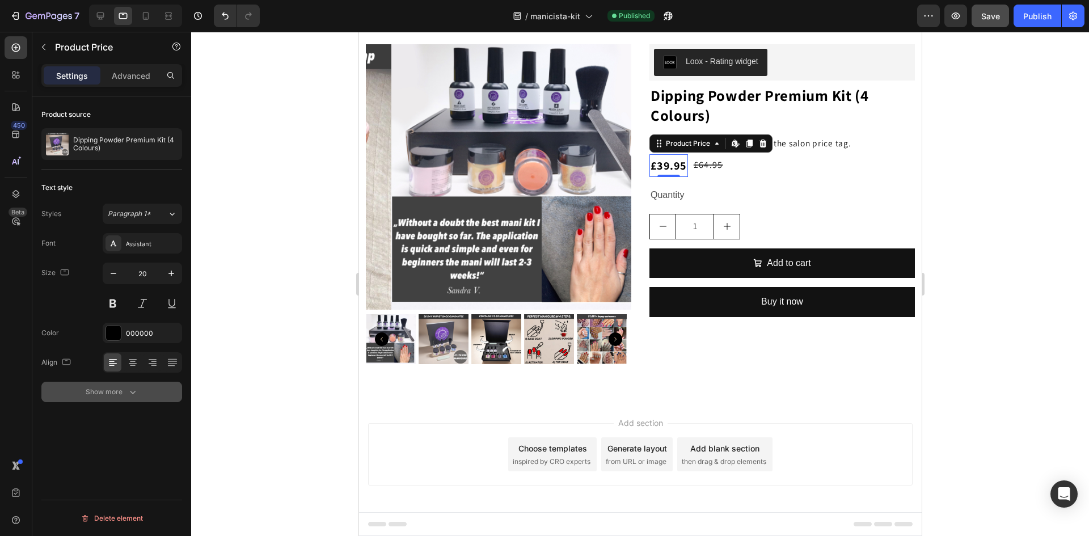
click at [109, 394] on div "Show more" at bounding box center [112, 391] width 53 height 11
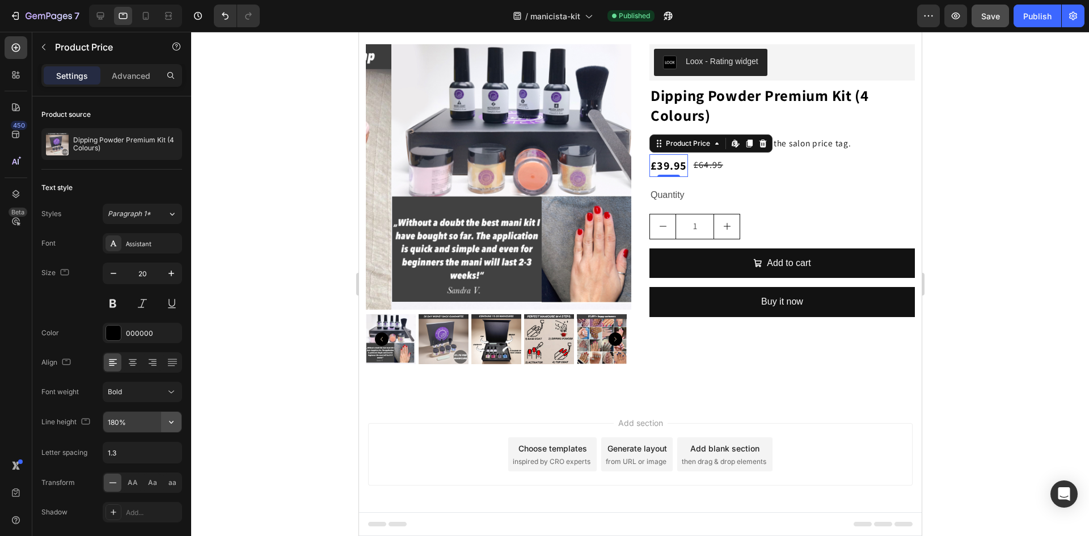
click at [170, 422] on icon "button" at bounding box center [171, 422] width 5 height 3
click at [136, 358] on div "130%" at bounding box center [130, 369] width 93 height 22
type input "130%"
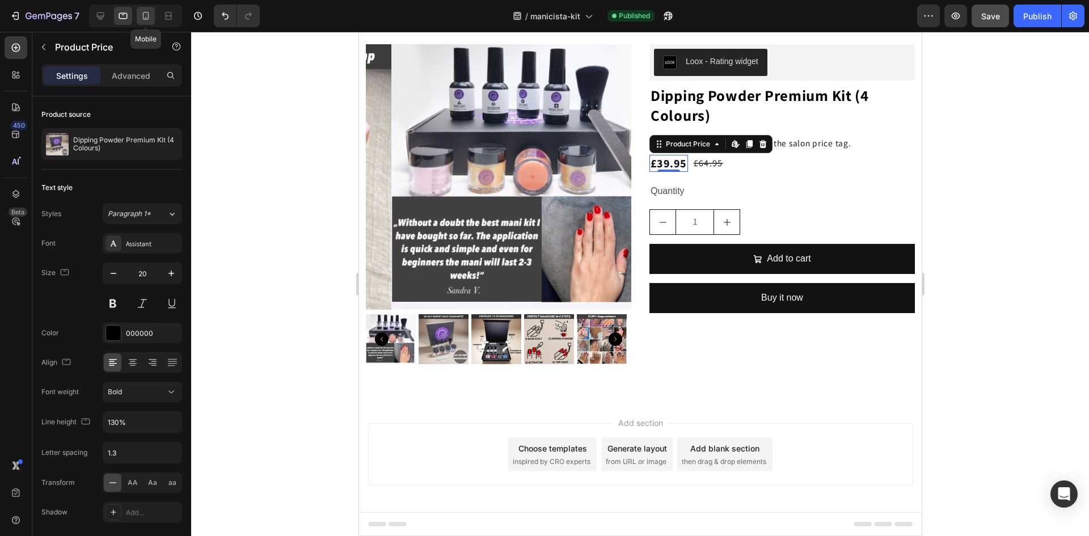
click at [143, 18] on icon at bounding box center [146, 16] width 6 height 8
type input "14"
type input "180%"
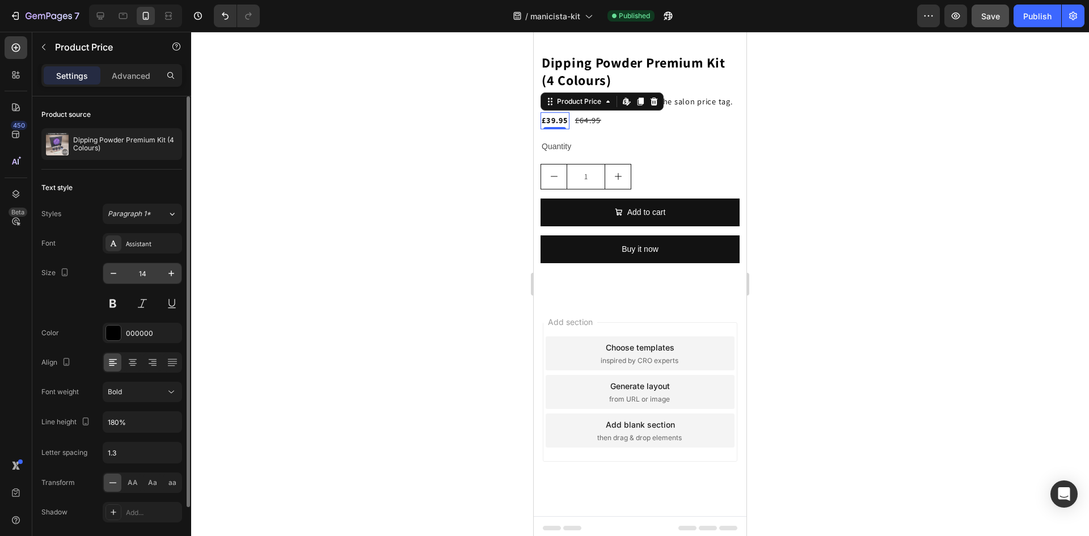
scroll to position [629, 0]
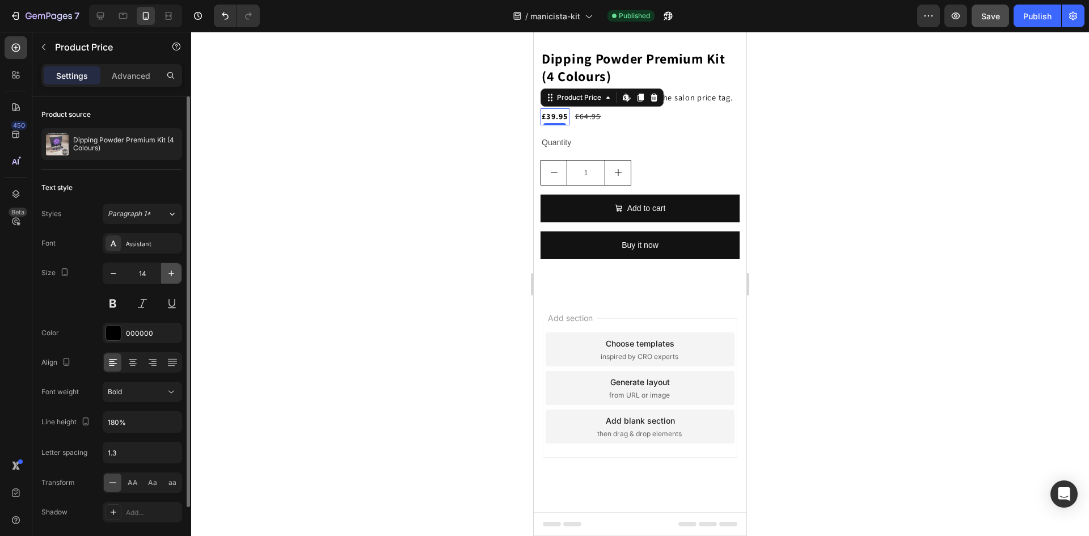
click at [170, 272] on icon "button" at bounding box center [171, 273] width 11 height 11
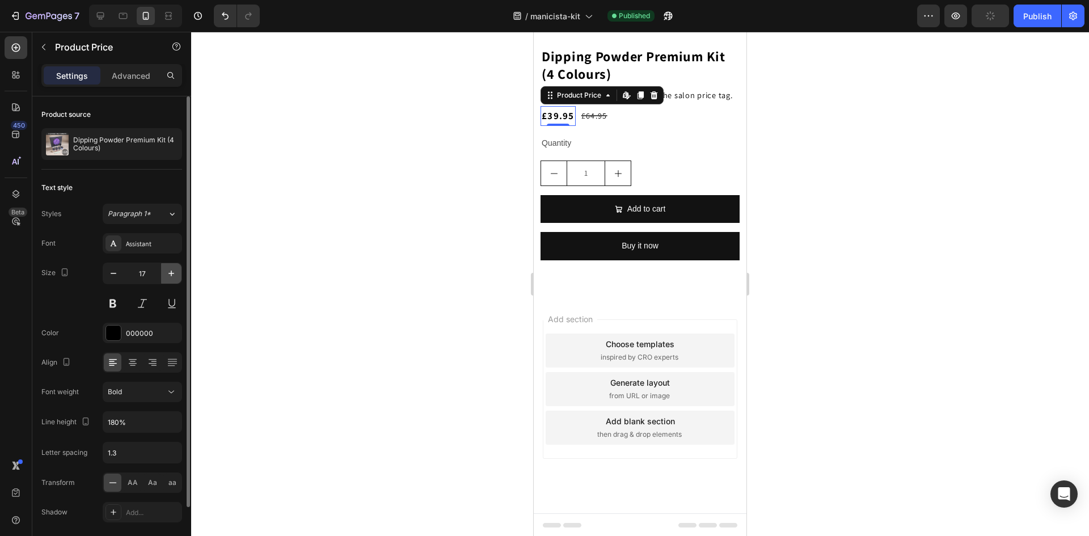
click at [170, 272] on icon "button" at bounding box center [171, 273] width 11 height 11
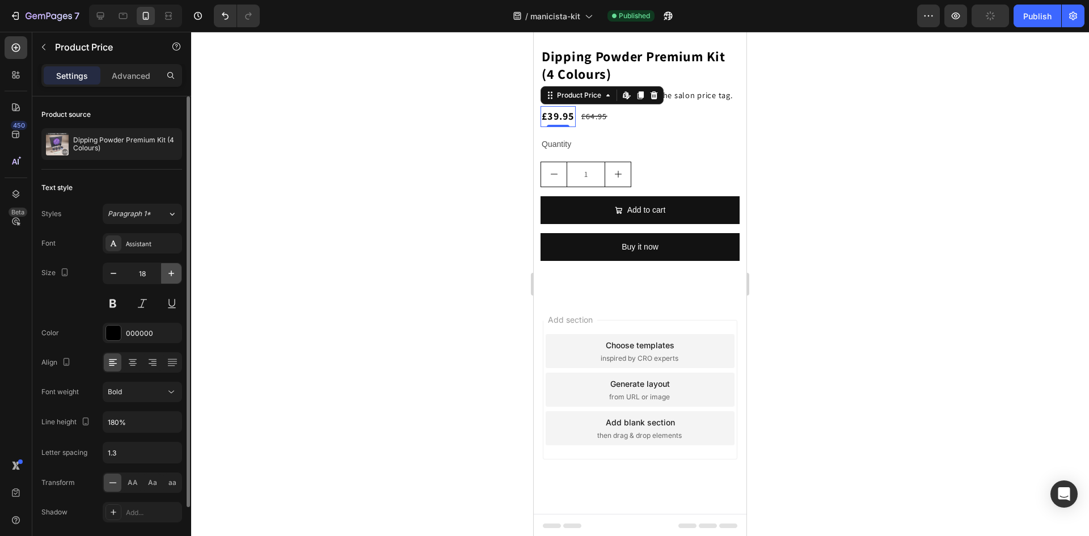
click at [170, 272] on icon "button" at bounding box center [171, 273] width 11 height 11
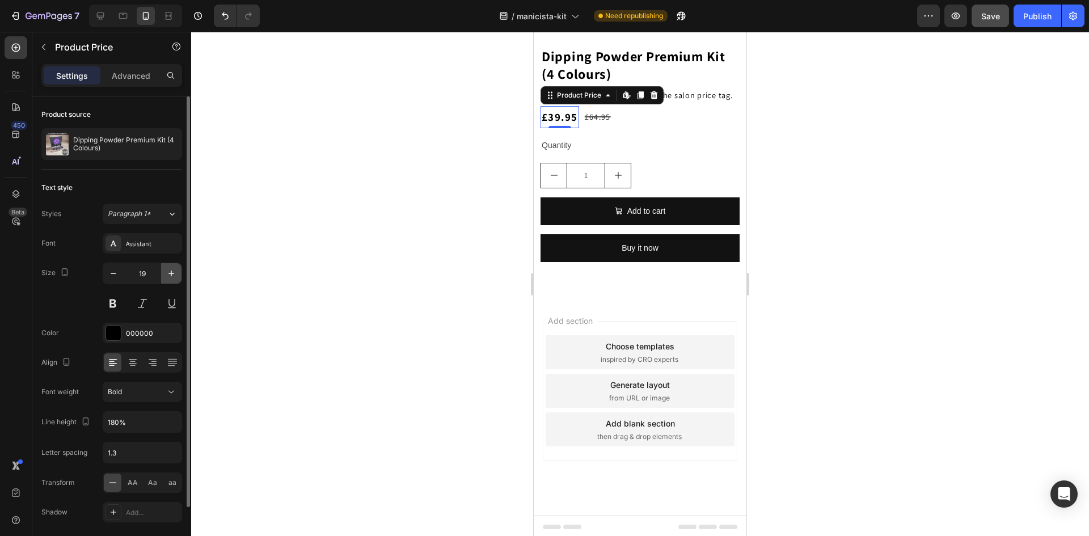
click at [170, 272] on icon "button" at bounding box center [171, 273] width 11 height 11
type input "20"
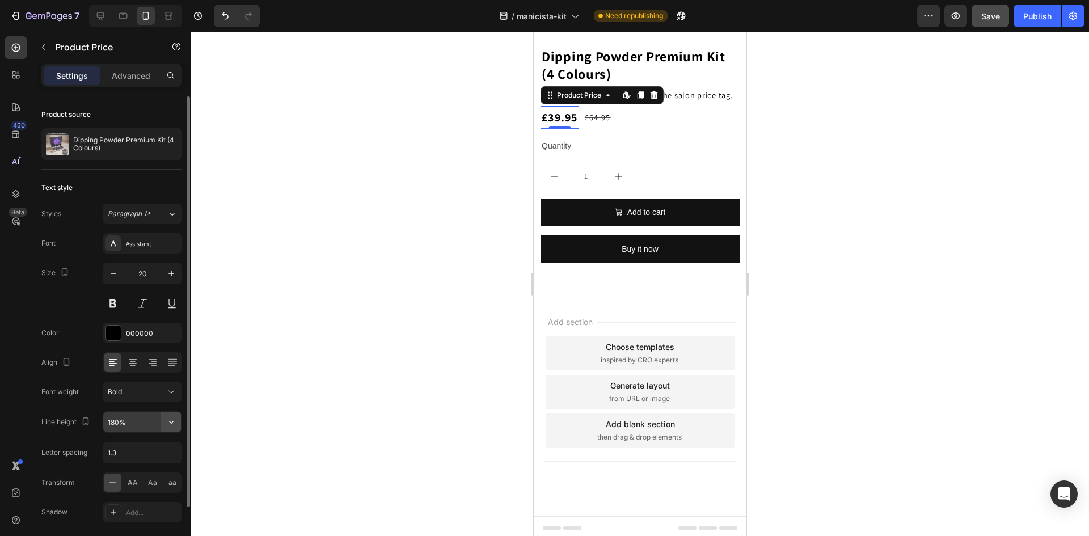
click at [171, 422] on icon "button" at bounding box center [171, 421] width 11 height 11
click at [136, 344] on p "130%" at bounding box center [139, 347] width 65 height 10
type input "130%"
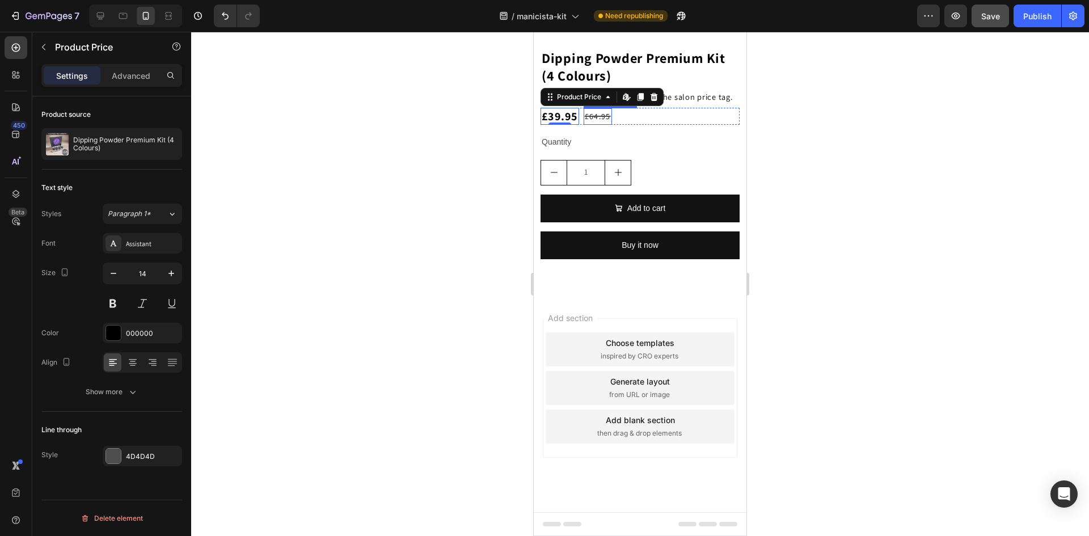
click at [601, 120] on div "£64.95 Product Price Product Price" at bounding box center [597, 116] width 28 height 16
click at [172, 273] on icon "button" at bounding box center [171, 273] width 11 height 11
type input "16"
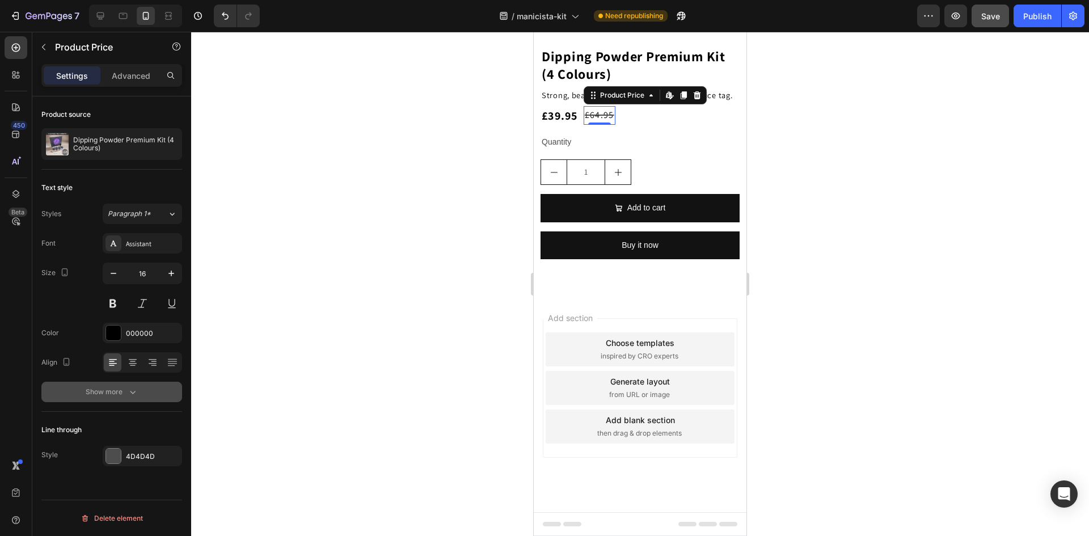
click at [159, 399] on button "Show more" at bounding box center [111, 392] width 141 height 20
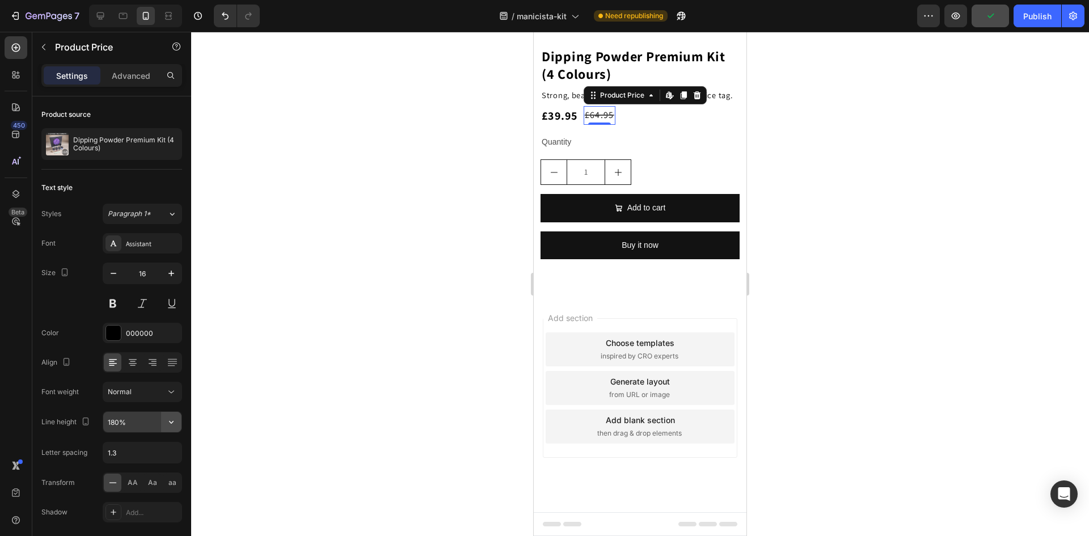
click at [170, 424] on icon "button" at bounding box center [171, 421] width 11 height 11
click at [136, 345] on p "130%" at bounding box center [139, 347] width 65 height 10
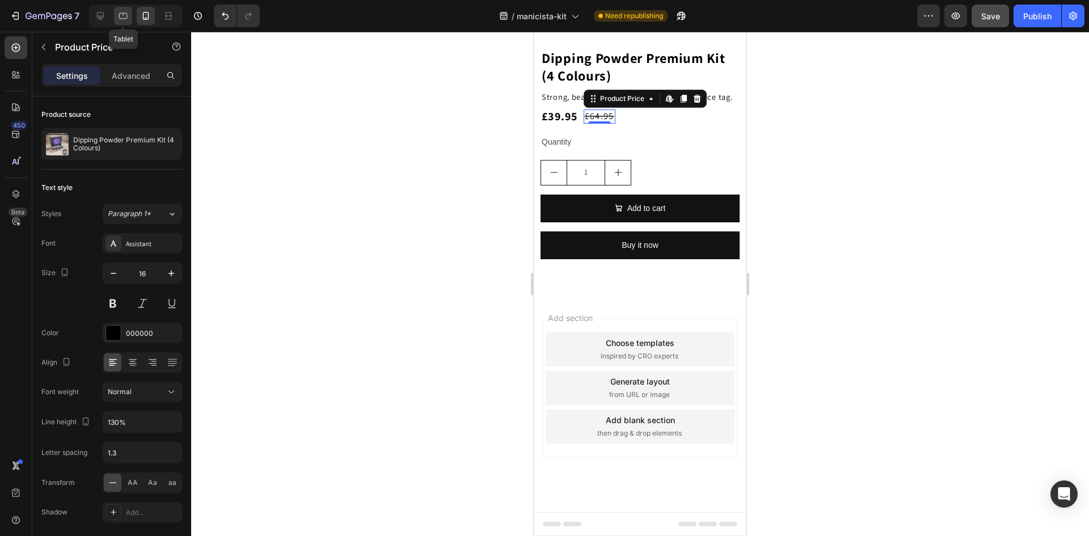
click at [115, 19] on div at bounding box center [123, 16] width 18 height 18
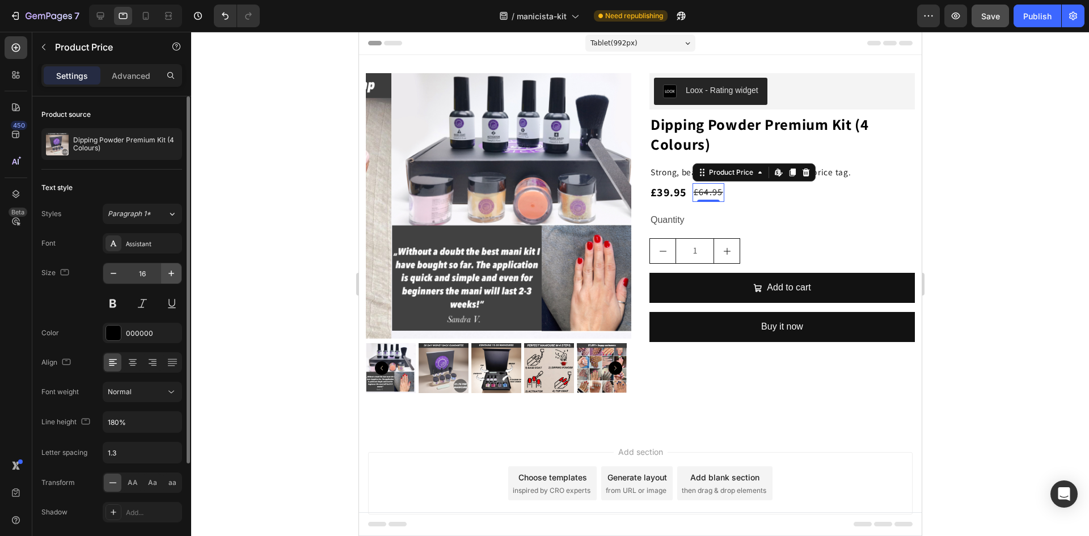
scroll to position [29, 0]
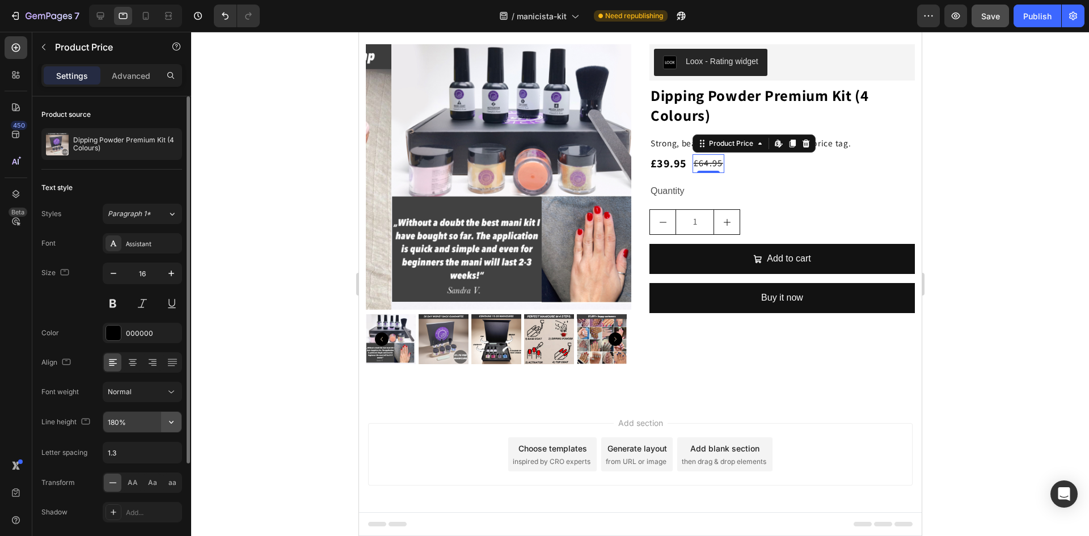
click at [174, 419] on icon "button" at bounding box center [171, 421] width 11 height 11
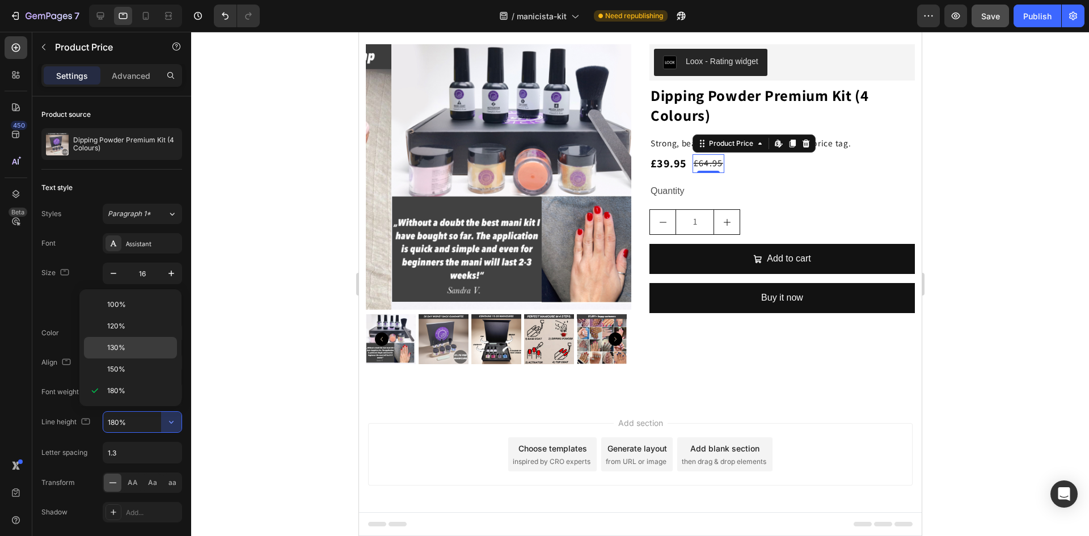
click at [134, 346] on p "130%" at bounding box center [139, 347] width 65 height 10
type input "130%"
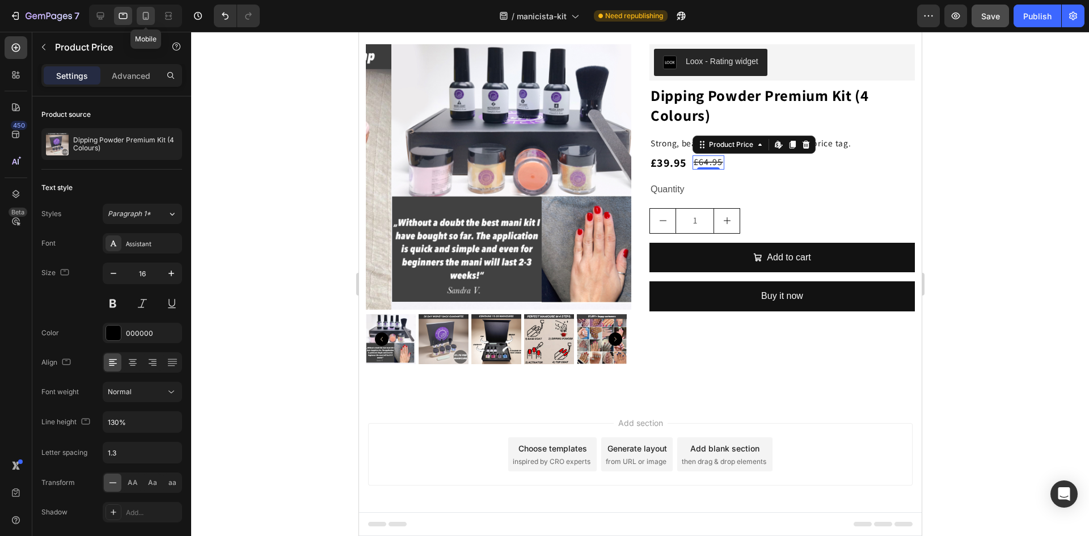
click at [143, 22] on div at bounding box center [146, 16] width 18 height 18
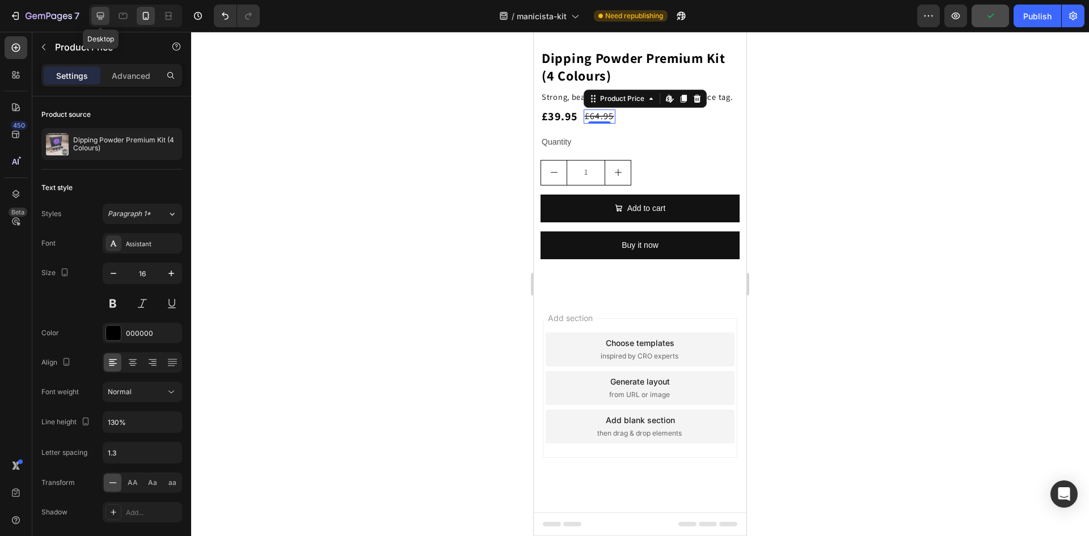
click at [103, 21] on icon at bounding box center [100, 15] width 11 height 11
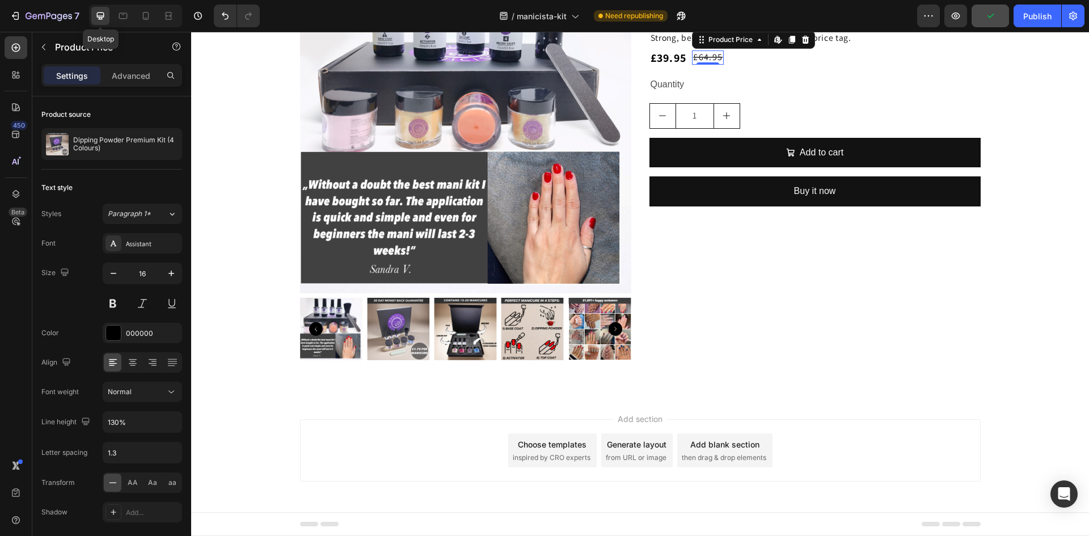
scroll to position [90, 0]
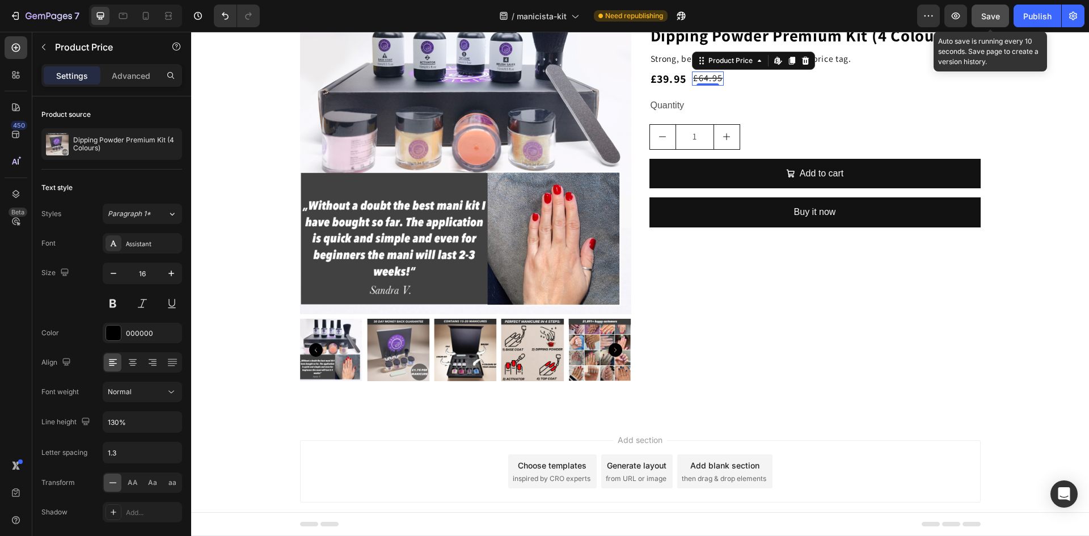
click at [987, 16] on span "Save" at bounding box center [990, 16] width 19 height 10
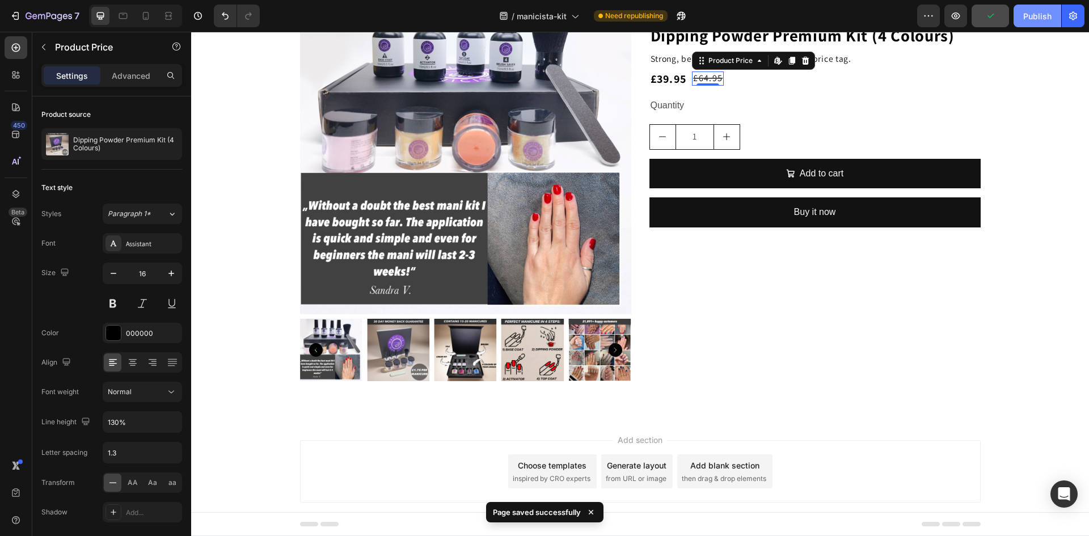
click at [1026, 19] on div "Publish" at bounding box center [1037, 16] width 28 height 12
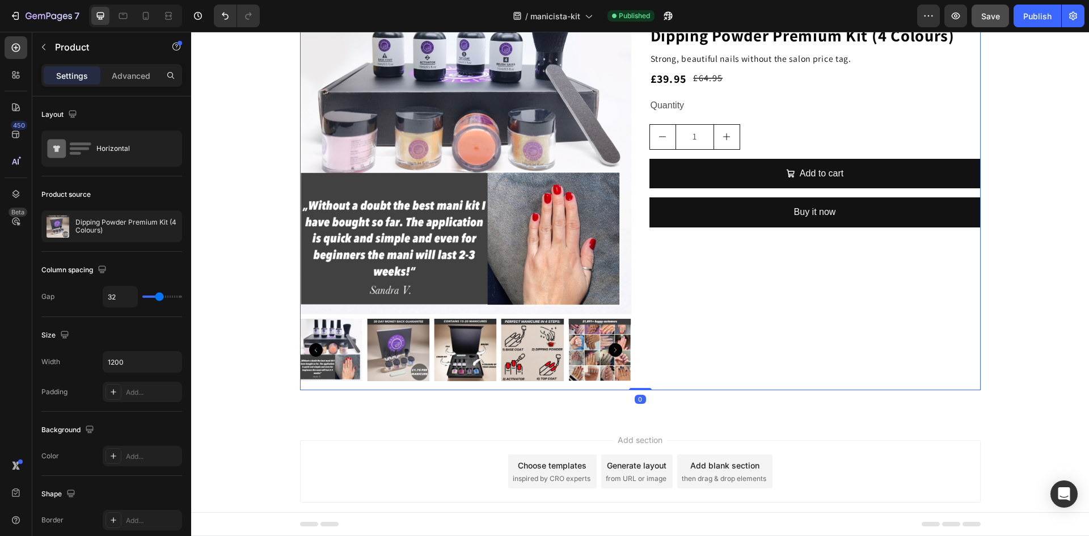
click at [708, 320] on div "Loox - Rating widget Loox Hero Banner Dipping Powder Premium Kit (4 Colours) Pr…" at bounding box center [814, 186] width 331 height 407
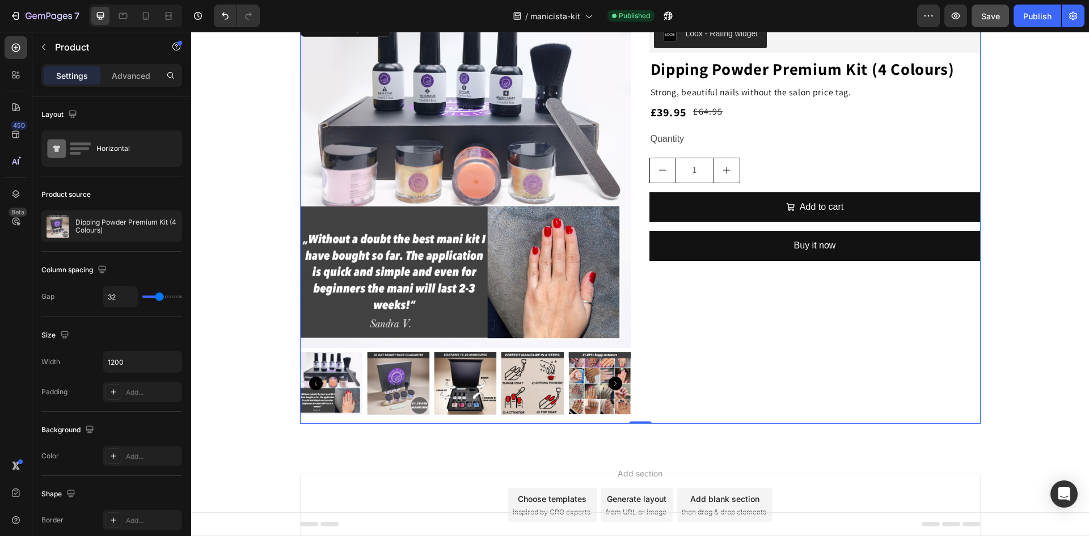
scroll to position [0, 0]
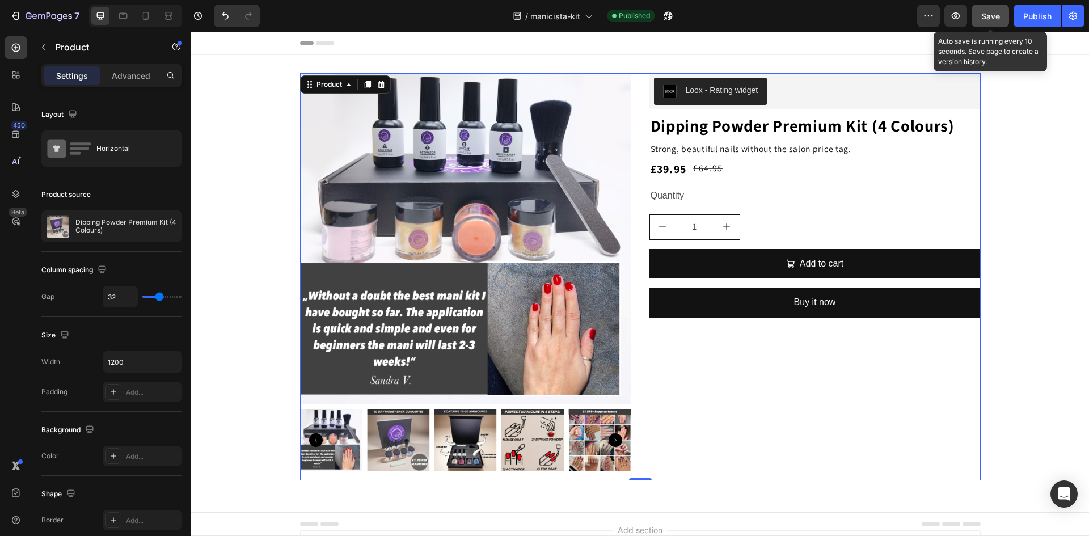
click at [988, 21] on div "Save" at bounding box center [990, 16] width 19 height 12
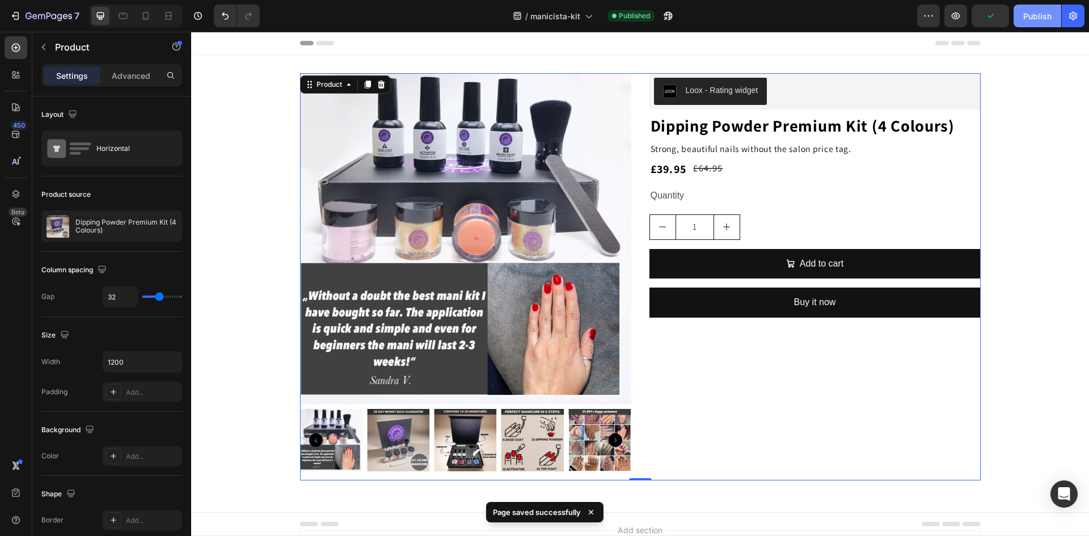
click at [1033, 20] on div "Publish" at bounding box center [1037, 16] width 28 height 12
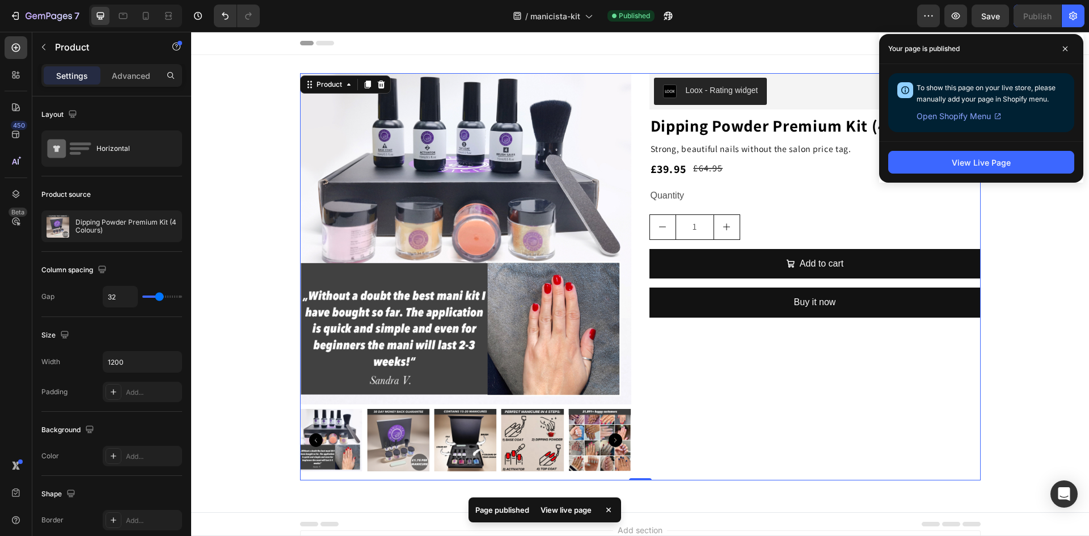
click at [698, 416] on div "Loox - Rating widget Loox Hero Banner Dipping Powder Premium Kit (4 Colours) Pr…" at bounding box center [814, 276] width 331 height 407
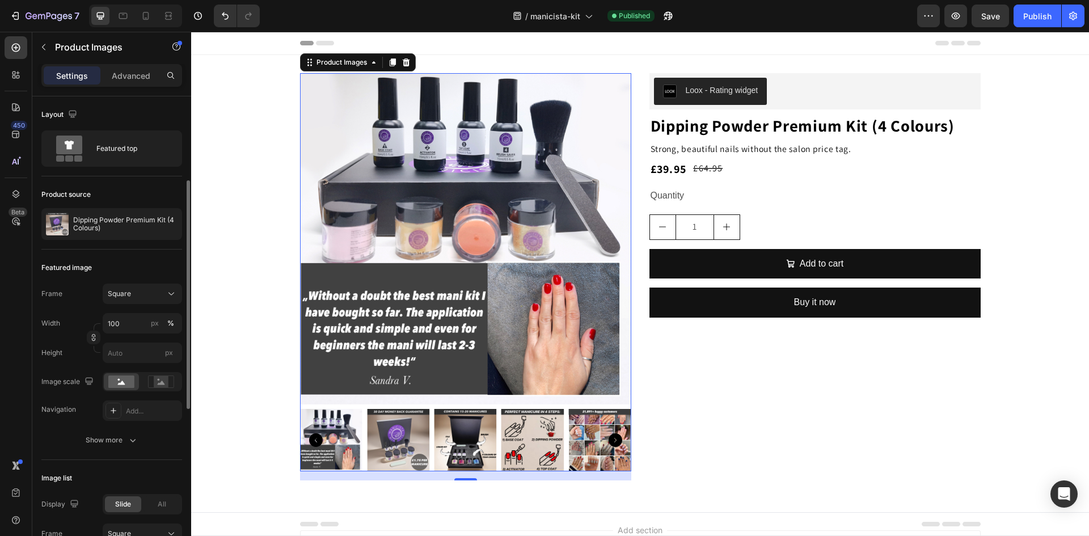
scroll to position [57, 0]
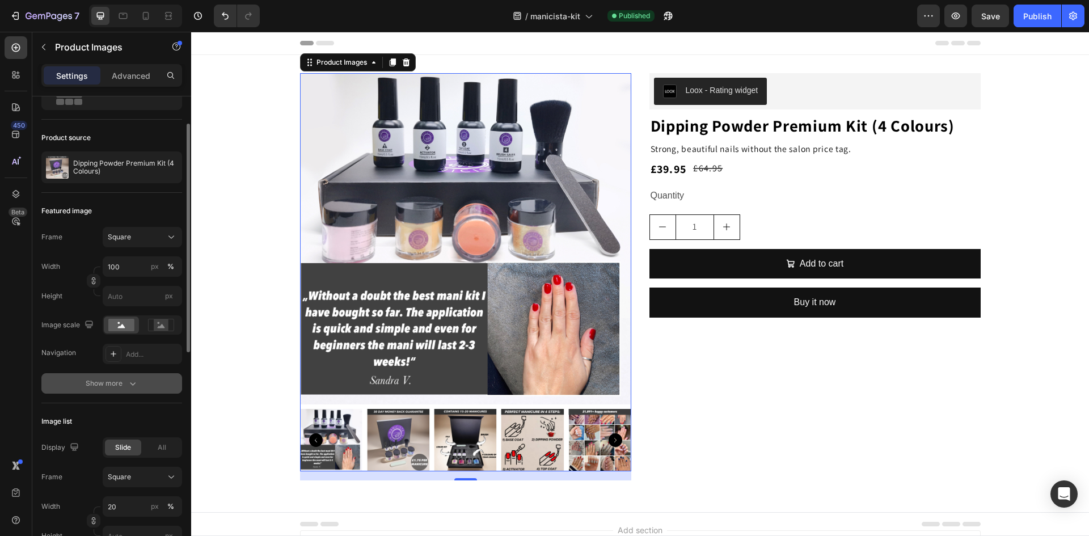
click at [86, 379] on div "Show more" at bounding box center [112, 383] width 53 height 11
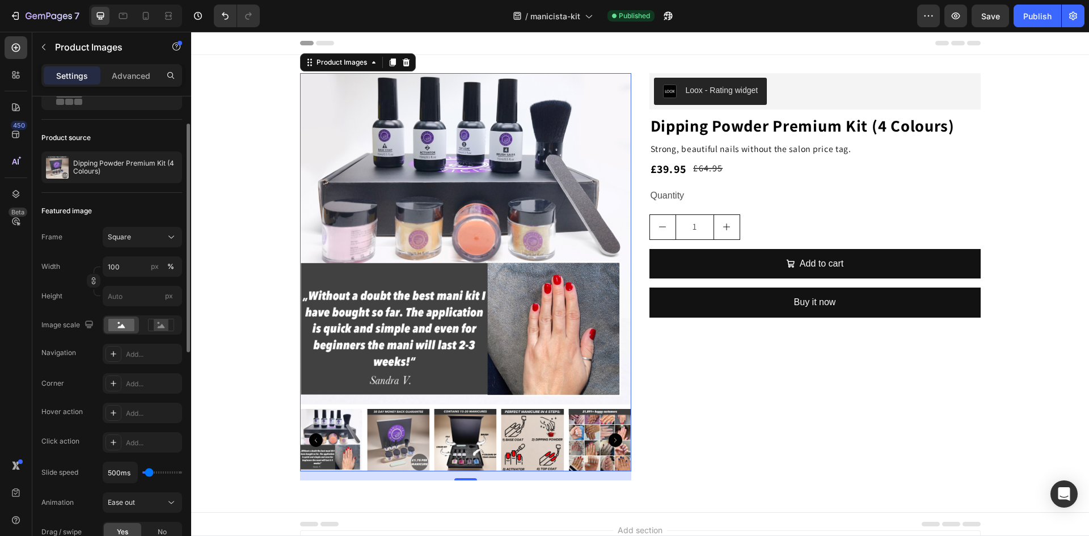
scroll to position [113, 0]
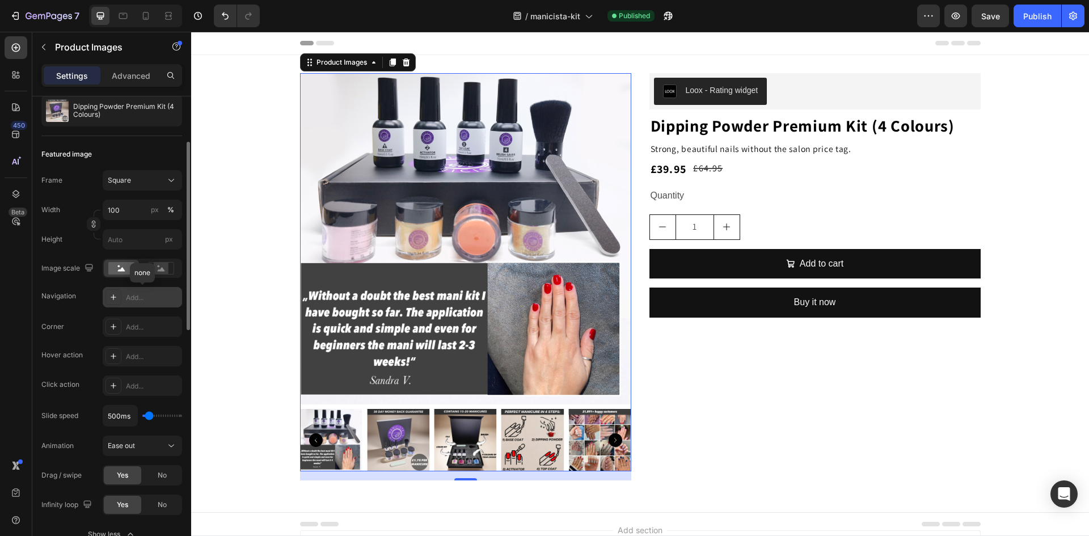
click at [143, 299] on div "Add..." at bounding box center [152, 298] width 53 height 10
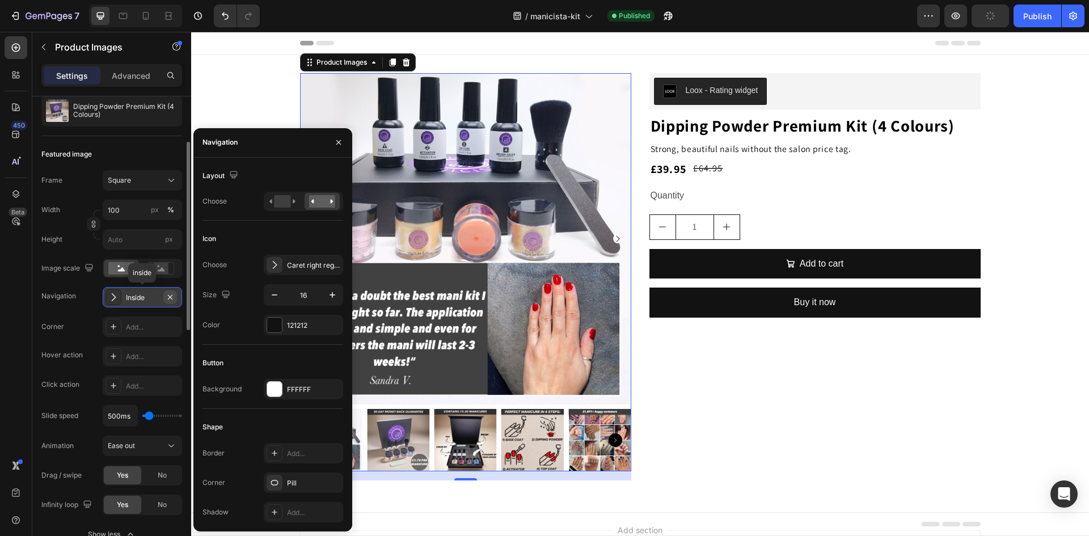
click at [166, 297] on icon "button" at bounding box center [170, 297] width 9 height 9
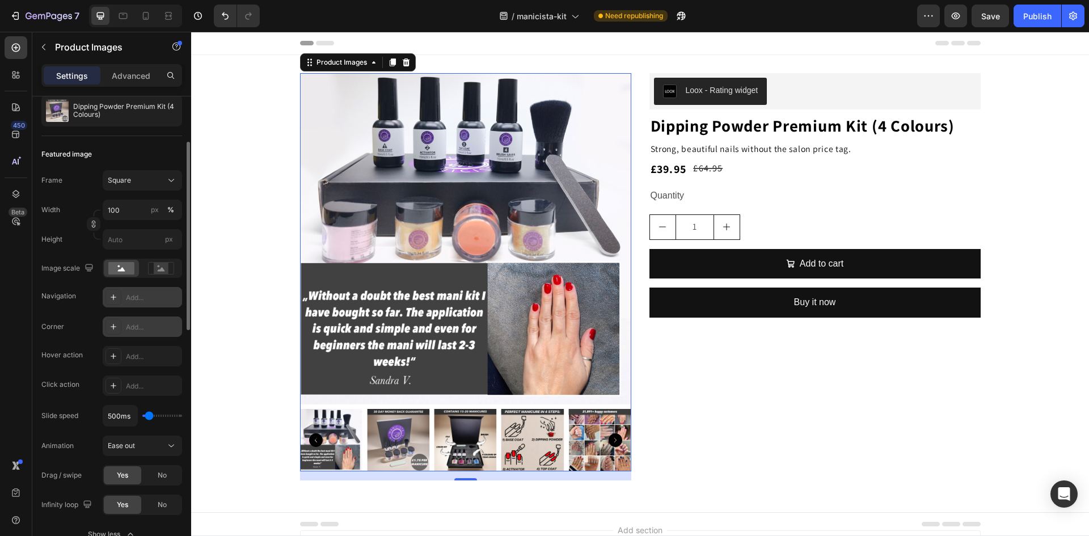
click at [132, 331] on div "Add..." at bounding box center [152, 327] width 53 height 10
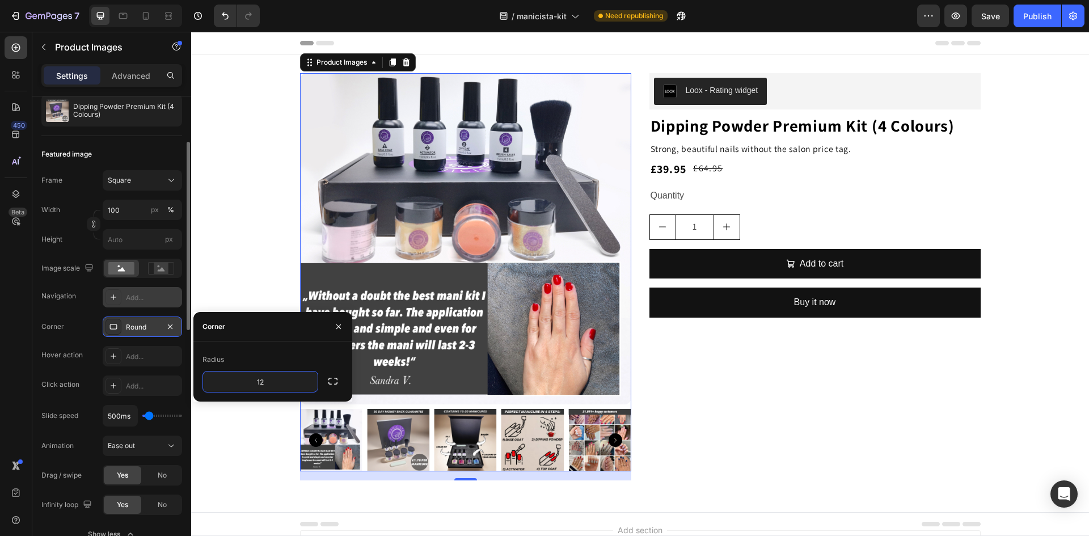
type input "12"
click at [242, 323] on div "Corner" at bounding box center [272, 326] width 159 height 29
click at [79, 329] on div "Corner 12, 12, 12, 12" at bounding box center [111, 326] width 141 height 20
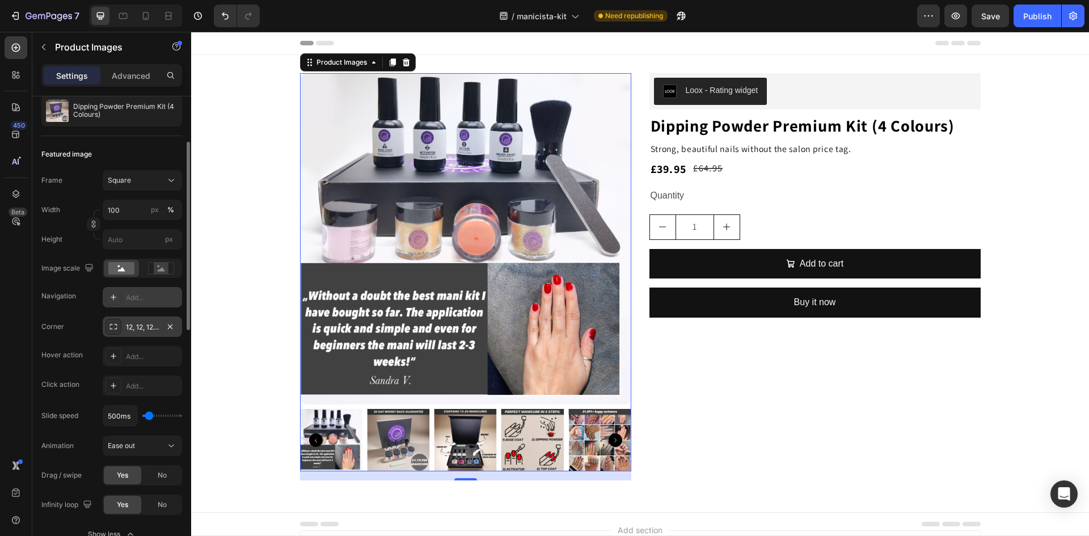
click at [91, 328] on div "Corner 12, 12, 12, 12" at bounding box center [111, 326] width 141 height 20
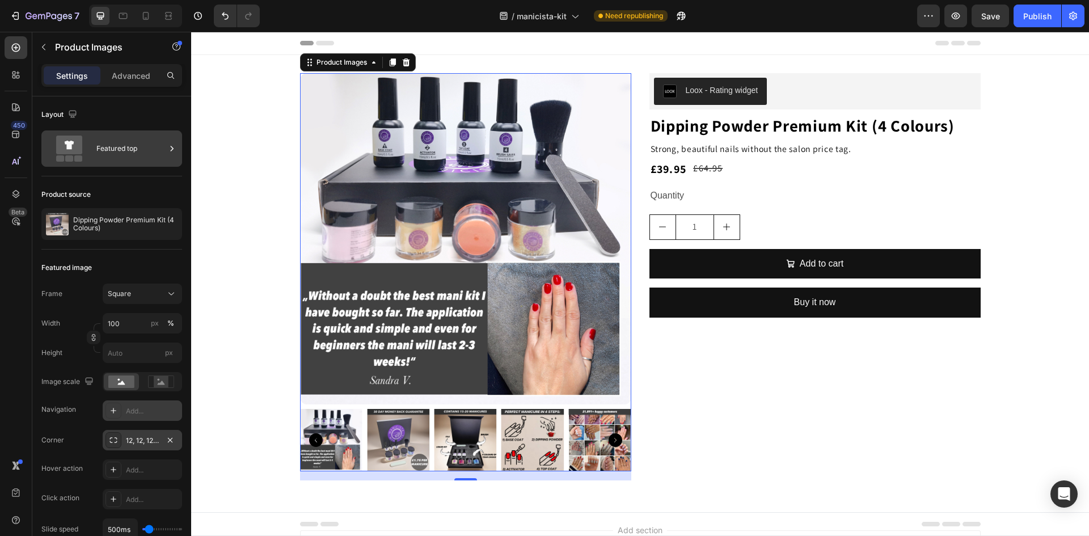
click at [154, 151] on div "Featured top" at bounding box center [130, 149] width 69 height 26
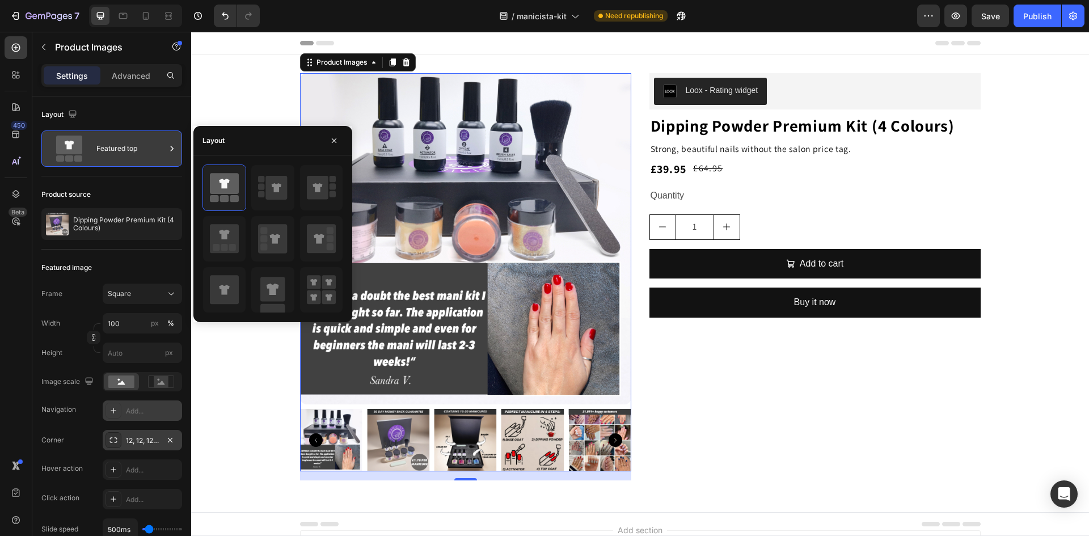
click at [154, 151] on div "Featured top" at bounding box center [130, 149] width 69 height 26
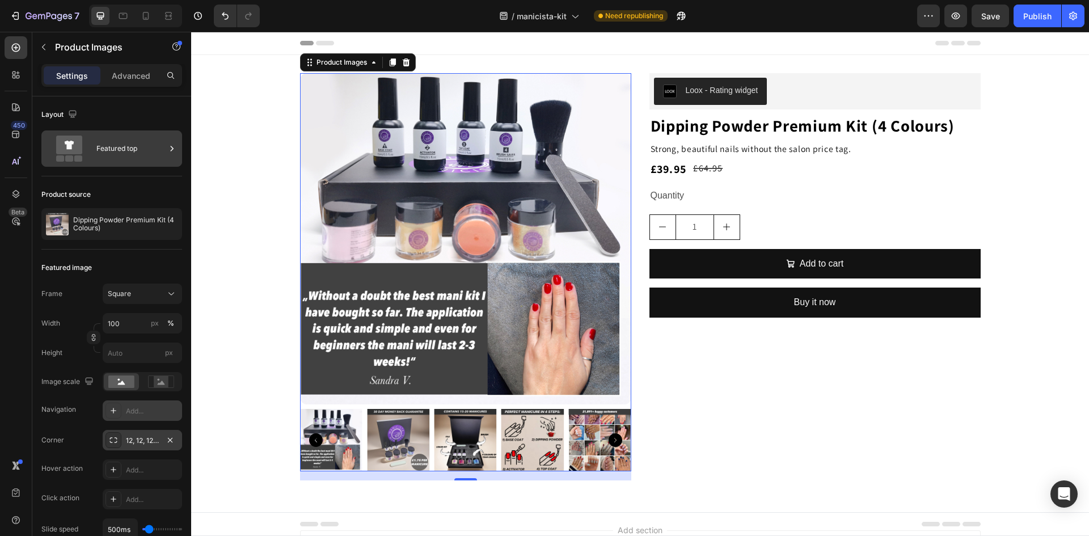
click at [154, 151] on div "Featured top" at bounding box center [130, 149] width 69 height 26
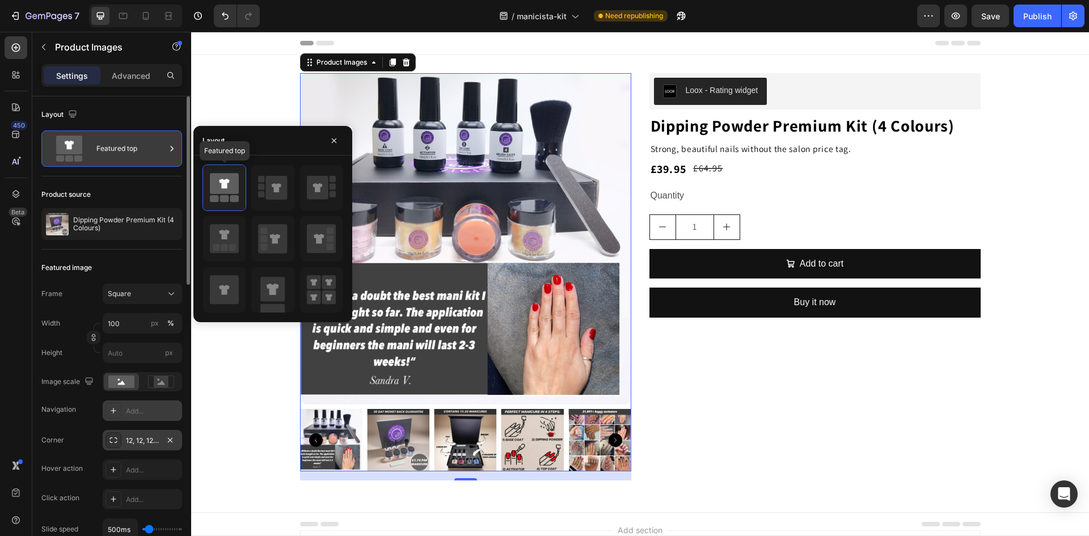
drag, startPoint x: 230, startPoint y: 190, endPoint x: 107, endPoint y: 155, distance: 128.0
click at [107, 155] on div "Featured top" at bounding box center [130, 149] width 69 height 26
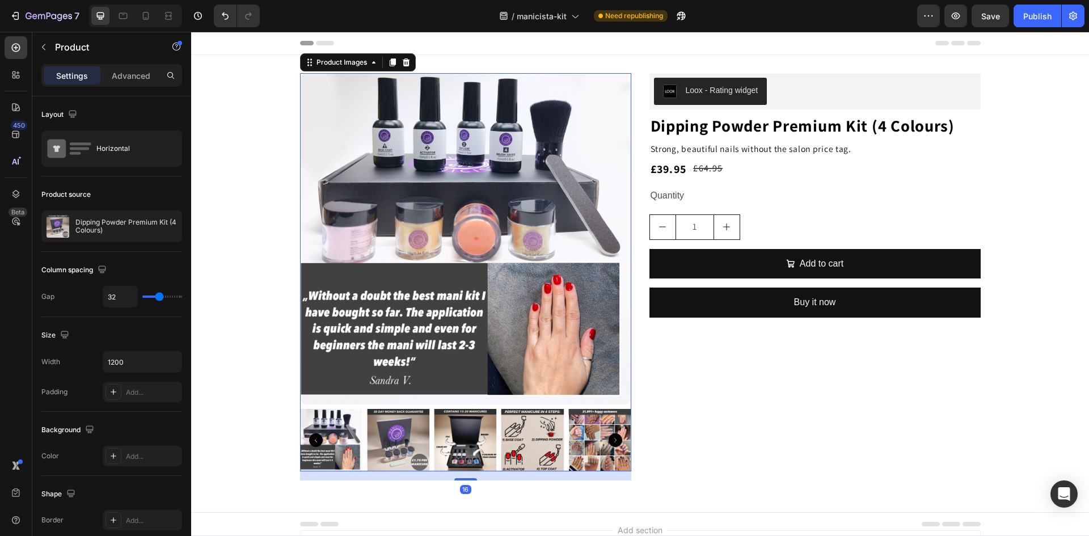
click at [312, 379] on img at bounding box center [465, 238] width 331 height 331
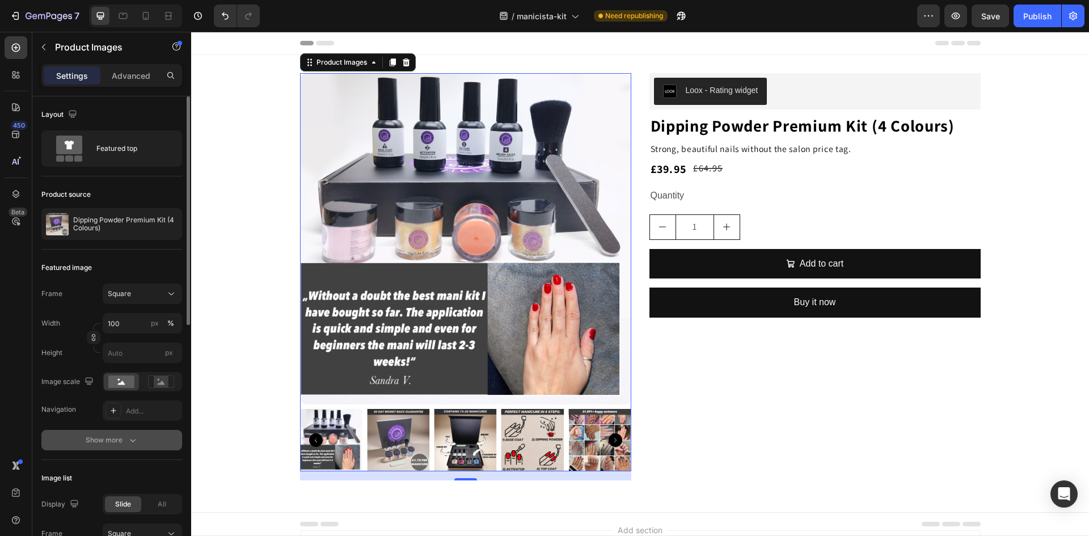
click at [102, 439] on div "Show more" at bounding box center [112, 439] width 53 height 11
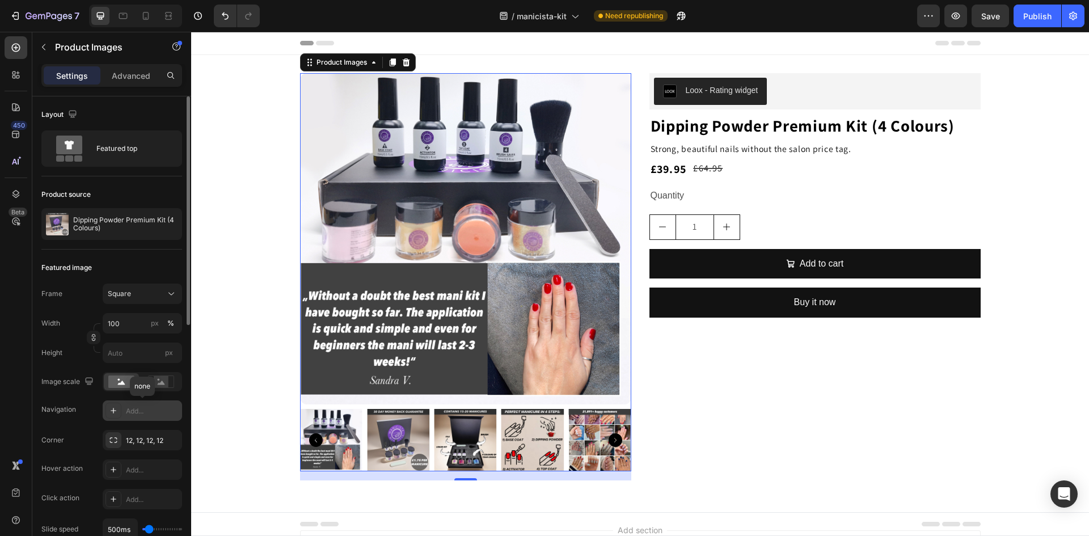
click at [145, 416] on div "Add..." at bounding box center [152, 411] width 53 height 10
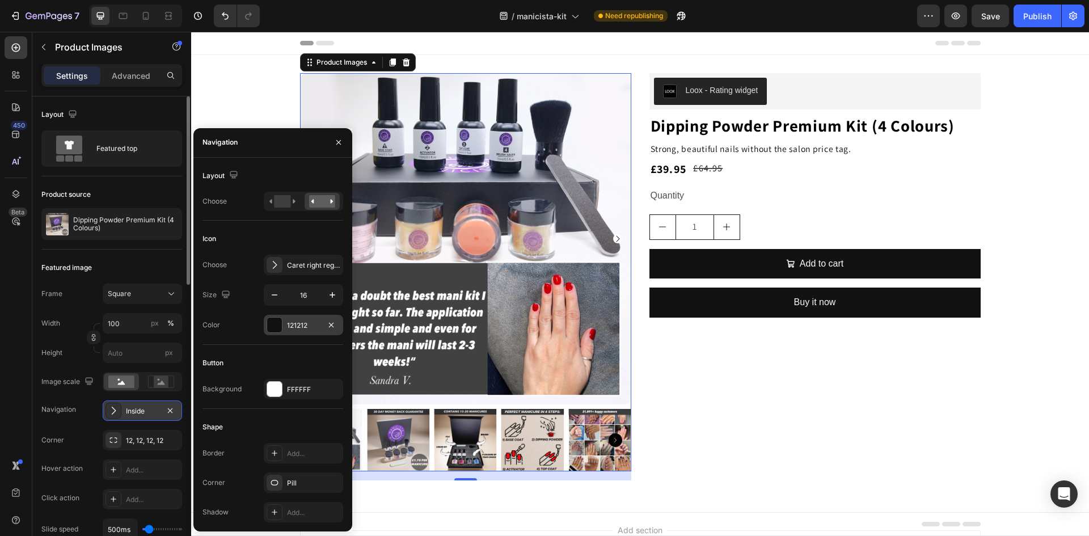
click at [276, 327] on div at bounding box center [274, 325] width 15 height 15
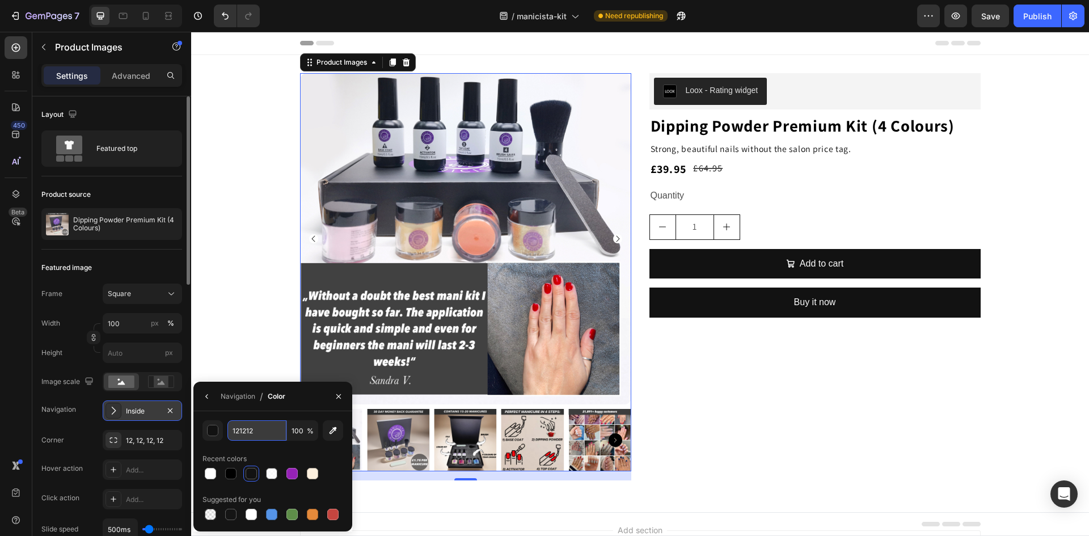
click at [260, 428] on input "121212" at bounding box center [256, 430] width 59 height 20
paste input "#FF027F"
click at [139, 412] on div "Inside" at bounding box center [142, 411] width 33 height 10
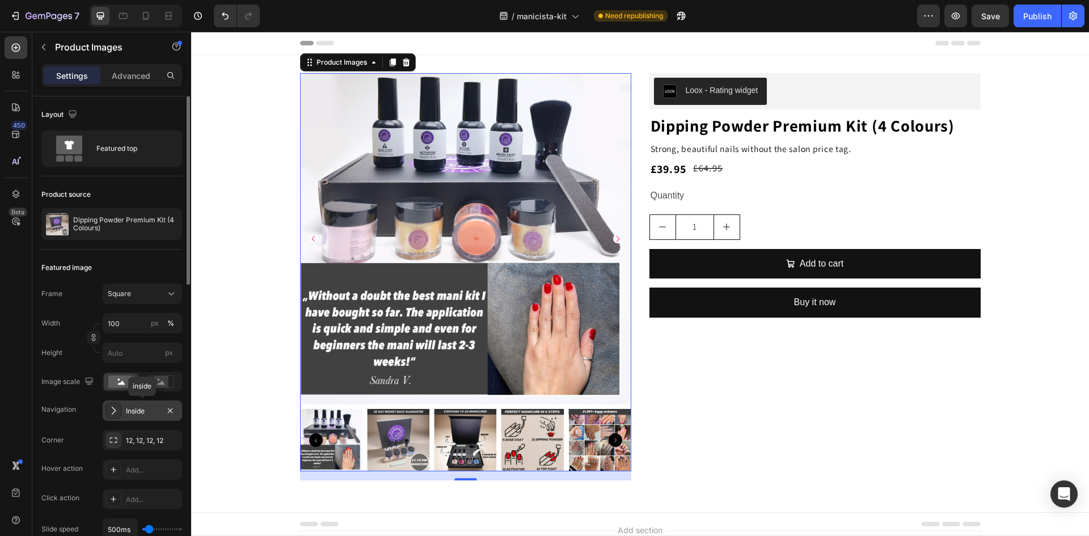
click at [139, 412] on div "Inside" at bounding box center [142, 411] width 33 height 10
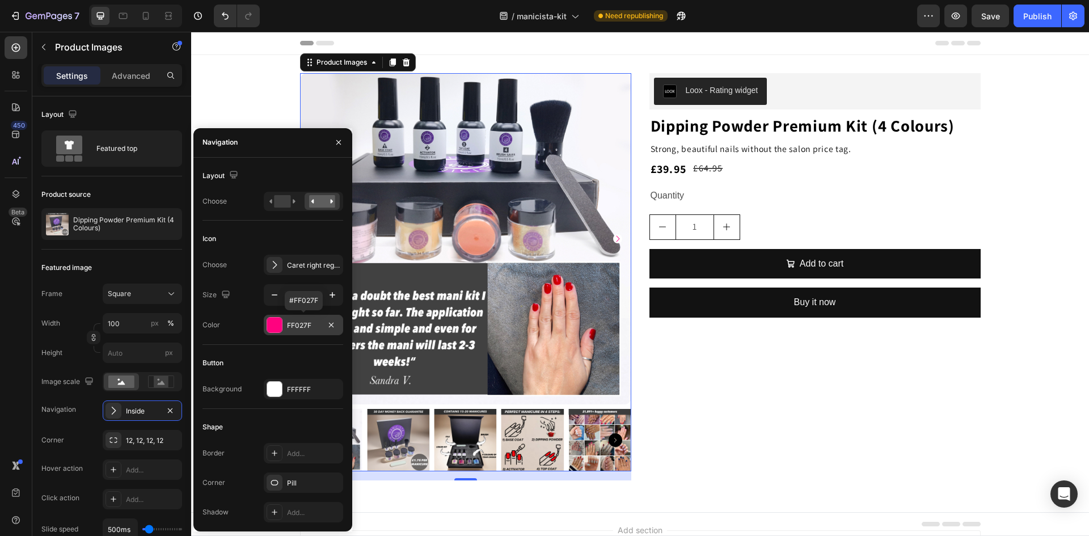
click at [294, 329] on div "FF027F" at bounding box center [303, 325] width 33 height 10
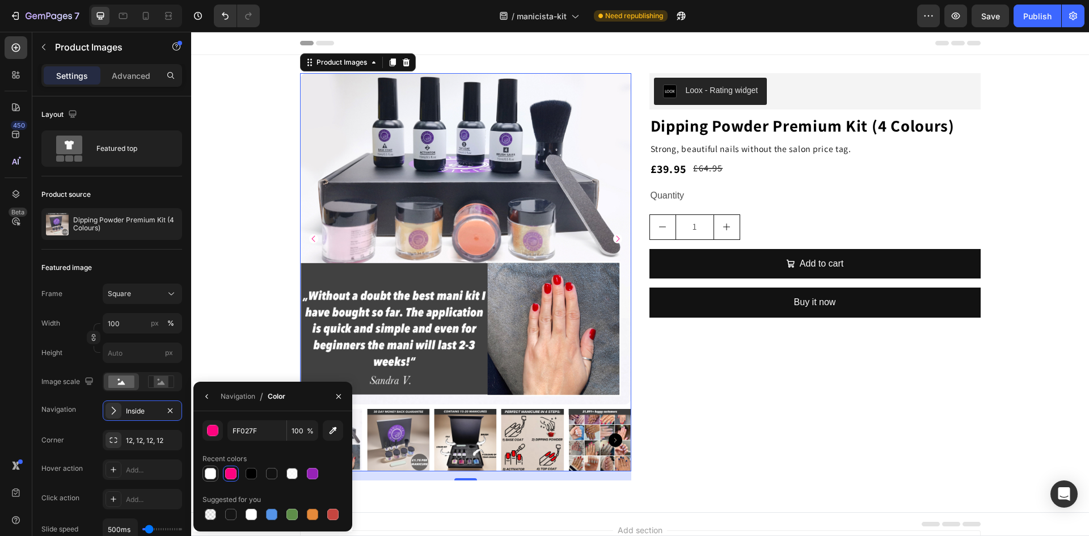
click at [205, 477] on div at bounding box center [210, 473] width 11 height 11
type input "FFFFFF"
click at [144, 410] on div "Inside" at bounding box center [142, 411] width 33 height 10
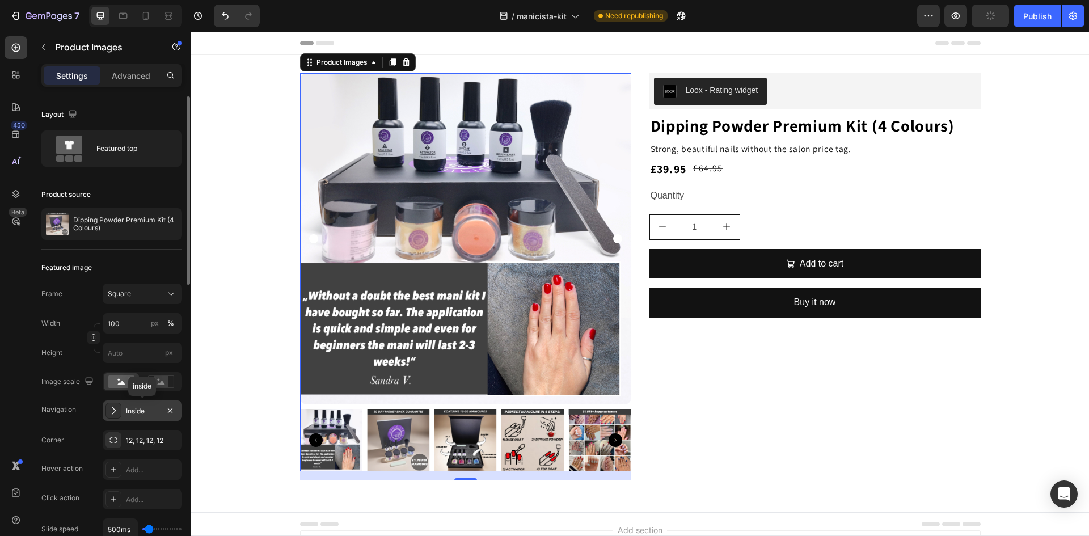
click at [144, 410] on div "Inside" at bounding box center [142, 411] width 33 height 10
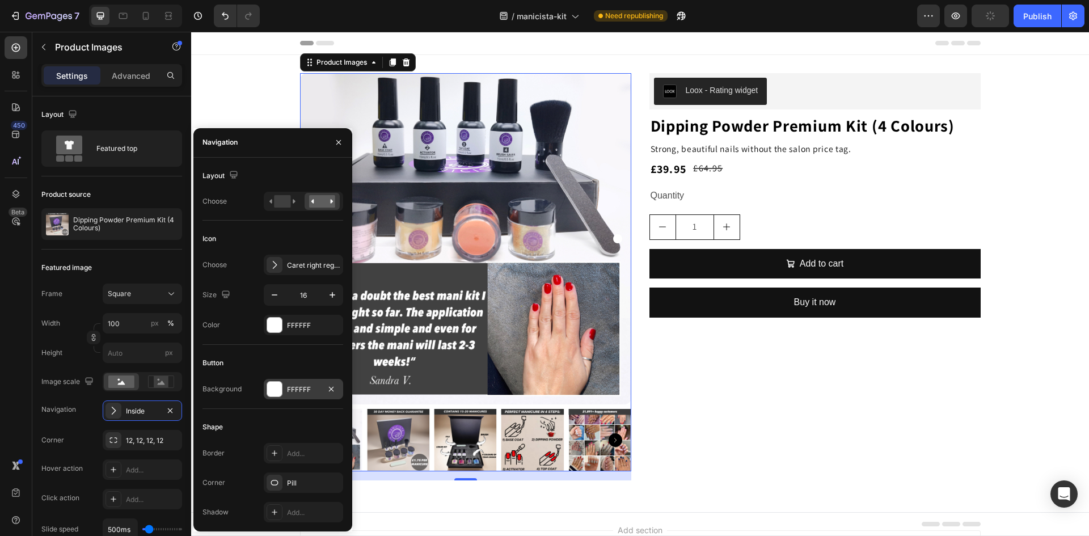
click at [272, 393] on div at bounding box center [274, 389] width 15 height 15
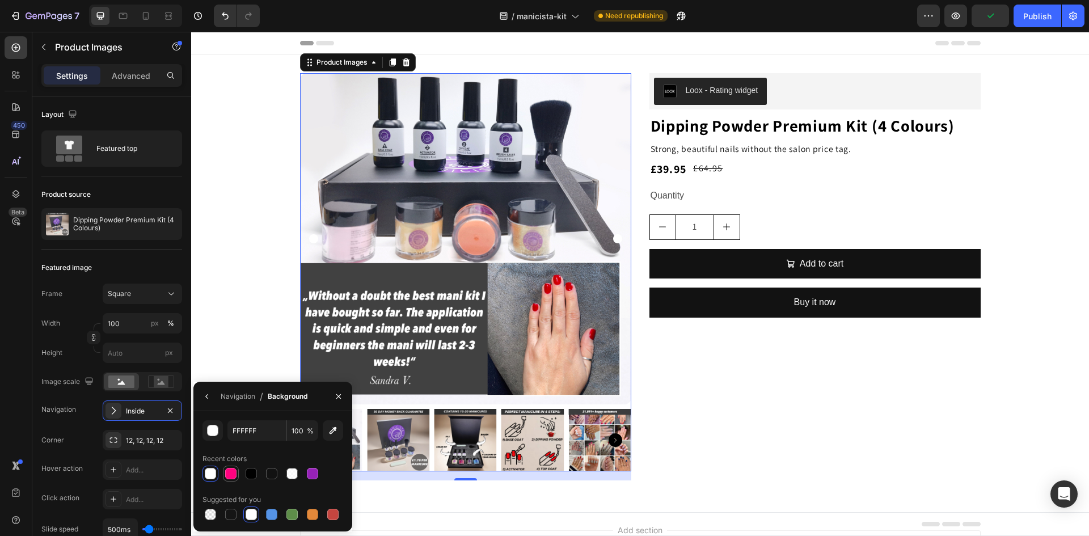
click at [231, 473] on div at bounding box center [230, 473] width 11 height 11
type input "FF027F"
click at [137, 412] on div "Inside" at bounding box center [142, 411] width 33 height 10
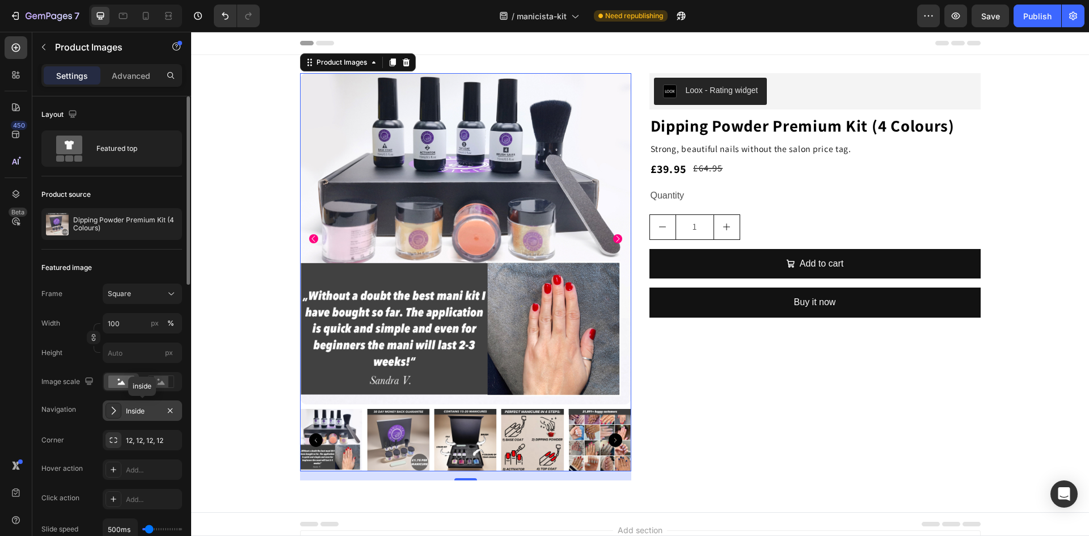
click at [137, 412] on div "Inside" at bounding box center [142, 411] width 33 height 10
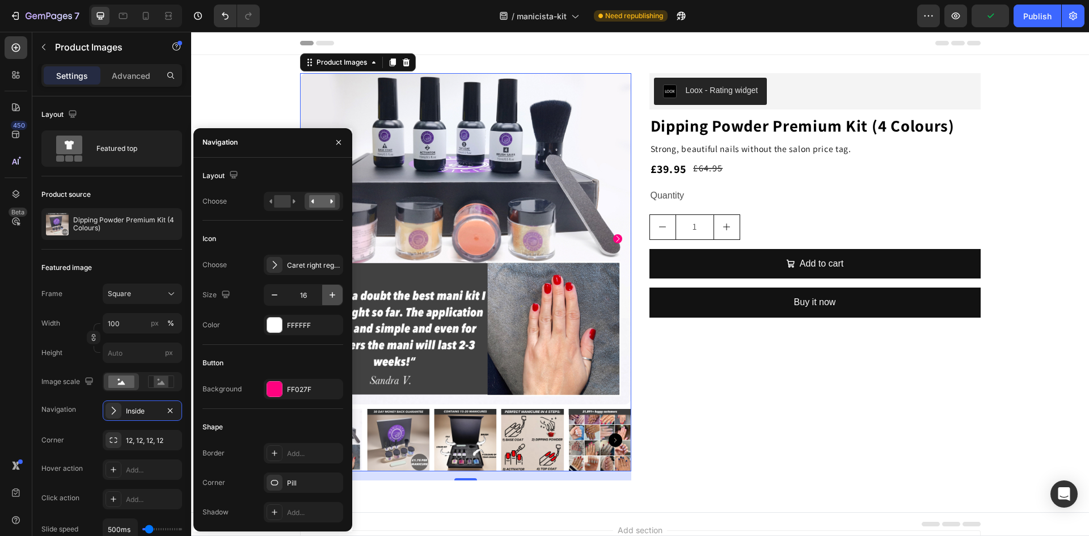
click at [328, 297] on icon "button" at bounding box center [332, 294] width 11 height 11
click at [335, 297] on icon "button" at bounding box center [332, 294] width 11 height 11
type input "20"
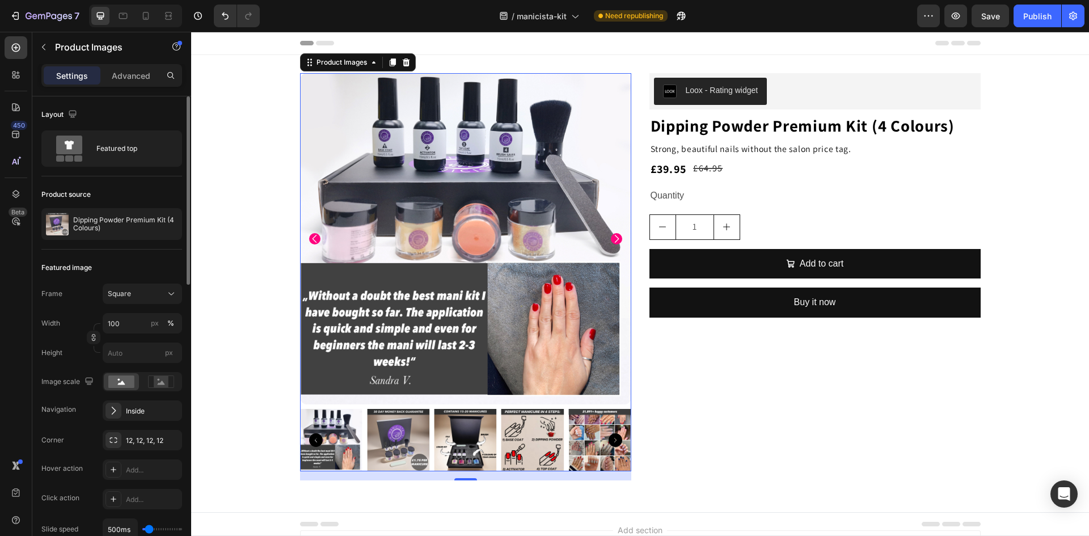
click at [74, 419] on div "Navigation Inside" at bounding box center [111, 410] width 141 height 20
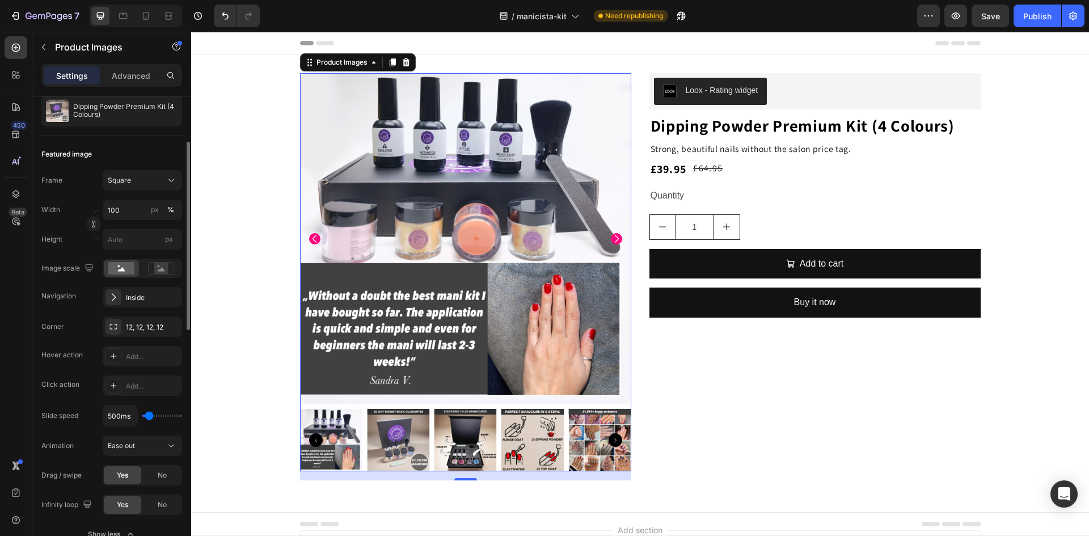
scroll to position [57, 0]
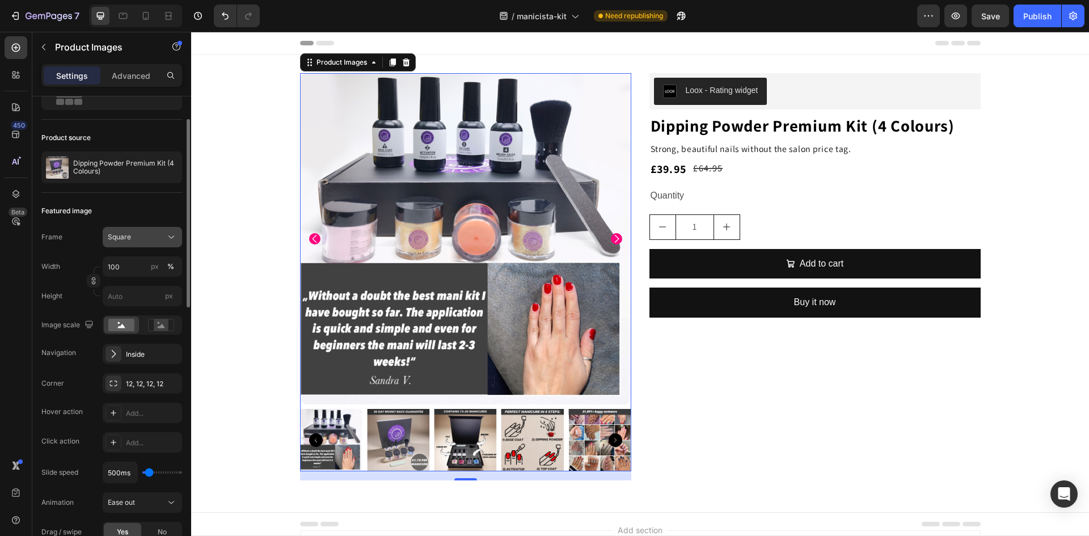
click at [117, 242] on div "Square" at bounding box center [142, 236] width 69 height 11
click at [74, 298] on div "Height px" at bounding box center [111, 296] width 141 height 20
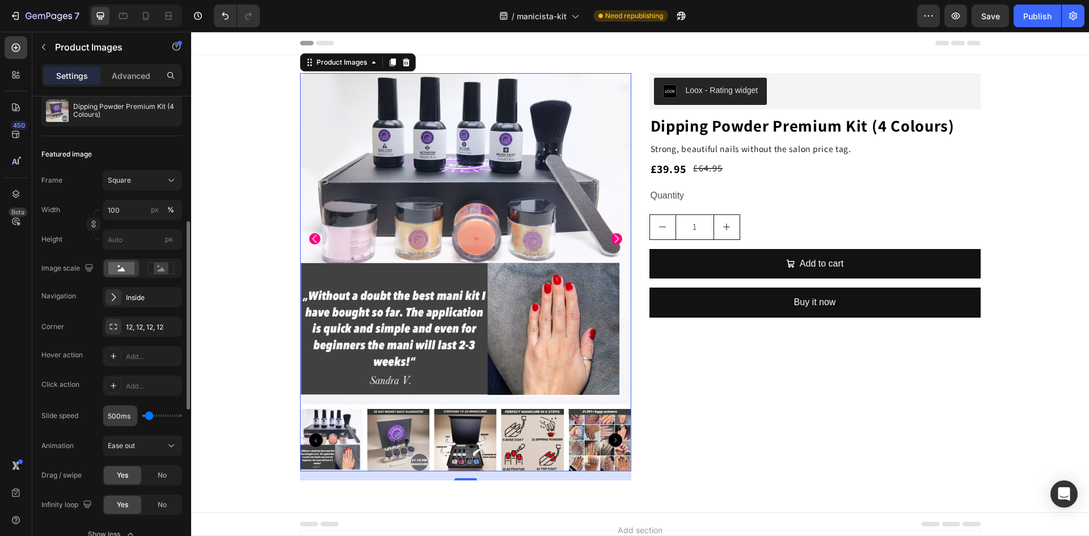
scroll to position [170, 0]
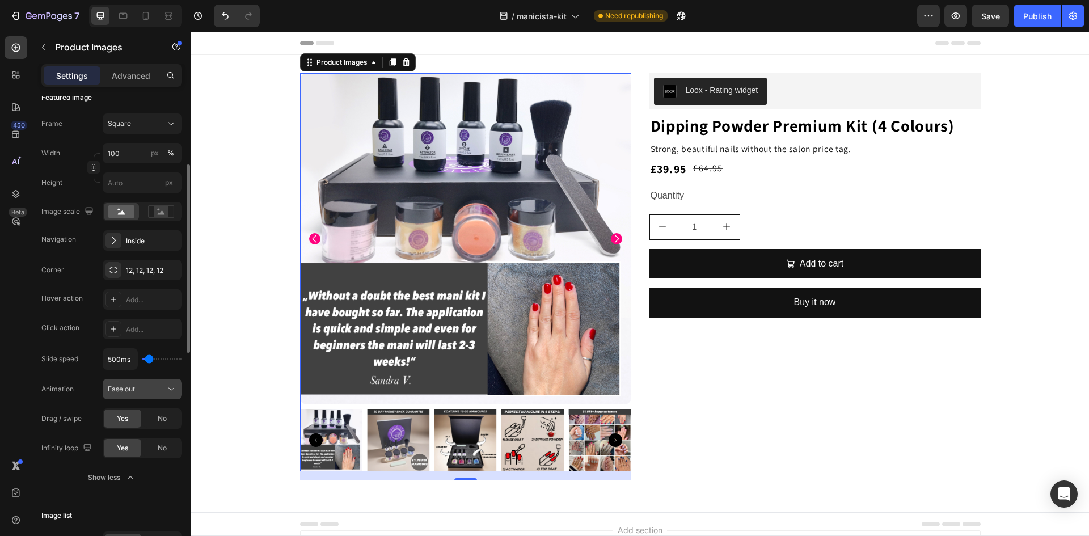
click at [125, 392] on span "Ease out" at bounding box center [121, 388] width 27 height 9
click at [88, 391] on div "Animation Ease out" at bounding box center [111, 389] width 141 height 20
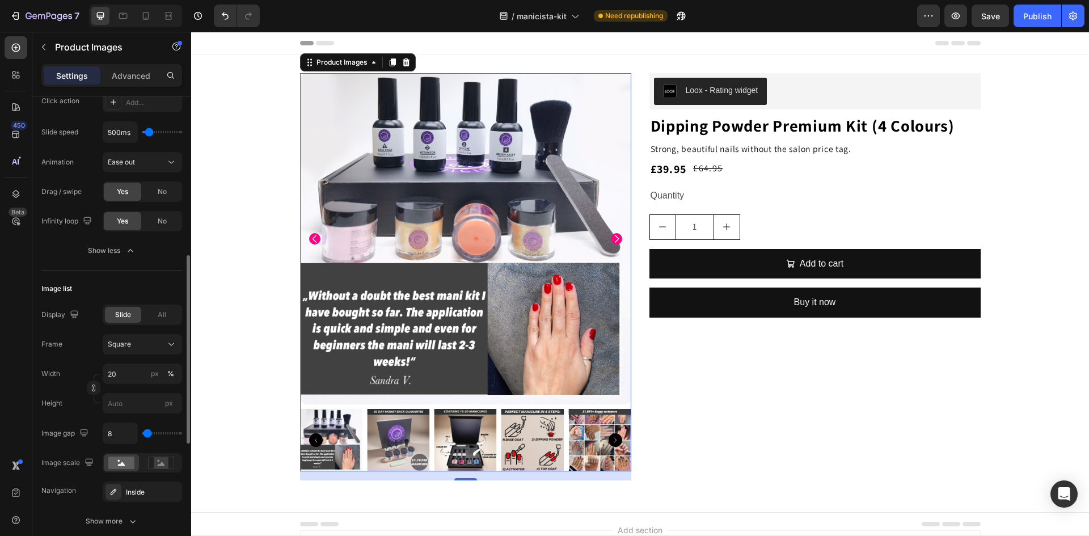
scroll to position [454, 0]
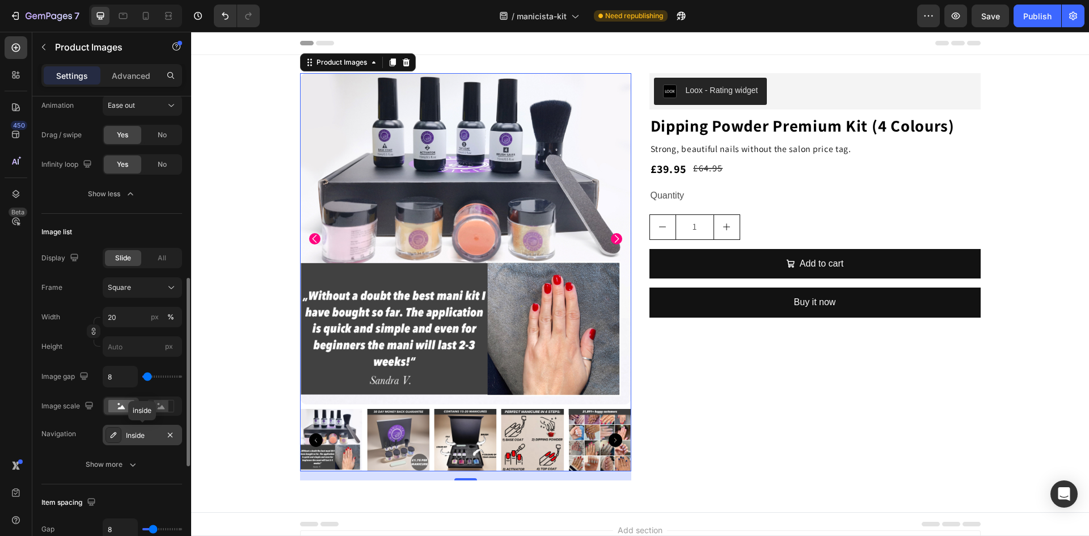
click at [138, 437] on div "Inside" at bounding box center [142, 435] width 33 height 10
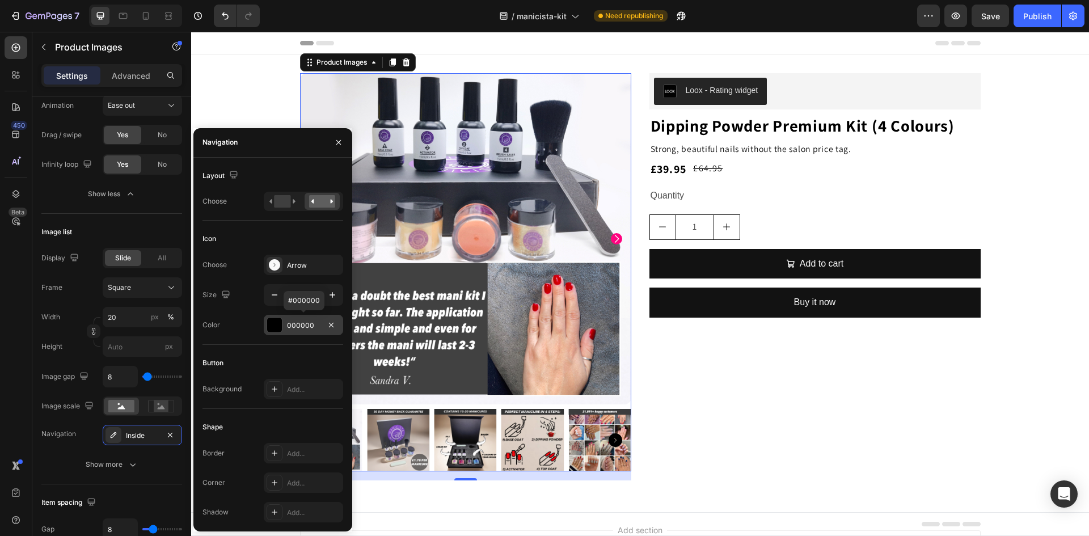
click at [277, 325] on div at bounding box center [274, 325] width 15 height 15
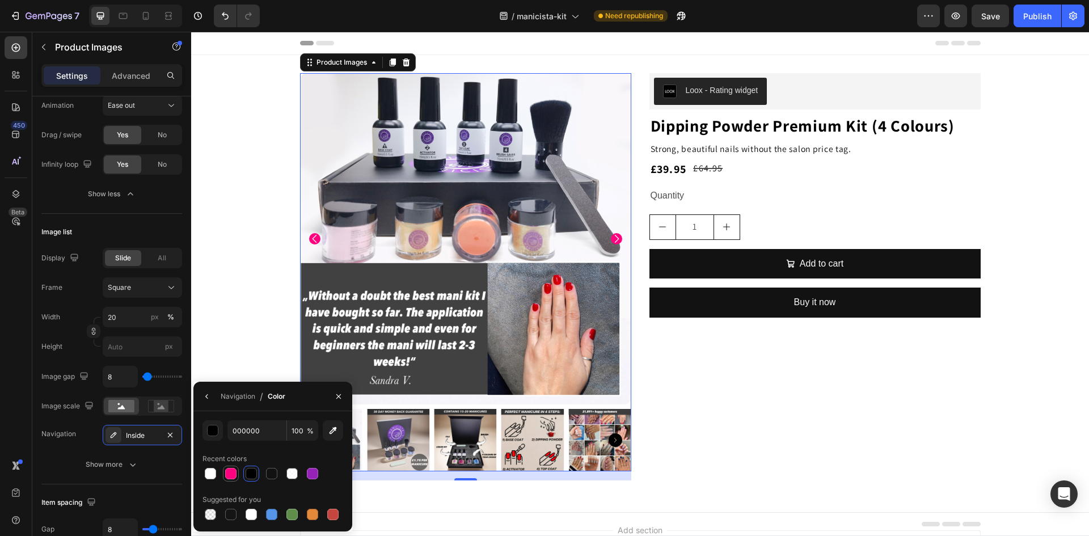
click at [232, 473] on div at bounding box center [230, 473] width 11 height 11
type input "FF027F"
click at [136, 438] on div "Inside" at bounding box center [142, 435] width 33 height 10
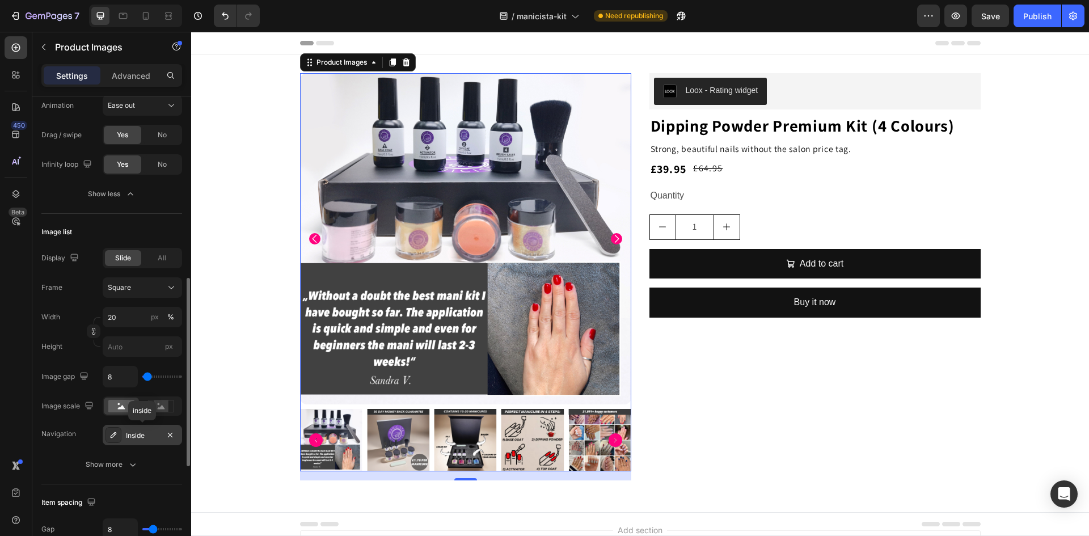
click at [136, 438] on div "Inside" at bounding box center [142, 435] width 33 height 10
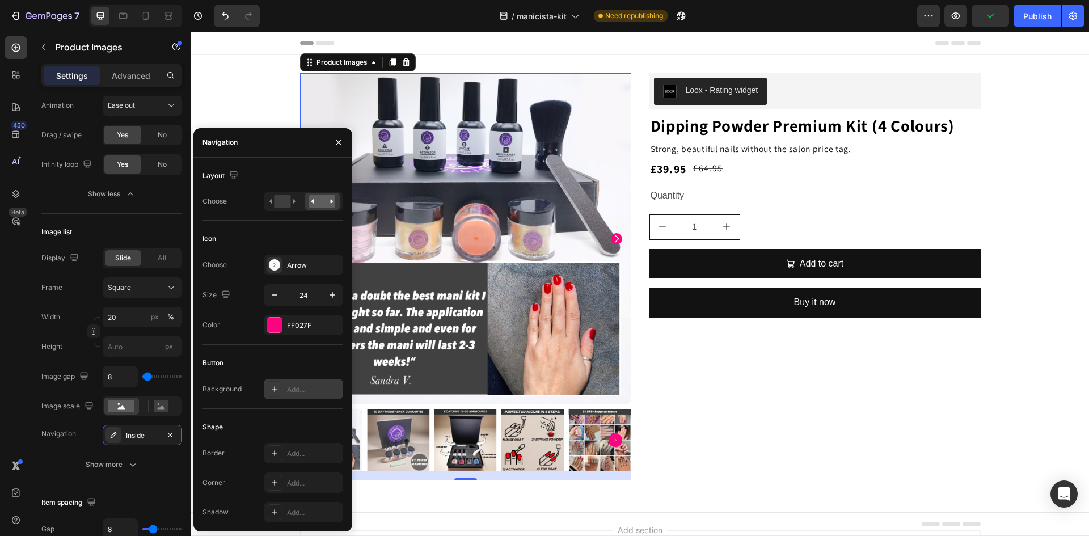
click at [299, 391] on div "Add..." at bounding box center [313, 389] width 53 height 10
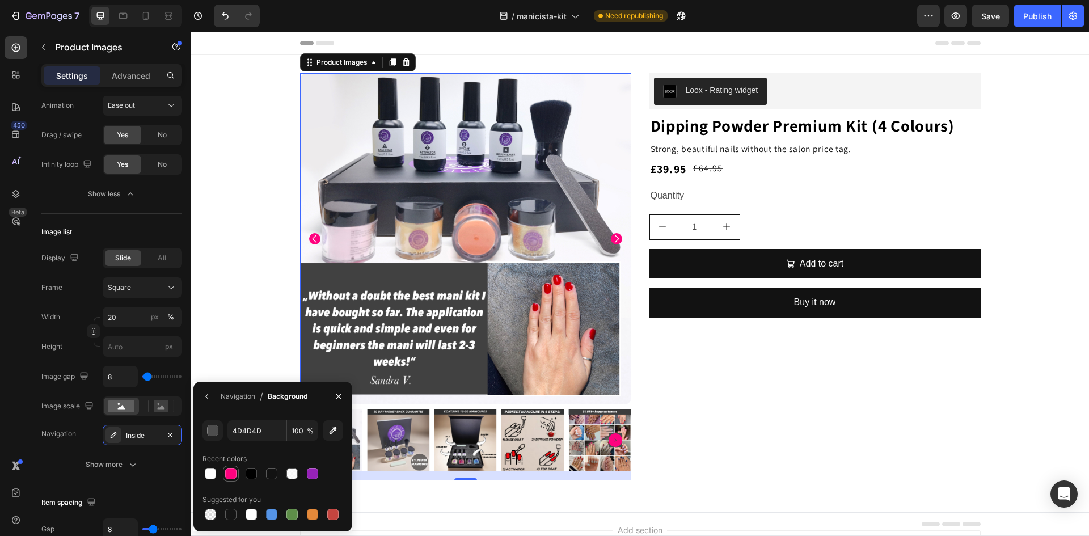
click at [229, 473] on div at bounding box center [230, 473] width 11 height 11
type input "FF027F"
click at [137, 434] on div "Inside" at bounding box center [142, 435] width 33 height 10
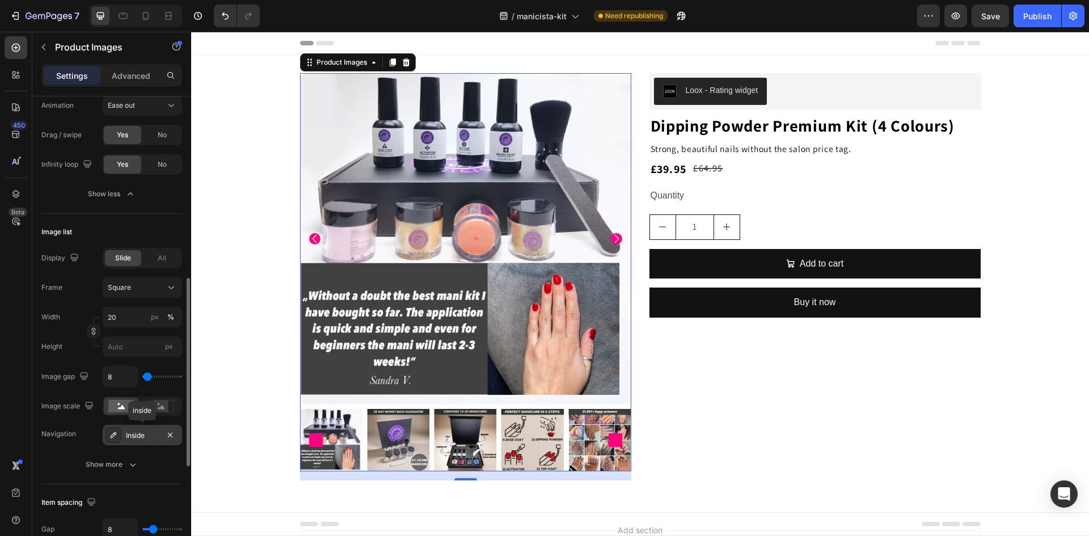
click at [137, 434] on div "Inside" at bounding box center [142, 435] width 33 height 10
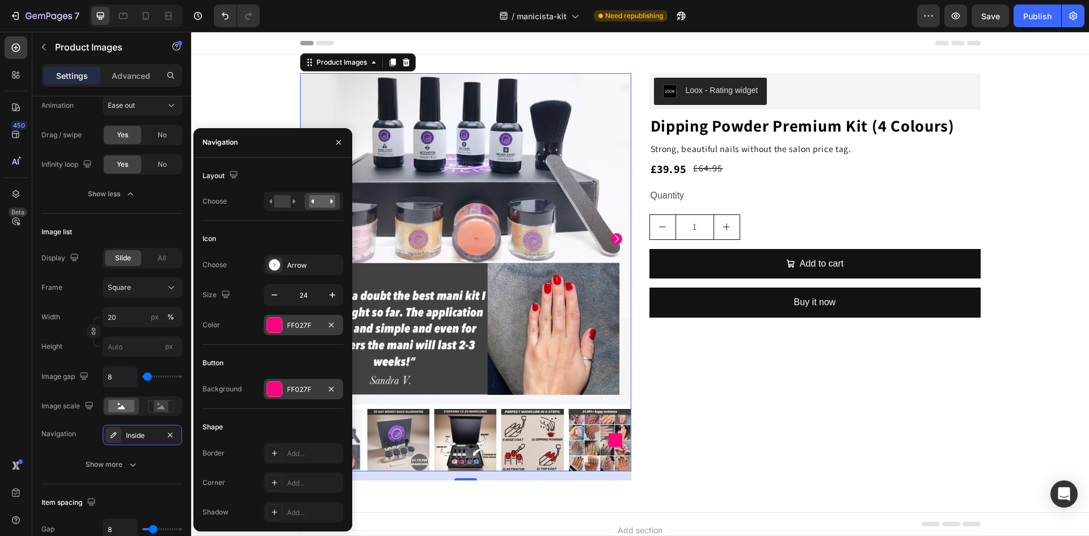
click at [294, 324] on div "FF027F" at bounding box center [303, 325] width 33 height 10
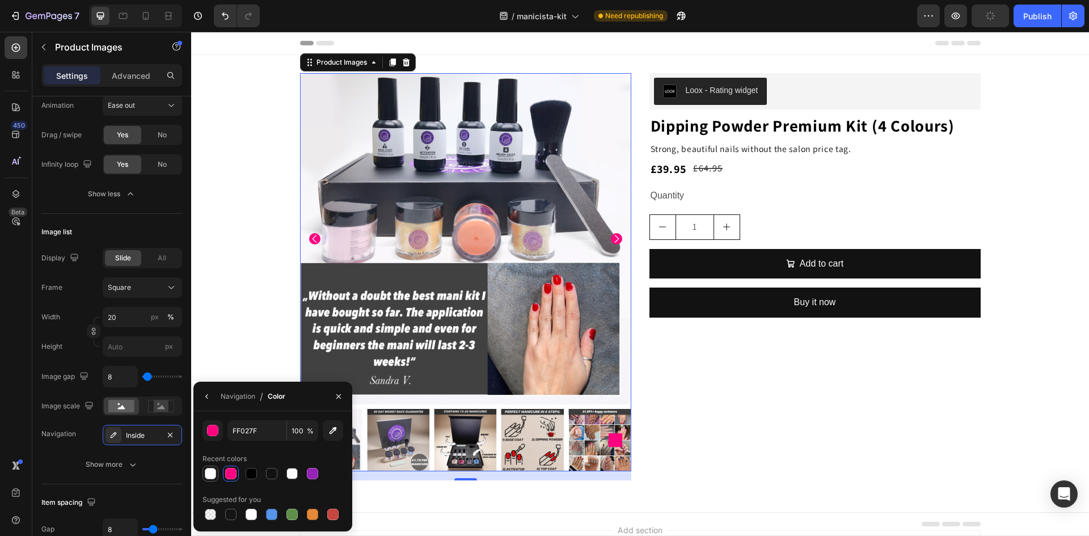
click at [207, 475] on div at bounding box center [210, 473] width 11 height 11
type input "FFFFFF"
click at [130, 431] on div "Inside" at bounding box center [142, 435] width 33 height 10
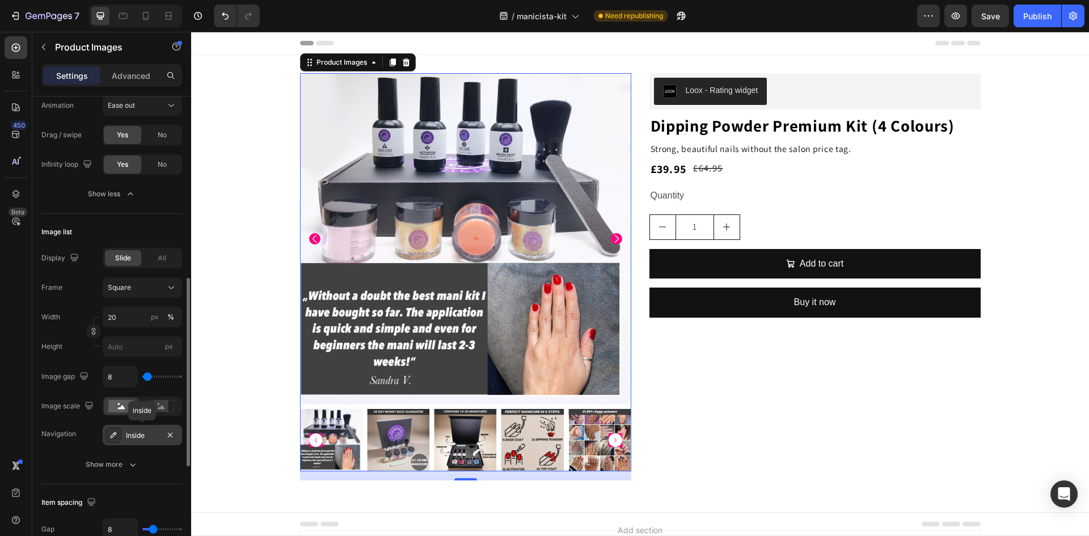
click at [130, 431] on div "Inside" at bounding box center [142, 435] width 33 height 10
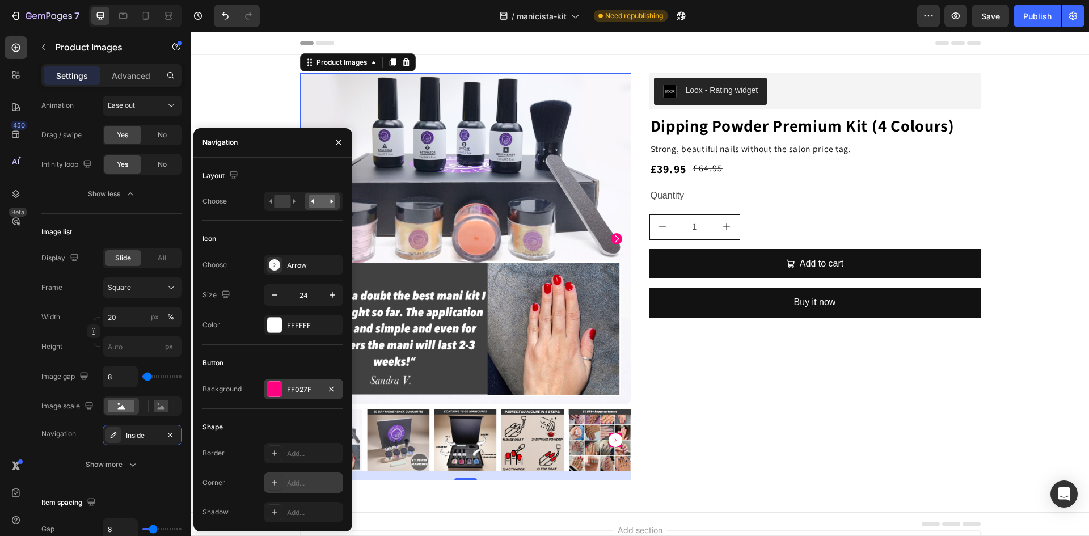
click at [294, 482] on div "Add..." at bounding box center [313, 483] width 53 height 10
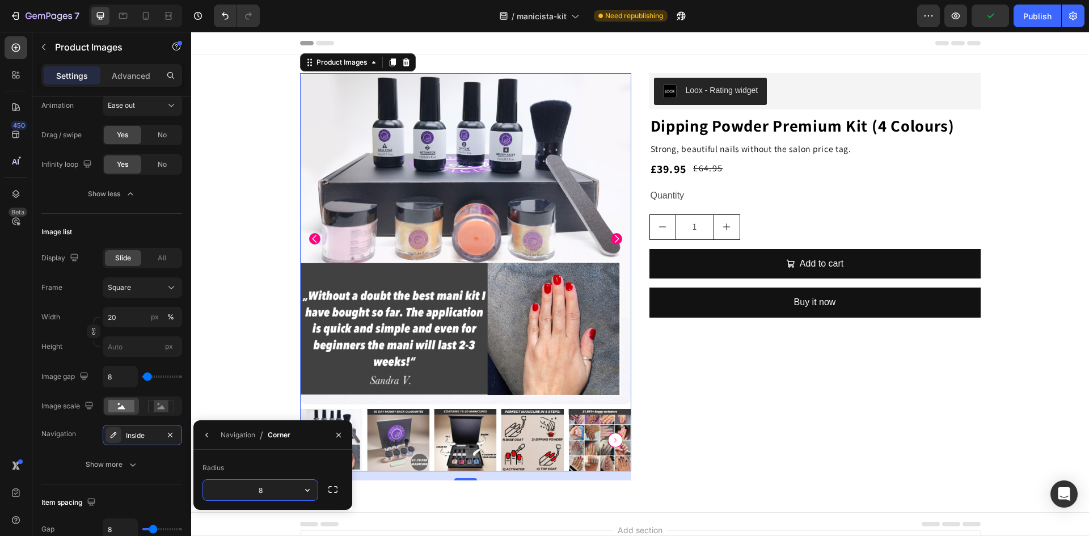
click at [278, 490] on input "8" at bounding box center [260, 490] width 115 height 20
type input "999"
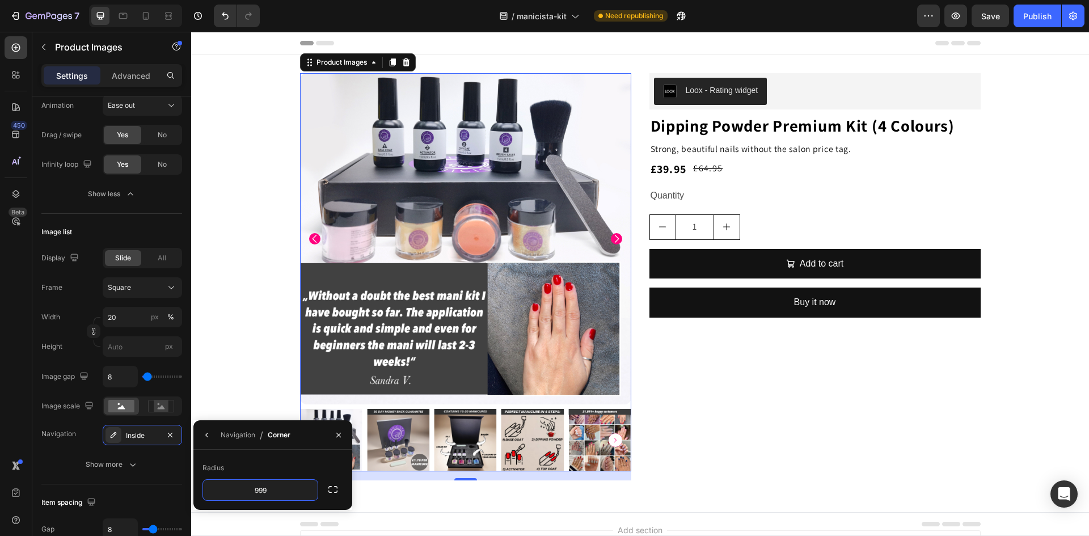
click at [254, 461] on div "Radius" at bounding box center [272, 468] width 141 height 18
click at [125, 435] on div "Inside" at bounding box center [142, 435] width 79 height 20
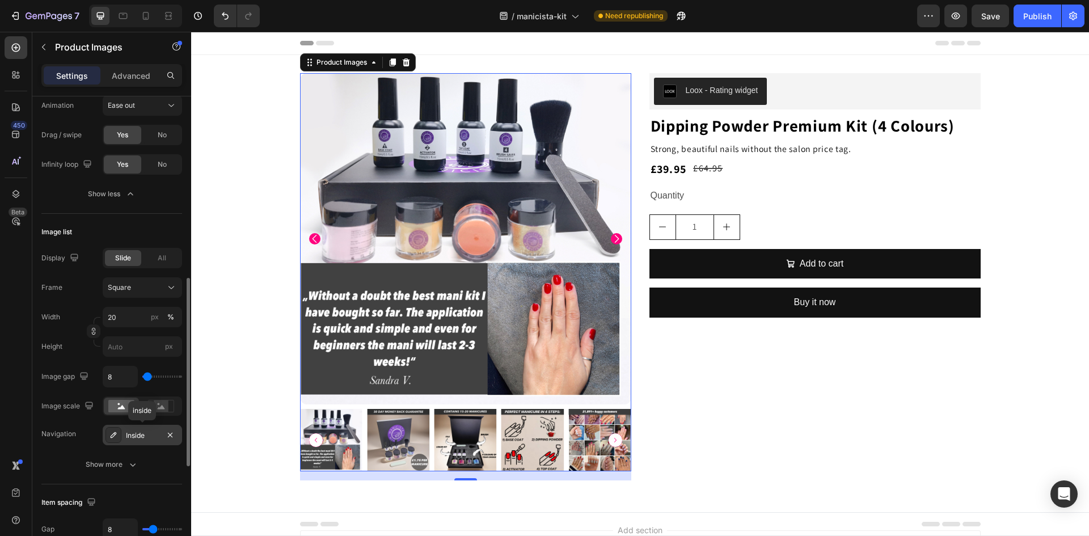
click at [141, 438] on div "Inside" at bounding box center [142, 435] width 33 height 10
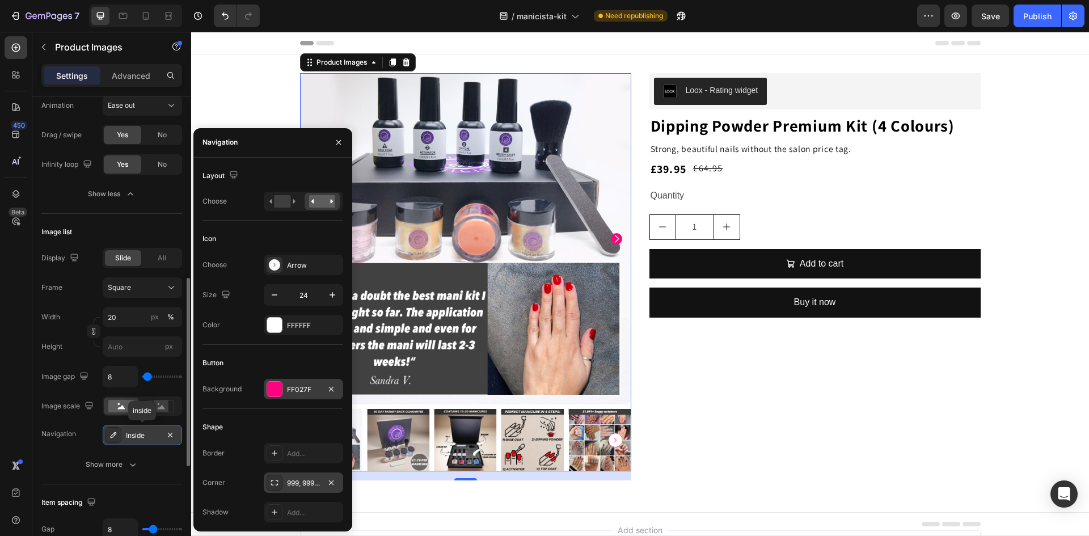
click at [137, 439] on div "Inside" at bounding box center [142, 435] width 33 height 10
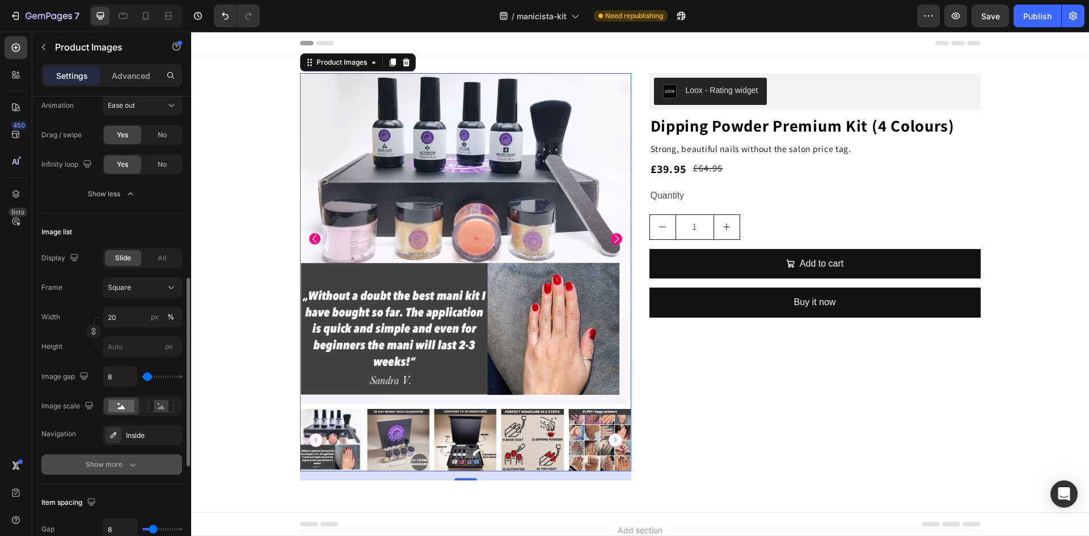
click at [116, 469] on div "Show more" at bounding box center [112, 464] width 53 height 11
click at [134, 464] on div "Add..." at bounding box center [152, 465] width 53 height 10
click at [86, 456] on div "Corner Round" at bounding box center [111, 464] width 141 height 20
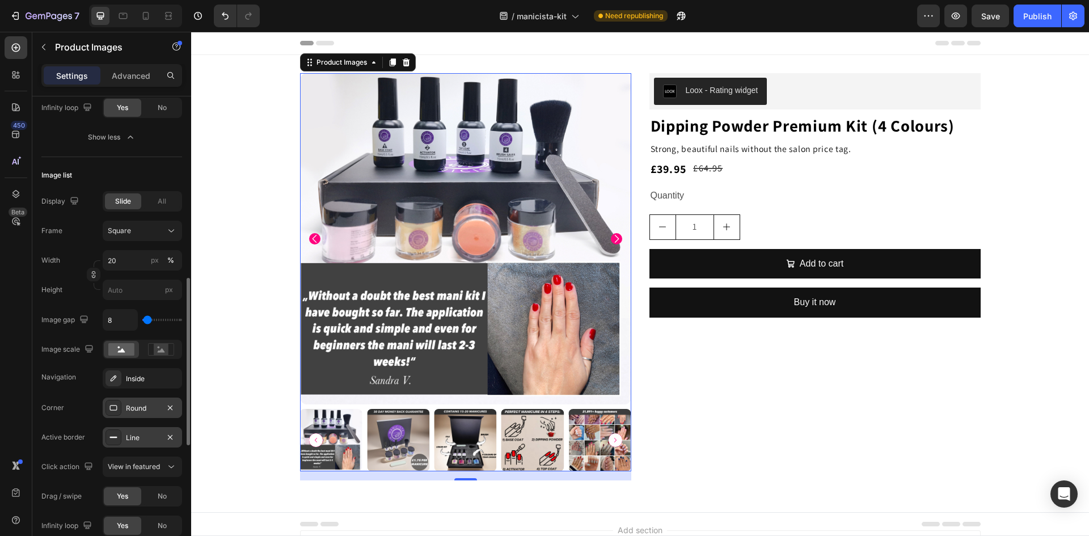
click at [138, 441] on div "Line" at bounding box center [142, 438] width 33 height 10
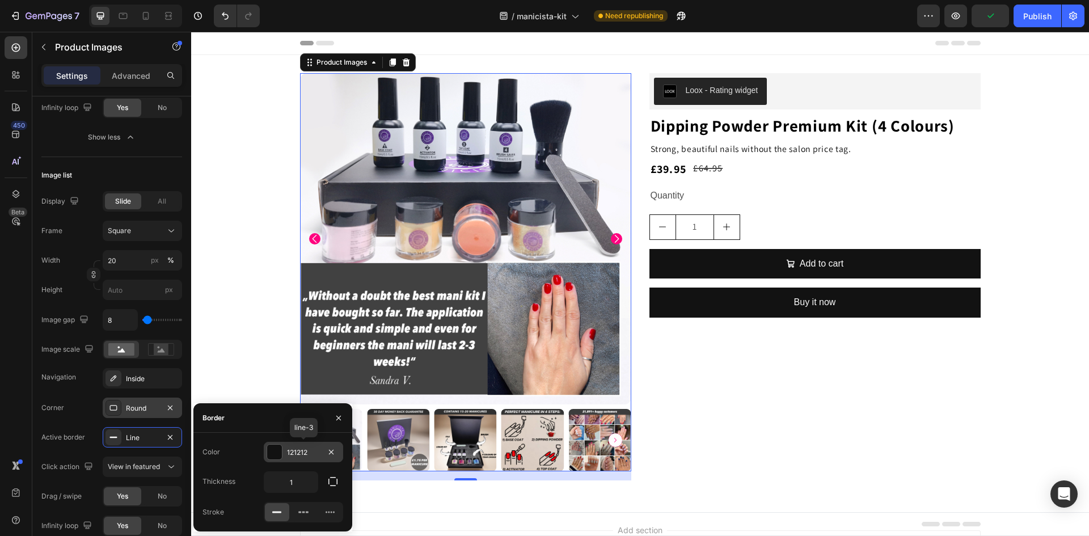
click at [268, 453] on div at bounding box center [274, 452] width 15 height 15
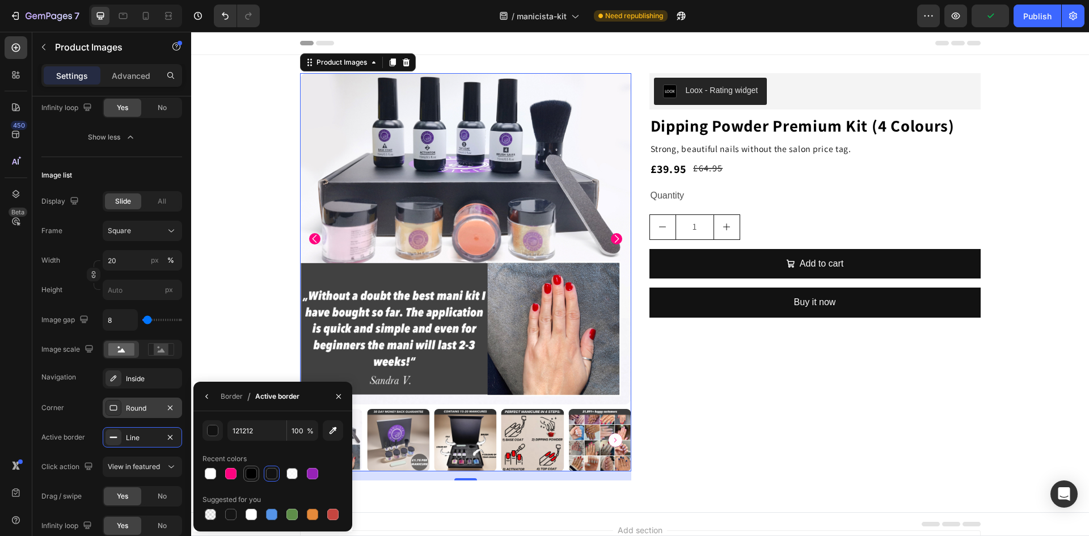
click at [249, 473] on div at bounding box center [251, 473] width 11 height 11
type input "000000"
click at [223, 414] on div "000000 100 % Recent colors Suggested for you" at bounding box center [272, 471] width 159 height 120
click at [131, 433] on div "Line" at bounding box center [142, 438] width 33 height 10
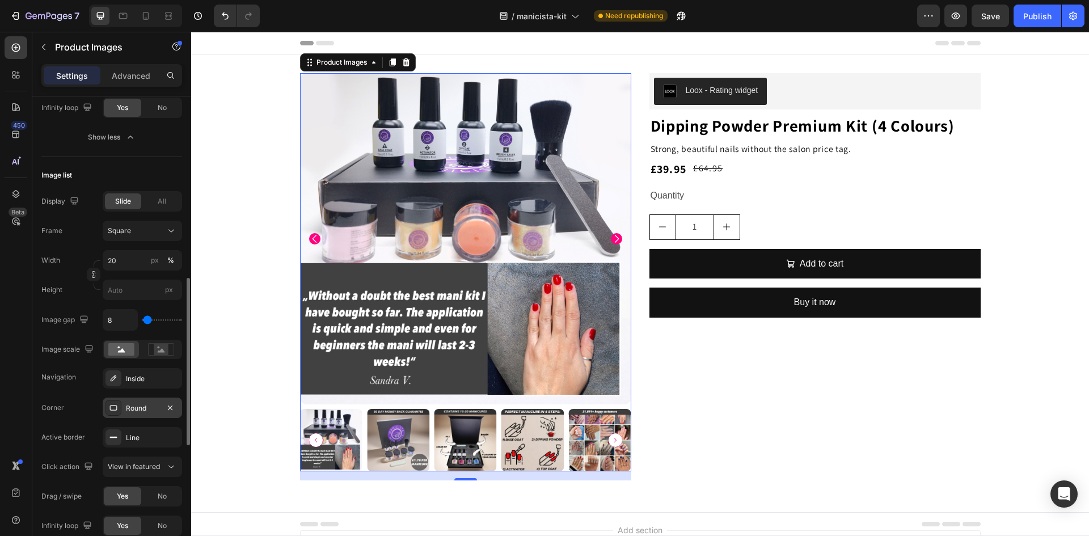
scroll to position [567, 0]
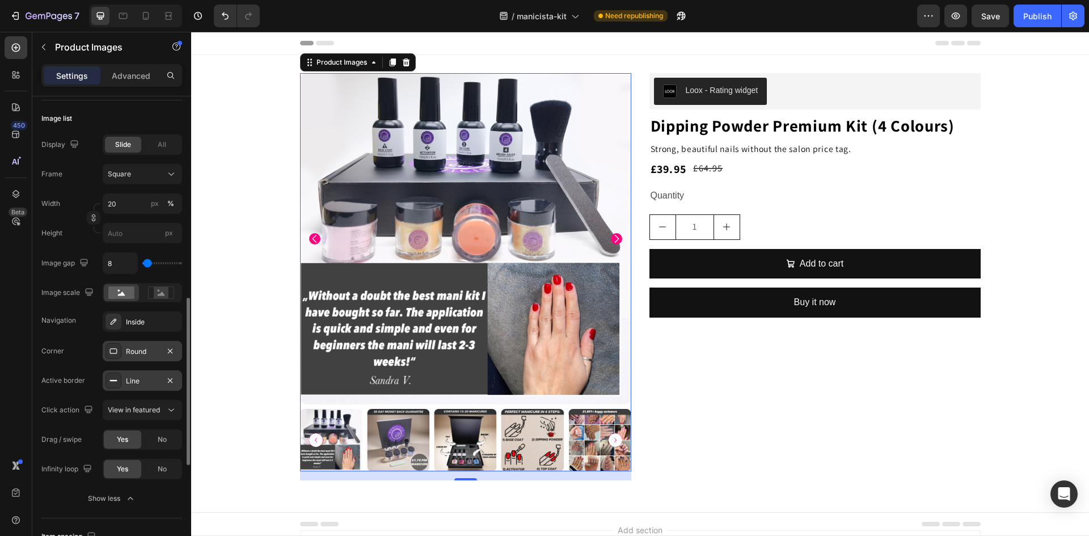
click at [136, 379] on div "Line" at bounding box center [142, 381] width 33 height 10
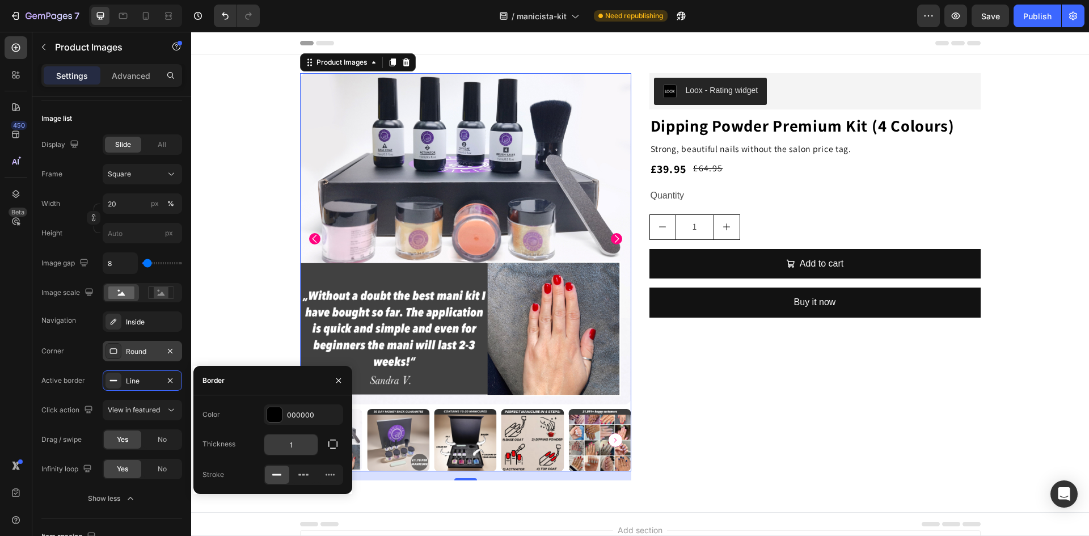
click at [296, 446] on input "1" at bounding box center [290, 444] width 53 height 20
type input "2"
click at [247, 442] on div "Thickness 2" at bounding box center [272, 445] width 141 height 22
click at [125, 412] on span "View in featured" at bounding box center [134, 409] width 52 height 9
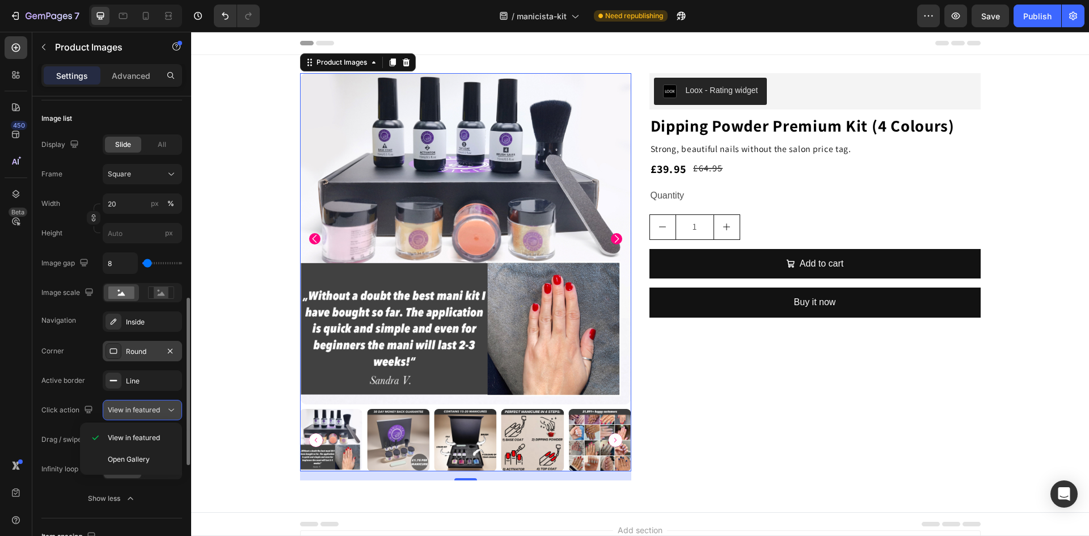
click at [125, 412] on span "View in featured" at bounding box center [134, 409] width 52 height 9
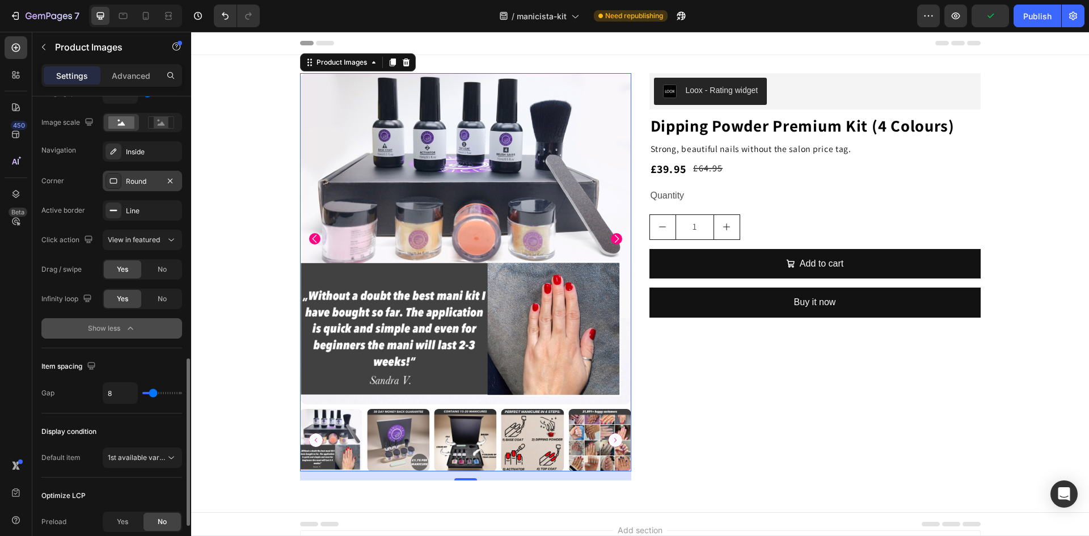
scroll to position [794, 0]
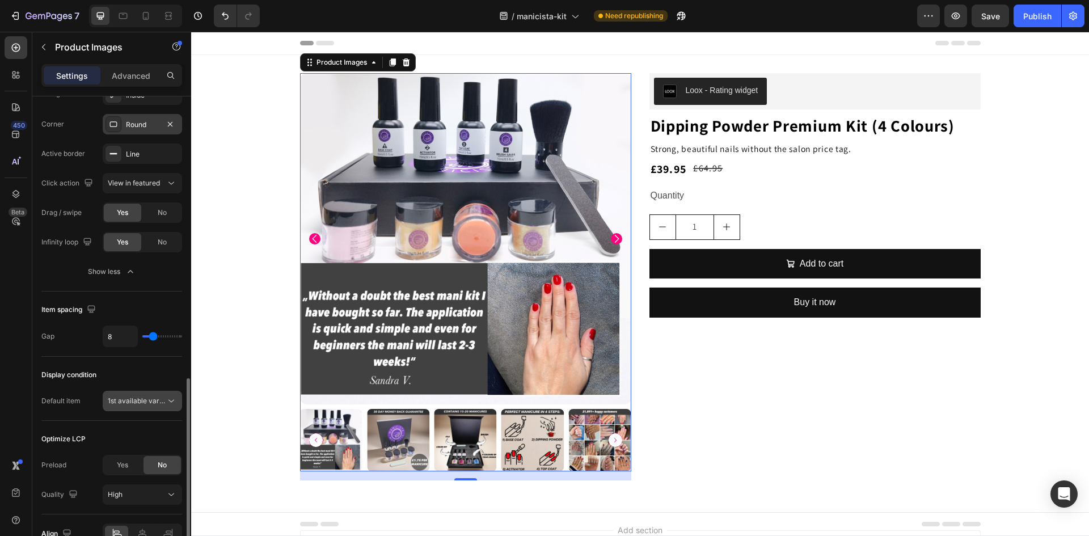
click at [128, 400] on span "1st available variant" at bounding box center [140, 400] width 64 height 9
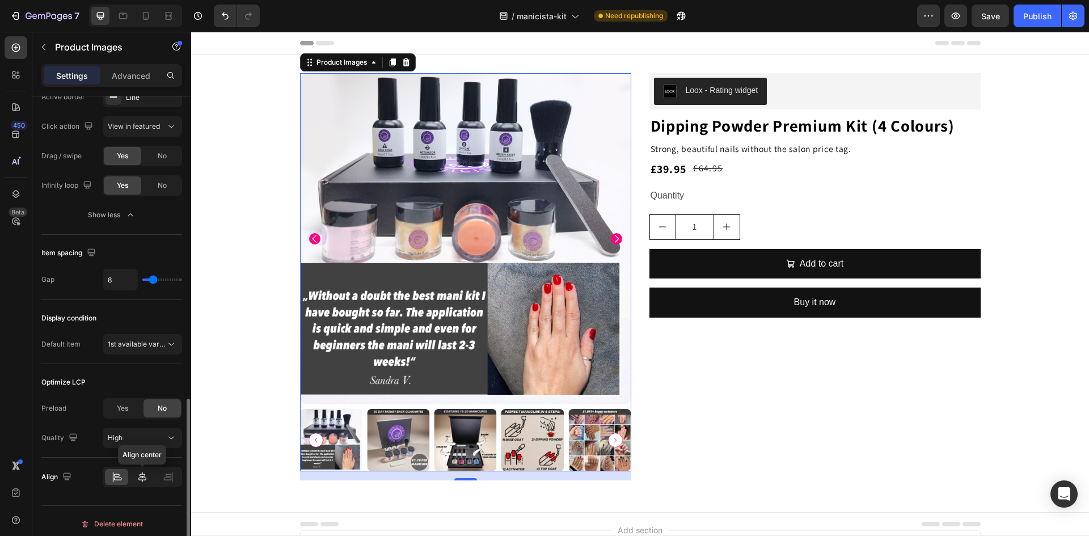
click at [137, 479] on icon at bounding box center [142, 476] width 11 height 11
click at [119, 439] on span "High" at bounding box center [115, 437] width 15 height 9
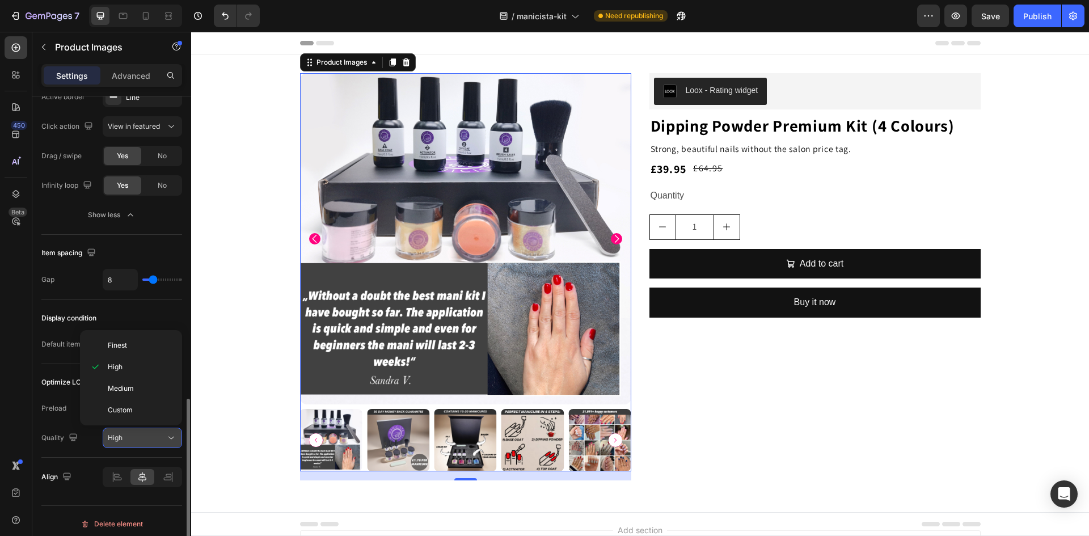
click at [119, 439] on span "High" at bounding box center [115, 437] width 15 height 9
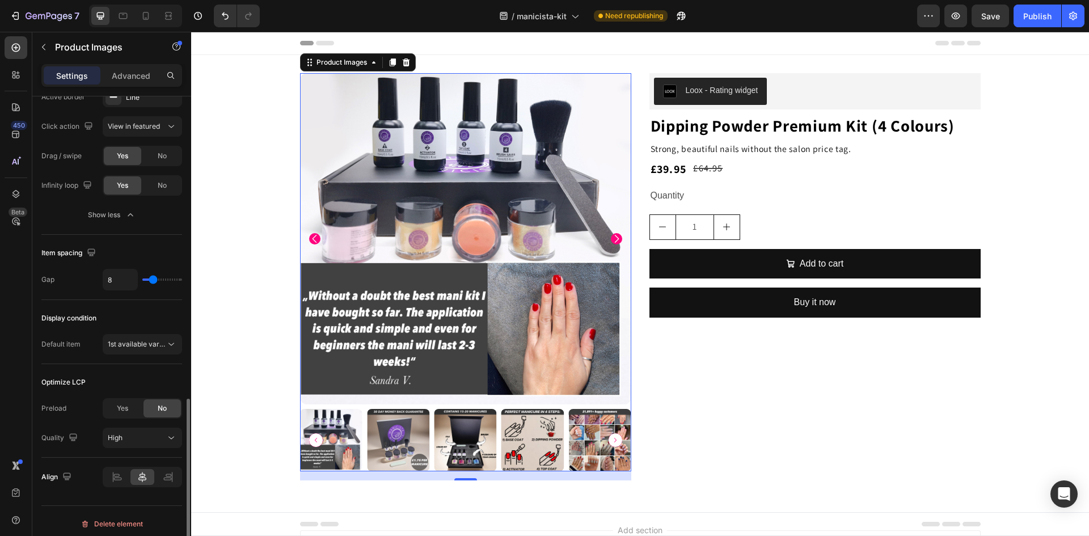
click at [86, 450] on div "Optimize LCP Preload Yes No Quality High" at bounding box center [111, 411] width 141 height 94
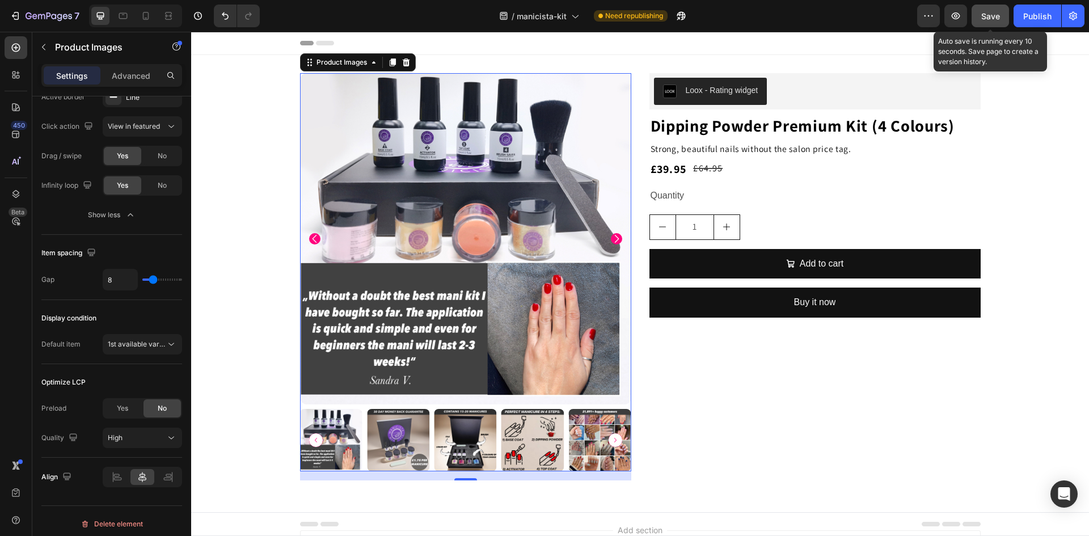
click at [993, 18] on span "Save" at bounding box center [990, 16] width 19 height 10
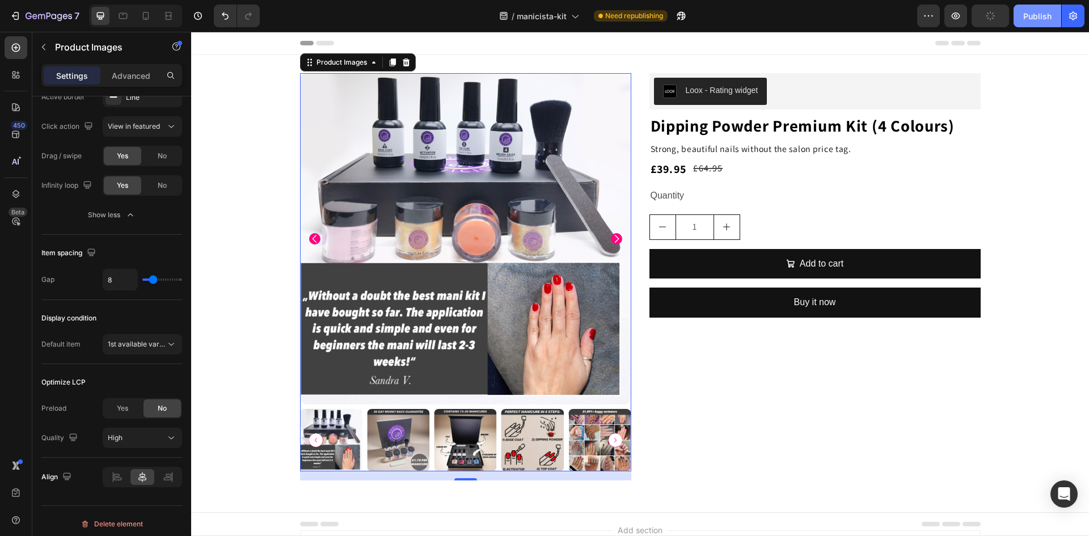
click at [1033, 17] on div "Publish" at bounding box center [1037, 16] width 28 height 12
click at [129, 75] on p "Advanced" at bounding box center [131, 76] width 39 height 12
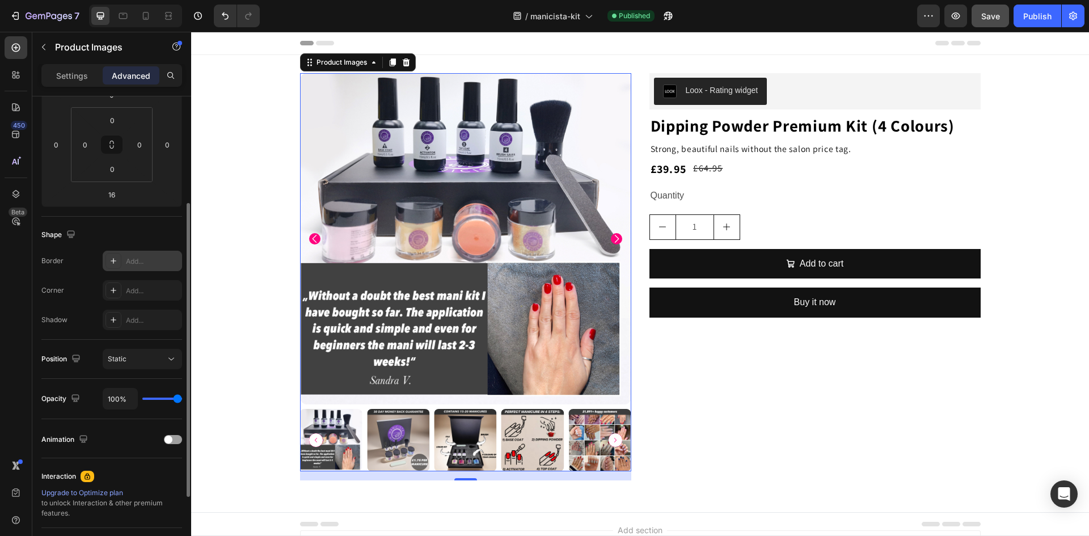
scroll to position [115, 0]
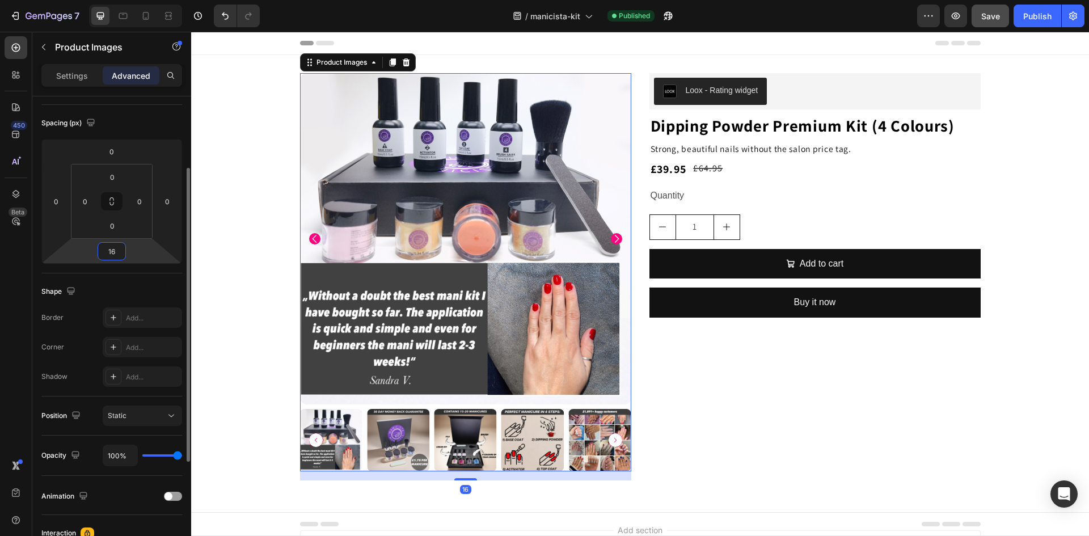
click at [116, 251] on input "16" at bounding box center [111, 251] width 23 height 17
type input "0"
click at [78, 0] on html "7 Version history / manicista-kit Published Preview Save Publish 450 Beta Secti…" at bounding box center [544, 0] width 1089 height 0
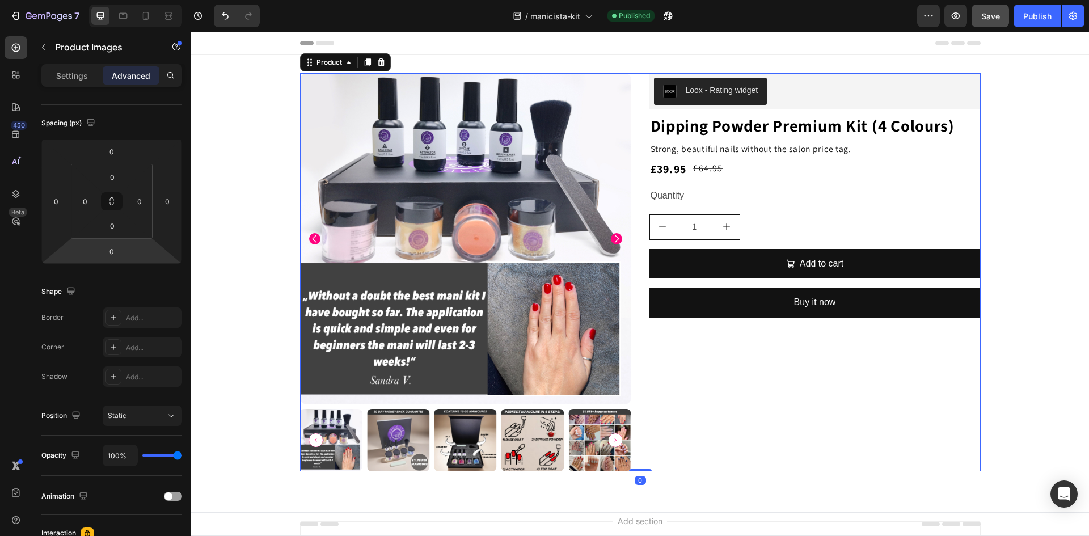
click at [734, 380] on div "Loox - Rating widget Loox Hero Banner Dipping Powder Premium Kit (4 Colours) Pr…" at bounding box center [814, 272] width 331 height 398
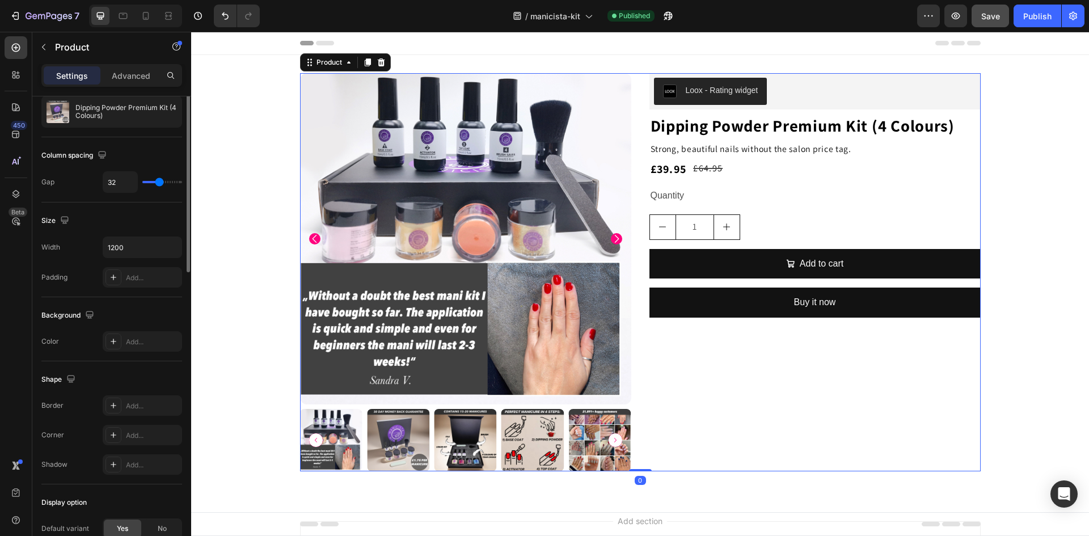
scroll to position [0, 0]
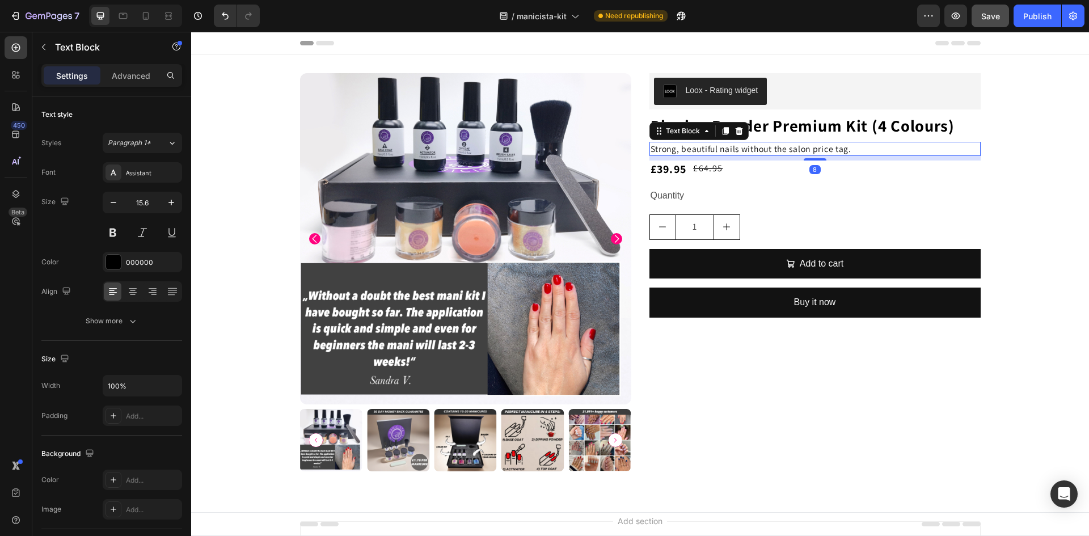
click at [845, 150] on p "Strong, beautiful nails without the salon price tag." at bounding box center [814, 148] width 329 height 11
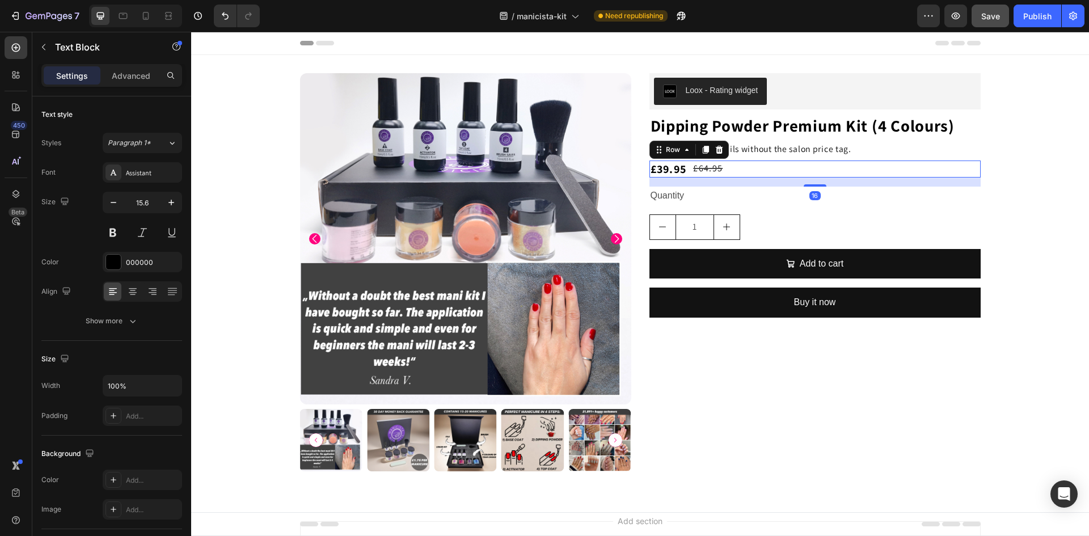
click at [749, 174] on div "£39.95 Product Price Product Price £64.95 Product Price Product Price Row 16" at bounding box center [814, 168] width 331 height 17
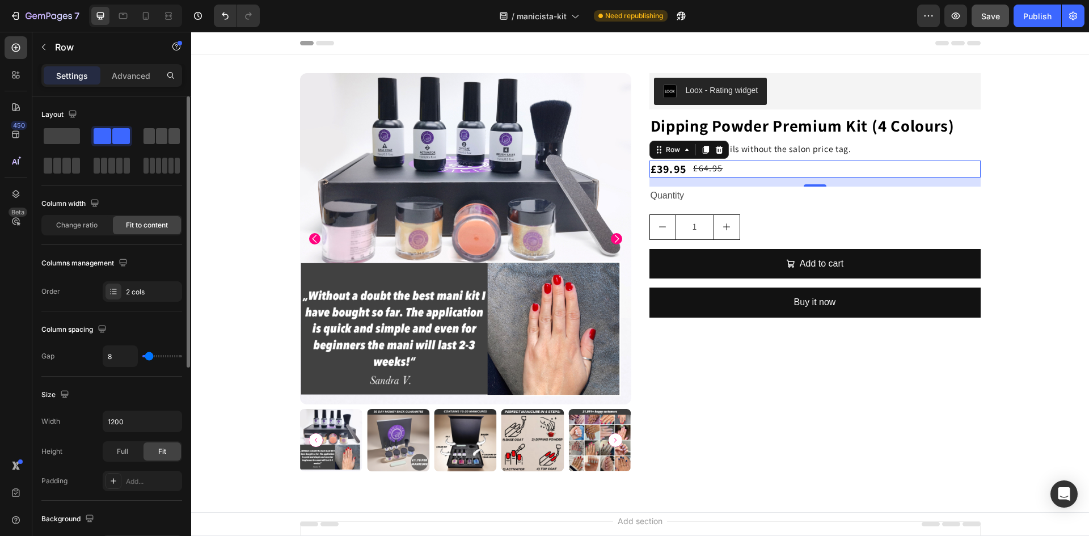
click at [153, 142] on span at bounding box center [148, 136] width 11 height 16
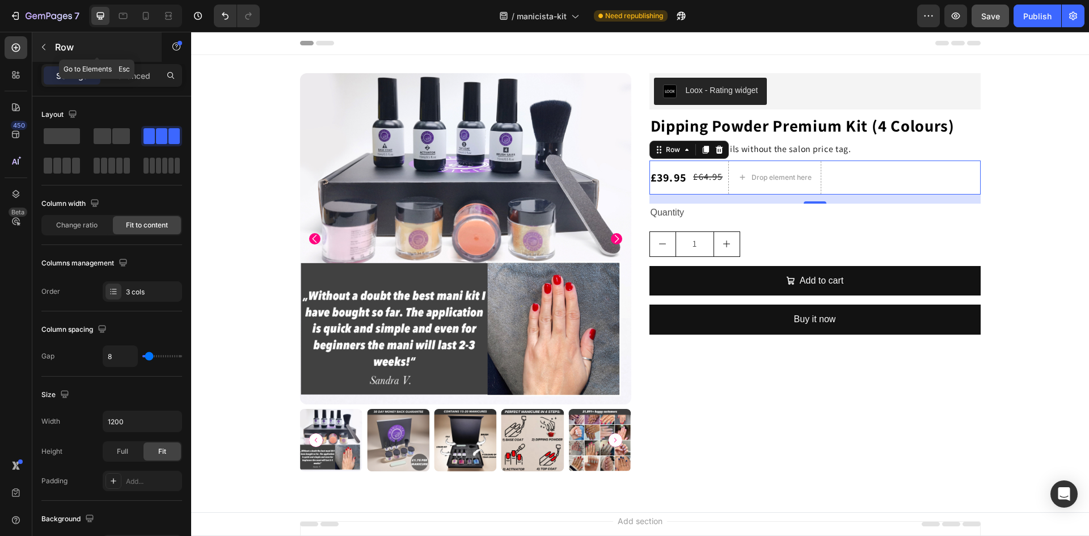
click at [40, 49] on icon "button" at bounding box center [43, 47] width 9 height 9
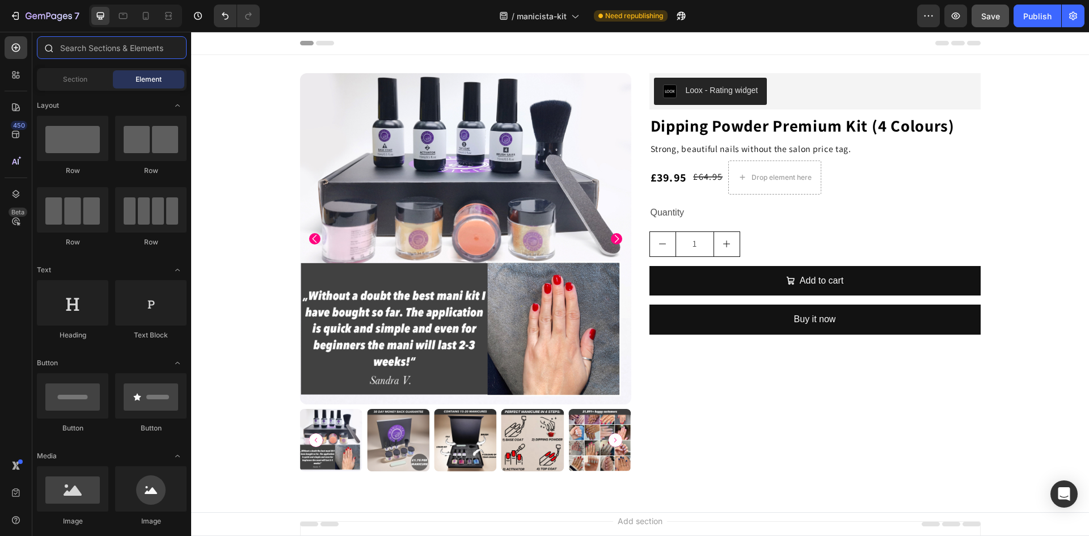
click at [80, 50] on input "text" at bounding box center [112, 47] width 150 height 23
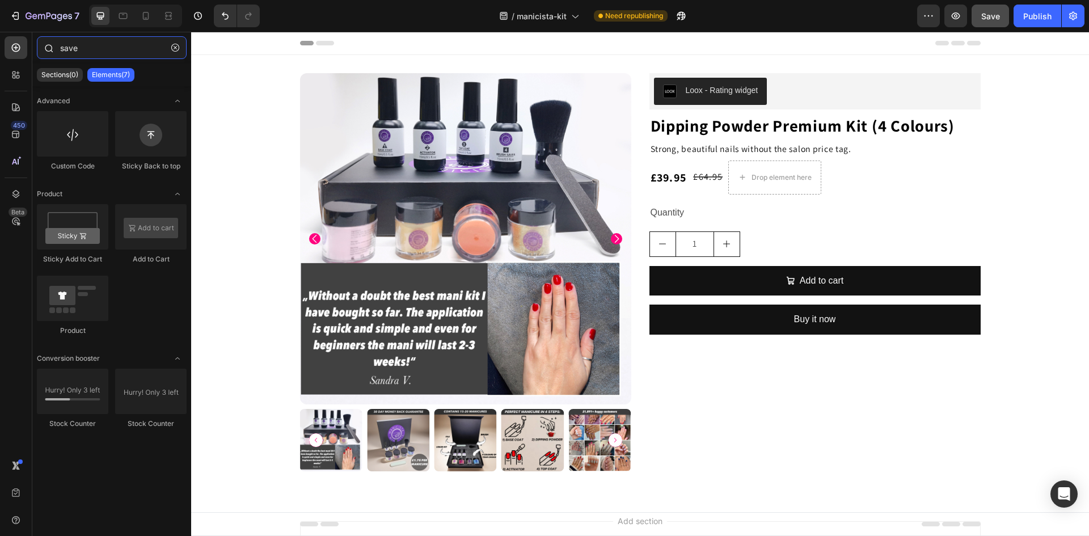
type input "save"
click at [57, 46] on div at bounding box center [48, 47] width 23 height 23
click at [176, 47] on icon "button" at bounding box center [175, 48] width 8 height 8
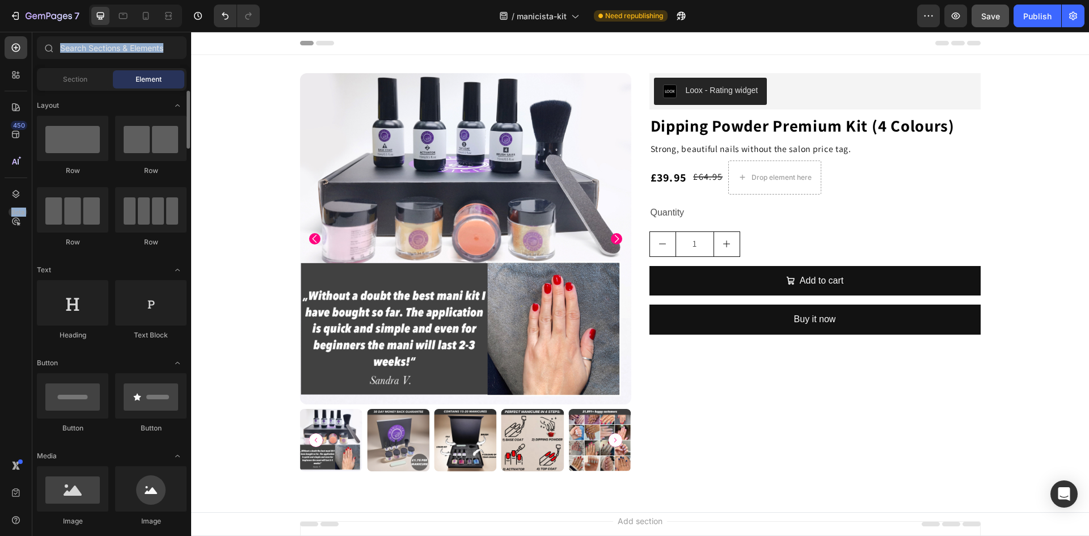
scroll to position [57, 0]
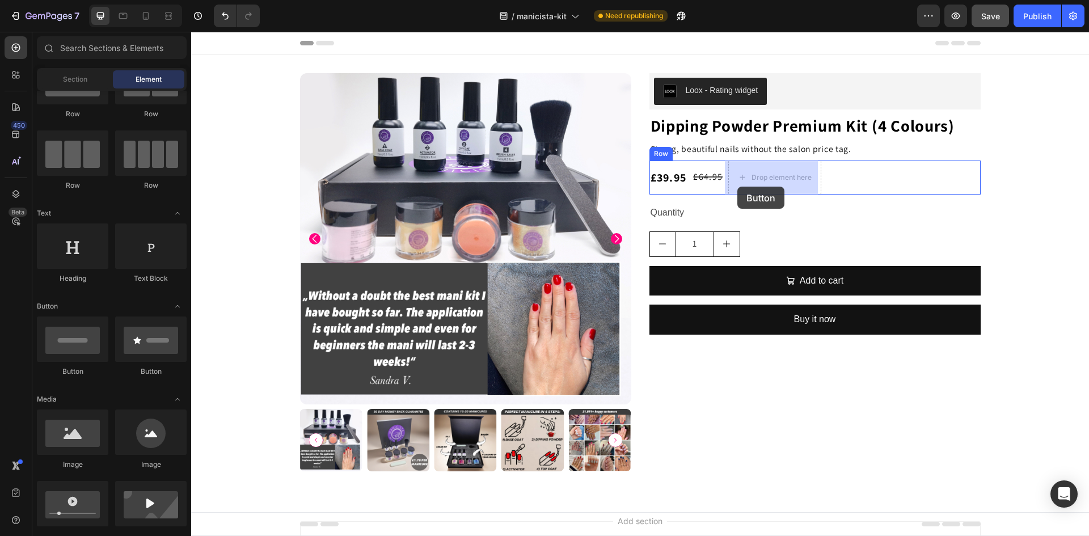
drag, startPoint x: 268, startPoint y: 374, endPoint x: 737, endPoint y: 187, distance: 505.4
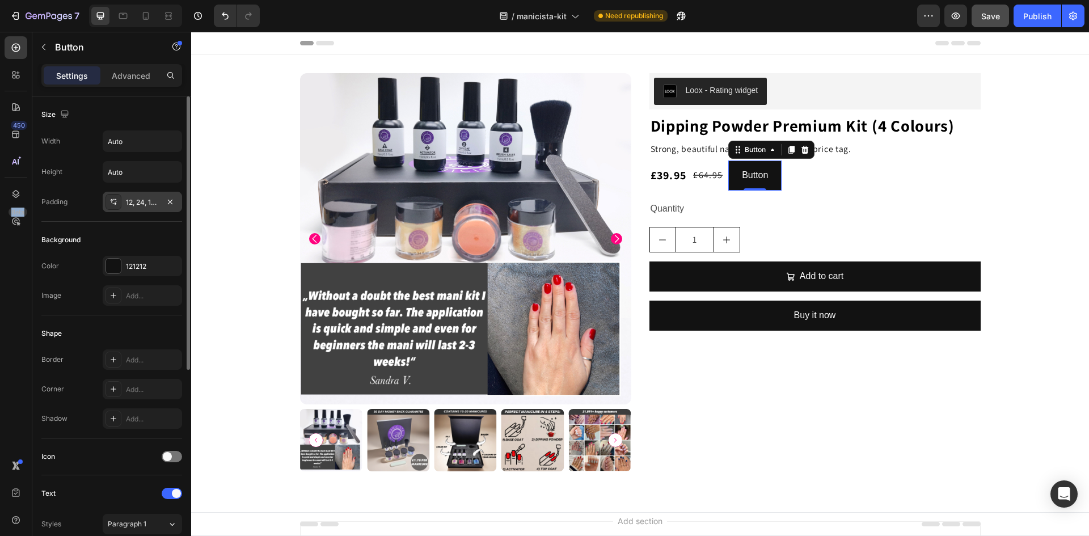
click at [147, 206] on div "12, 24, 12, 24" at bounding box center [142, 202] width 33 height 10
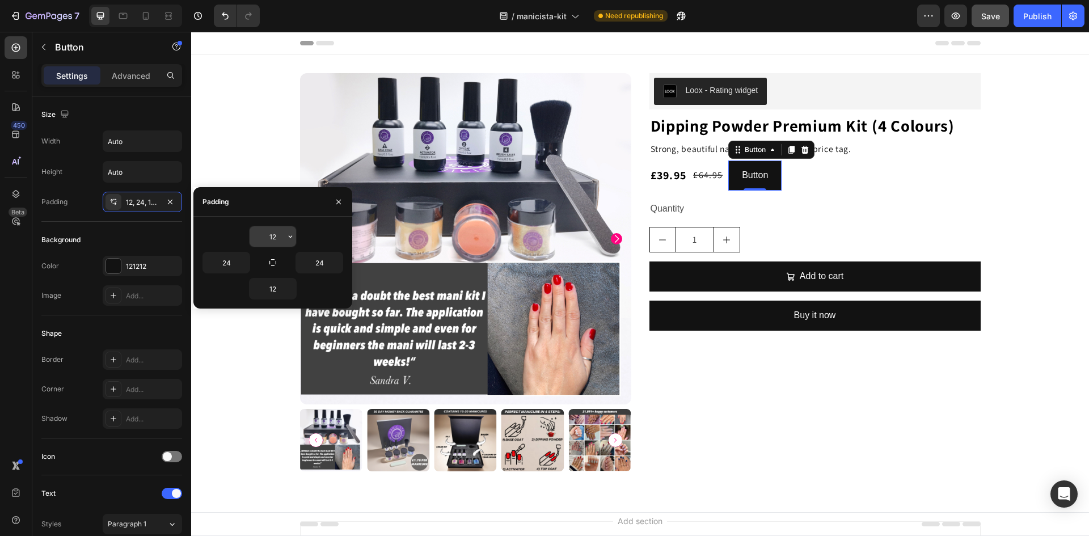
click at [281, 238] on input "12" at bounding box center [272, 236] width 46 height 20
click at [271, 263] on icon "button" at bounding box center [272, 262] width 9 height 9
type input "12"
click at [274, 238] on input "12" at bounding box center [272, 236] width 46 height 20
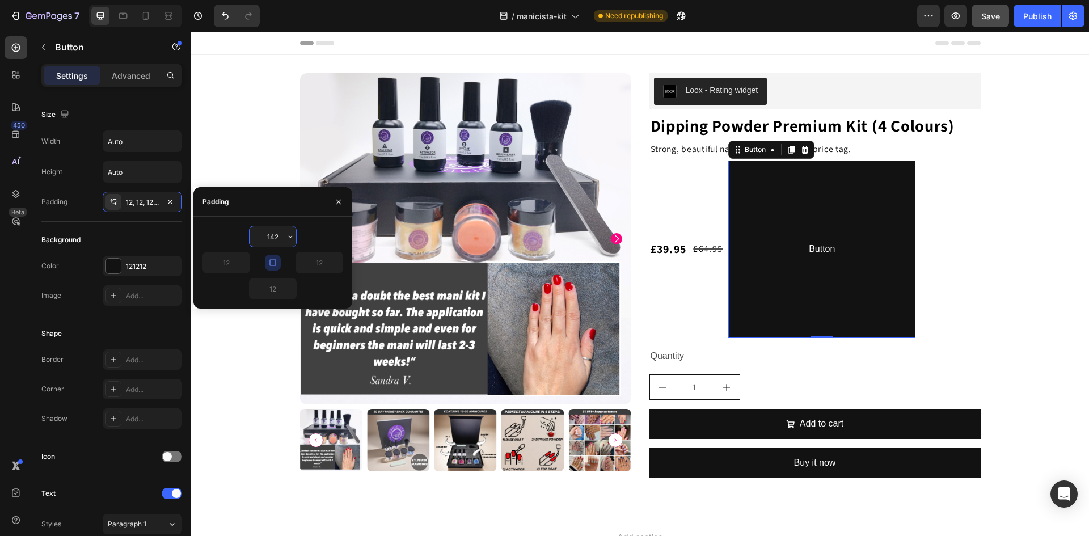
click at [274, 238] on input "142" at bounding box center [272, 236] width 46 height 20
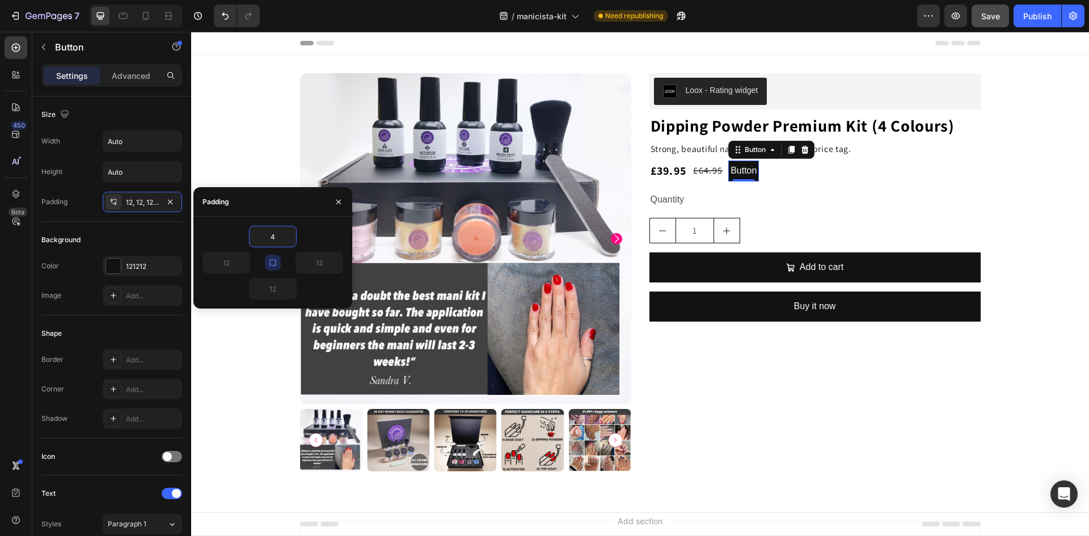
type input "4"
click at [222, 238] on div "4" at bounding box center [272, 237] width 141 height 22
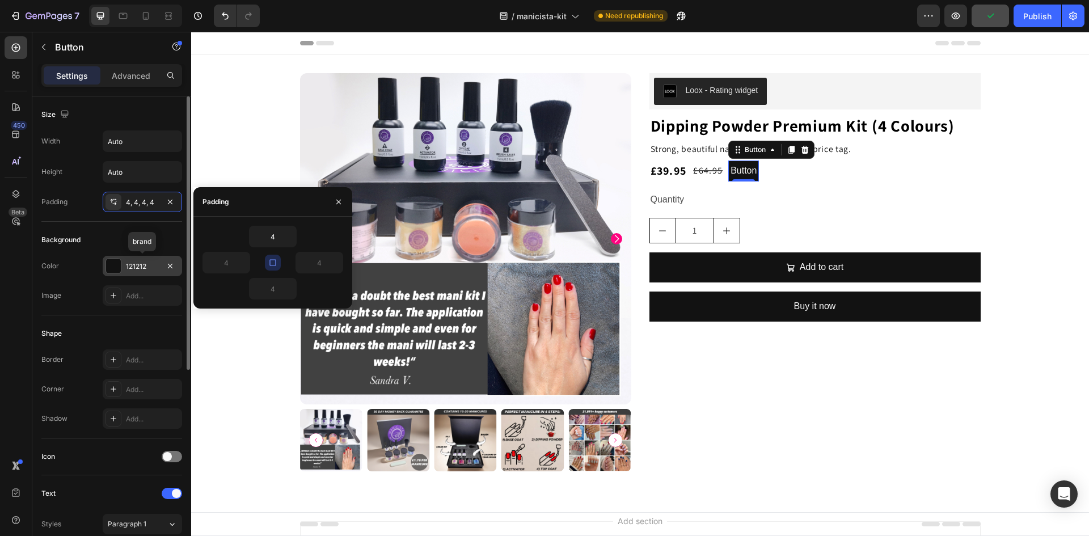
click at [111, 264] on div at bounding box center [113, 266] width 15 height 15
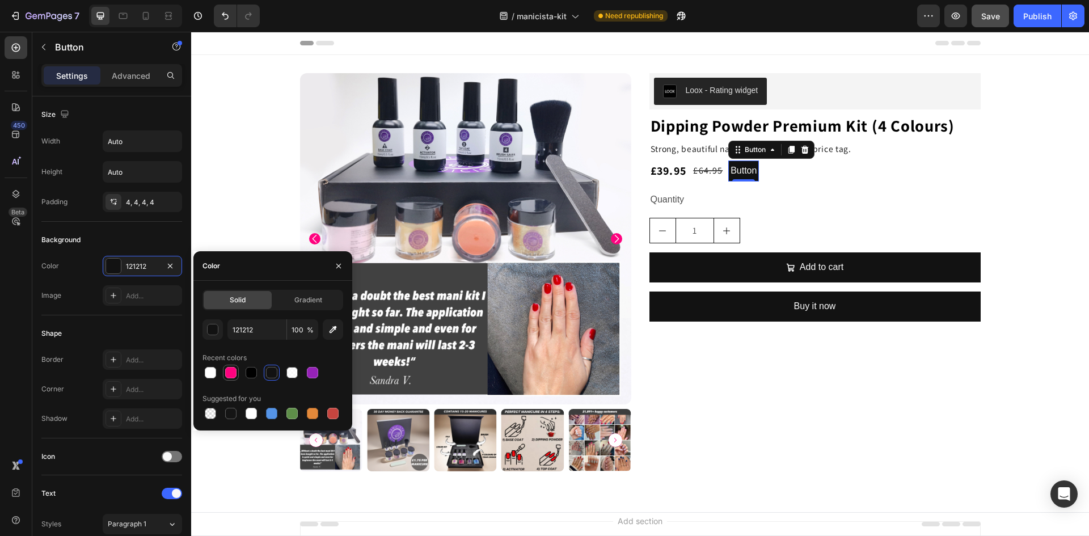
click at [231, 369] on div at bounding box center [230, 372] width 11 height 11
type input "FF027F"
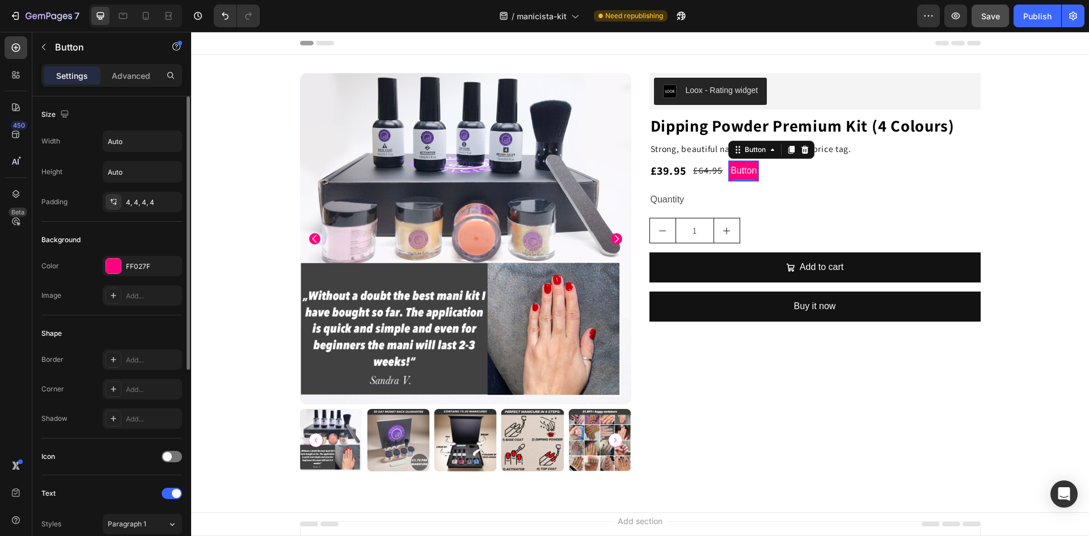
click at [89, 259] on div "Color FF027F" at bounding box center [111, 266] width 141 height 20
click at [129, 390] on div "Add..." at bounding box center [152, 389] width 53 height 10
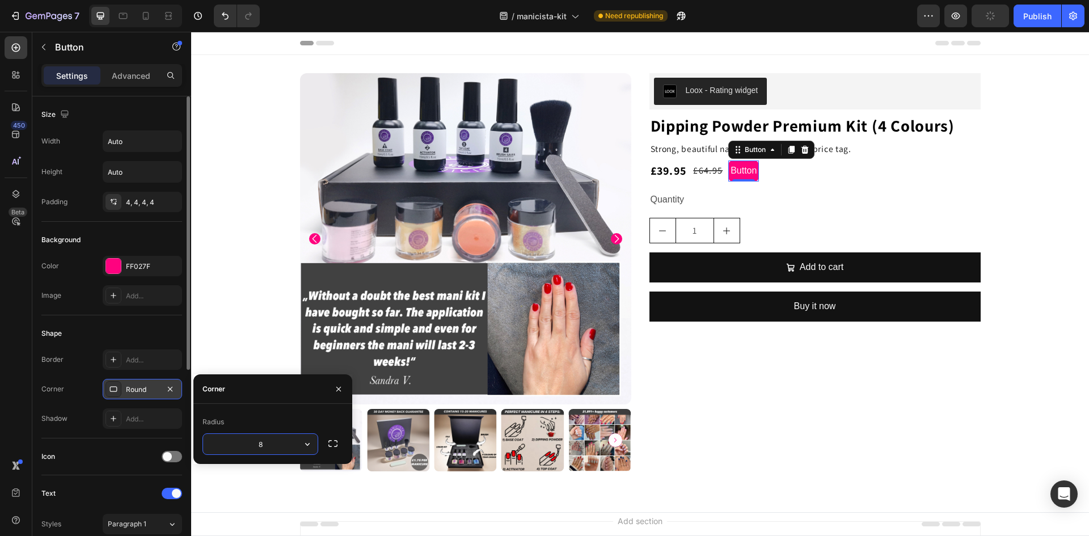
click at [81, 379] on div "Corner Round" at bounding box center [111, 389] width 141 height 20
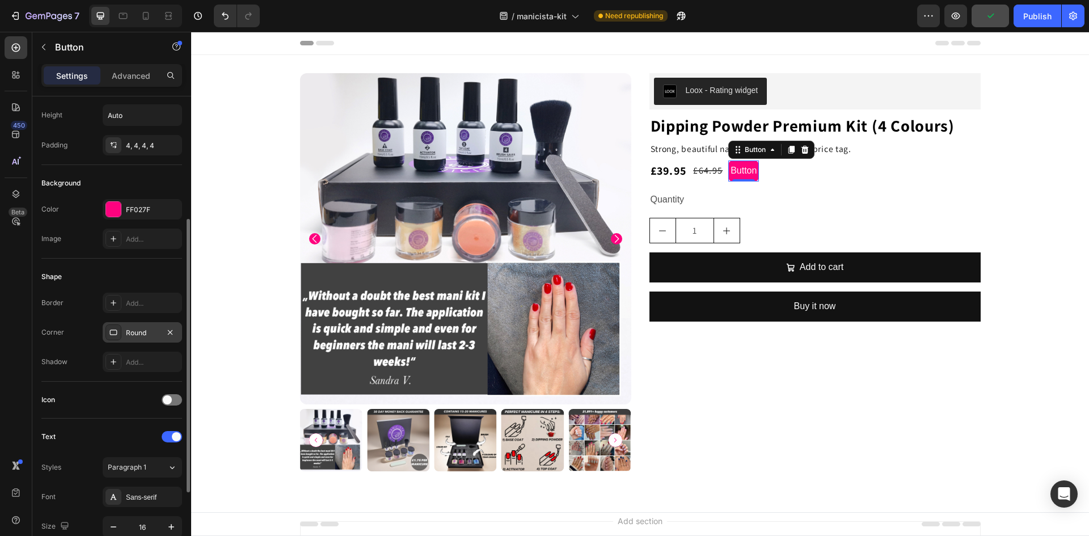
scroll to position [113, 0]
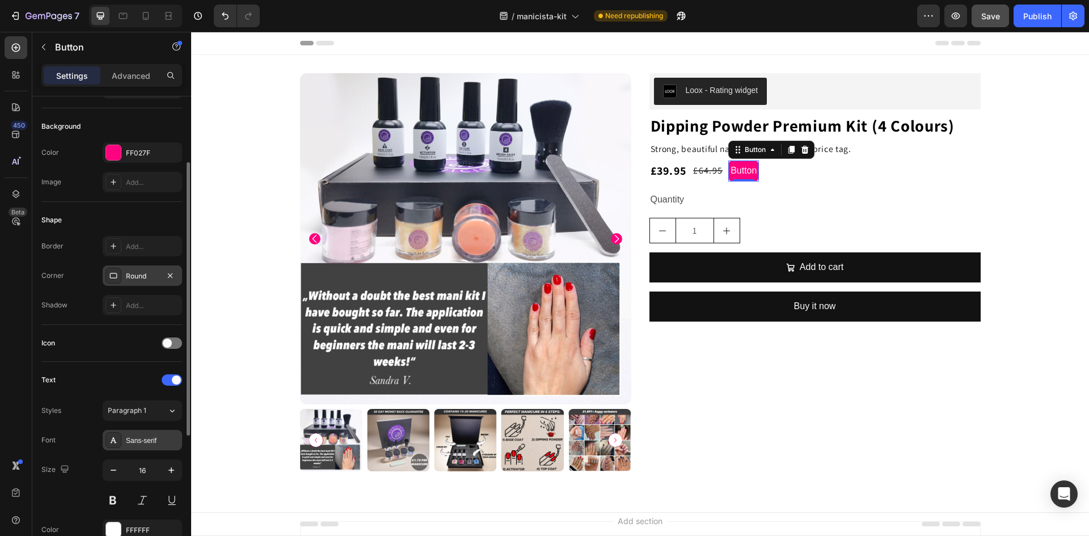
click at [133, 440] on div "Sans-serif" at bounding box center [152, 440] width 53 height 10
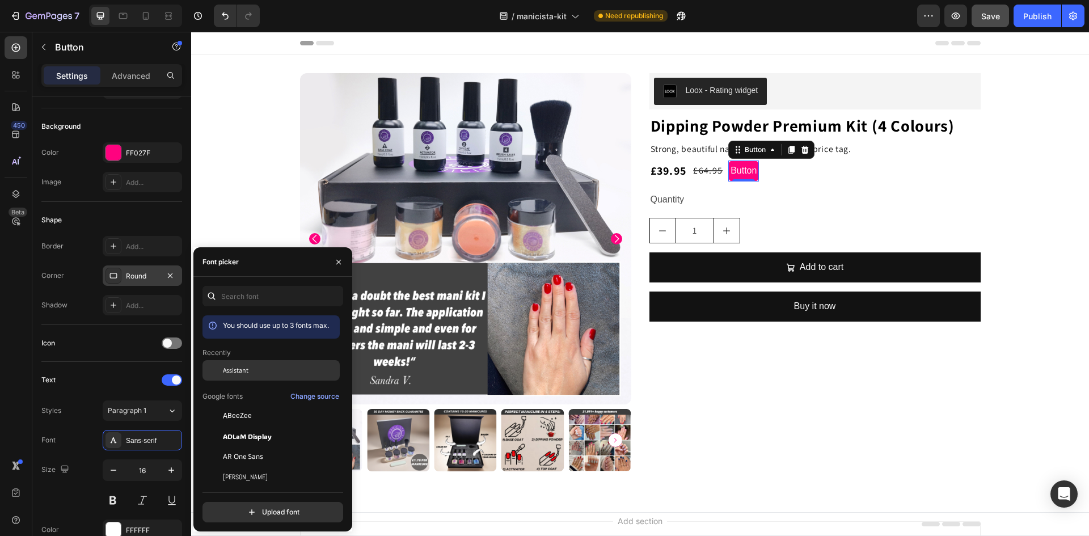
click at [243, 446] on div "Assistant" at bounding box center [270, 456] width 137 height 20
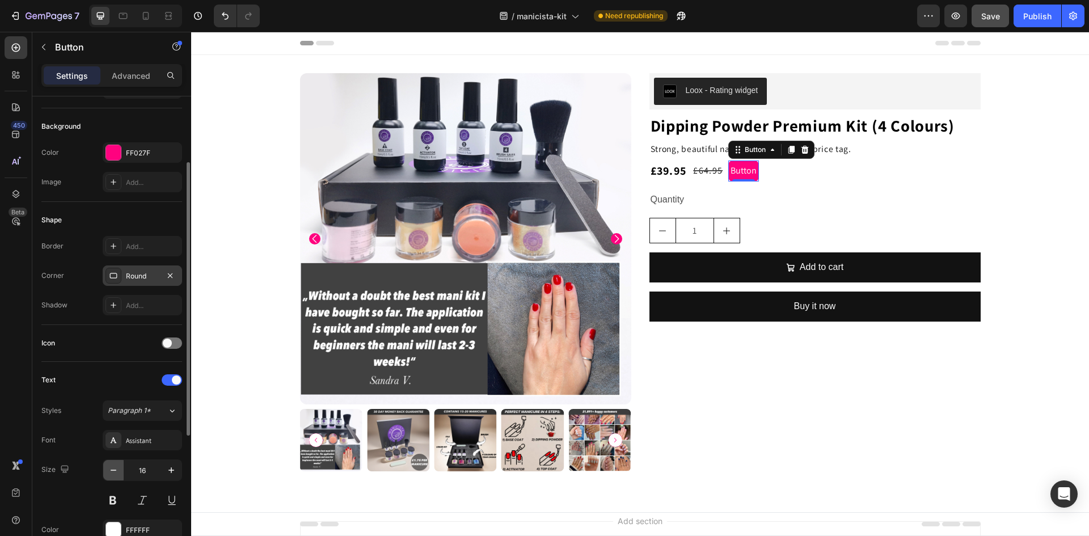
click at [112, 469] on icon "button" at bounding box center [113, 469] width 11 height 11
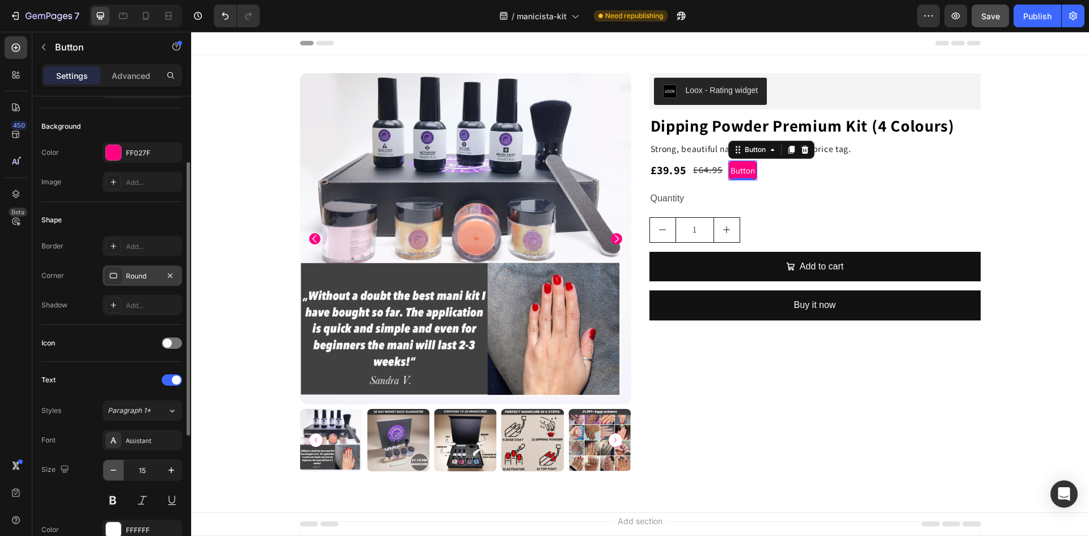
click at [112, 469] on icon "button" at bounding box center [113, 469] width 11 height 11
type input "14"
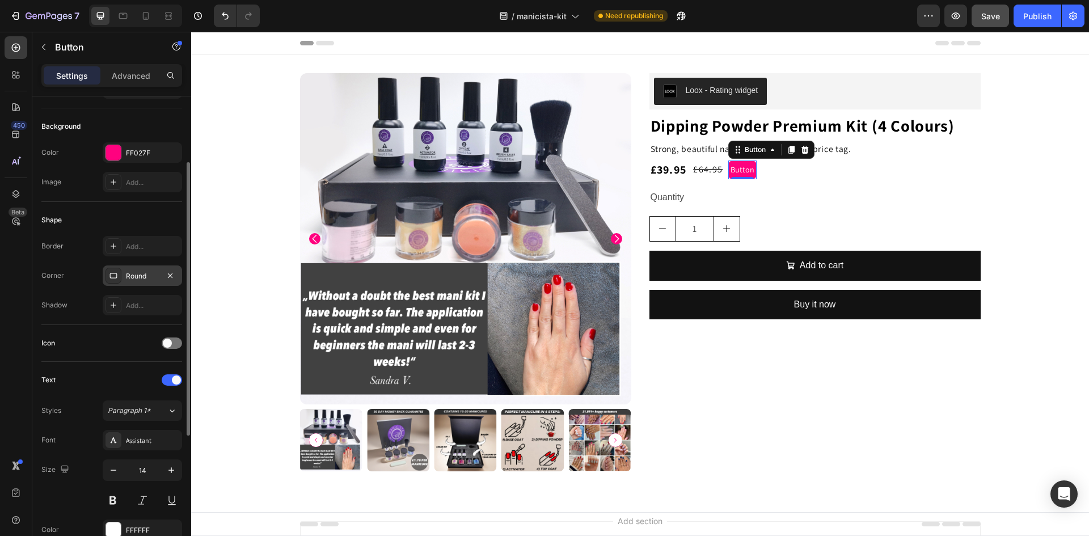
scroll to position [227, 0]
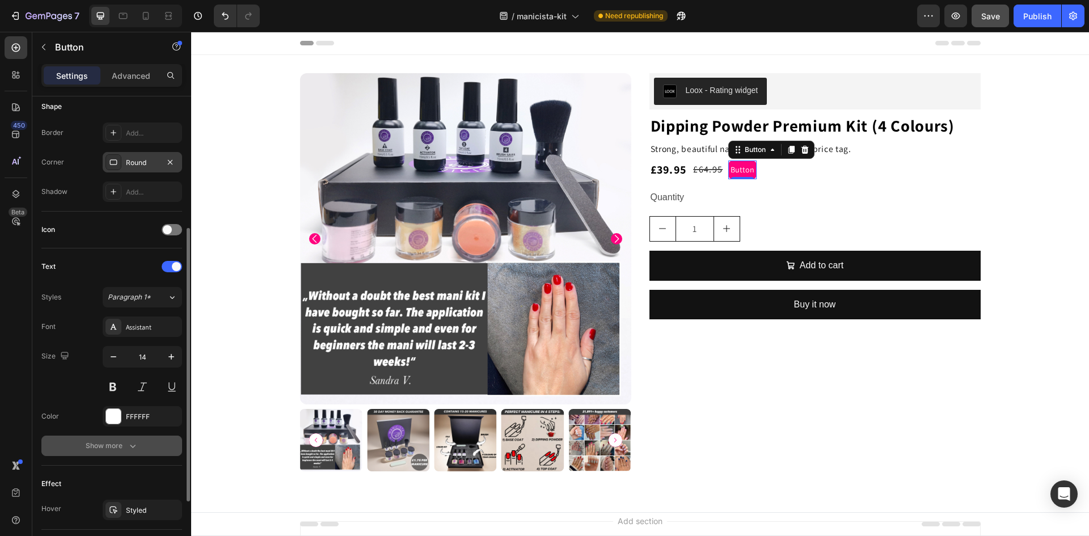
click at [105, 448] on div "Show more" at bounding box center [112, 445] width 53 height 11
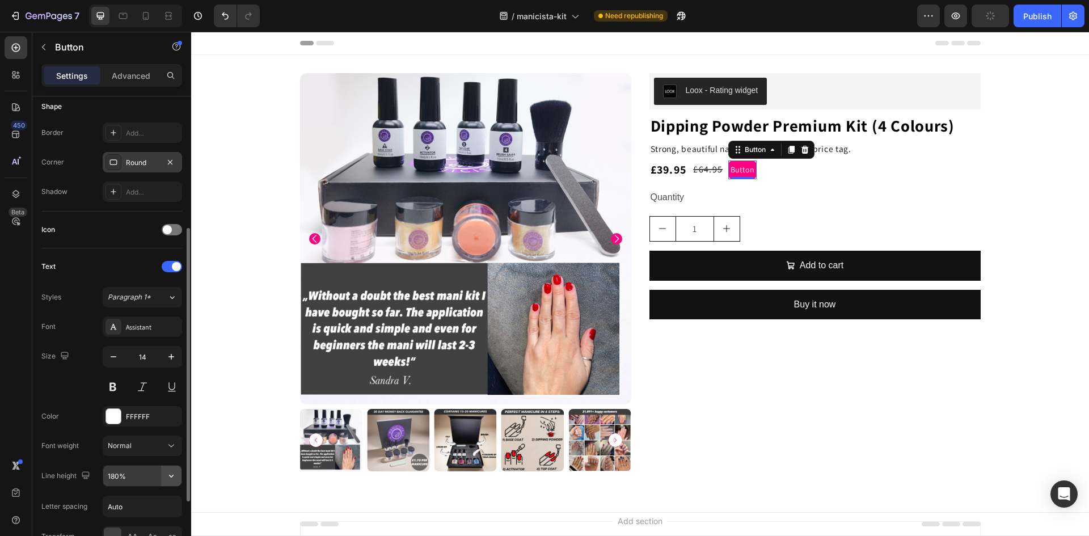
click at [169, 479] on icon "button" at bounding box center [171, 475] width 11 height 11
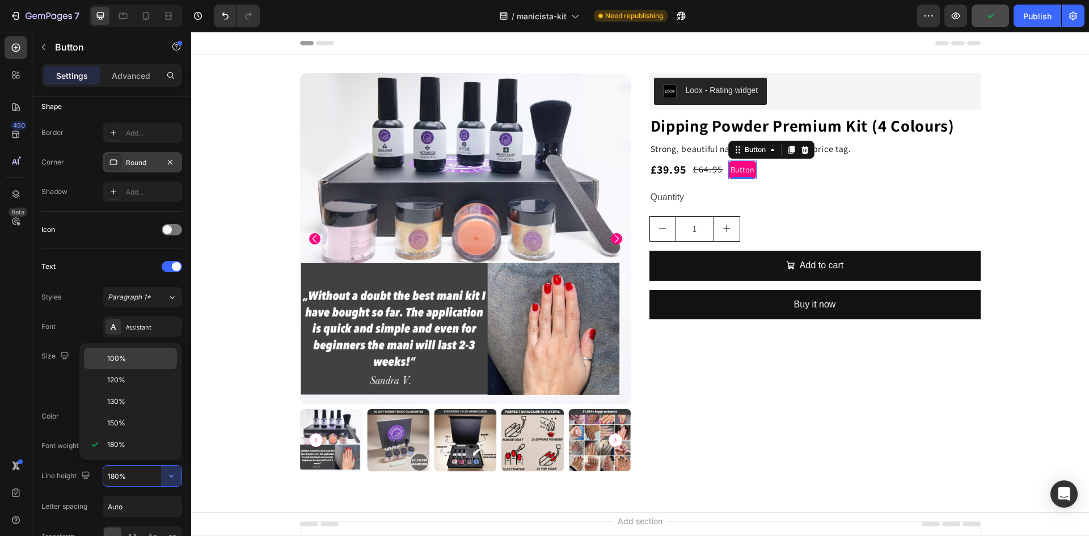
click at [132, 360] on p "100%" at bounding box center [139, 358] width 65 height 10
type input "100%"
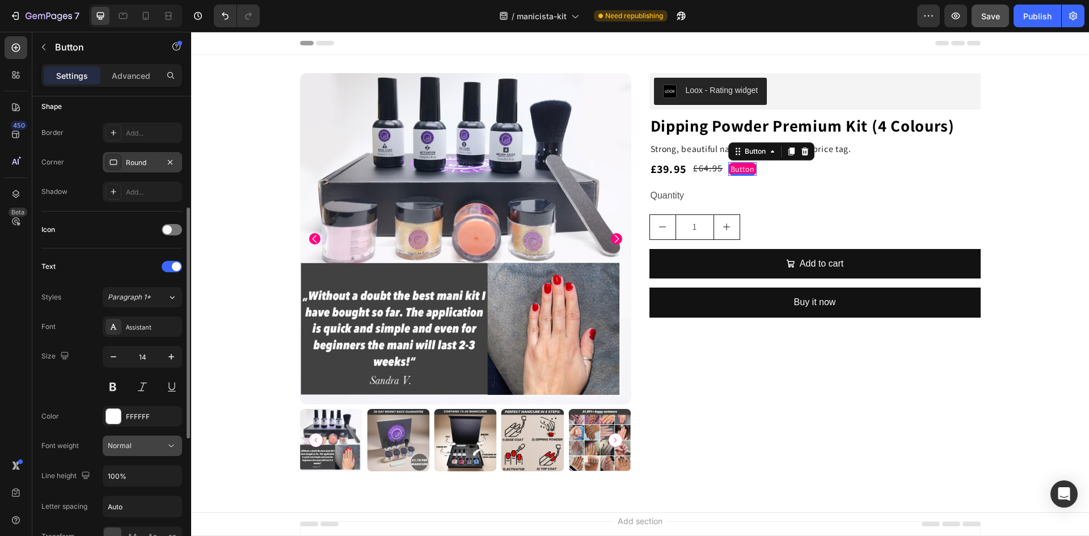
click at [138, 444] on div "Normal" at bounding box center [137, 446] width 58 height 10
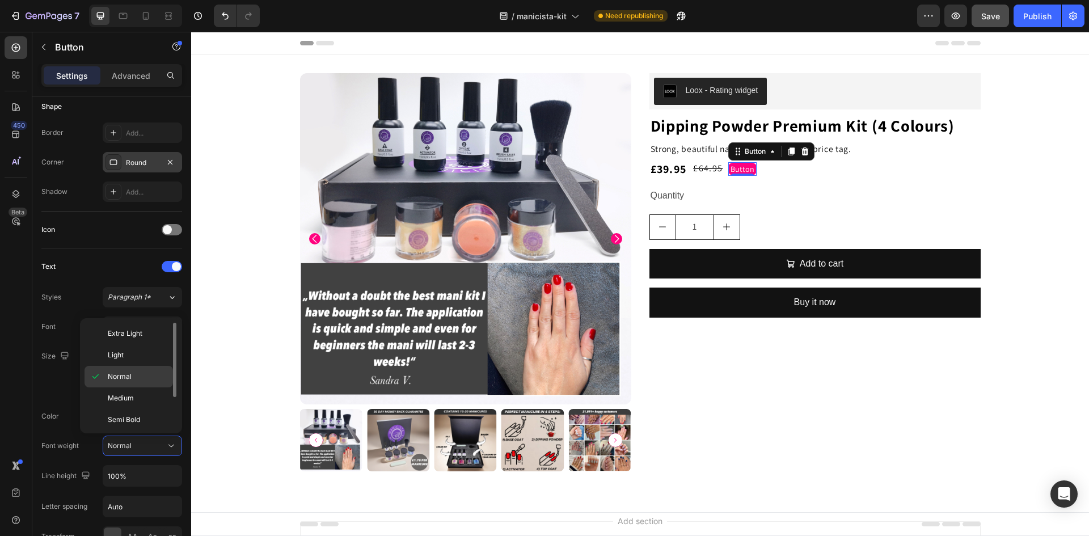
scroll to position [45, 0]
click at [131, 397] on p "Bold" at bounding box center [138, 396] width 60 height 10
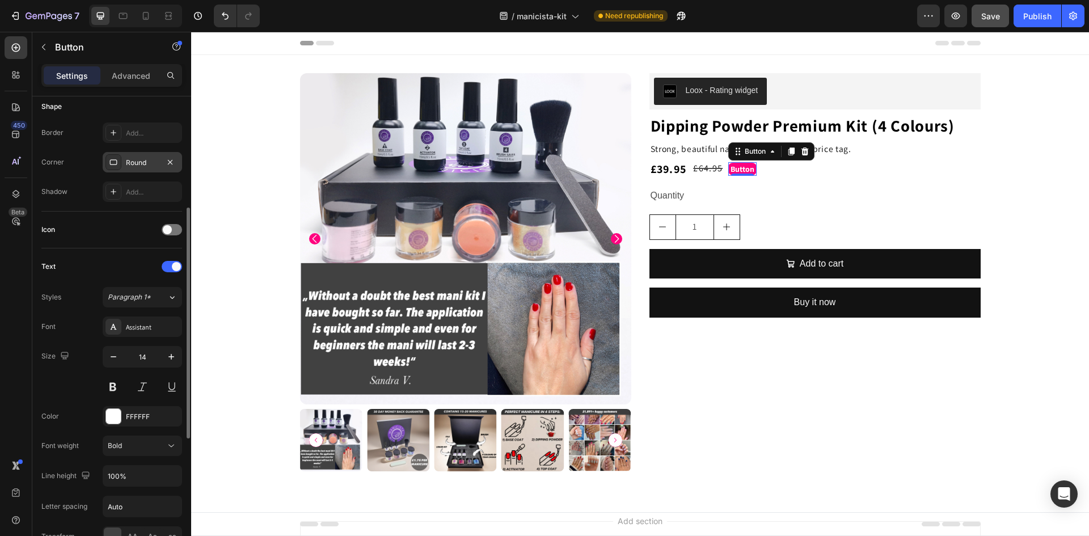
click at [82, 419] on div "Color FFFFFF" at bounding box center [111, 416] width 141 height 20
click at [132, 507] on input "Auto" at bounding box center [142, 506] width 78 height 20
type input "0.72"
click at [78, 438] on div "Font weight" at bounding box center [59, 446] width 37 height 18
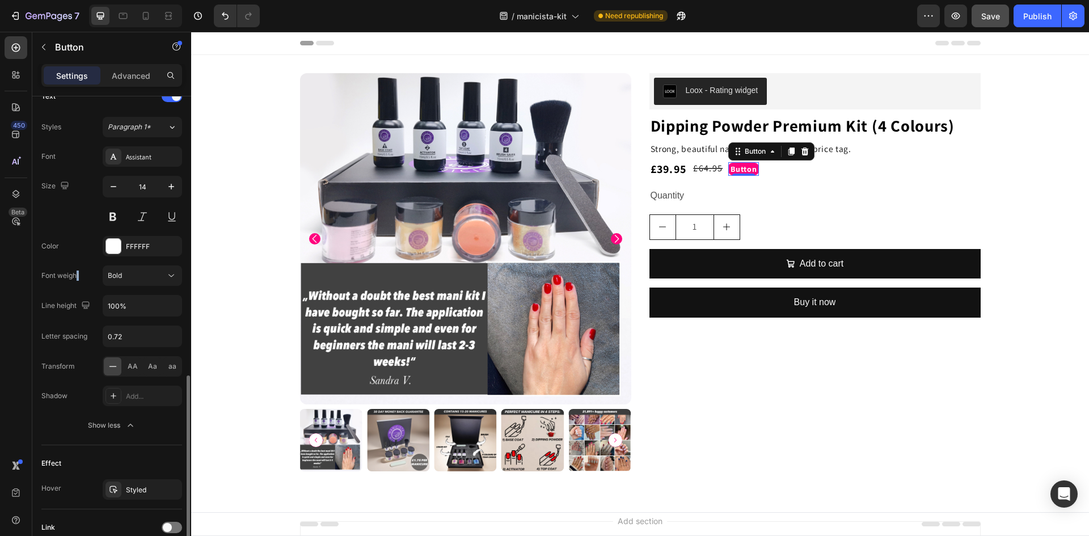
scroll to position [454, 0]
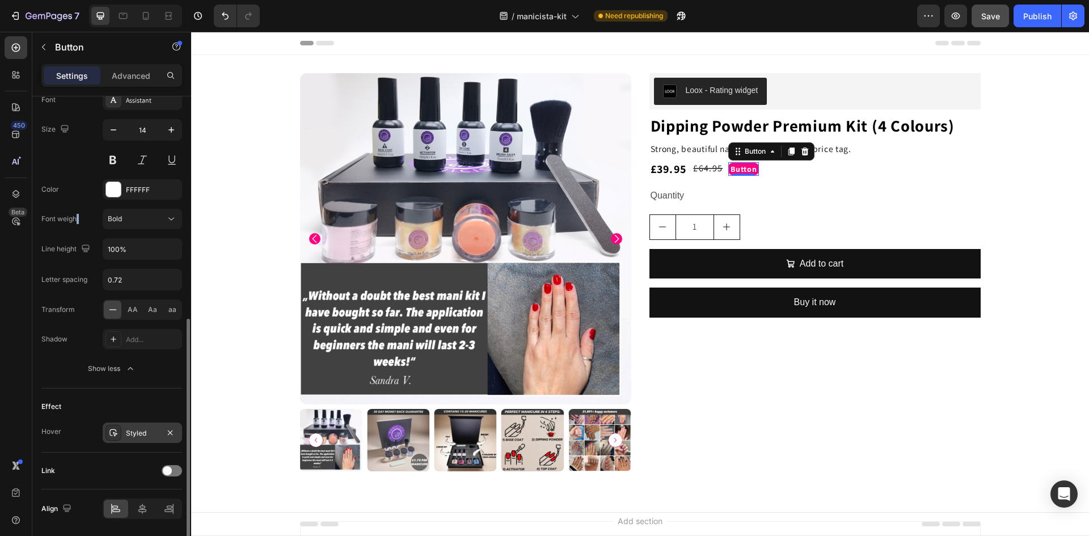
click at [129, 431] on div "Styled" at bounding box center [142, 433] width 33 height 10
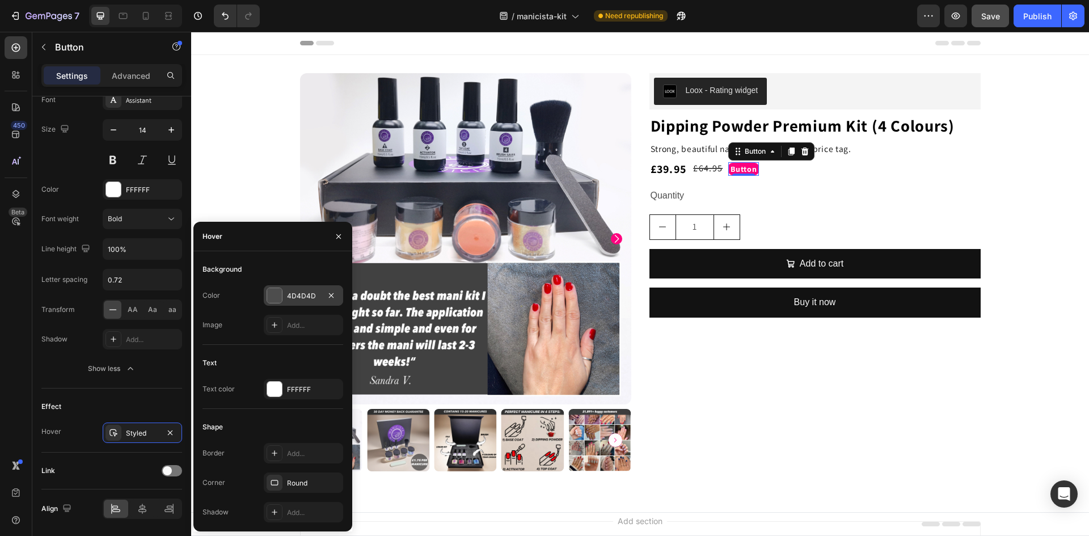
click at [270, 297] on div at bounding box center [274, 295] width 15 height 15
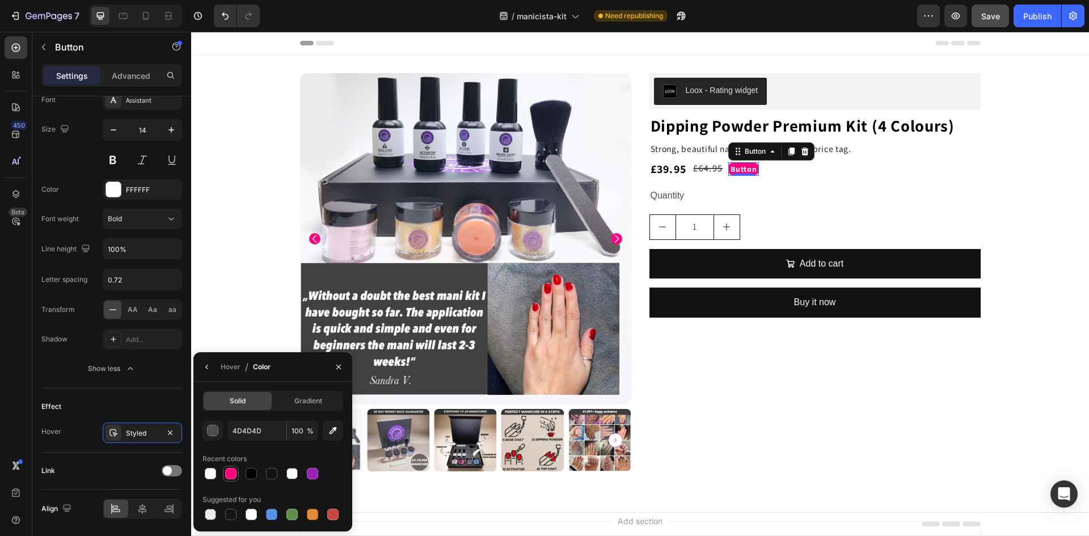
click at [230, 475] on div at bounding box center [230, 473] width 11 height 11
type input "FF027F"
click at [123, 434] on div "Styled" at bounding box center [142, 432] width 79 height 20
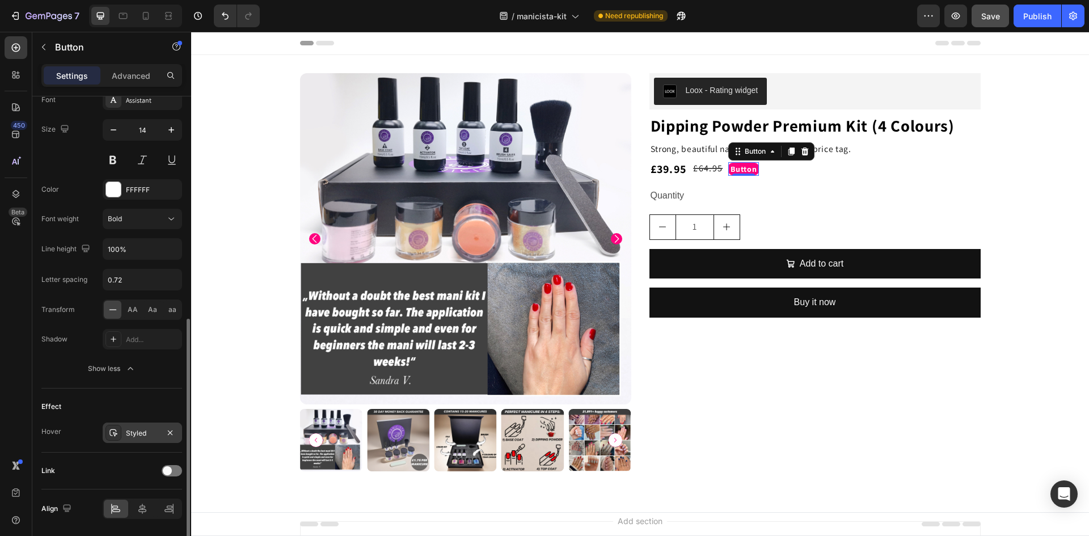
click at [123, 434] on div "Styled" at bounding box center [142, 432] width 79 height 20
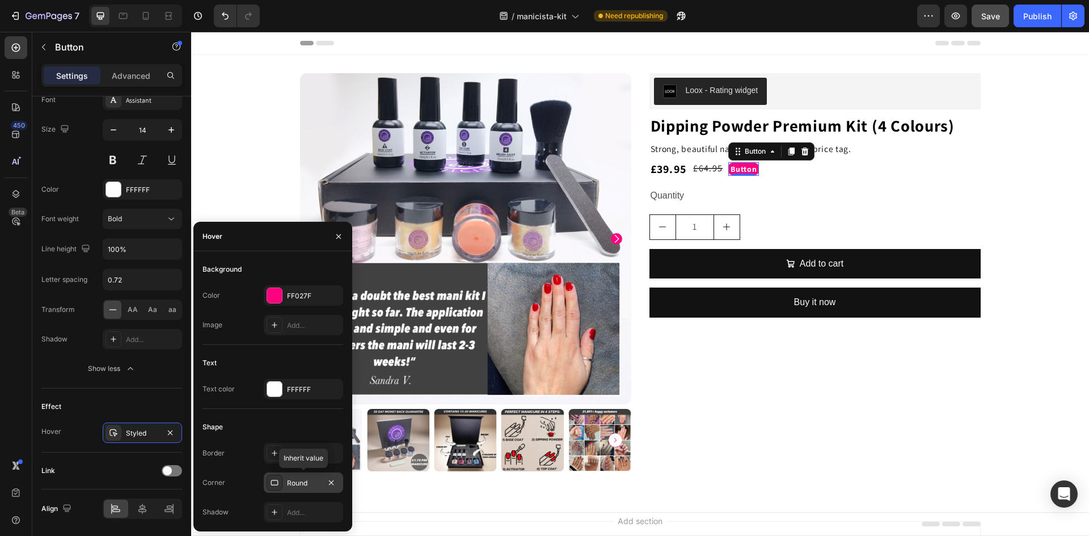
click at [301, 485] on div "Round" at bounding box center [303, 483] width 33 height 10
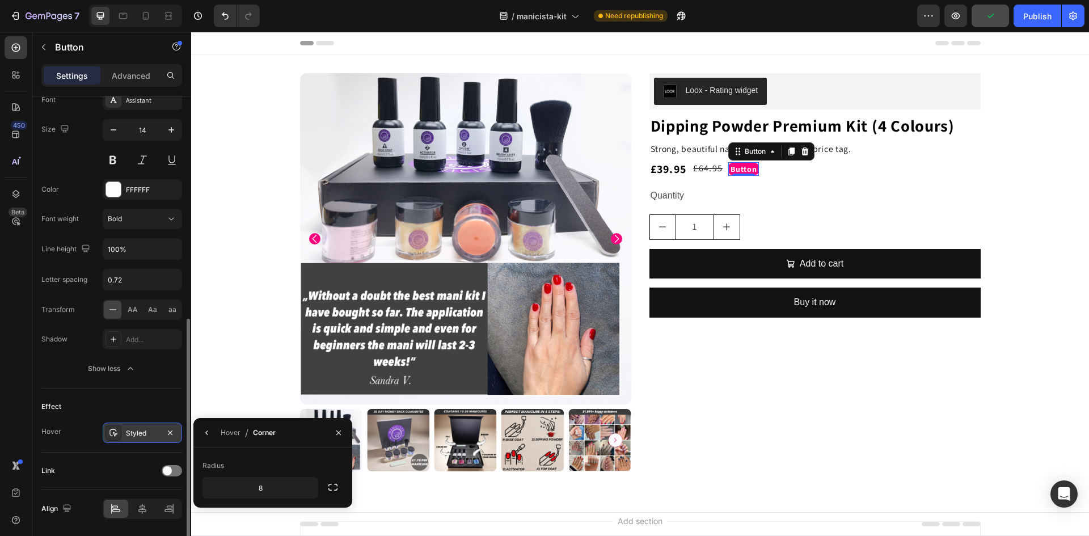
click at [133, 433] on div "Styled" at bounding box center [142, 433] width 33 height 10
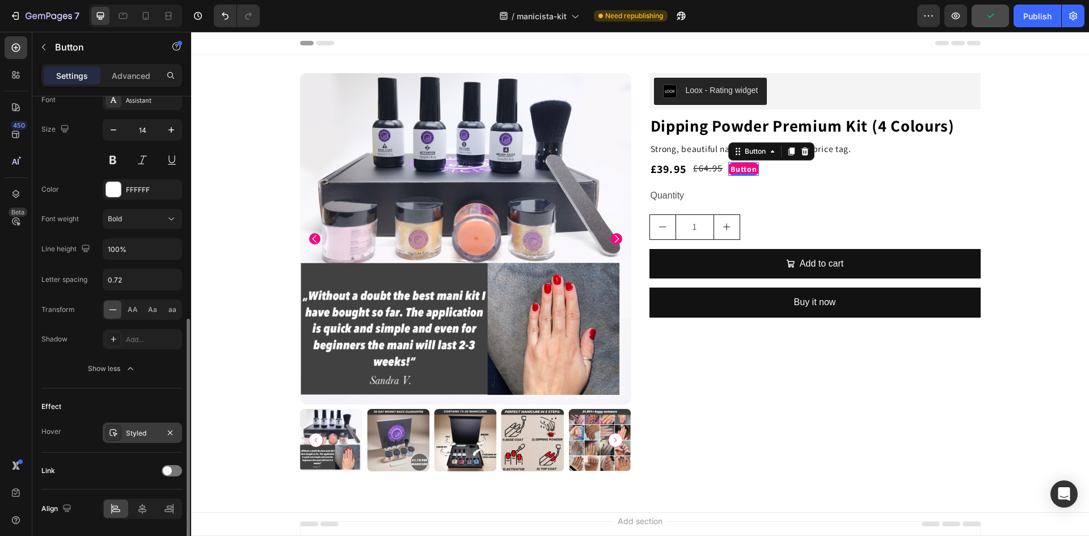
click at [133, 433] on div "Styled" at bounding box center [142, 433] width 33 height 10
click at [737, 170] on p "Button" at bounding box center [743, 169] width 26 height 8
click at [728, 163] on button "YOU" at bounding box center [738, 169] width 20 height 12
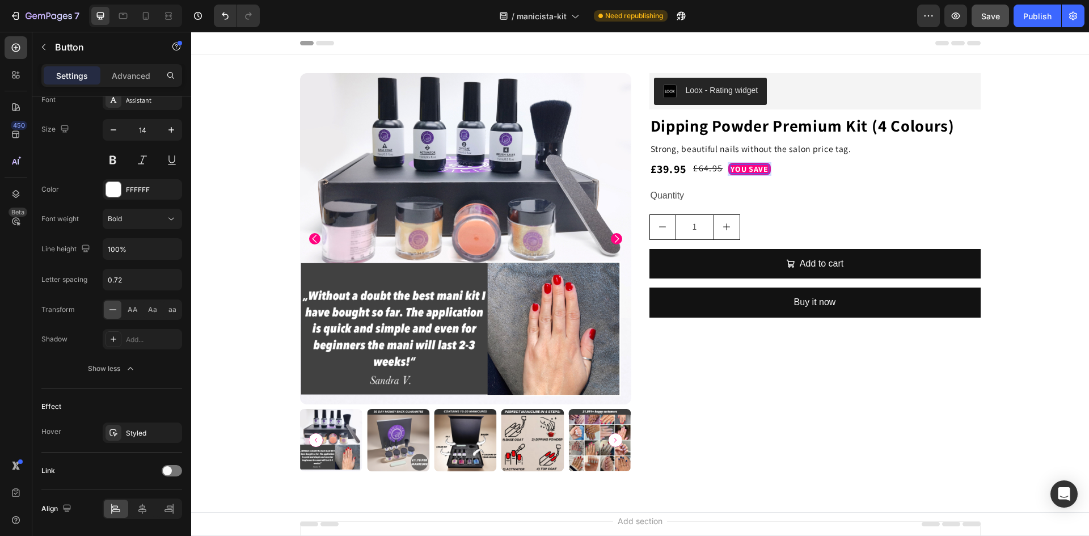
click at [728, 163] on button "YOU SAVE" at bounding box center [749, 169] width 43 height 12
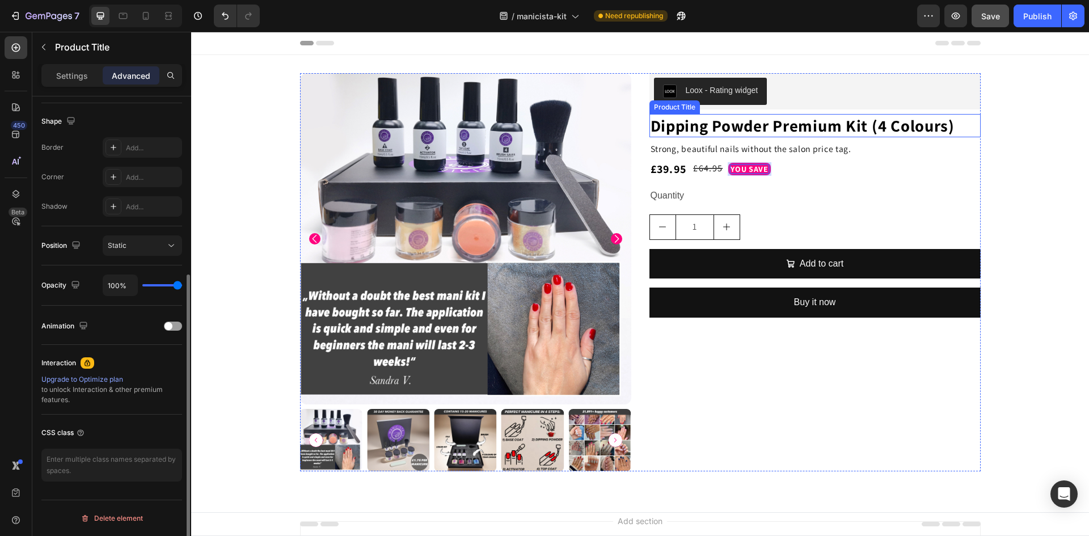
scroll to position [0, 0]
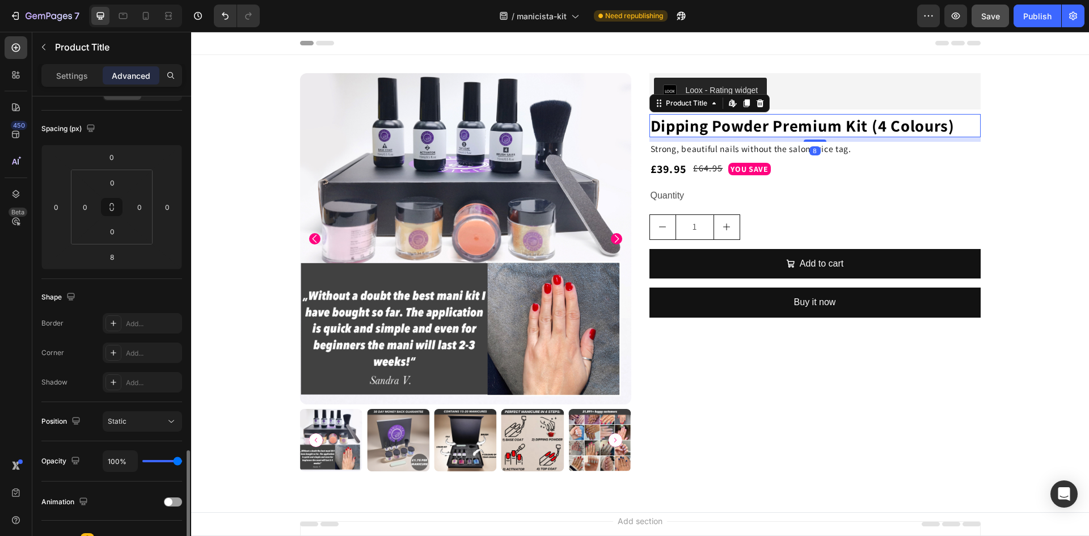
click at [824, 130] on h2 "Dipping Powder Premium Kit (4 Colours)" at bounding box center [814, 125] width 331 height 23
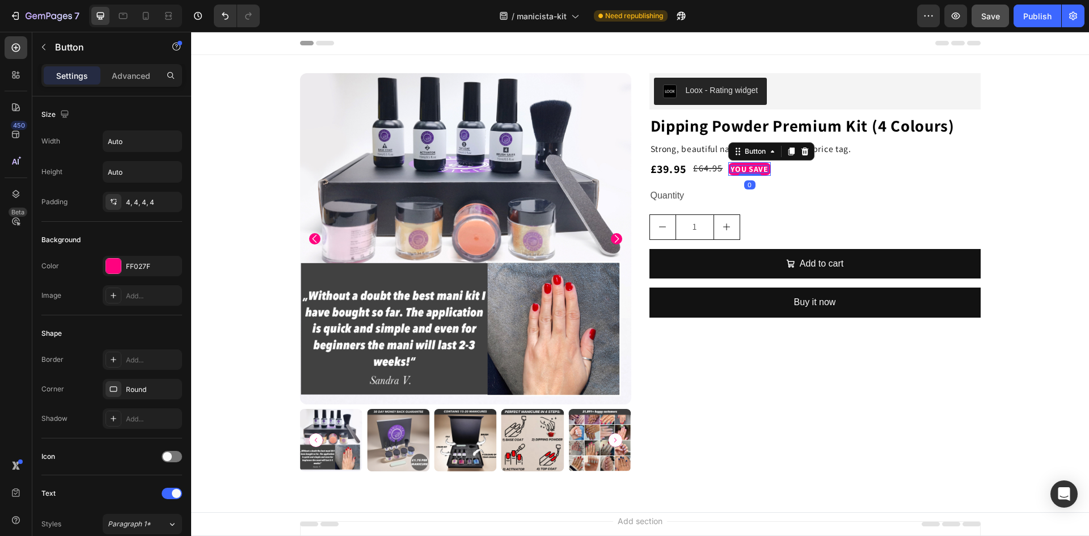
click at [764, 169] on p "YOU SAVE" at bounding box center [749, 169] width 38 height 8
click at [728, 163] on button "YOU SAVE" at bounding box center [749, 169] width 43 height 12
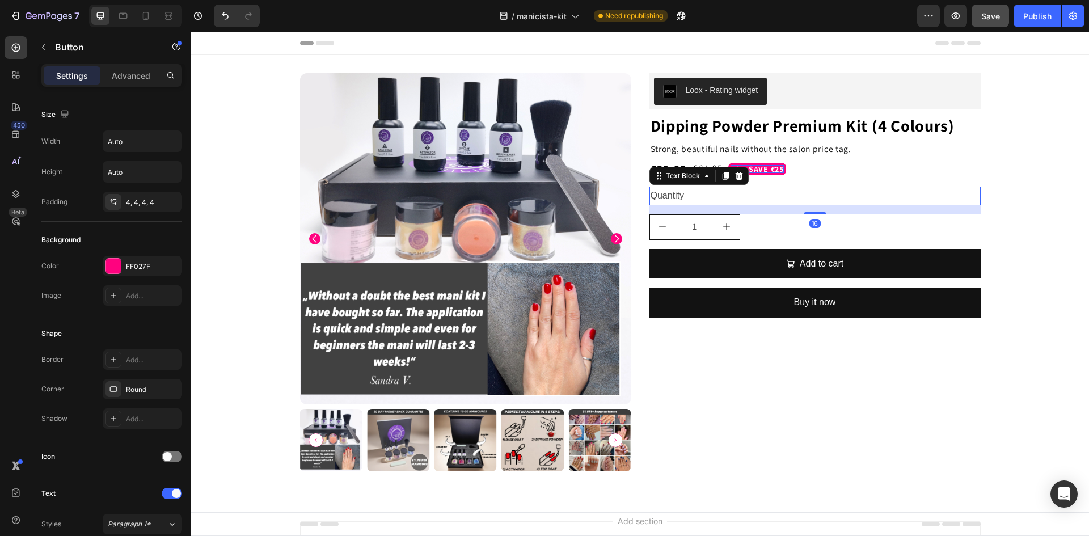
click at [755, 193] on div "Quantity" at bounding box center [814, 196] width 331 height 19
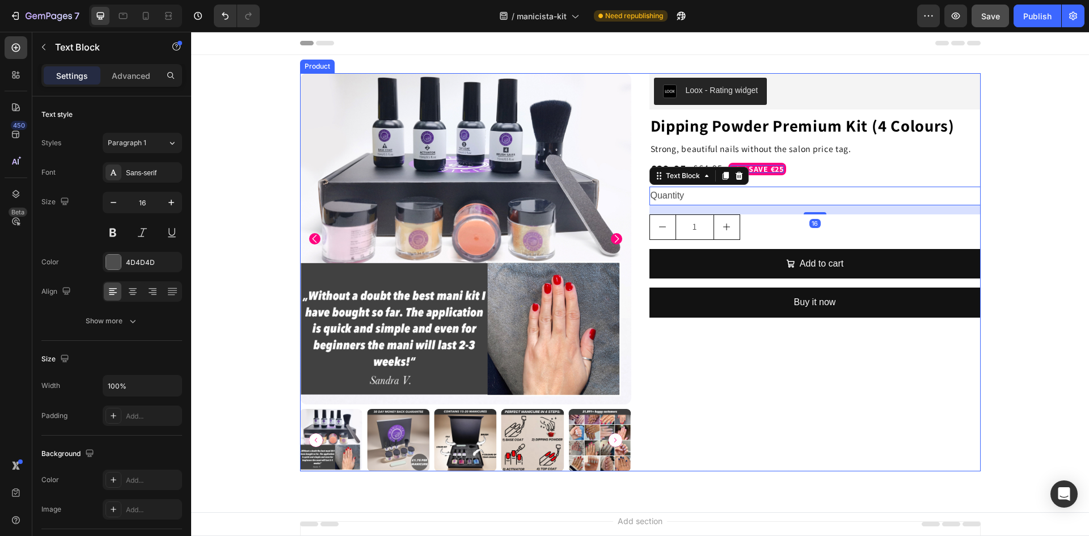
click at [858, 179] on div "Loox - Rating widget Loox Hero Banner Dipping Powder Premium Kit (4 Colours) Pr…" at bounding box center [814, 272] width 331 height 398
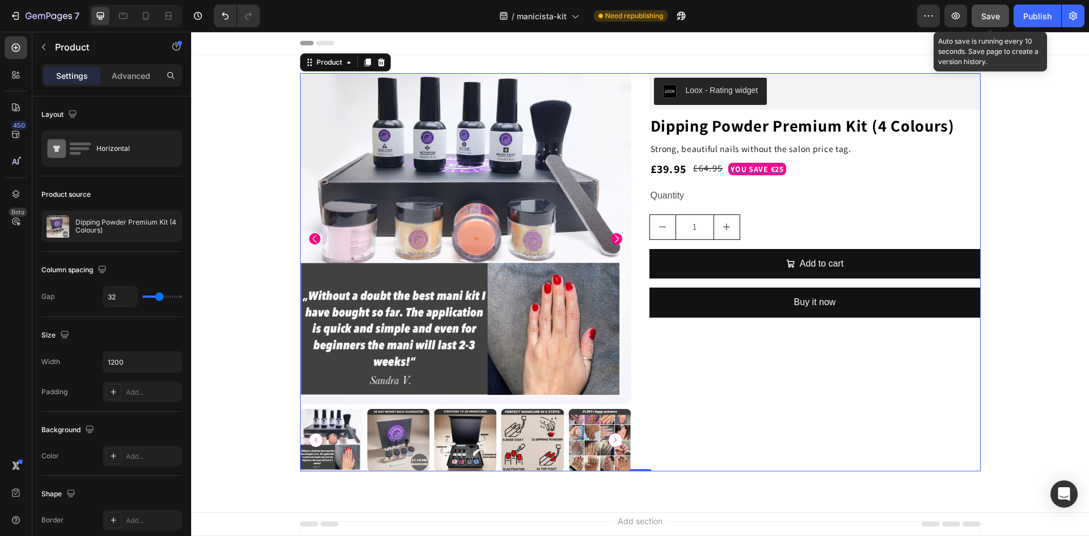
click at [995, 15] on span "Save" at bounding box center [990, 16] width 19 height 10
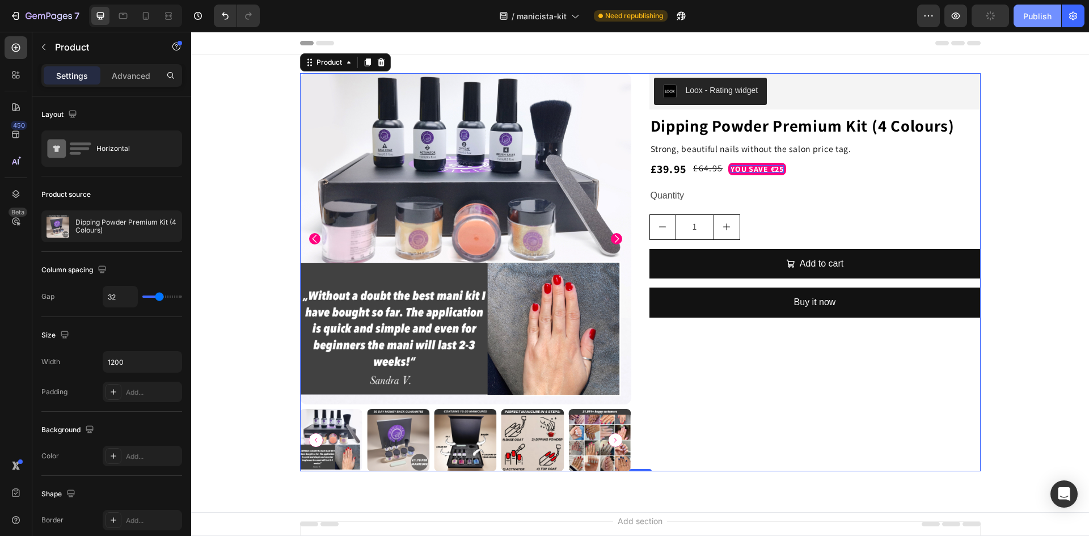
click at [1027, 16] on div "Publish" at bounding box center [1037, 16] width 28 height 12
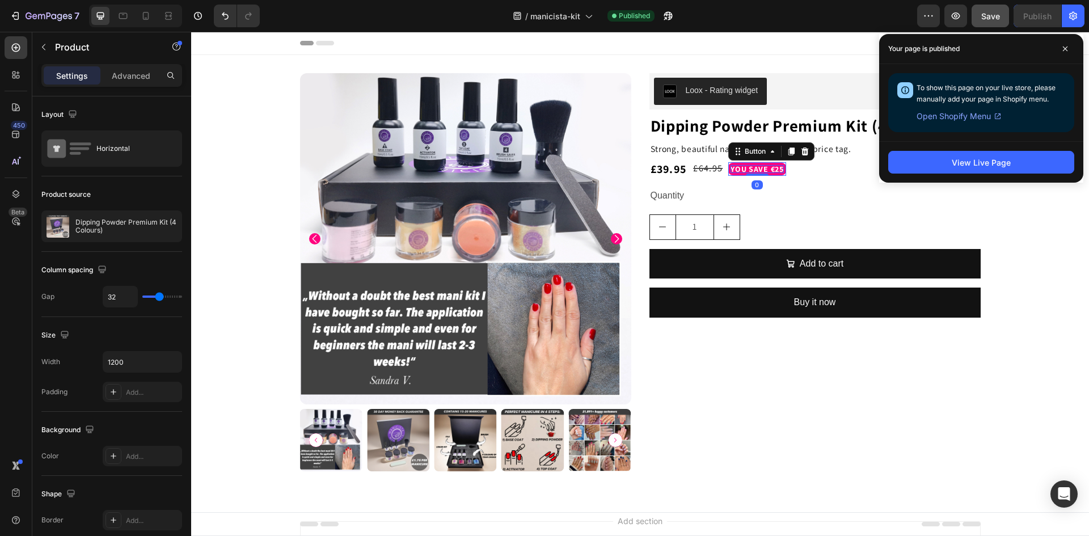
click at [769, 168] on p "YOU SAVE €25" at bounding box center [756, 169] width 53 height 8
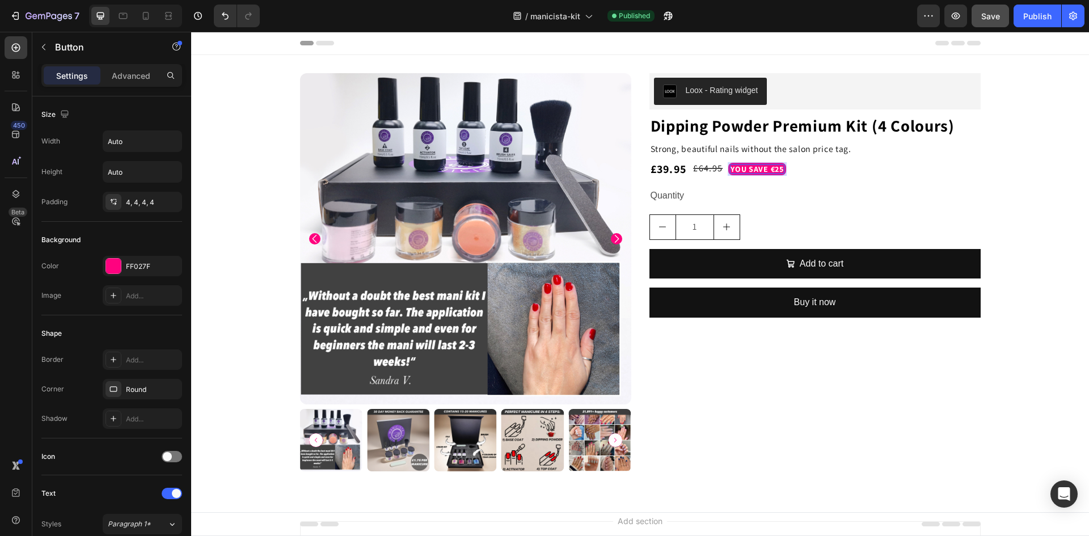
click at [769, 167] on p "YOU SAVE €25" at bounding box center [756, 169] width 53 height 8
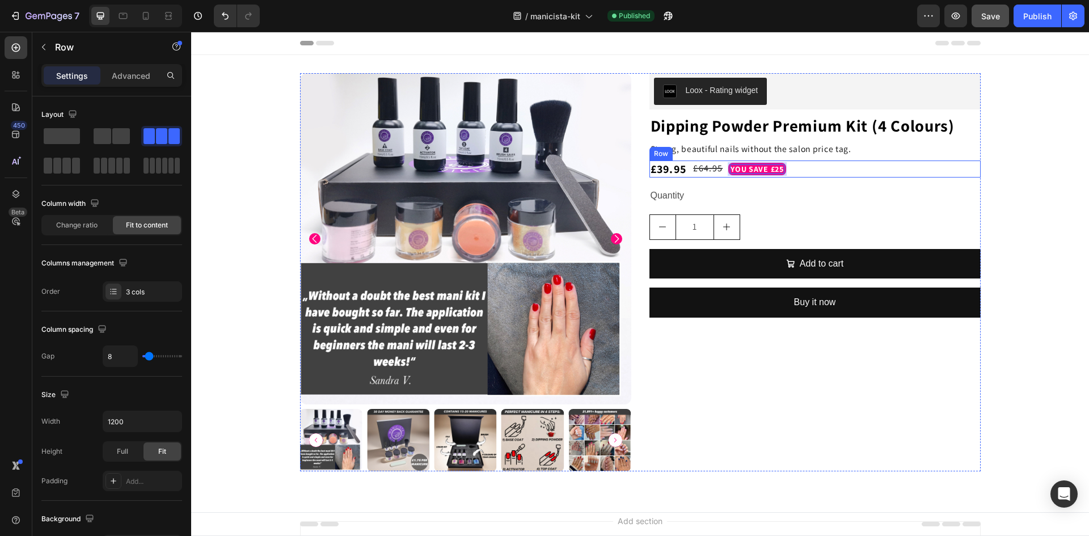
click at [837, 176] on div "£39.95 Product Price Product Price £64.95 Product Price Product Price YOU SAVE …" at bounding box center [814, 168] width 331 height 17
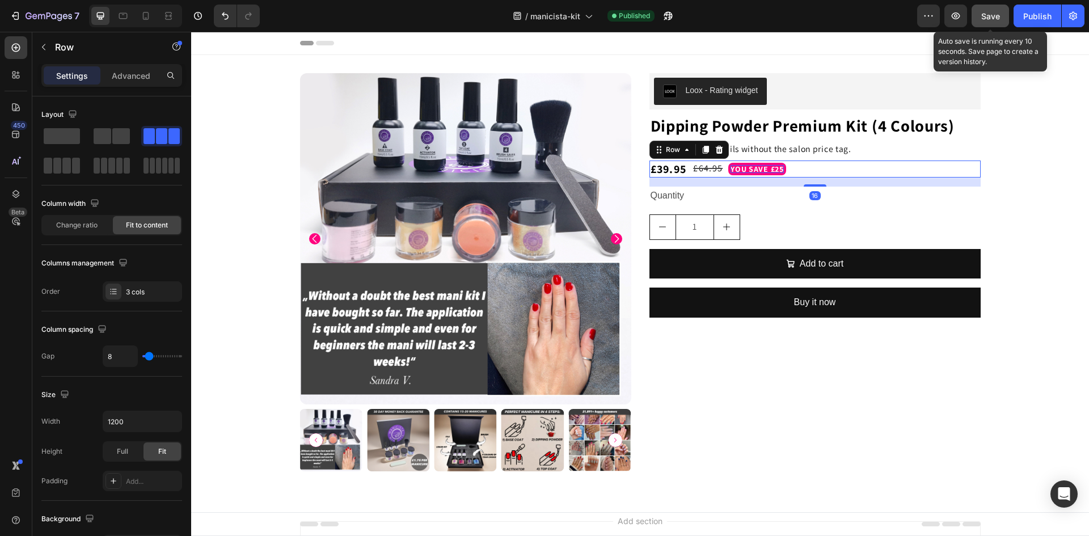
drag, startPoint x: 996, startPoint y: 17, endPoint x: 1010, endPoint y: 16, distance: 14.2
click at [998, 17] on span "Save" at bounding box center [990, 16] width 19 height 10
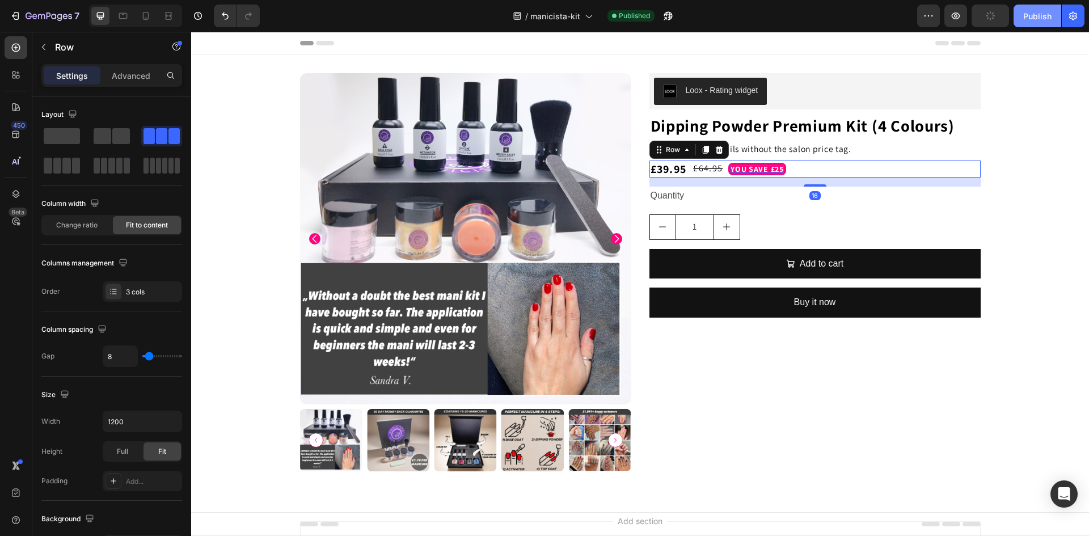
click at [1027, 12] on div "Publish" at bounding box center [1037, 16] width 28 height 12
click at [826, 161] on div "£39.95 Product Price Product Price £64.95 Product Price Product Price YOU SAVE …" at bounding box center [814, 168] width 331 height 17
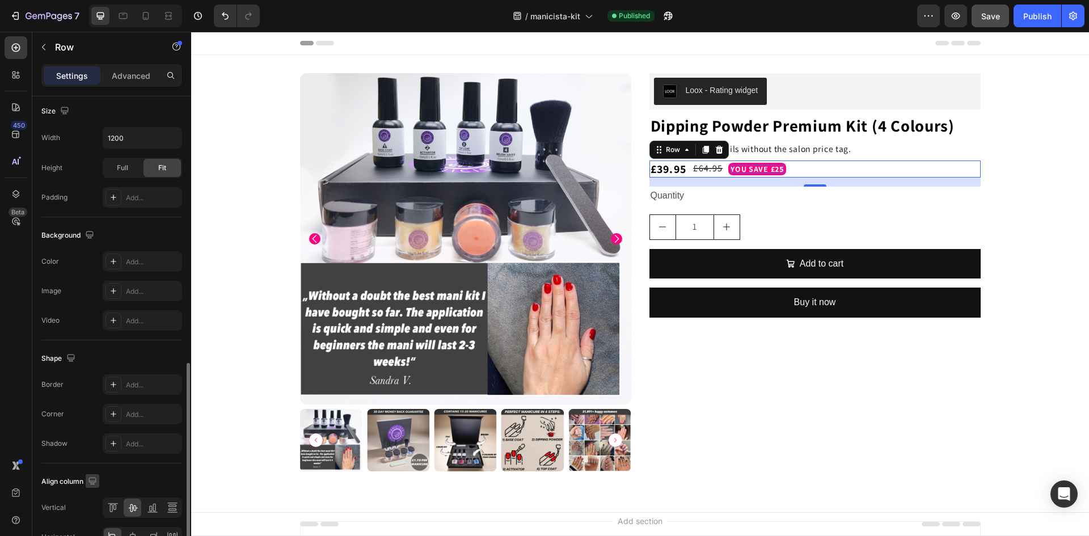
scroll to position [349, 0]
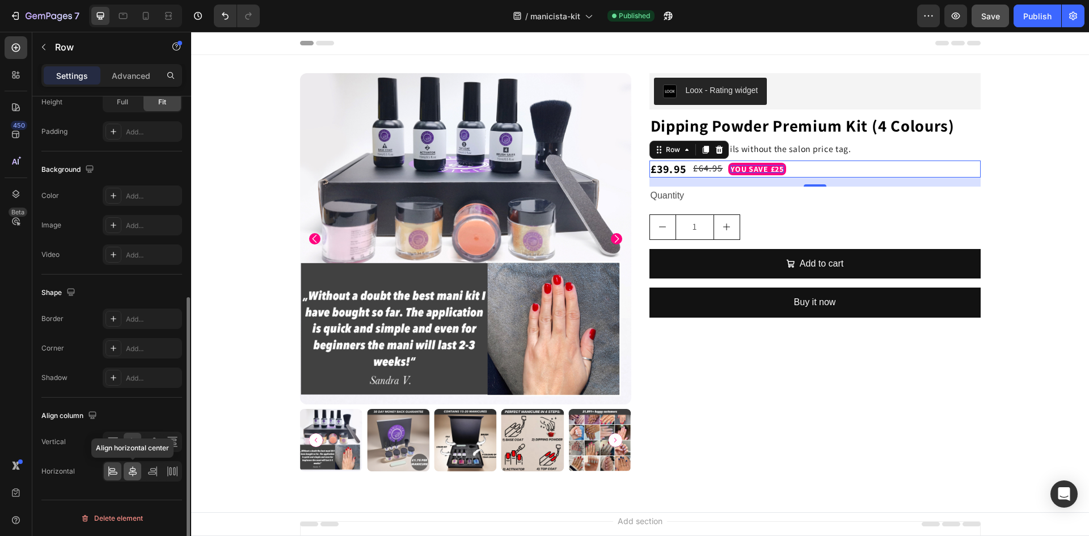
click at [133, 471] on icon at bounding box center [133, 471] width 8 height 10
click at [108, 472] on icon at bounding box center [108, 471] width 1 height 10
click at [114, 439] on icon at bounding box center [114, 441] width 3 height 6
click at [132, 444] on icon at bounding box center [132, 441] width 11 height 11
click at [118, 68] on div "Advanced" at bounding box center [131, 75] width 57 height 18
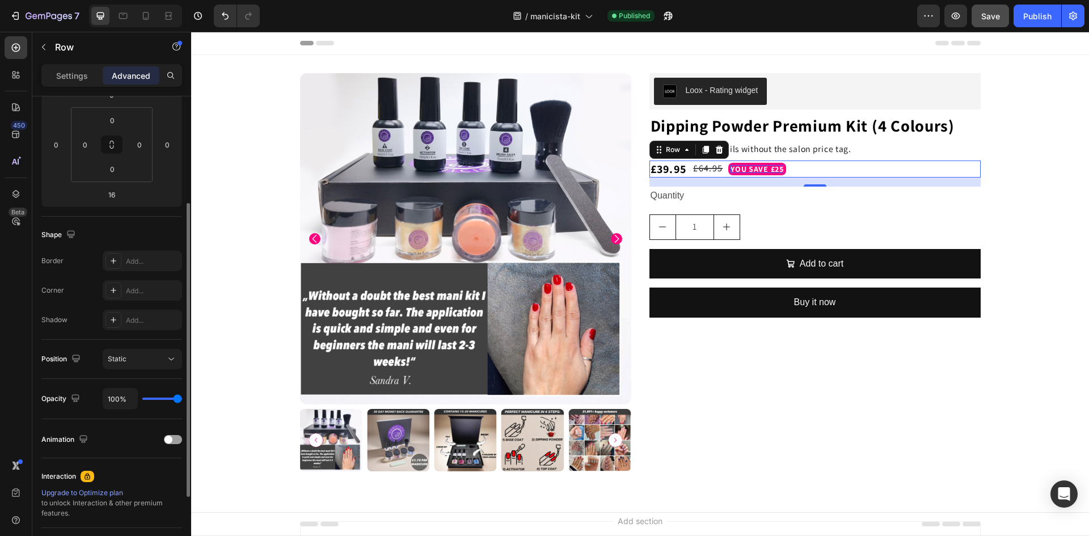
scroll to position [115, 0]
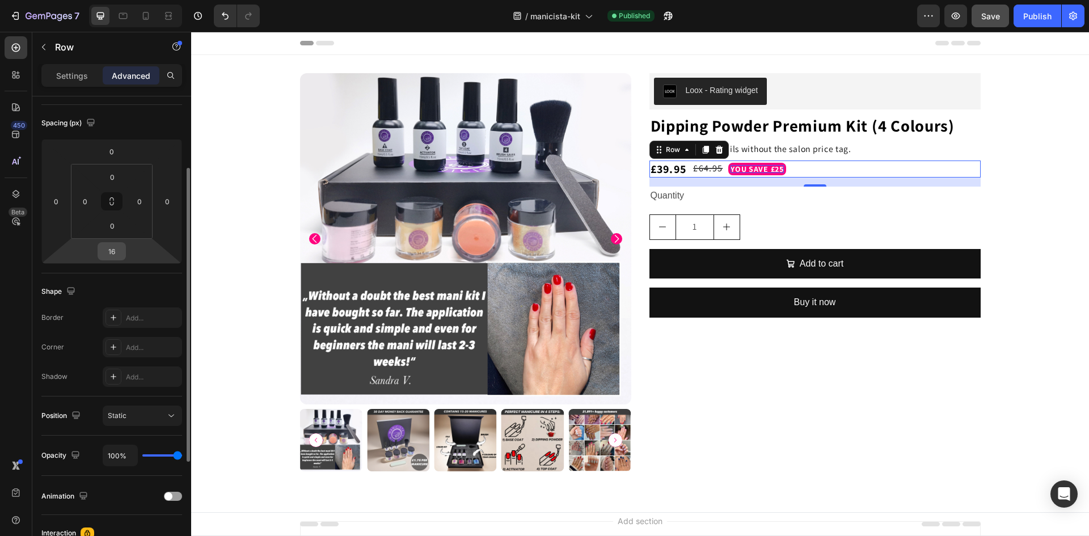
click at [124, 253] on div "16" at bounding box center [112, 251] width 28 height 18
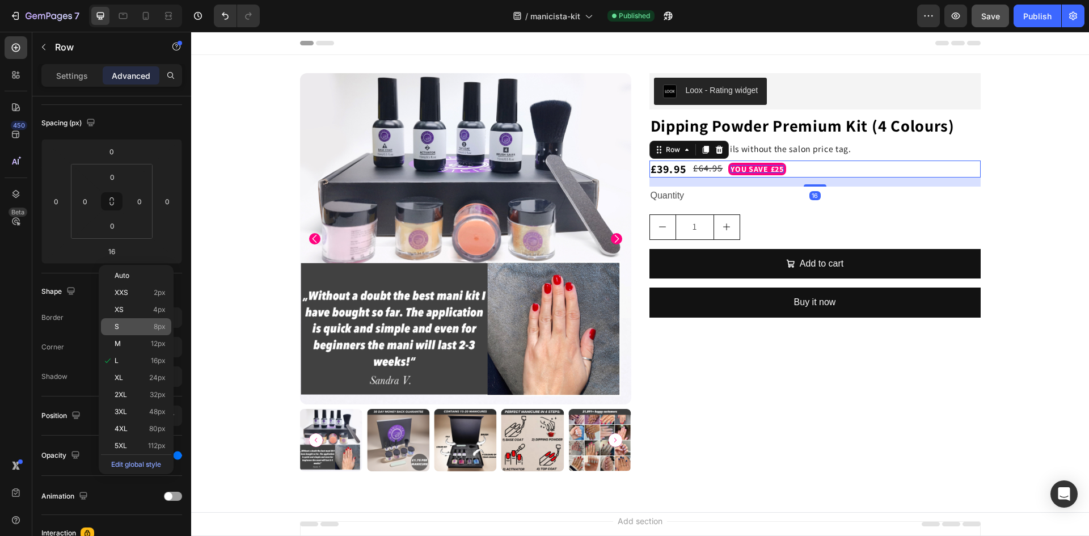
click at [132, 327] on p "S 8px" at bounding box center [140, 327] width 51 height 8
type input "8"
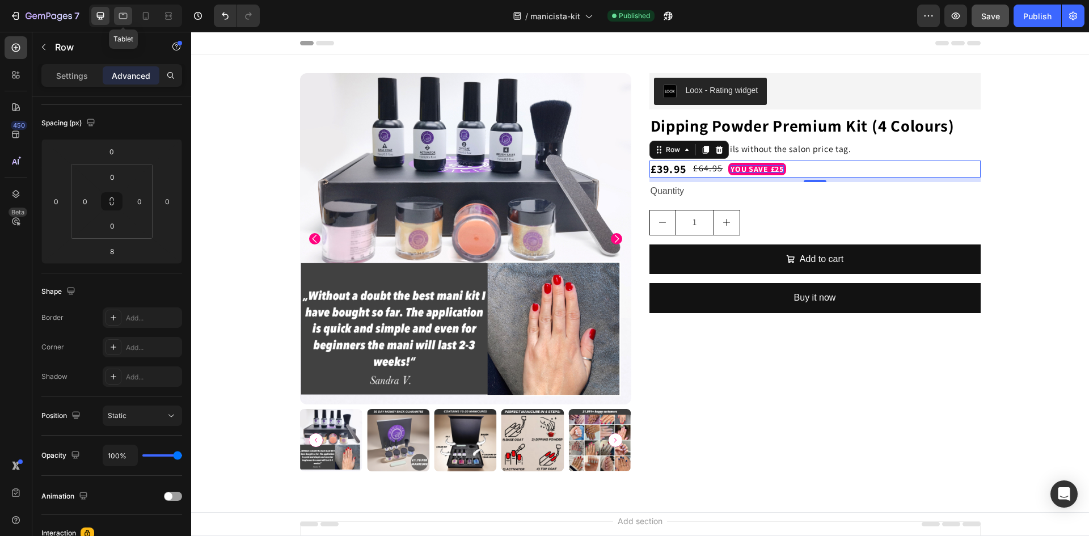
click at [120, 17] on icon at bounding box center [122, 15] width 11 height 11
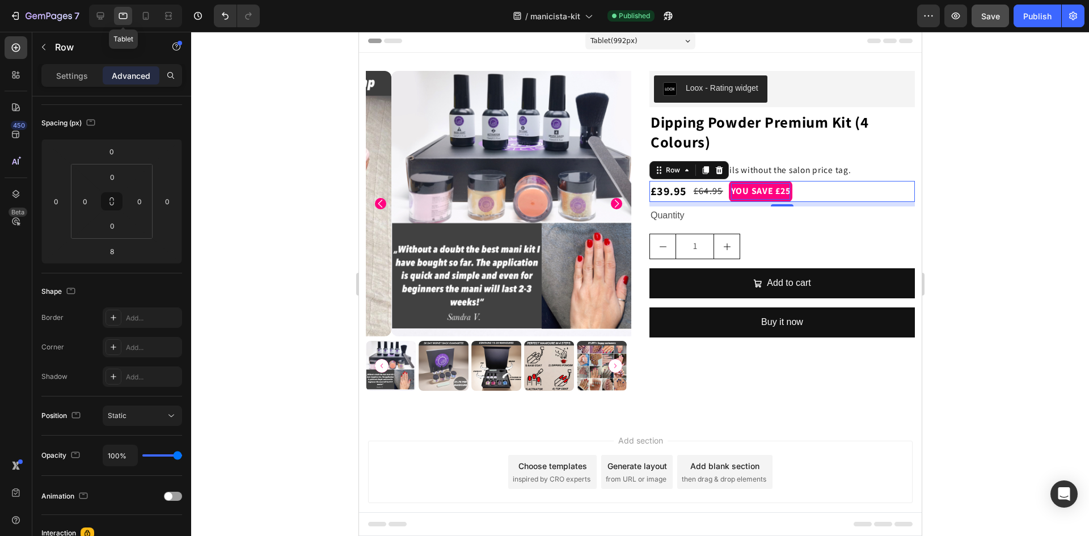
scroll to position [20, 0]
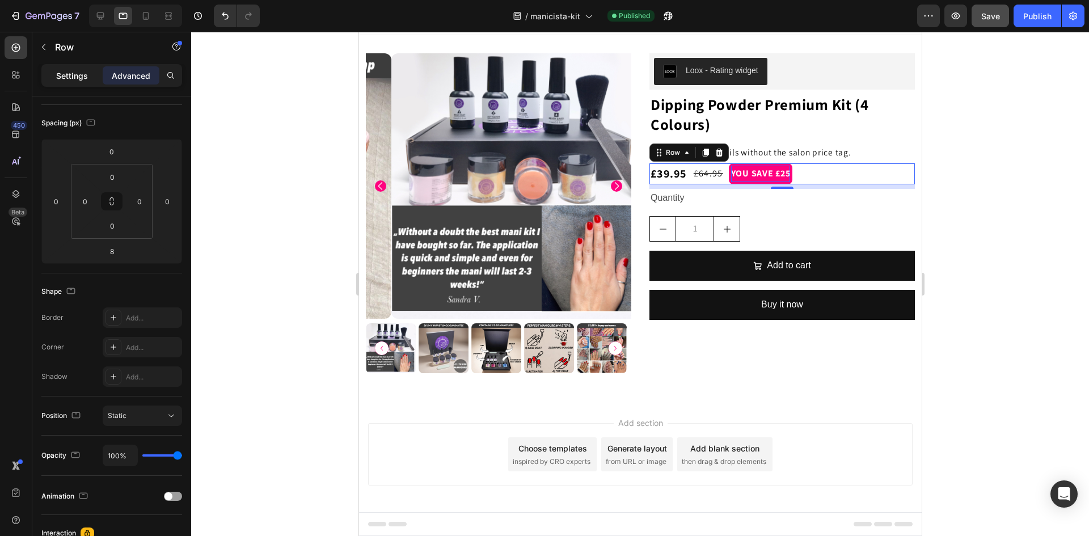
click at [69, 70] on p "Settings" at bounding box center [72, 76] width 32 height 12
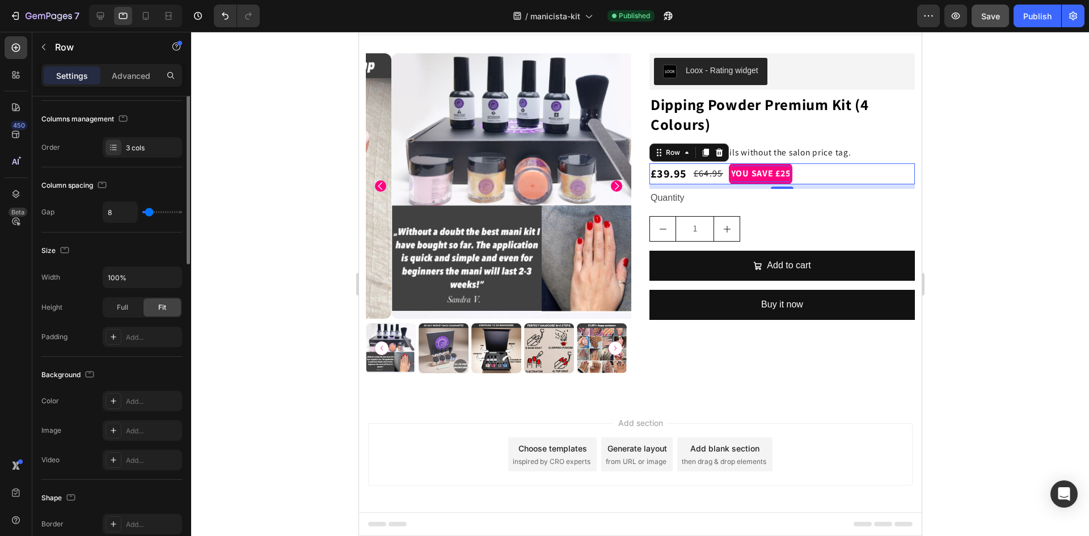
scroll to position [1, 0]
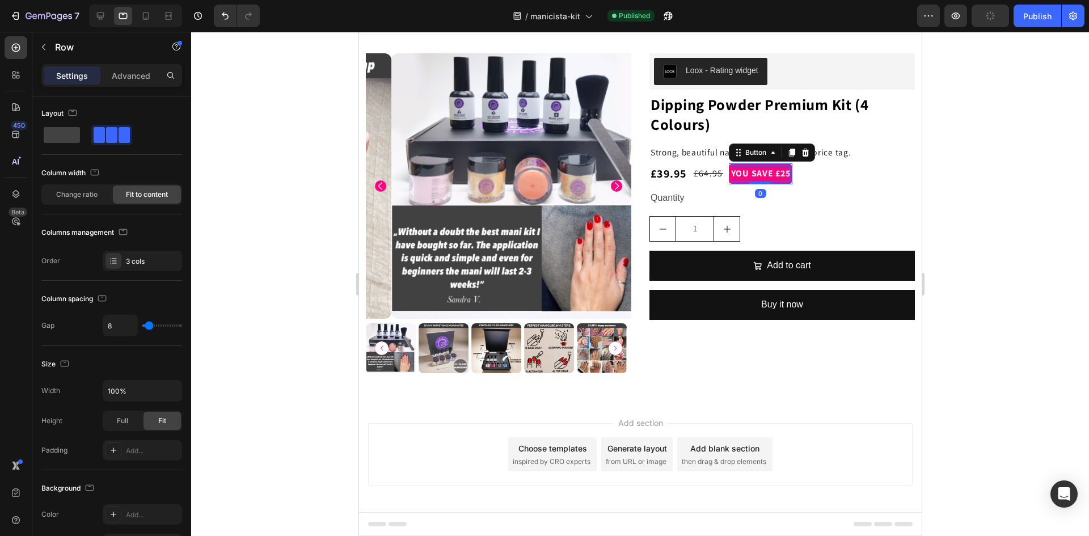
click at [745, 174] on p "YOU SAVE £25" at bounding box center [760, 174] width 60 height 16
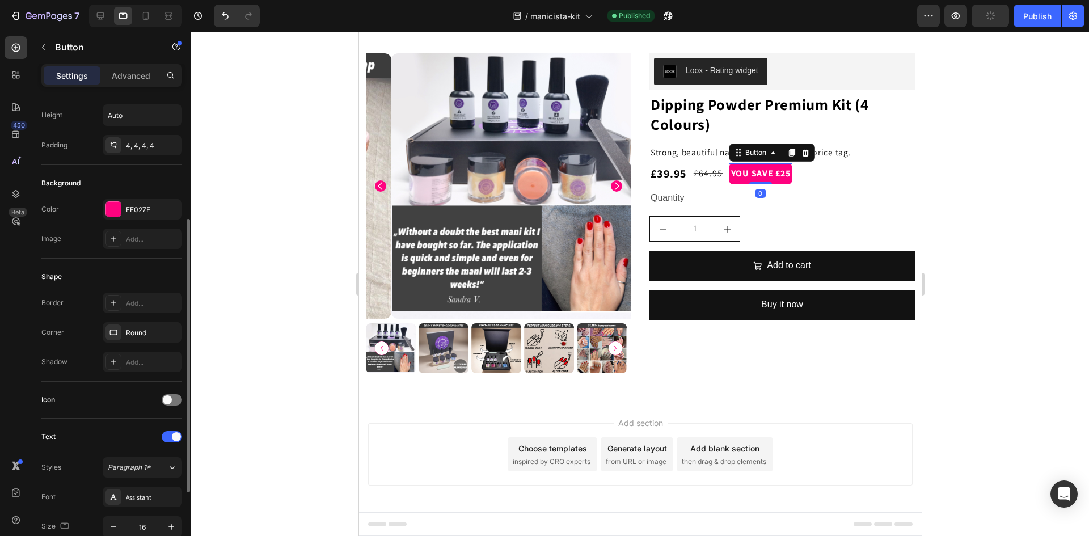
scroll to position [113, 0]
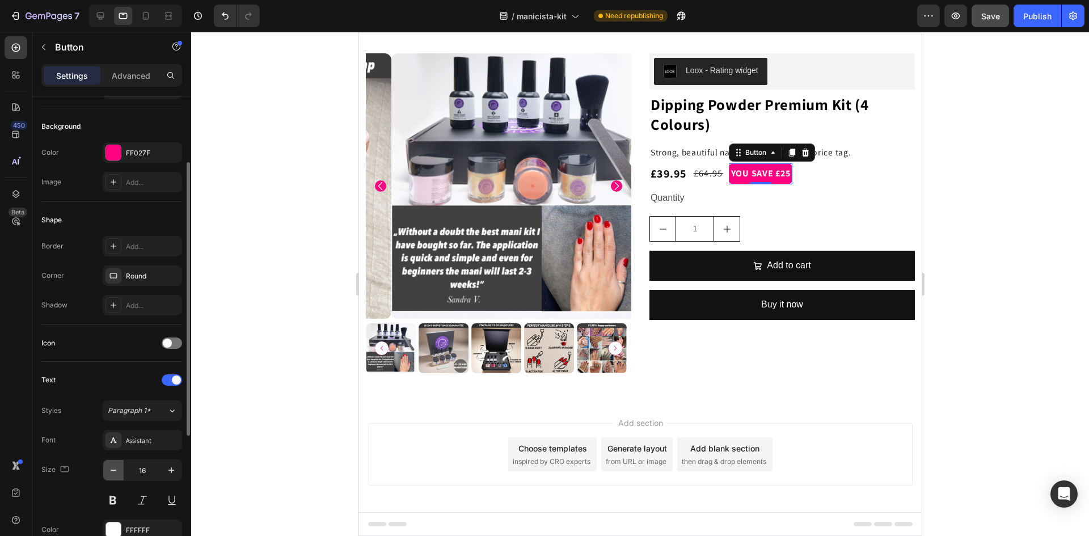
click at [107, 469] on button "button" at bounding box center [113, 470] width 20 height 20
click at [107, 470] on button "button" at bounding box center [113, 470] width 20 height 20
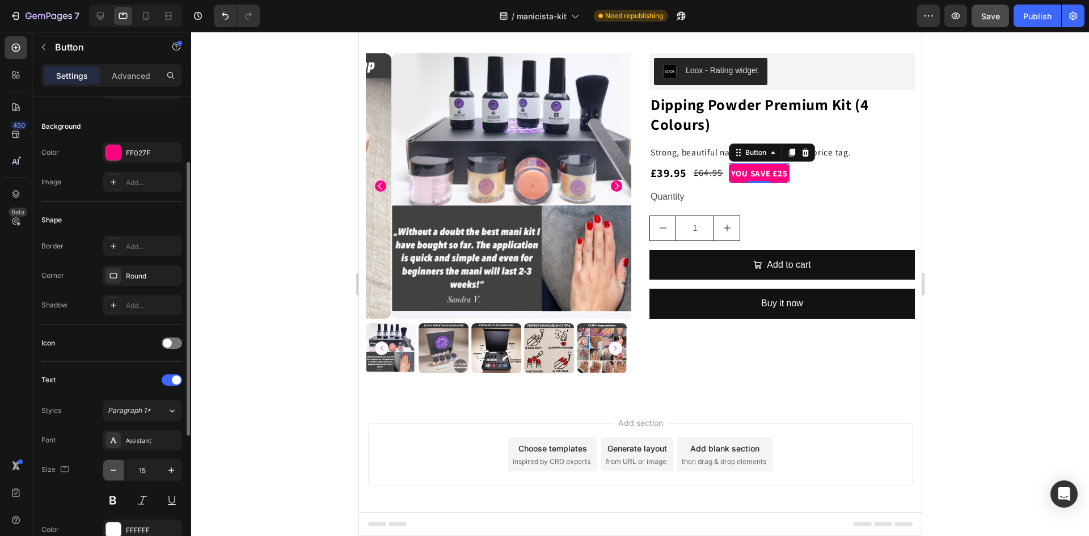
type input "14"
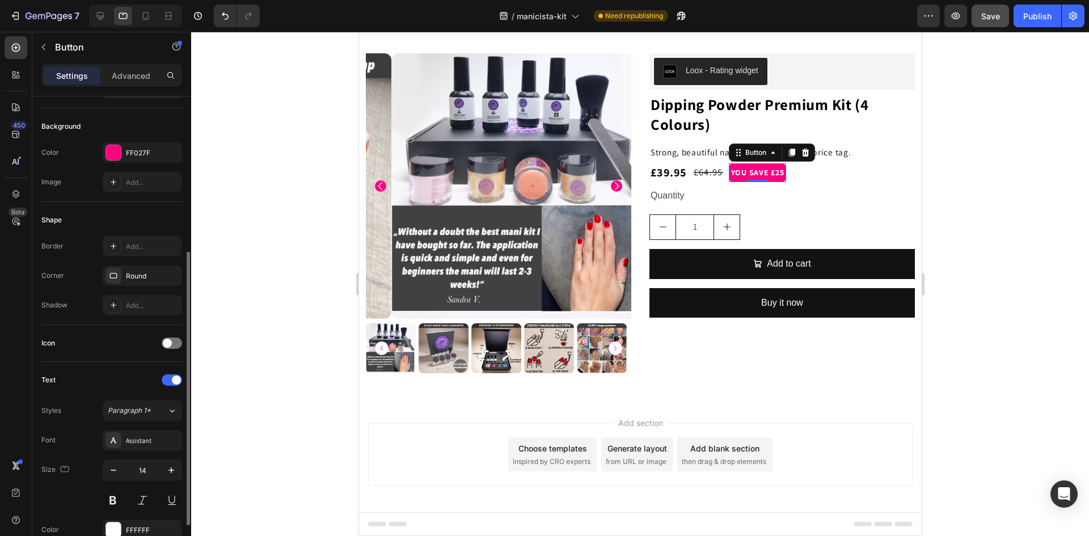
scroll to position [227, 0]
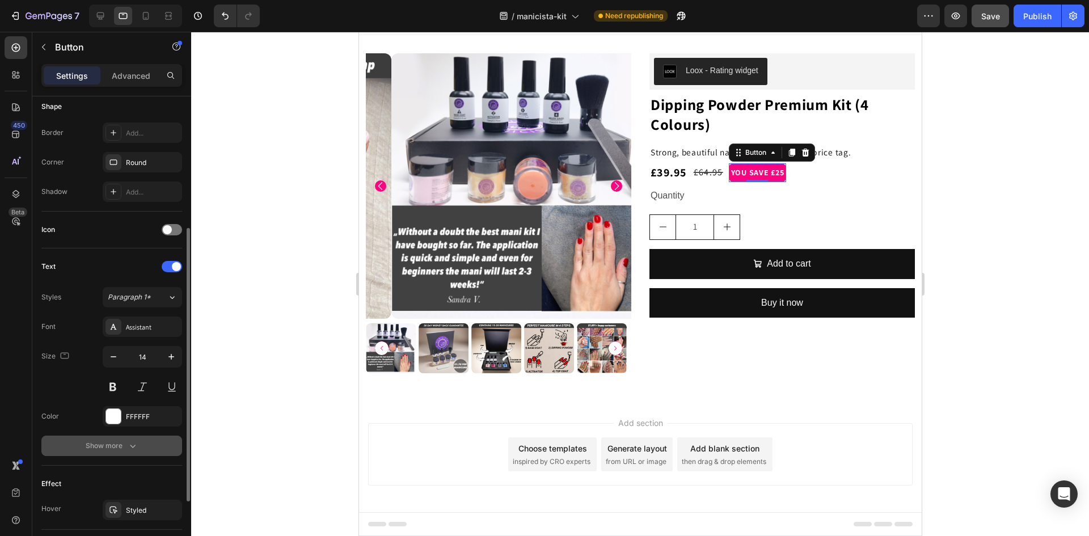
click at [90, 451] on div "Show more" at bounding box center [112, 445] width 53 height 11
click at [174, 474] on icon "button" at bounding box center [171, 475] width 11 height 11
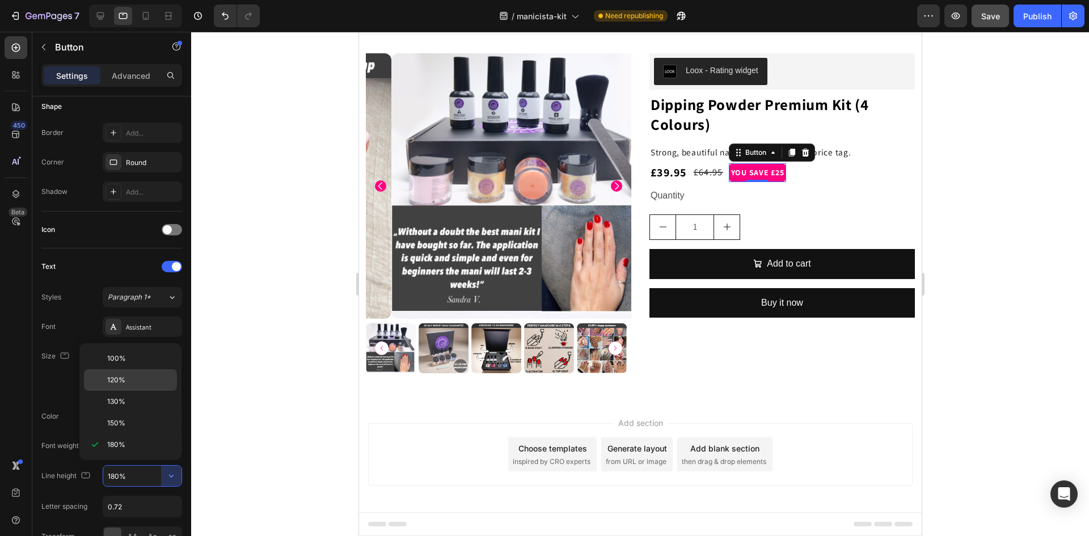
click at [116, 379] on span "120%" at bounding box center [116, 380] width 18 height 10
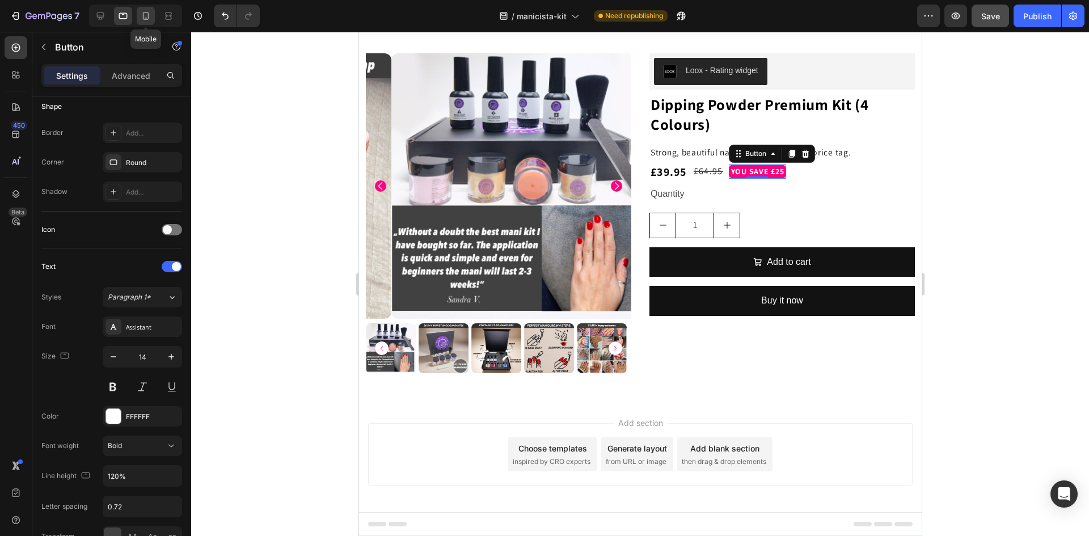
click at [142, 14] on icon at bounding box center [145, 15] width 11 height 11
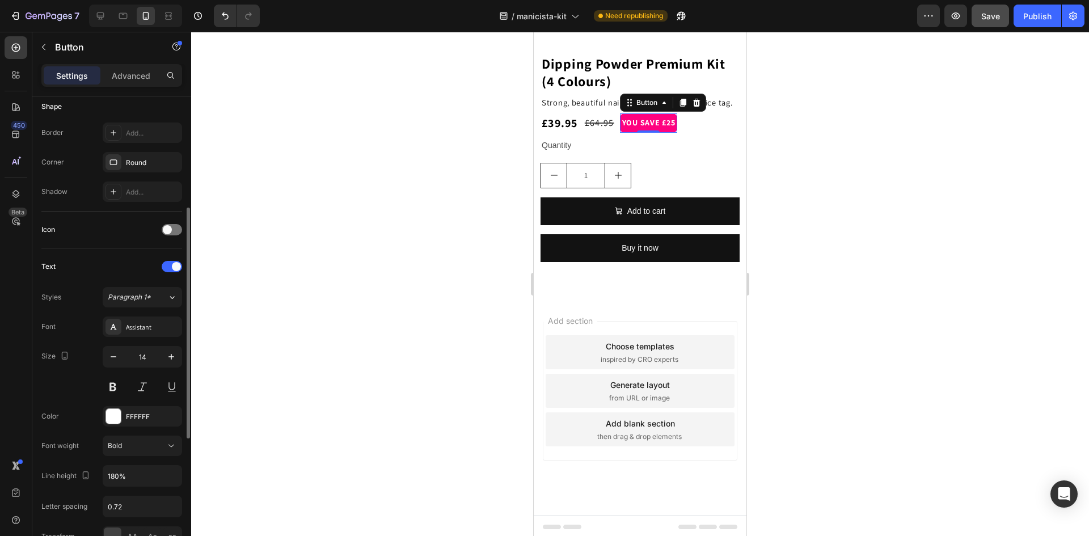
scroll to position [617, 0]
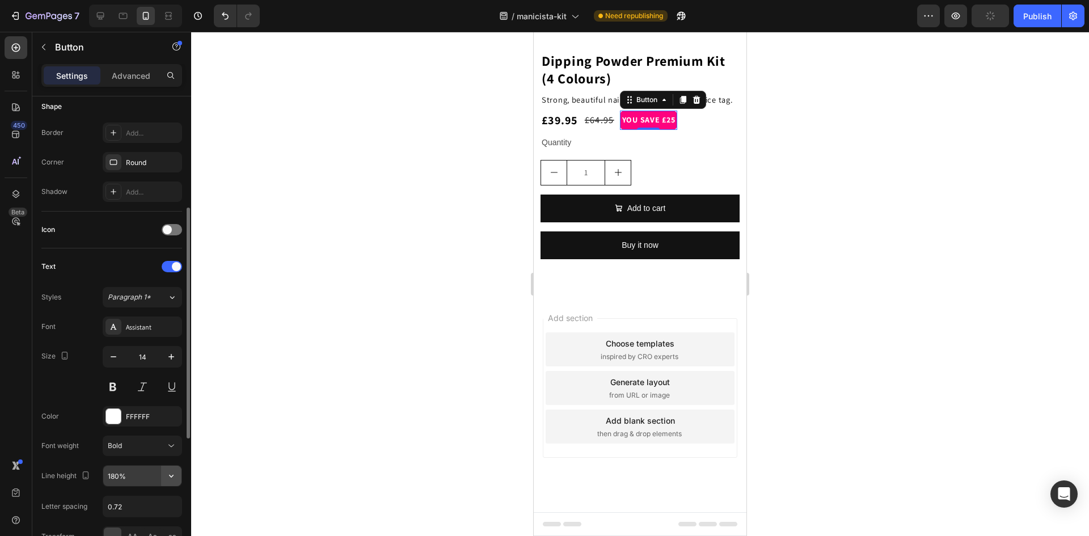
click at [171, 473] on icon "button" at bounding box center [171, 475] width 11 height 11
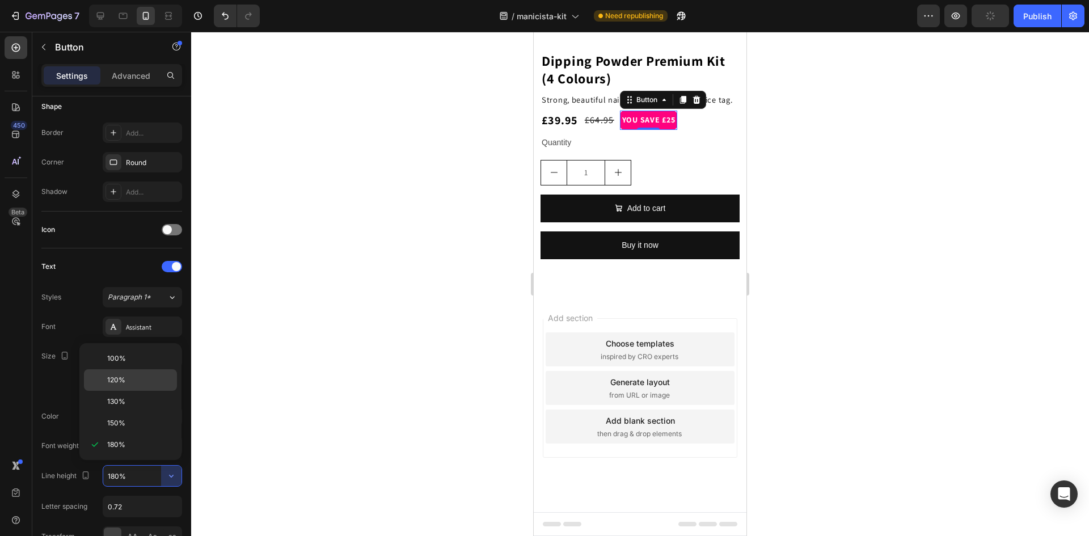
click at [128, 379] on p "120%" at bounding box center [139, 380] width 65 height 10
type input "120%"
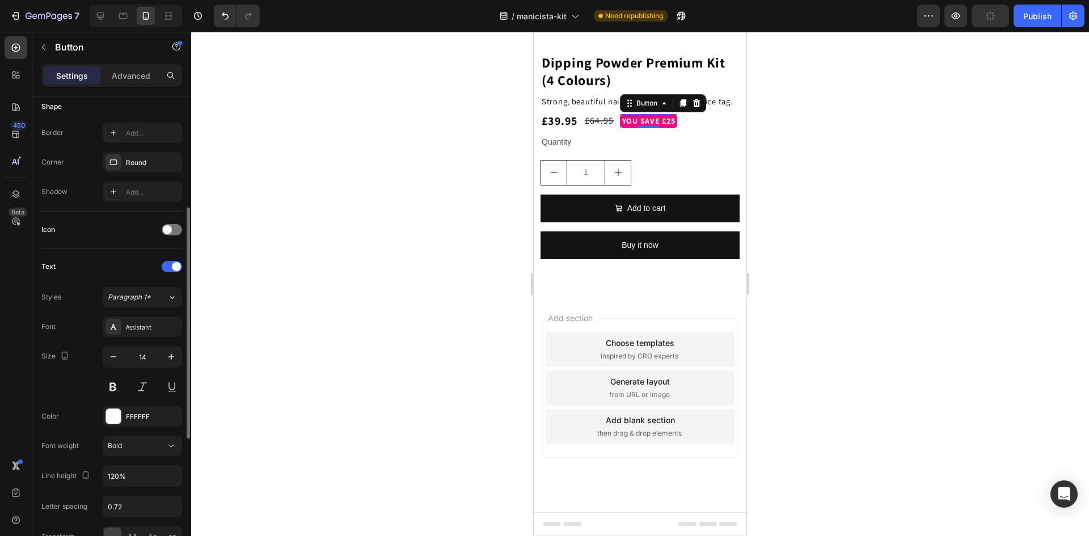
scroll to position [616, 0]
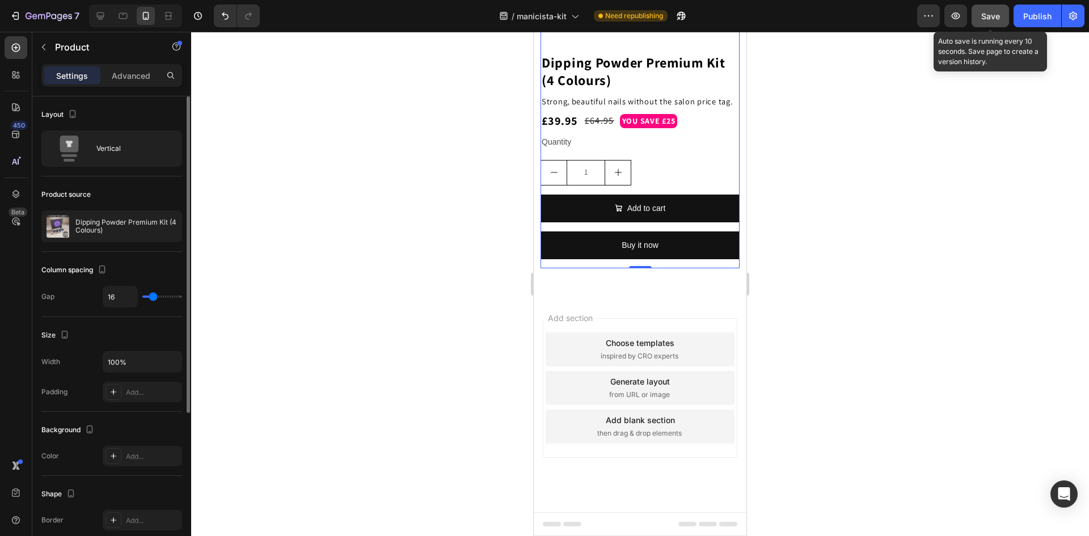
click at [988, 13] on span "Save" at bounding box center [990, 16] width 19 height 10
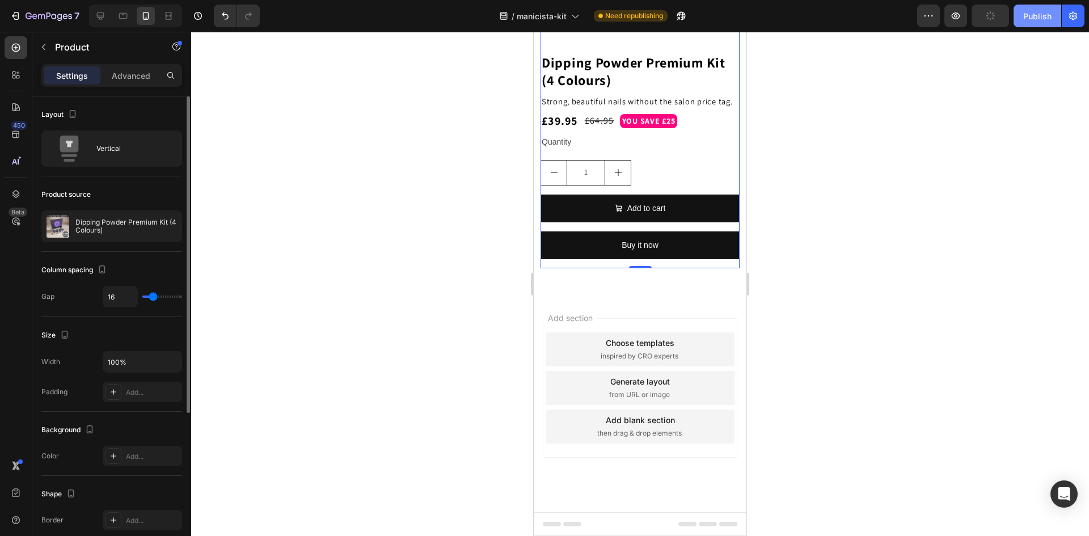
click at [1036, 11] on div "Publish" at bounding box center [1037, 16] width 28 height 12
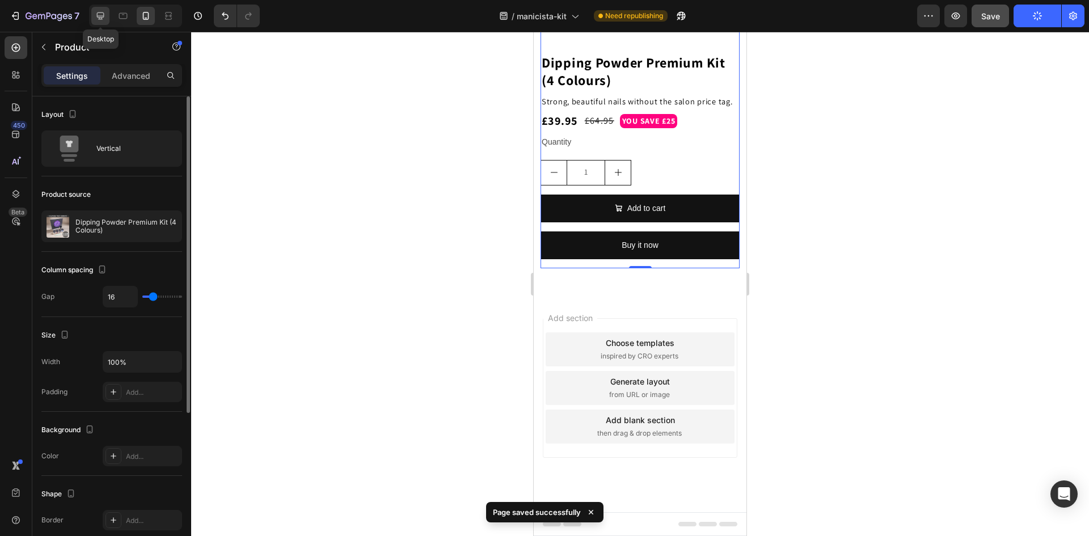
click at [97, 20] on icon at bounding box center [100, 15] width 11 height 11
type input "32"
type input "1200"
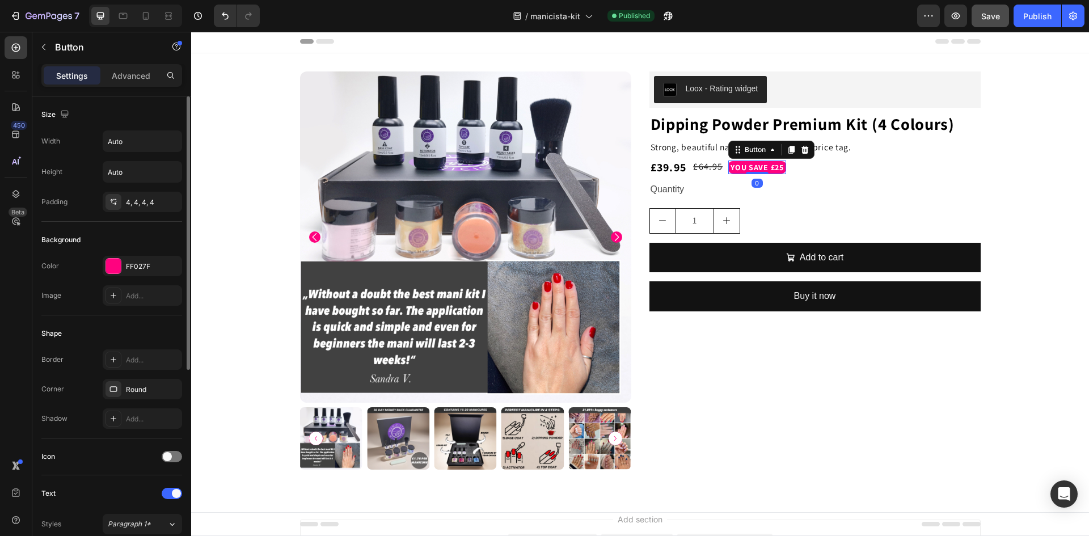
scroll to position [170, 0]
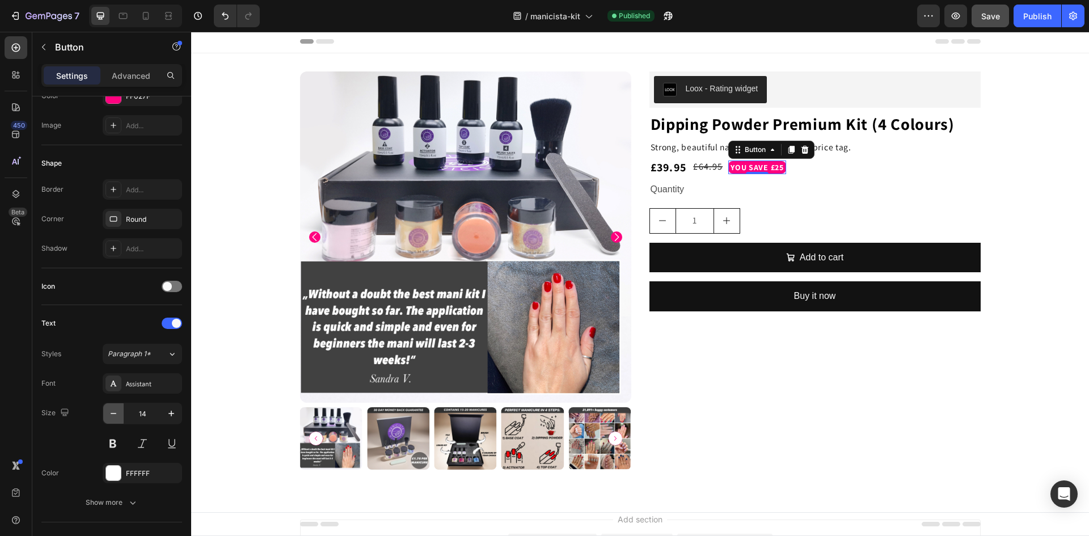
click at [113, 413] on icon "button" at bounding box center [114, 413] width 6 height 1
click at [122, 20] on icon at bounding box center [122, 15] width 11 height 11
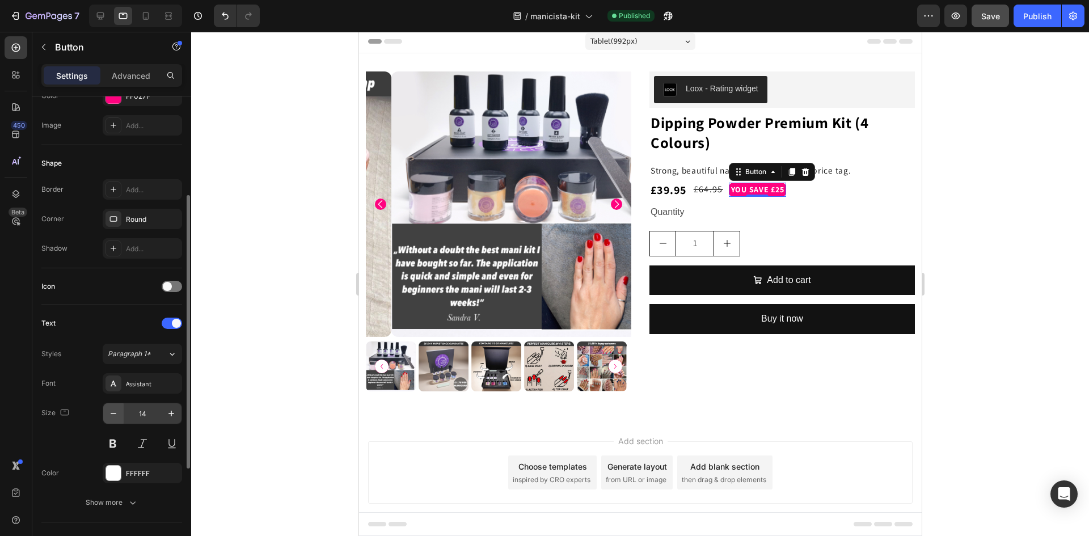
scroll to position [20, 0]
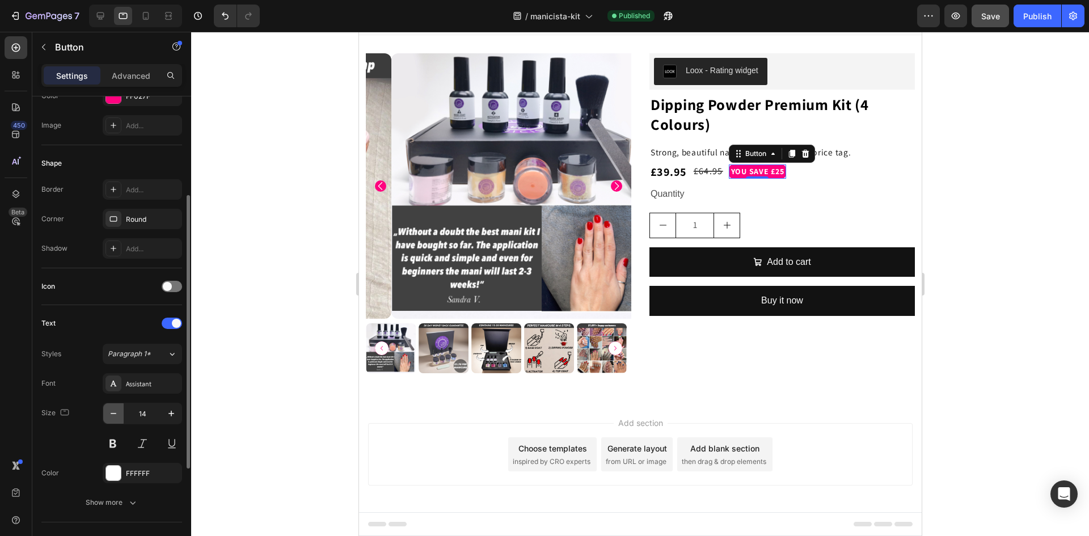
click at [114, 416] on icon "button" at bounding box center [113, 413] width 11 height 11
click at [144, 18] on icon at bounding box center [145, 15] width 11 height 11
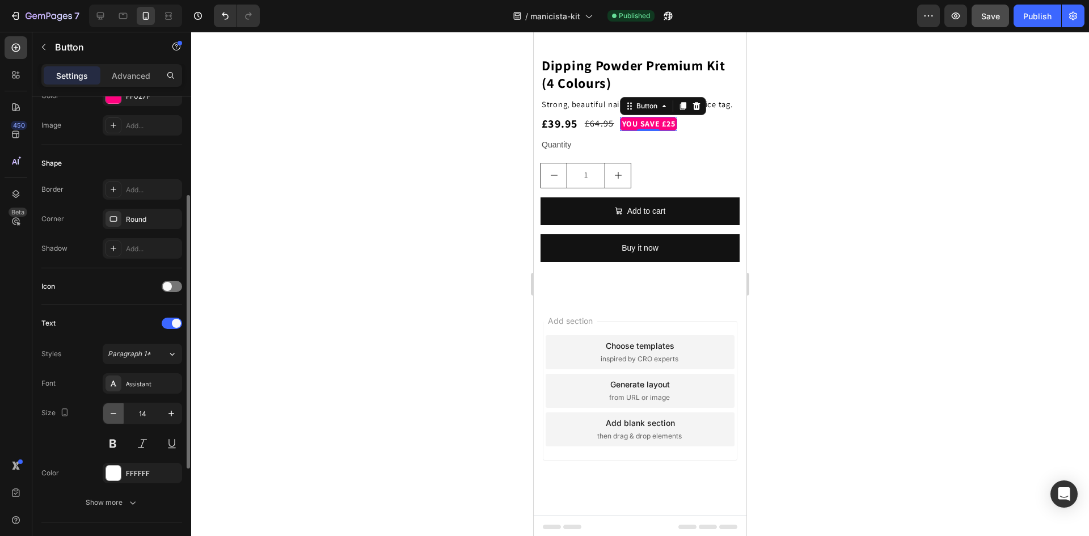
scroll to position [616, 0]
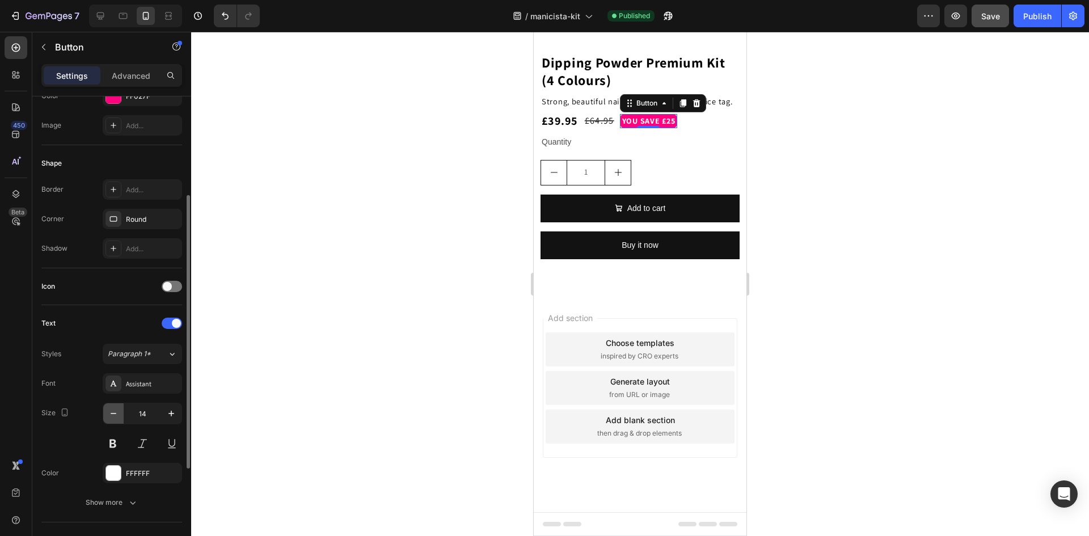
click at [112, 415] on icon "button" at bounding box center [113, 413] width 11 height 11
type input "13"
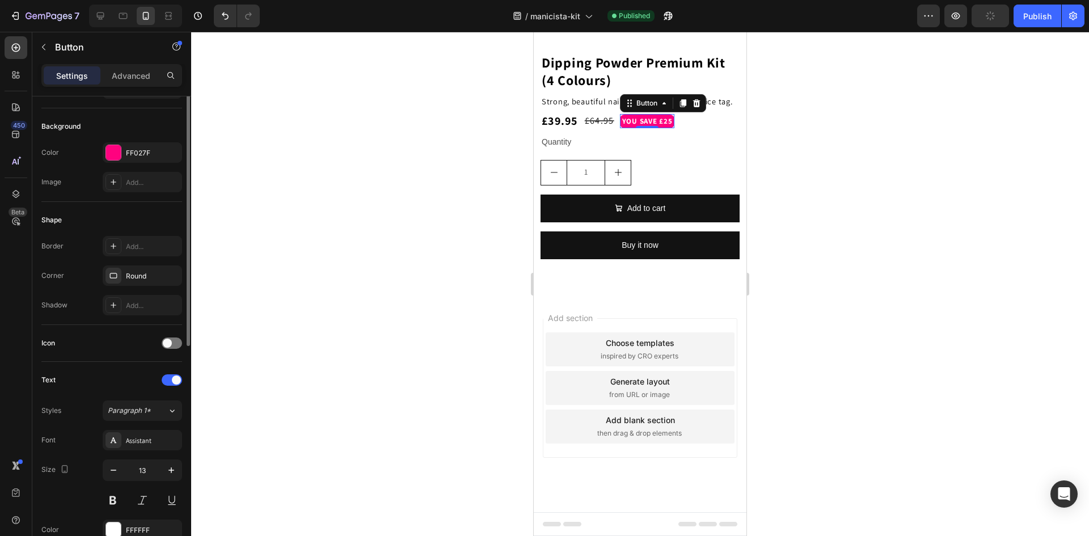
scroll to position [0, 0]
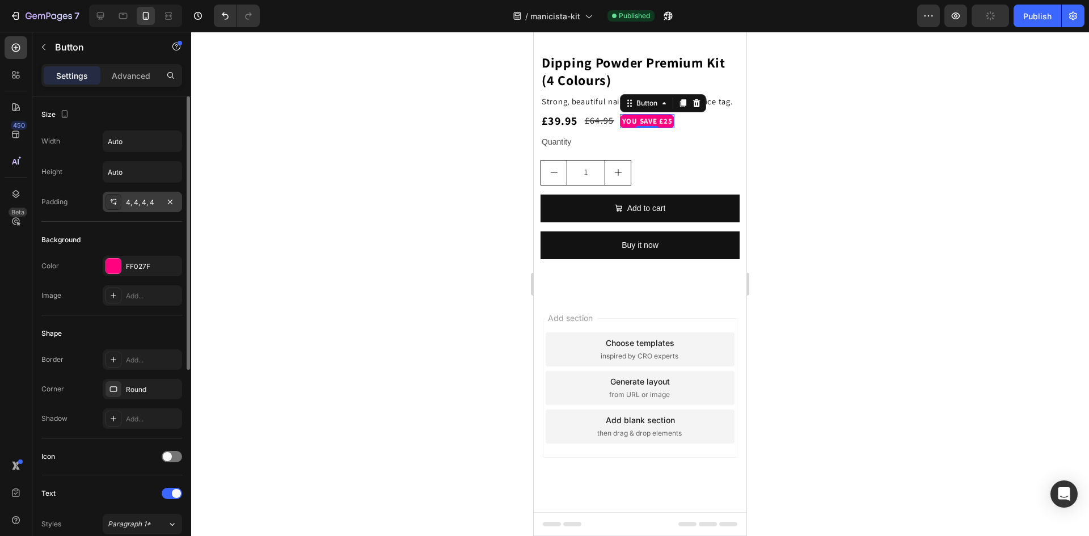
click at [132, 208] on div "4, 4, 4, 4" at bounding box center [142, 202] width 79 height 20
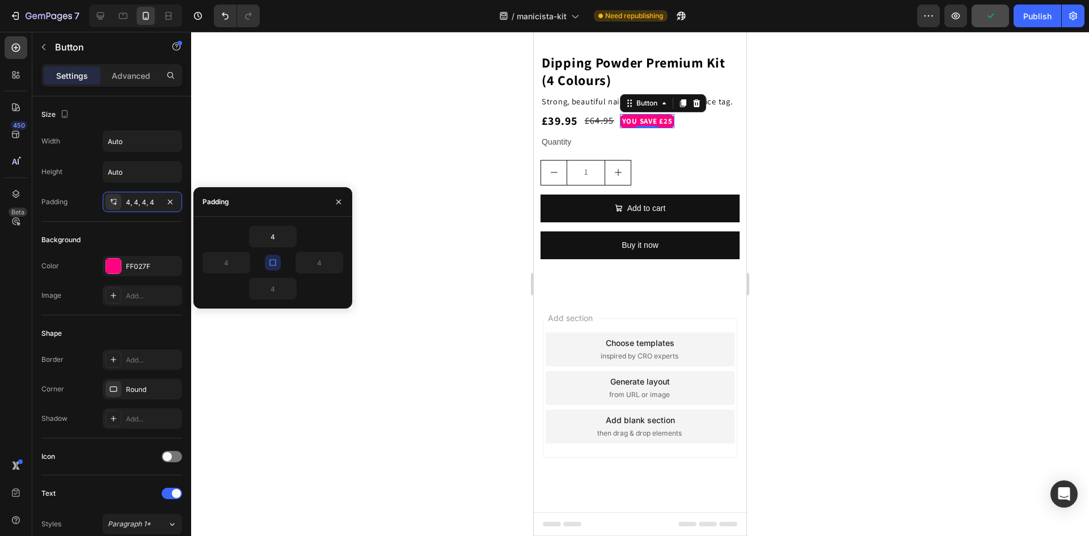
click at [270, 261] on icon "button" at bounding box center [272, 262] width 6 height 6
click at [230, 263] on input "4" at bounding box center [226, 262] width 46 height 20
click at [223, 263] on input "8" at bounding box center [226, 262] width 46 height 20
type input "6"
click at [320, 264] on input "4" at bounding box center [319, 262] width 46 height 20
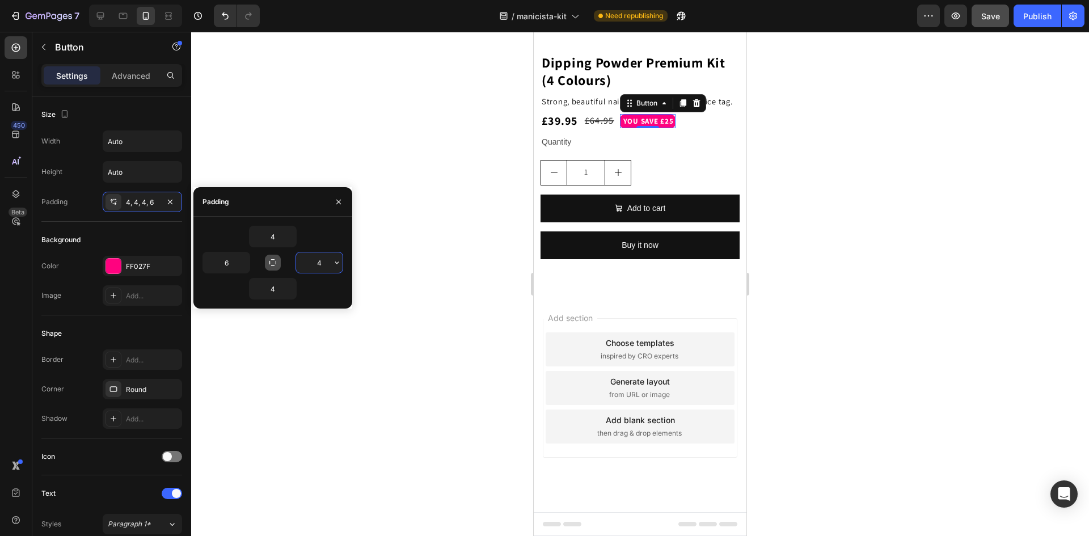
type input "6"
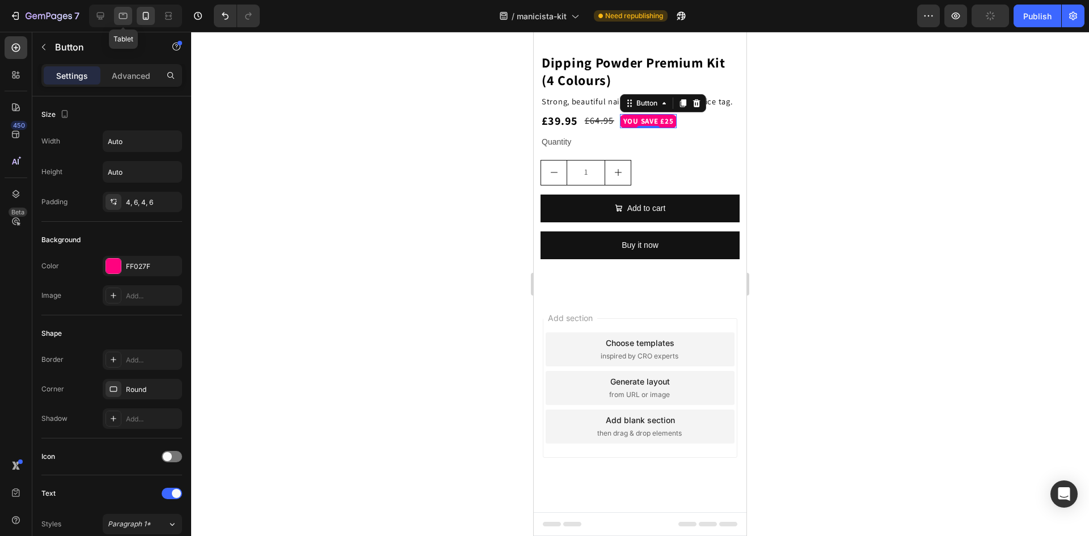
click at [126, 19] on icon at bounding box center [123, 16] width 9 height 6
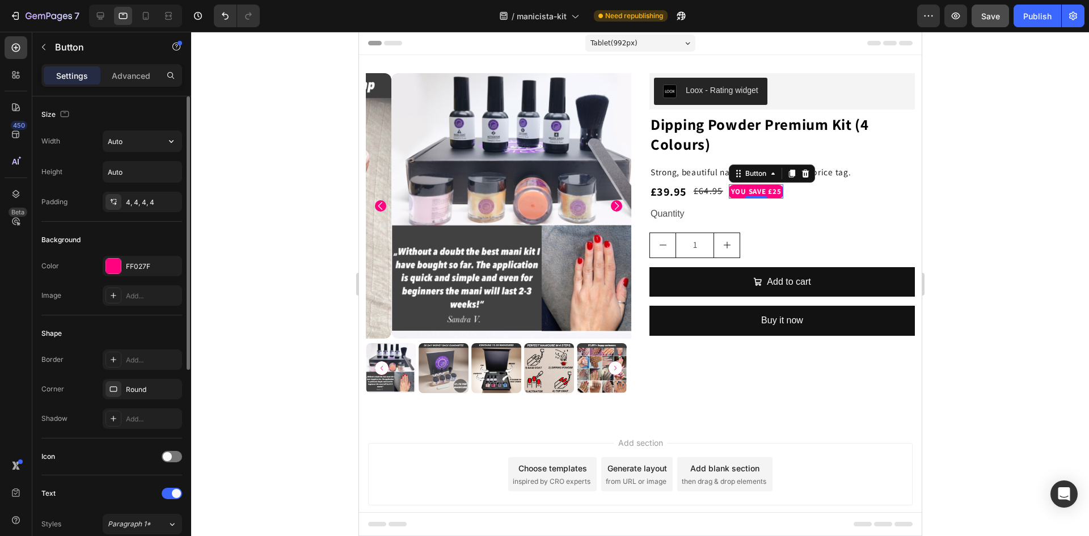
scroll to position [20, 0]
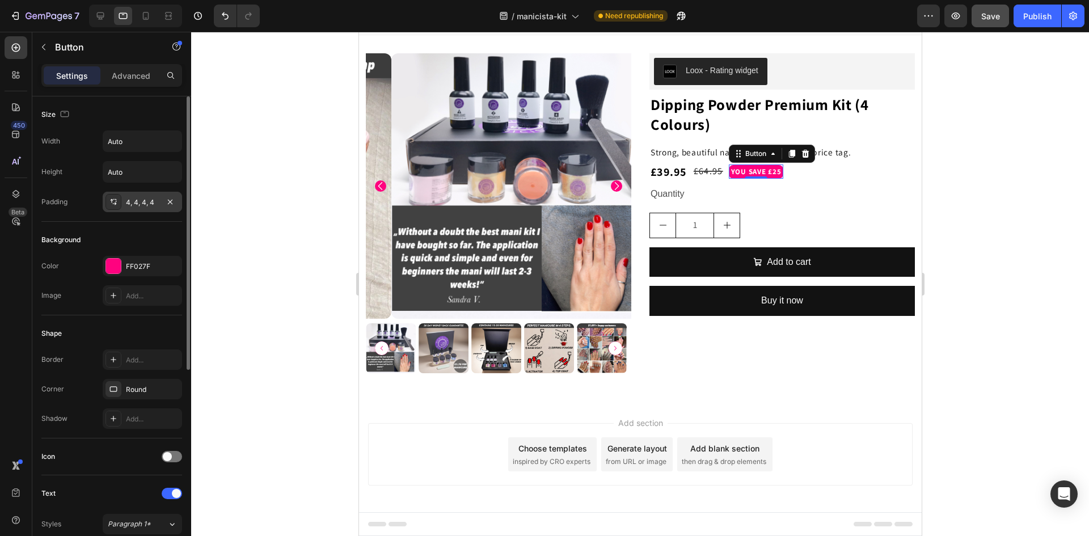
click at [132, 206] on div "4, 4, 4, 4" at bounding box center [142, 202] width 33 height 10
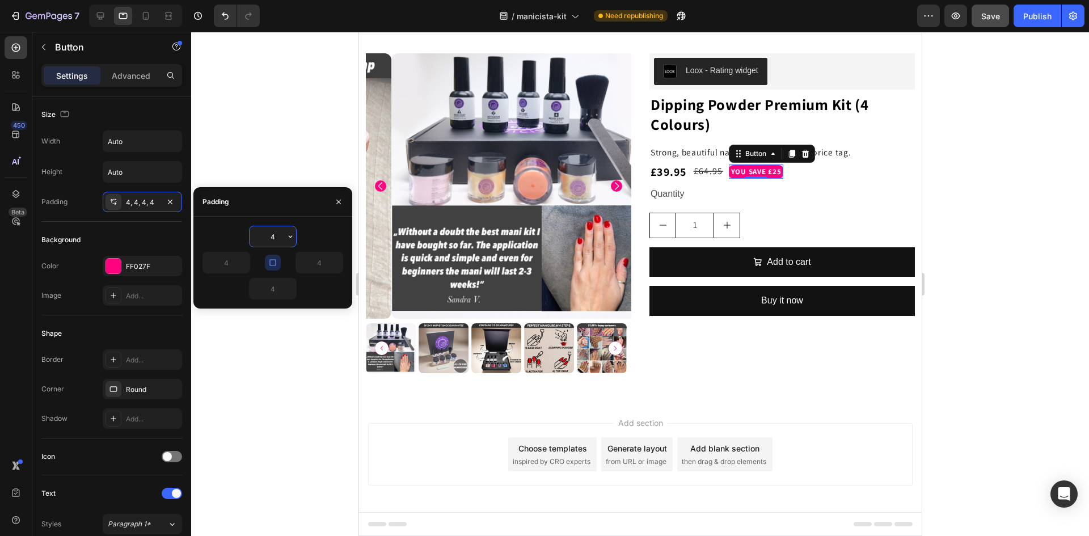
click at [276, 260] on icon "button" at bounding box center [272, 262] width 6 height 6
click at [217, 261] on input "4" at bounding box center [226, 262] width 46 height 20
type input "6"
click at [311, 261] on input "4" at bounding box center [319, 262] width 46 height 20
type input "6"
